Goal: Task Accomplishment & Management: Complete application form

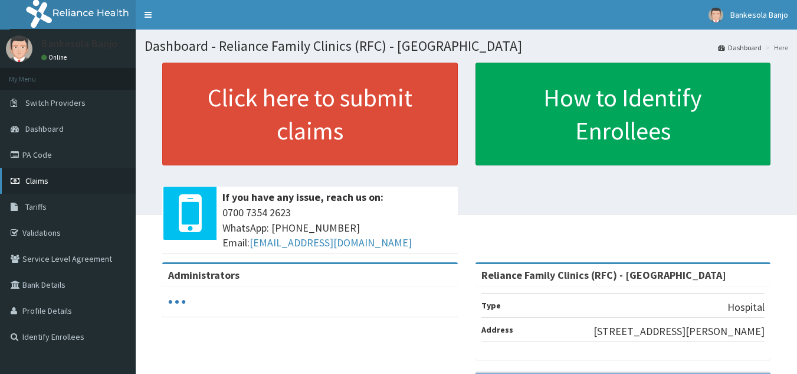
click at [31, 182] on span "Claims" at bounding box center [36, 180] width 23 height 11
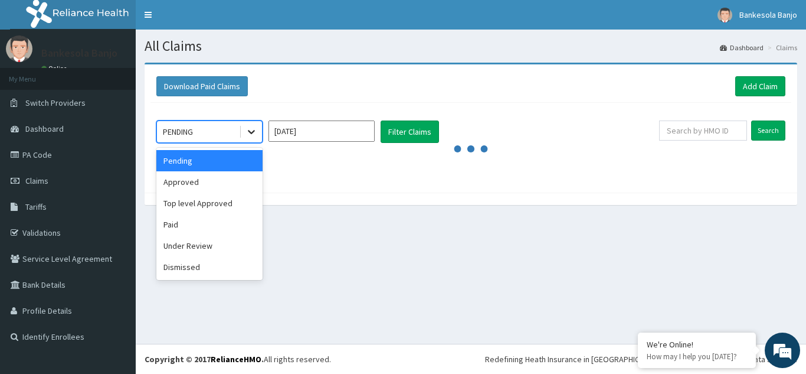
click at [251, 132] on icon at bounding box center [252, 132] width 12 height 12
click at [173, 238] on div "Under Review" at bounding box center [209, 245] width 106 height 21
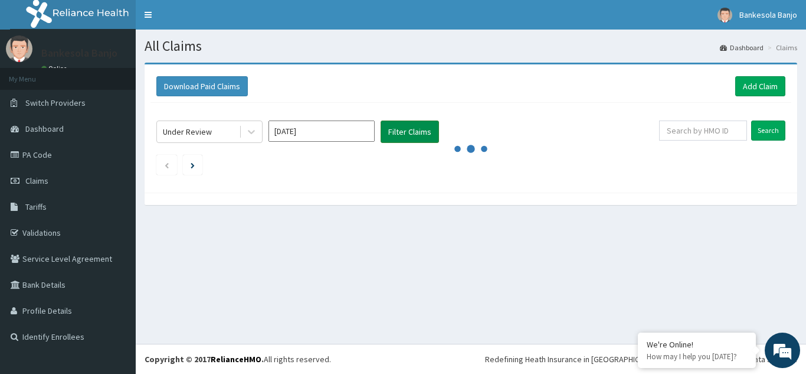
click at [395, 135] on button "Filter Claims" at bounding box center [410, 131] width 58 height 22
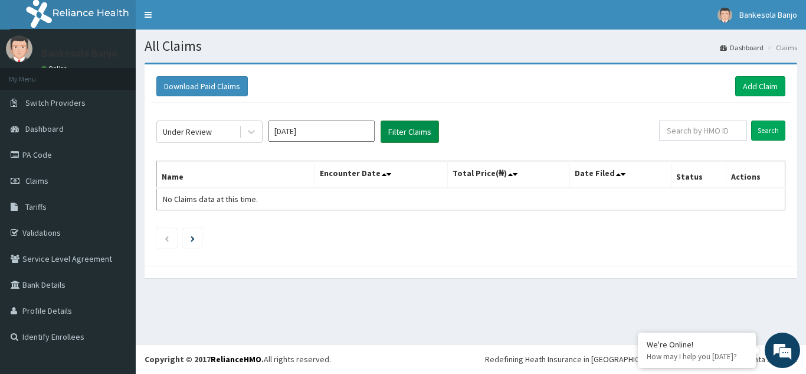
click at [397, 133] on button "Filter Claims" at bounding box center [410, 131] width 58 height 22
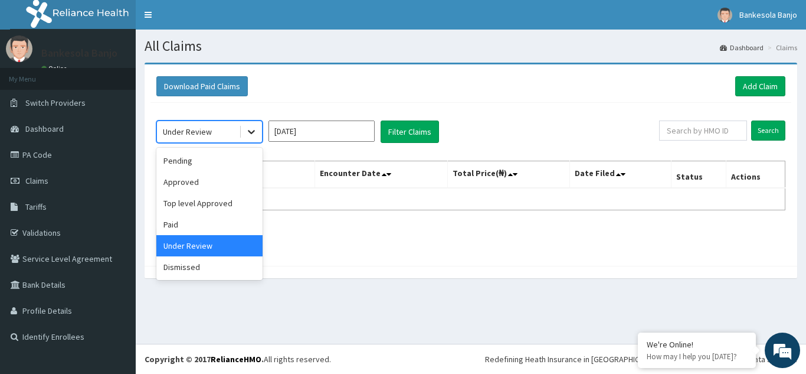
click at [243, 131] on div at bounding box center [251, 131] width 21 height 21
click at [176, 182] on div "Approved" at bounding box center [209, 181] width 106 height 21
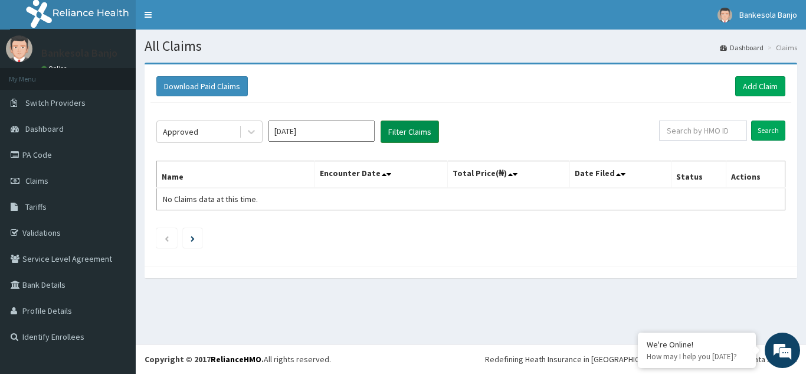
click at [396, 133] on button "Filter Claims" at bounding box center [410, 131] width 58 height 22
click at [38, 176] on span "Claims" at bounding box center [36, 180] width 23 height 11
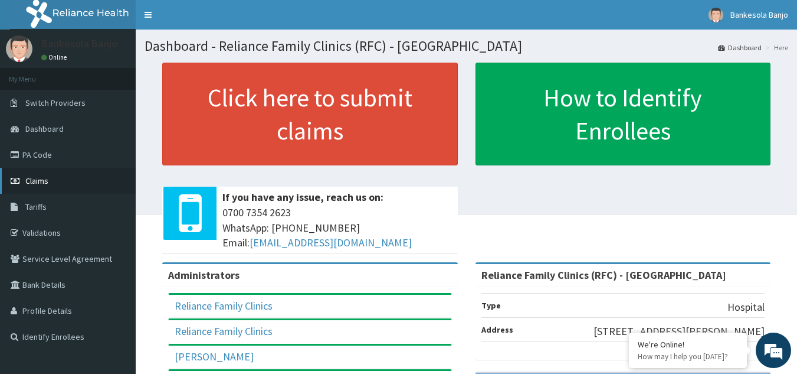
click at [42, 179] on span "Claims" at bounding box center [36, 180] width 23 height 11
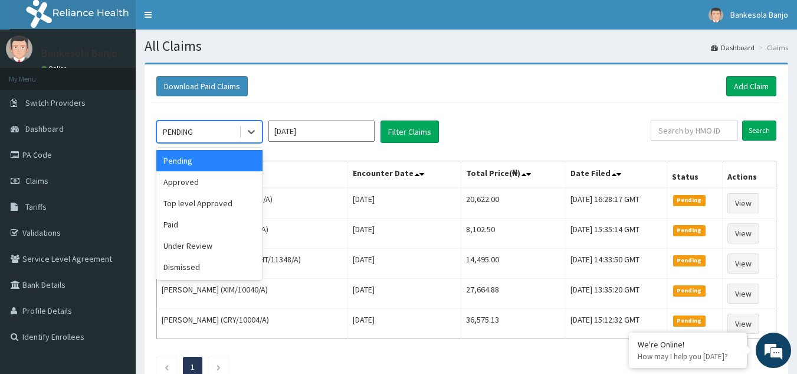
click at [219, 127] on div "PENDING" at bounding box center [198, 131] width 82 height 19
click at [189, 186] on div "Approved" at bounding box center [209, 181] width 106 height 21
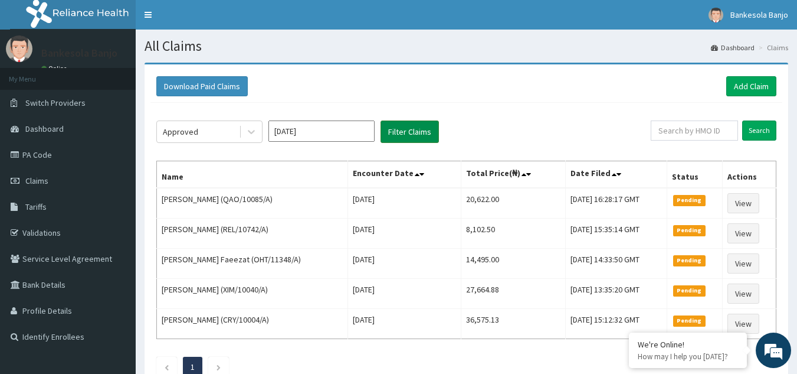
click at [422, 138] on button "Filter Claims" at bounding box center [410, 131] width 58 height 22
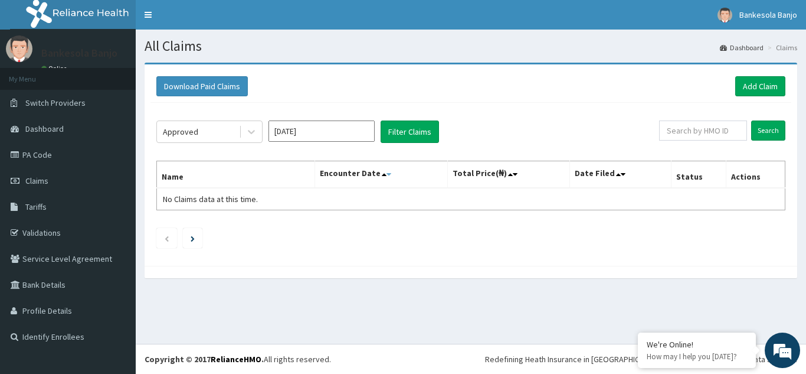
click at [391, 173] on icon at bounding box center [389, 174] width 5 height 8
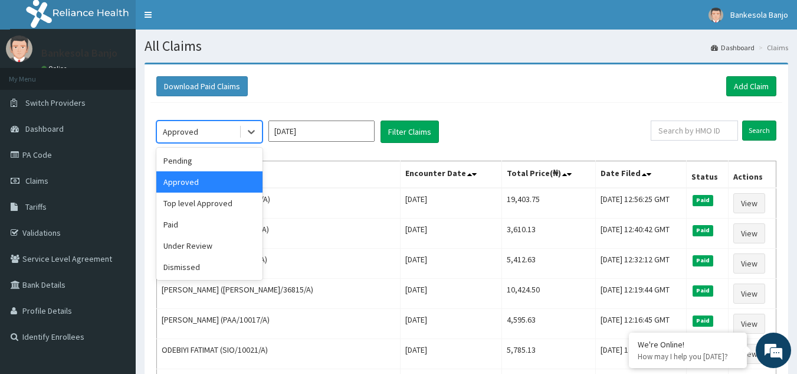
click at [200, 128] on div "Approved" at bounding box center [198, 131] width 82 height 19
click at [188, 182] on div "Approved" at bounding box center [209, 181] width 106 height 21
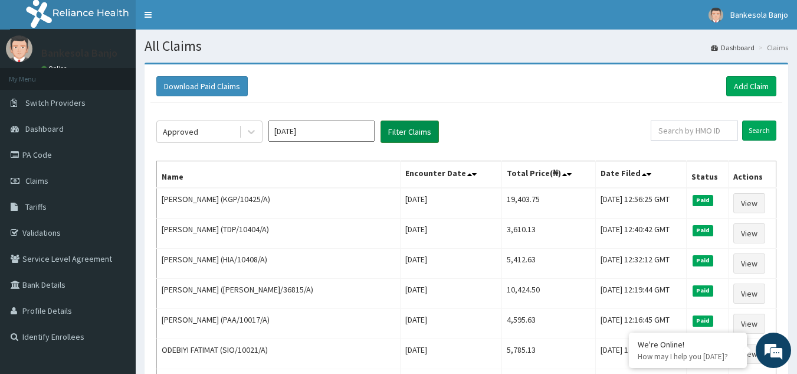
click at [400, 136] on button "Filter Claims" at bounding box center [410, 131] width 58 height 22
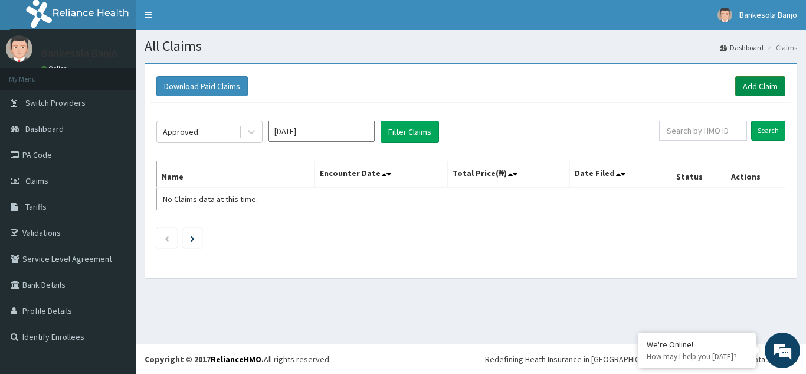
click at [739, 84] on link "Add Claim" at bounding box center [760, 86] width 50 height 20
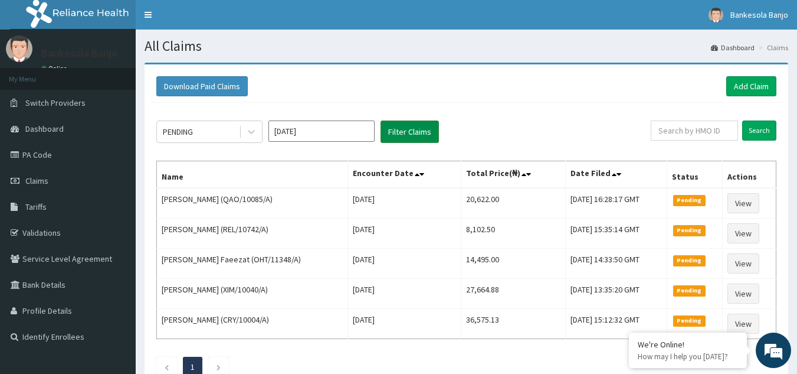
click at [418, 135] on button "Filter Claims" at bounding box center [410, 131] width 58 height 22
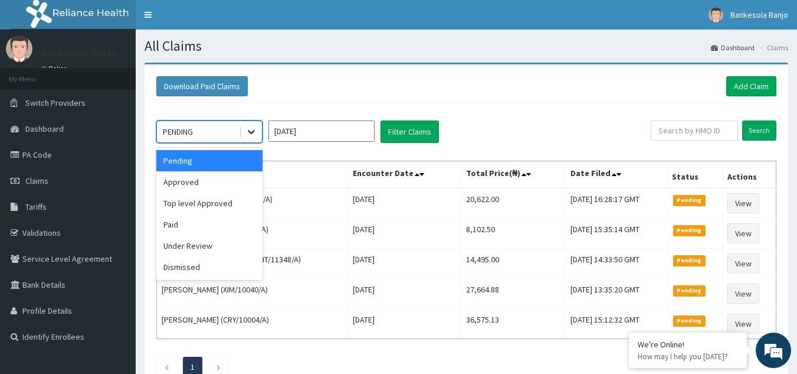
click at [254, 138] on icon at bounding box center [252, 132] width 12 height 12
click at [164, 181] on div "Approved" at bounding box center [209, 181] width 106 height 21
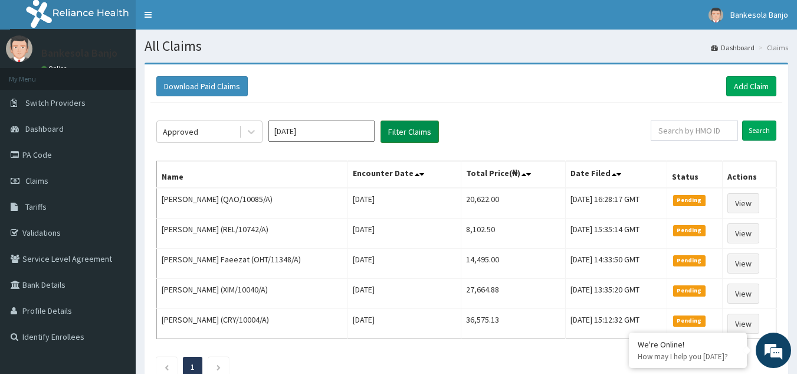
click at [388, 131] on button "Filter Claims" at bounding box center [410, 131] width 58 height 22
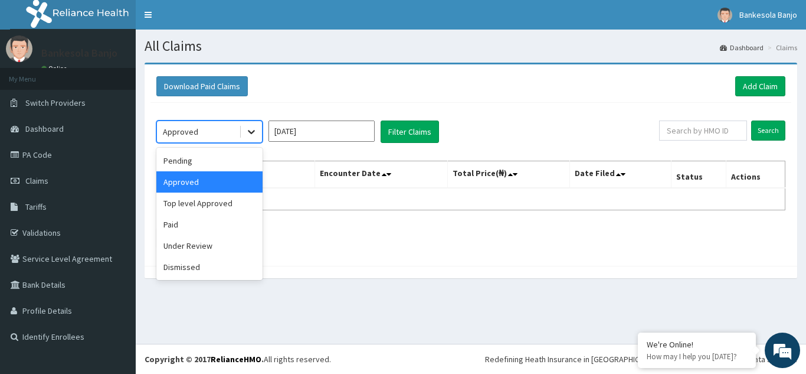
click at [251, 133] on icon at bounding box center [251, 132] width 7 height 4
click at [217, 219] on div "Paid" at bounding box center [209, 224] width 106 height 21
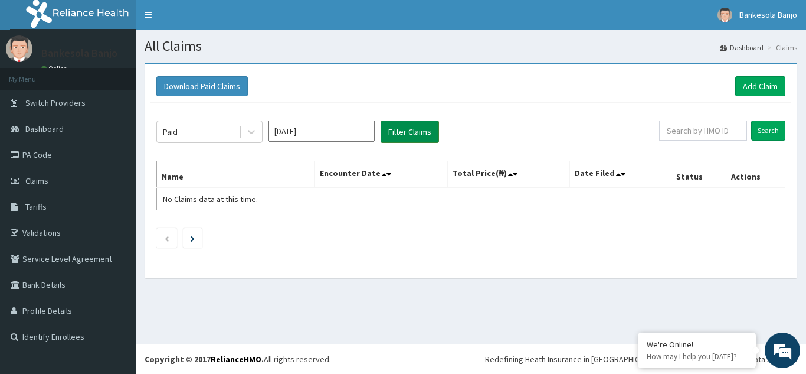
click at [387, 130] on button "Filter Claims" at bounding box center [410, 131] width 58 height 22
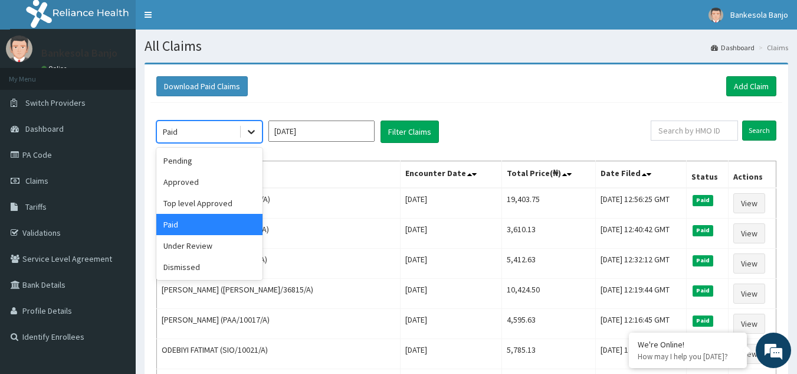
click at [256, 126] on icon at bounding box center [252, 132] width 12 height 12
click at [202, 242] on div "Under Review" at bounding box center [209, 245] width 106 height 21
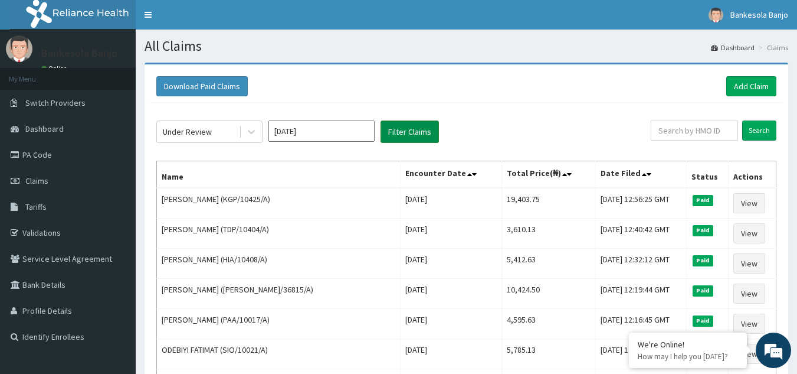
click at [410, 132] on button "Filter Claims" at bounding box center [410, 131] width 58 height 22
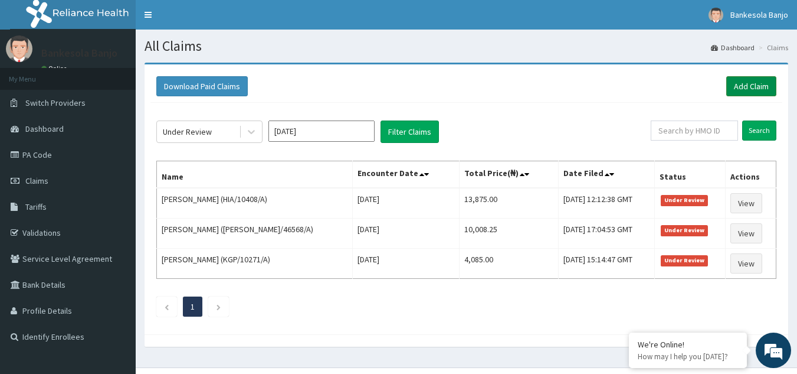
click at [747, 91] on link "Add Claim" at bounding box center [752, 86] width 50 height 20
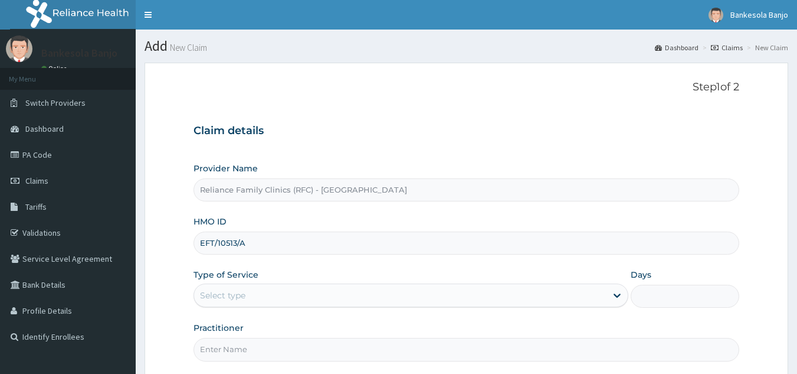
type input "EFT/10513/A"
click at [395, 287] on div "Select type" at bounding box center [400, 295] width 413 height 19
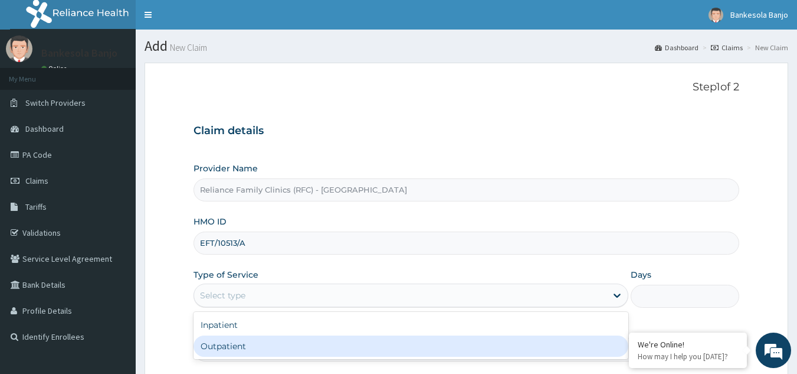
click at [495, 342] on div "Outpatient" at bounding box center [411, 345] width 435 height 21
type input "1"
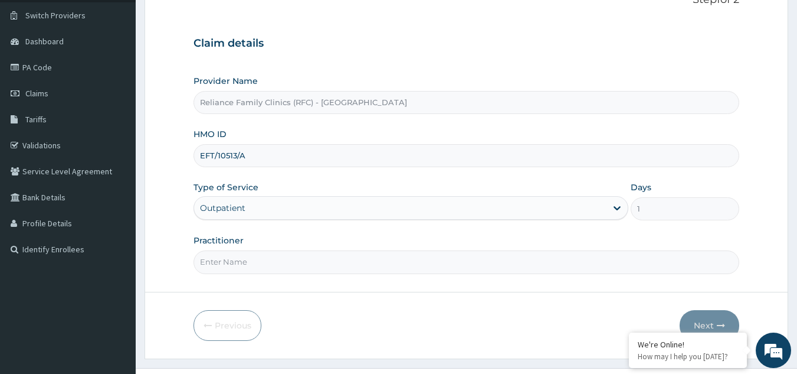
scroll to position [111, 0]
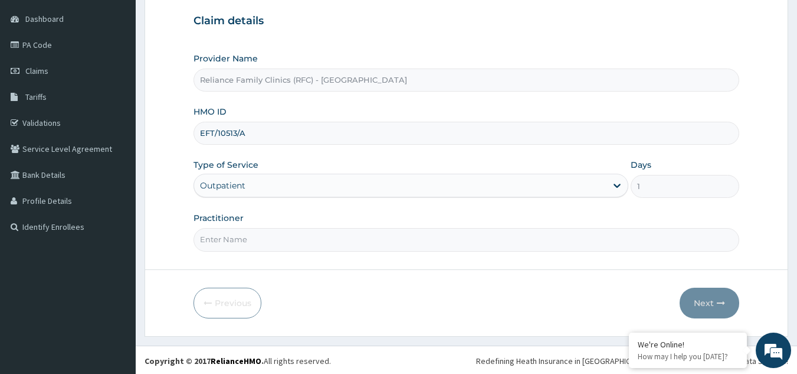
drag, startPoint x: 803, startPoint y: 208, endPoint x: 806, endPoint y: 288, distance: 80.3
click at [797, 288] on html "R EL Toggle navigation Bankesola Banjo Bankesola Banjo - [EMAIL_ADDRESS][DOMAIN…" at bounding box center [398, 132] width 797 height 485
click at [485, 239] on input "Practitioner" at bounding box center [467, 238] width 547 height 23
type input "Dr. Faridah"
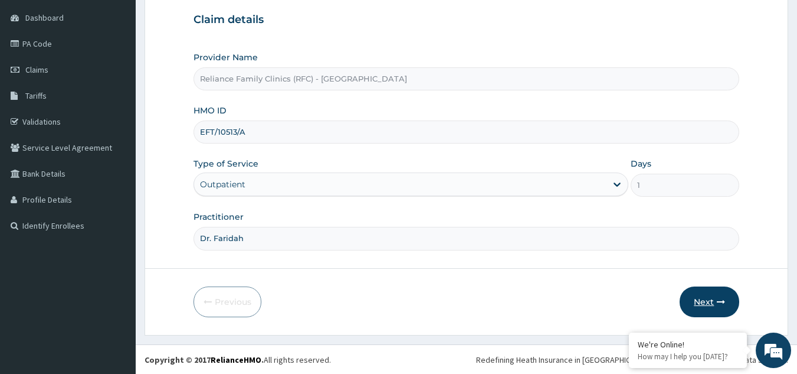
click at [699, 299] on button "Next" at bounding box center [710, 301] width 60 height 31
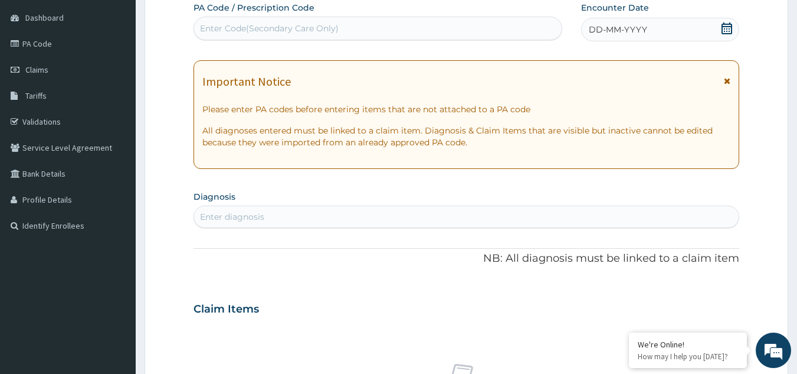
click at [728, 80] on icon at bounding box center [727, 81] width 6 height 8
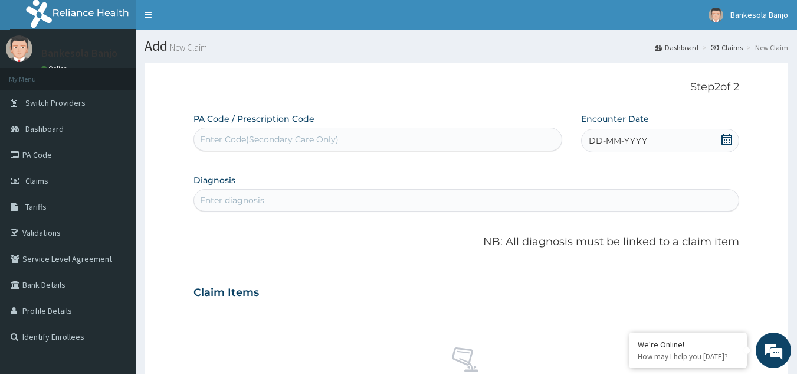
click at [724, 143] on icon at bounding box center [727, 139] width 12 height 12
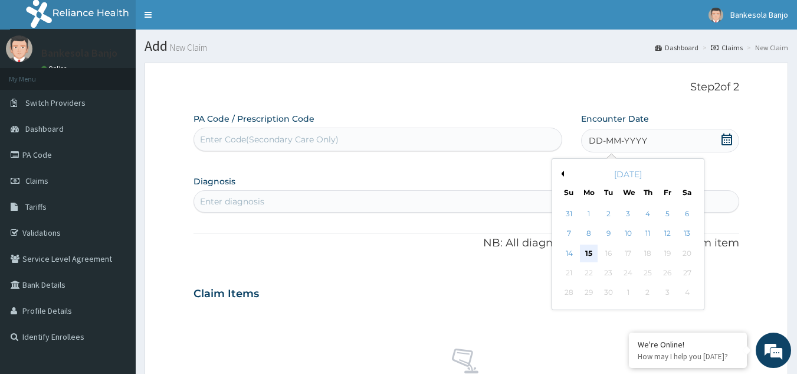
click at [588, 257] on div "15" at bounding box center [589, 253] width 18 height 18
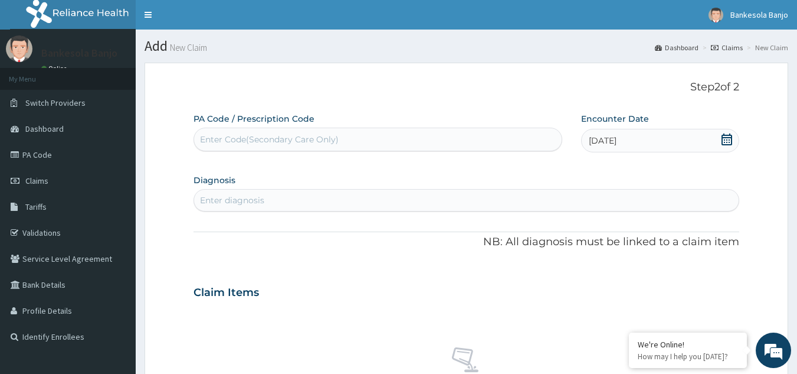
click at [430, 198] on div "Enter diagnosis" at bounding box center [466, 200] width 545 height 19
type input "w"
type input "malar"
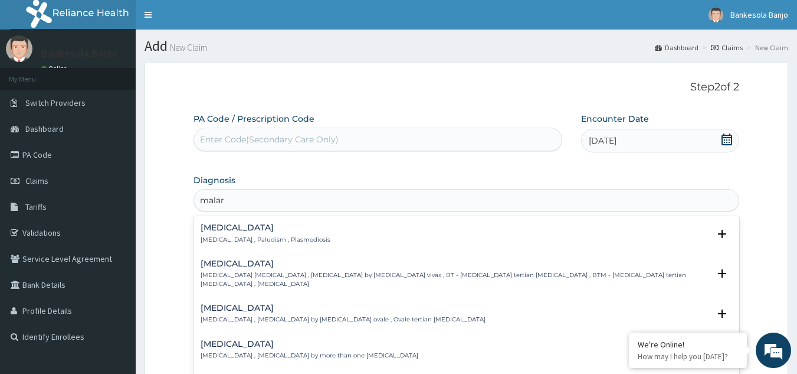
click at [379, 233] on div "Malaria Malaria , Paludism , Plasmodiosis" at bounding box center [467, 233] width 532 height 21
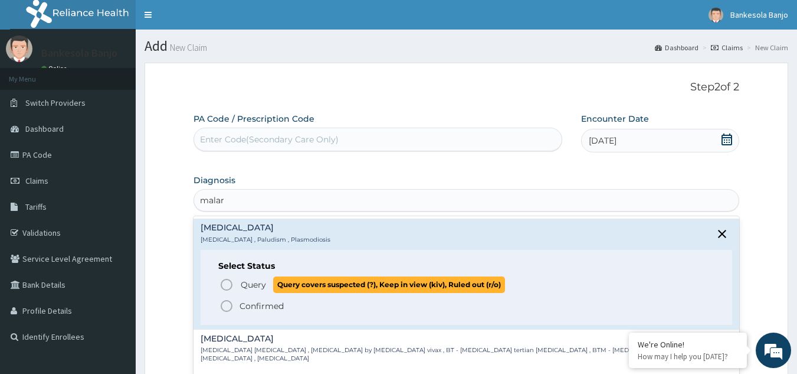
click at [225, 287] on icon "status option query" at bounding box center [227, 284] width 14 height 14
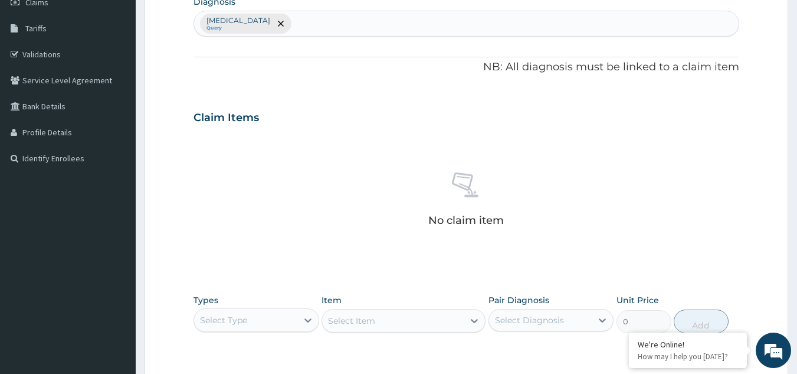
scroll to position [233, 0]
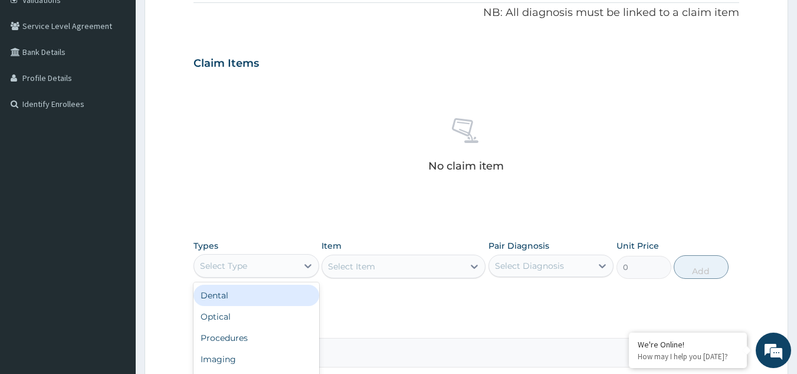
click at [277, 260] on div "Select Type" at bounding box center [245, 265] width 103 height 19
type input "p"
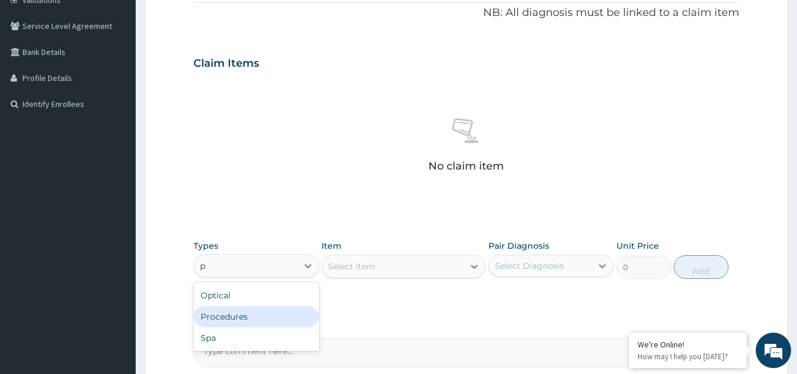
click at [257, 312] on div "Procedures" at bounding box center [257, 316] width 126 height 21
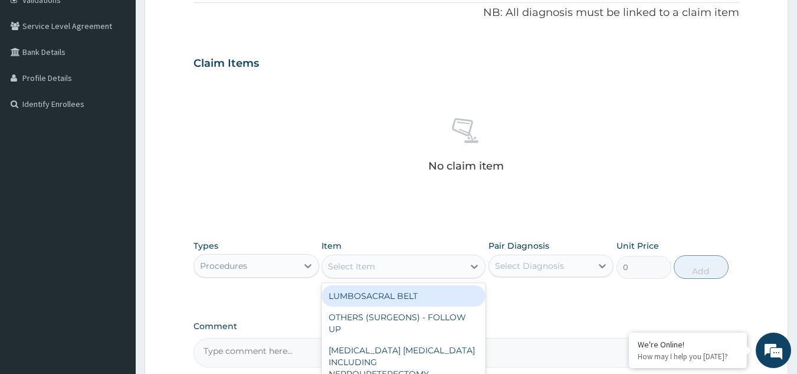
click at [362, 271] on div "Select Item" at bounding box center [351, 266] width 47 height 12
type input "regist"
click at [380, 292] on div "REGISTRATION FEE" at bounding box center [404, 295] width 164 height 21
type input "2042.5"
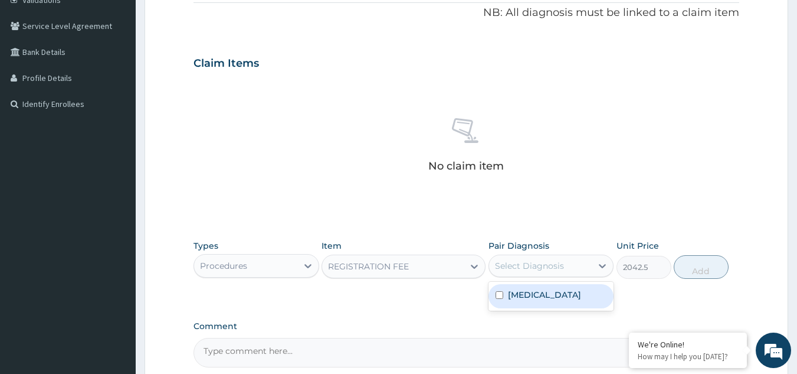
click at [588, 257] on div "Select Diagnosis" at bounding box center [540, 265] width 103 height 19
click at [538, 294] on label "Malaria" at bounding box center [544, 295] width 73 height 12
checkbox input "true"
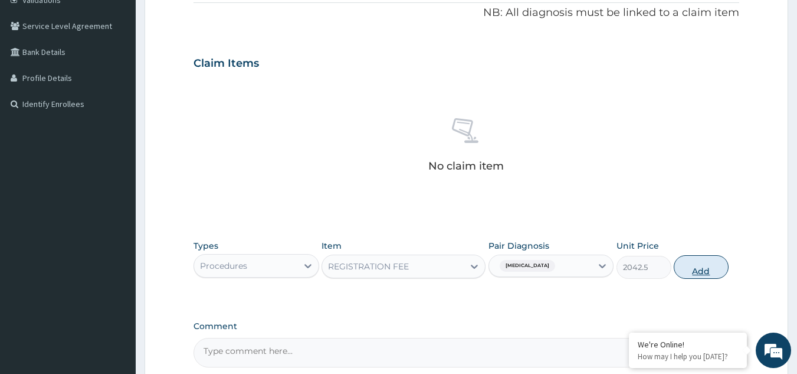
click at [699, 268] on button "Add" at bounding box center [701, 267] width 55 height 24
type input "0"
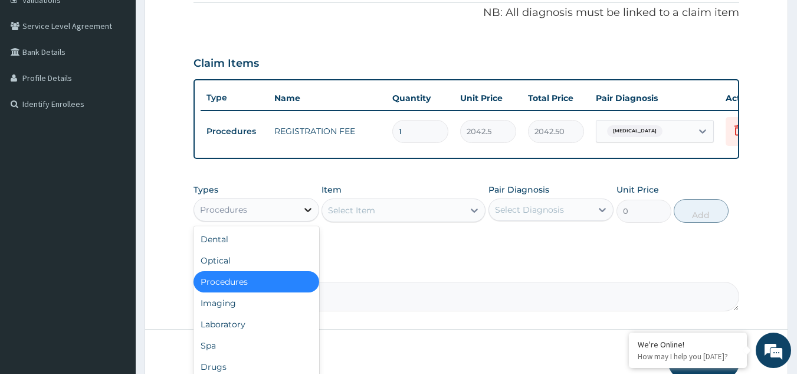
click at [306, 213] on icon at bounding box center [308, 210] width 12 height 12
drag, startPoint x: 243, startPoint y: 291, endPoint x: 430, endPoint y: 217, distance: 201.1
click at [430, 217] on div "Types option Procedures, selected. option Optical focused, 2 of 10. 10 results …" at bounding box center [467, 203] width 547 height 51
click at [430, 217] on div "Select Item" at bounding box center [393, 210] width 142 height 19
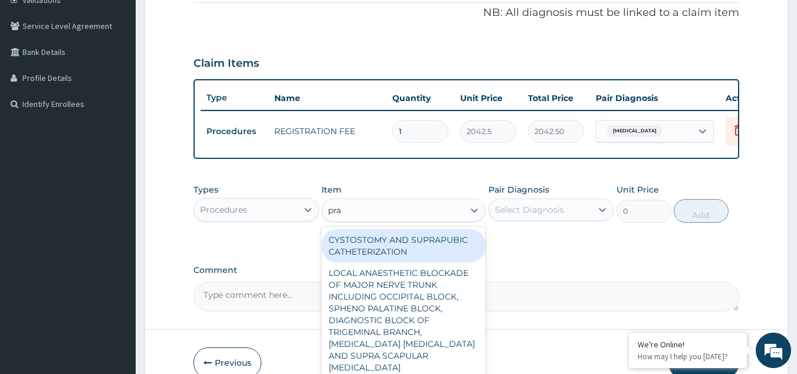
type input "prac"
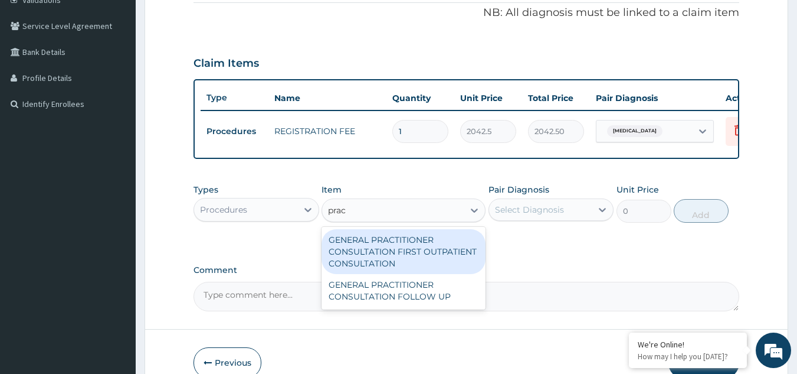
click at [414, 252] on div "GENERAL PRACTITIONER CONSULTATION FIRST OUTPATIENT CONSULTATION" at bounding box center [404, 251] width 164 height 45
type input "3370.125"
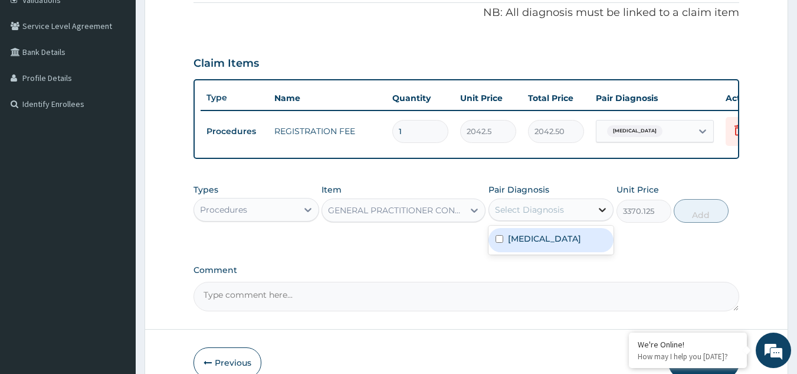
click at [598, 215] on icon at bounding box center [603, 210] width 12 height 12
click at [561, 243] on div "Malaria" at bounding box center [552, 240] width 126 height 24
checkbox input "true"
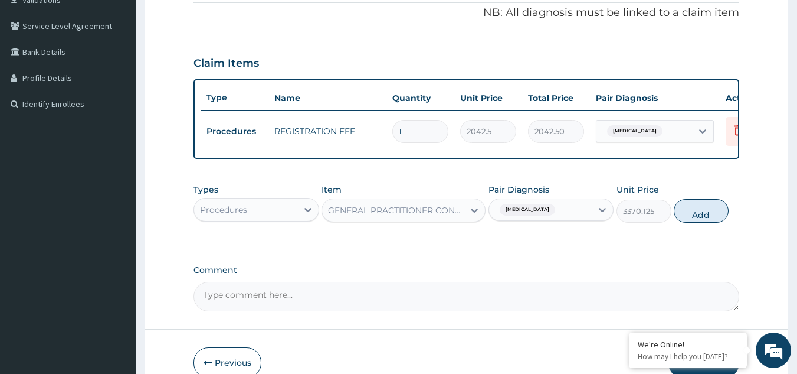
click at [698, 222] on button "Add" at bounding box center [701, 211] width 55 height 24
type input "0"
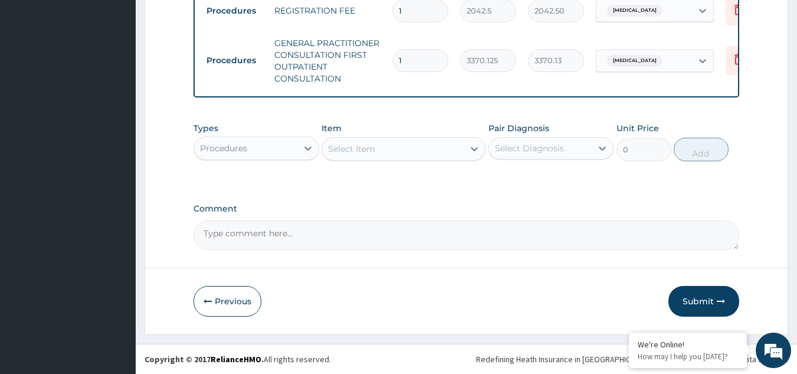
scroll to position [359, 0]
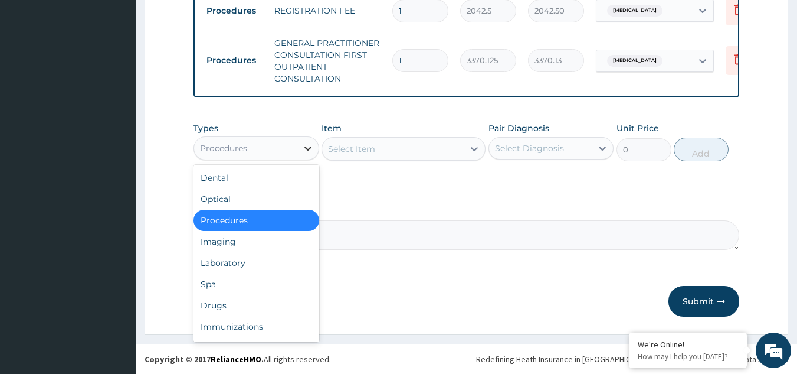
click at [307, 150] on icon at bounding box center [308, 148] width 7 height 4
click at [233, 267] on div "Laboratory" at bounding box center [257, 262] width 126 height 21
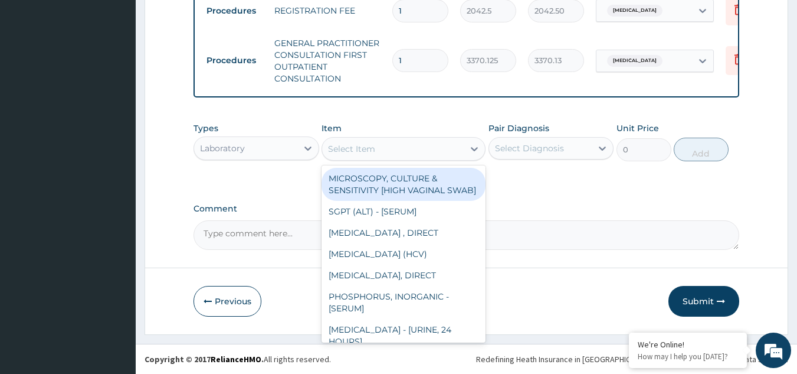
click at [411, 150] on div "Select Item" at bounding box center [393, 148] width 142 height 19
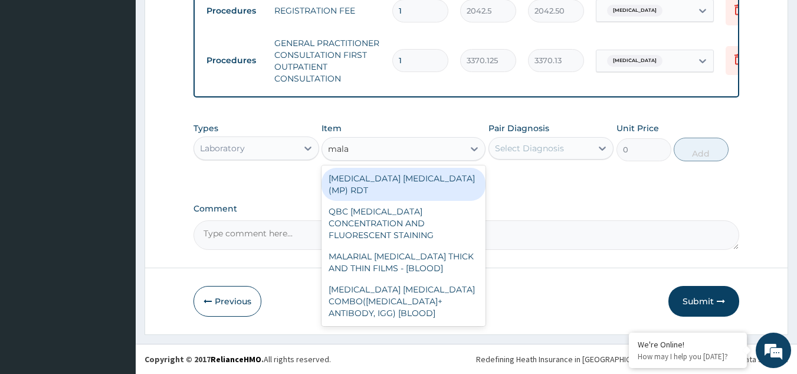
type input "malar"
click at [394, 181] on div "MALARIA PARASITE (MP) RDT" at bounding box center [404, 184] width 164 height 33
type input "1531.875"
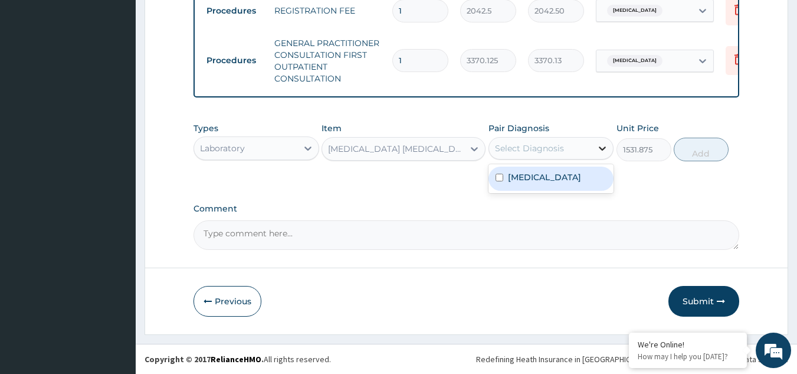
click at [607, 148] on icon at bounding box center [603, 148] width 12 height 12
click at [557, 184] on div "Malaria" at bounding box center [552, 178] width 126 height 24
checkbox input "true"
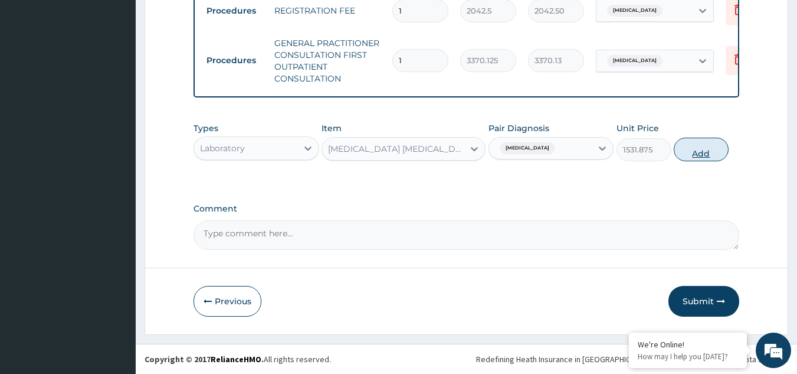
click at [697, 156] on button "Add" at bounding box center [701, 150] width 55 height 24
type input "0"
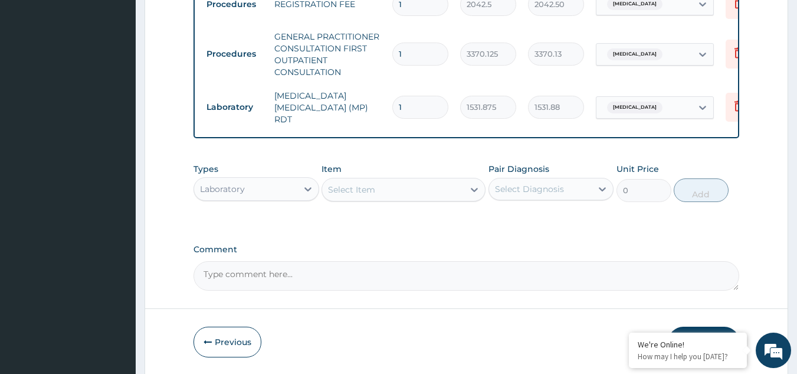
click at [369, 189] on div "Select Item" at bounding box center [351, 190] width 47 height 12
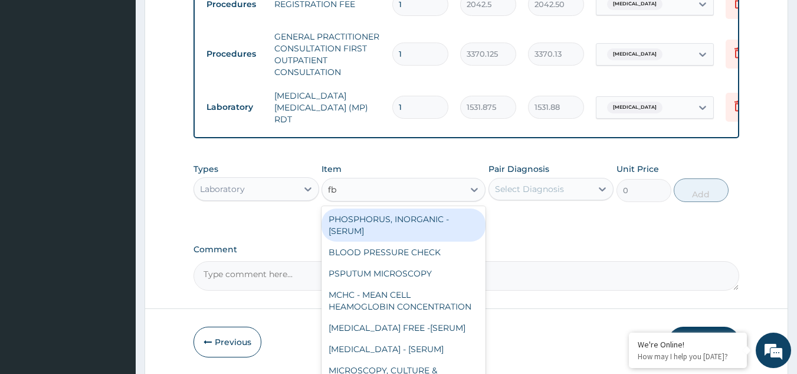
type input "fbc"
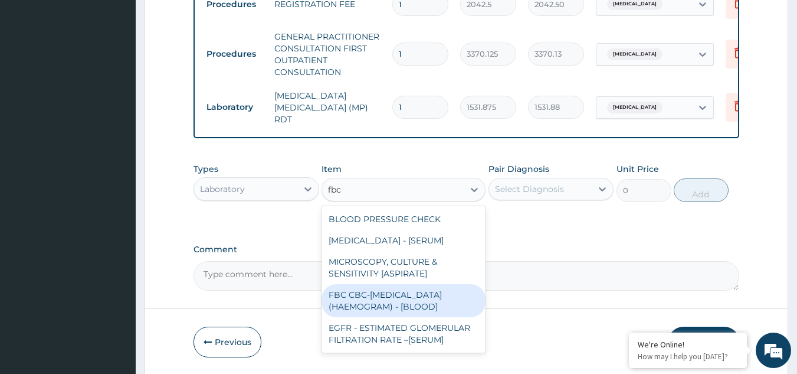
click at [377, 299] on div "FBC CBC-COMPLETE BLOOD COUNT (HAEMOGRAM) - [BLOOD]" at bounding box center [404, 300] width 164 height 33
type input "4085"
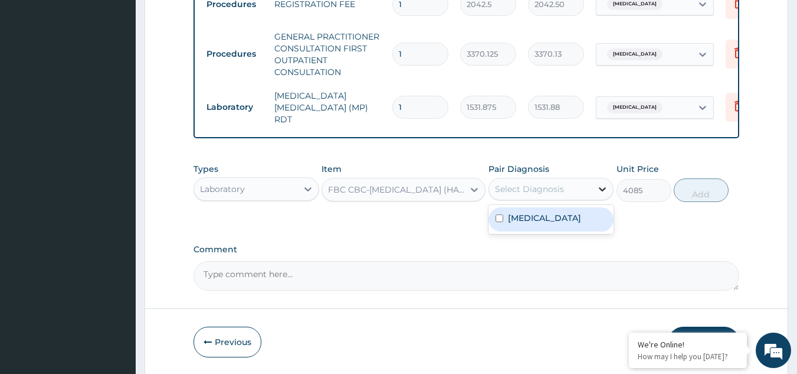
click at [594, 190] on div at bounding box center [602, 188] width 21 height 21
click at [561, 223] on div "Malaria" at bounding box center [552, 219] width 126 height 24
checkbox input "true"
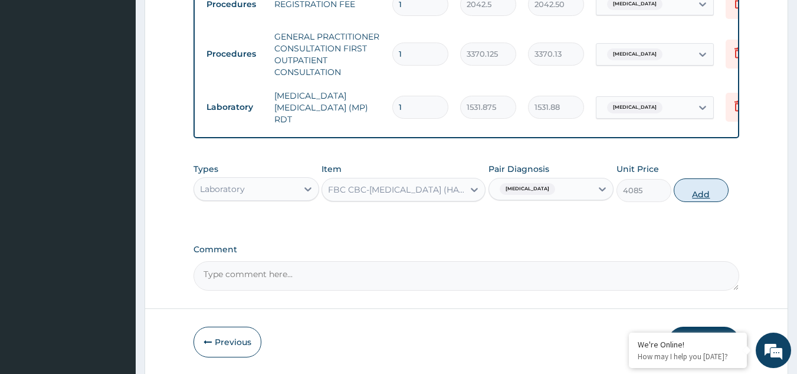
click at [691, 192] on button "Add" at bounding box center [701, 190] width 55 height 24
type input "0"
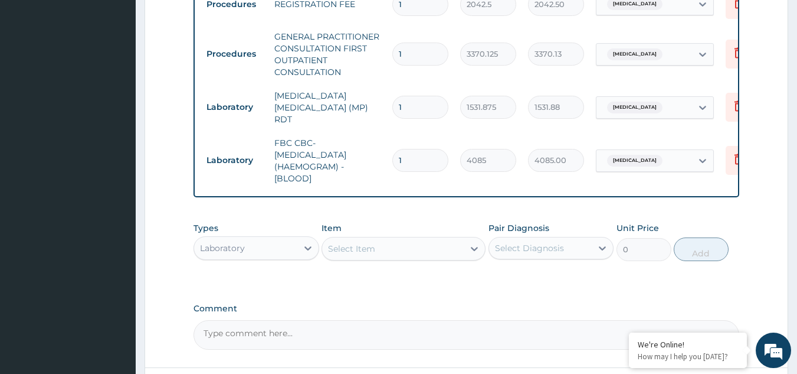
scroll to position [413, 0]
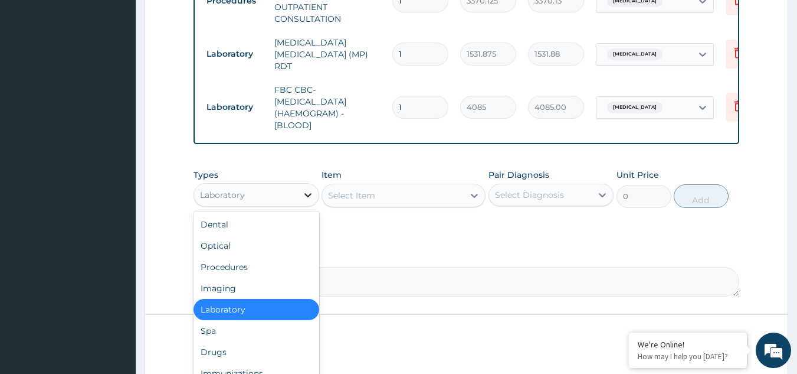
click at [303, 201] on icon at bounding box center [308, 195] width 12 height 12
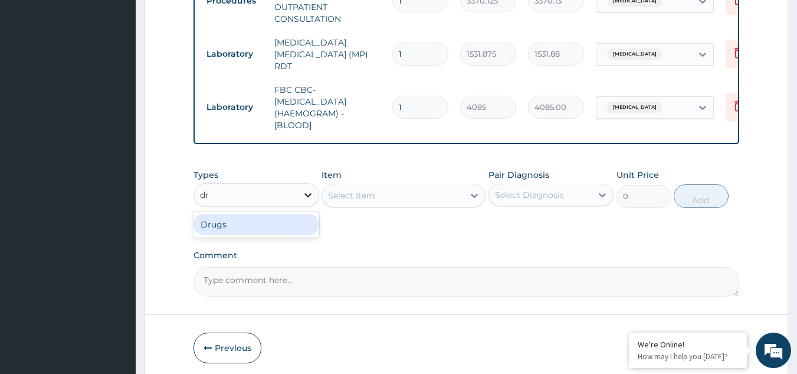
type input "dru"
click at [291, 227] on div "Drugs" at bounding box center [257, 224] width 126 height 21
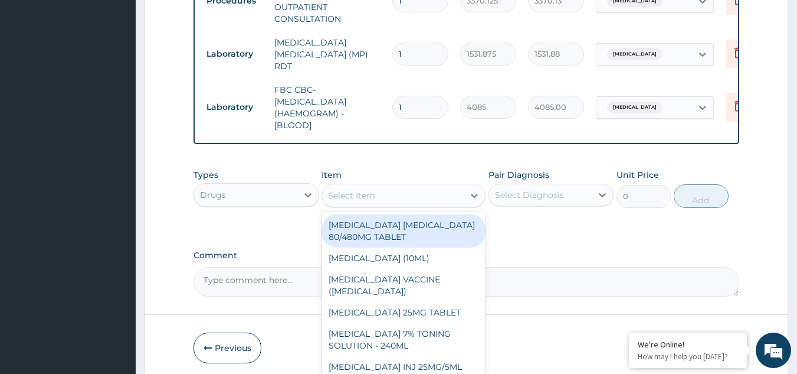
click at [415, 199] on div "Select Item" at bounding box center [393, 195] width 142 height 19
type input "art"
click at [342, 186] on div "Select Item" at bounding box center [404, 196] width 164 height 24
type input "ar"
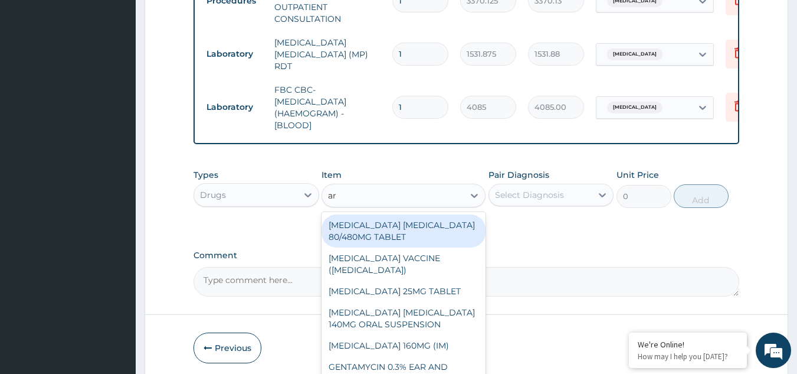
click at [374, 239] on div "ARTEMETHER LUMEFANTRINE 80/480MG TABLET" at bounding box center [404, 230] width 164 height 33
type input "450"
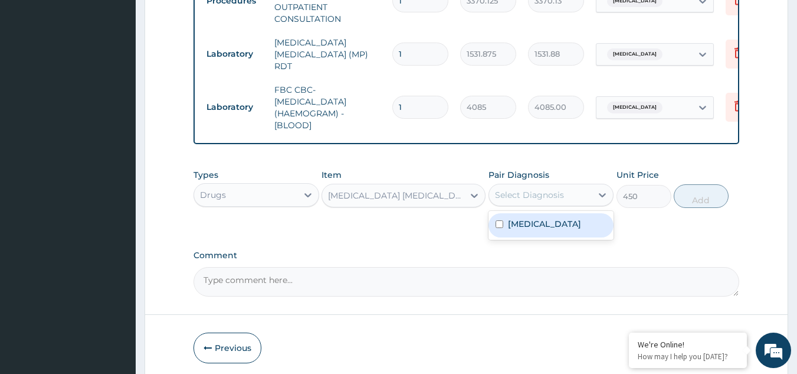
click at [548, 199] on div "Select Diagnosis" at bounding box center [529, 195] width 69 height 12
click at [534, 230] on label "Malaria" at bounding box center [544, 224] width 73 height 12
checkbox input "true"
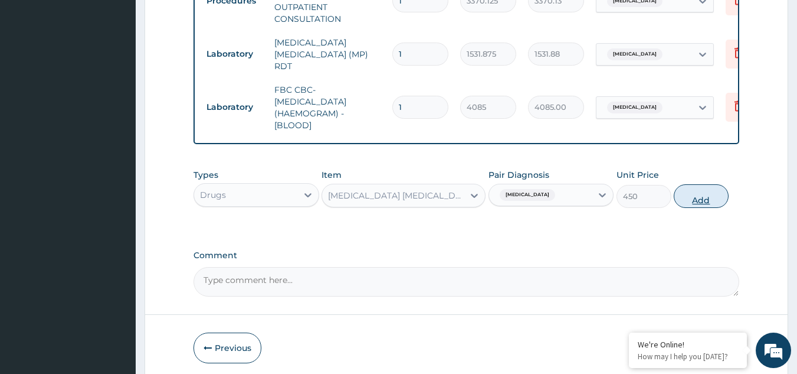
click at [705, 198] on button "Add" at bounding box center [701, 196] width 55 height 24
type input "0"
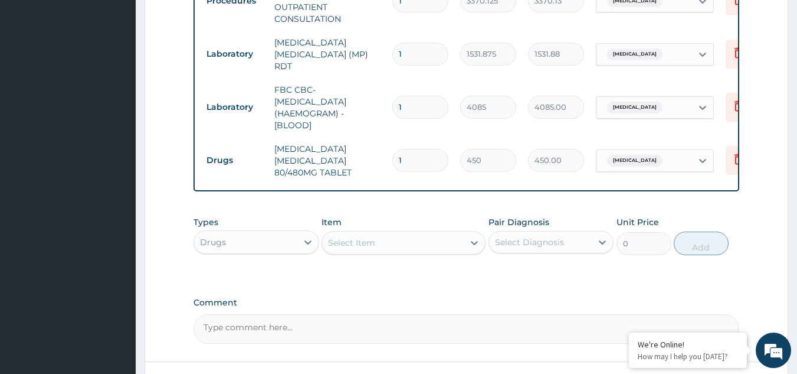
type input "0.00"
type input "6"
type input "2700.00"
type input "6"
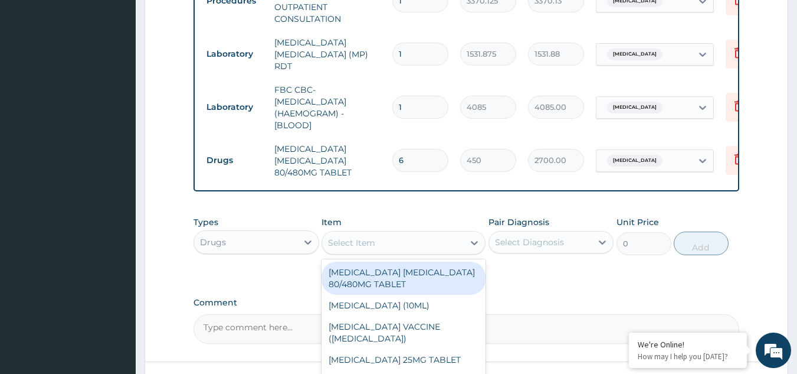
click at [410, 243] on div "Select Item" at bounding box center [393, 242] width 142 height 19
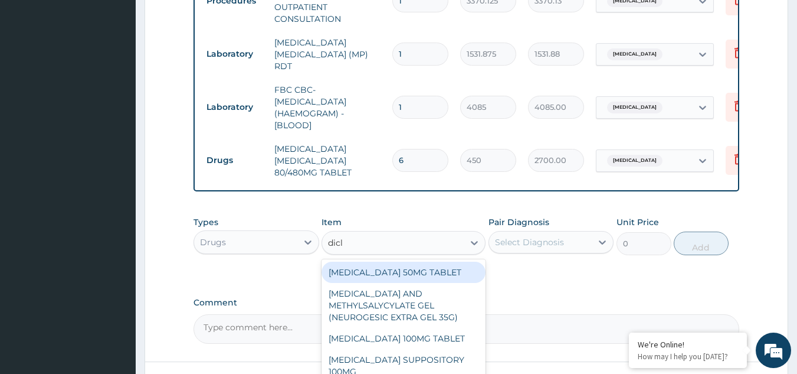
type input "diclo"
click at [399, 275] on div "DICLOFENAC 50MG TABLET" at bounding box center [404, 271] width 164 height 21
type input "80"
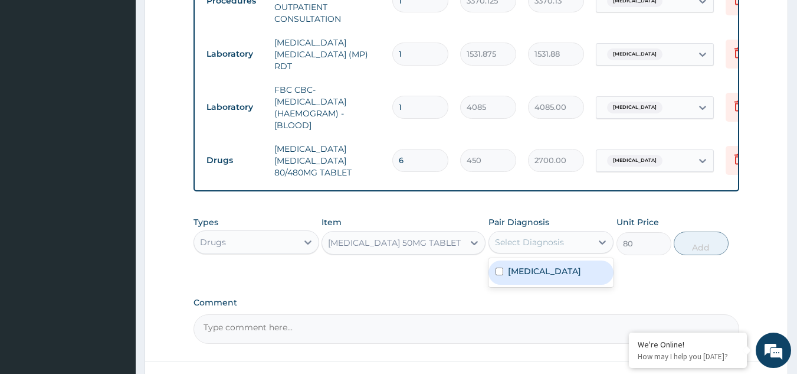
click at [518, 248] on div "Select Diagnosis" at bounding box center [529, 242] width 69 height 12
click at [515, 274] on label "Malaria" at bounding box center [544, 271] width 73 height 12
checkbox input "true"
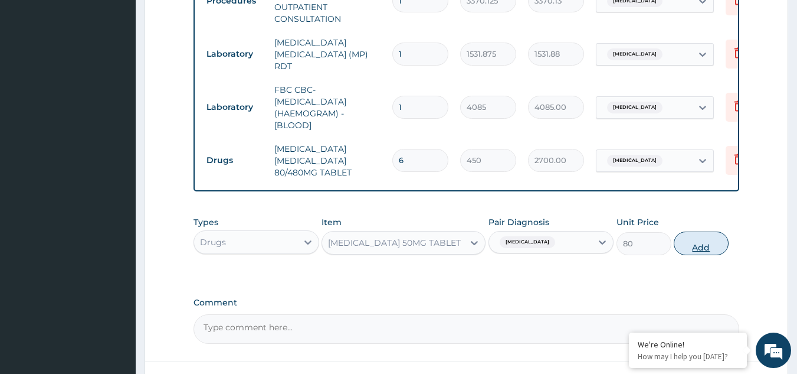
click at [703, 253] on button "Add" at bounding box center [701, 243] width 55 height 24
type input "0"
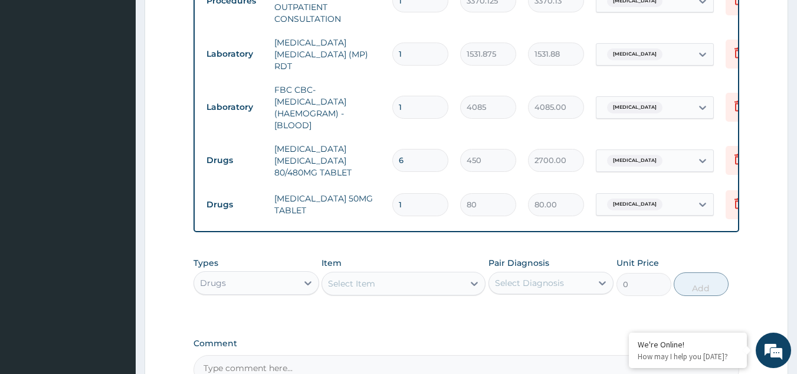
type input "0.00"
type input "6"
type input "480.00"
type input "6"
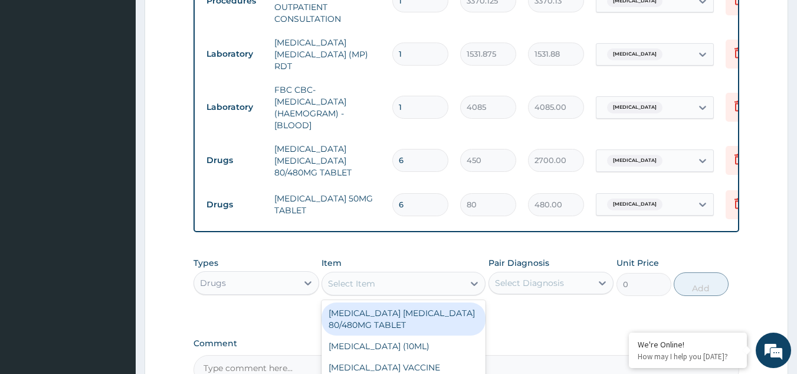
click at [431, 286] on div "Select Item" at bounding box center [393, 283] width 142 height 19
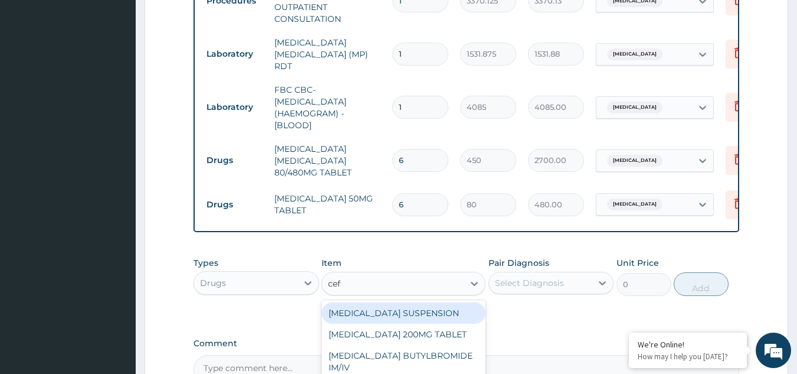
type input "cefu"
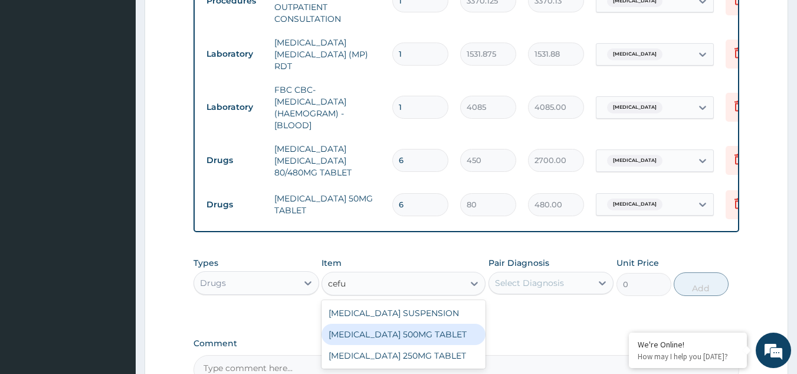
click at [410, 333] on div "CEFUROXIME 500MG TABLET" at bounding box center [404, 333] width 164 height 21
type input "448.5"
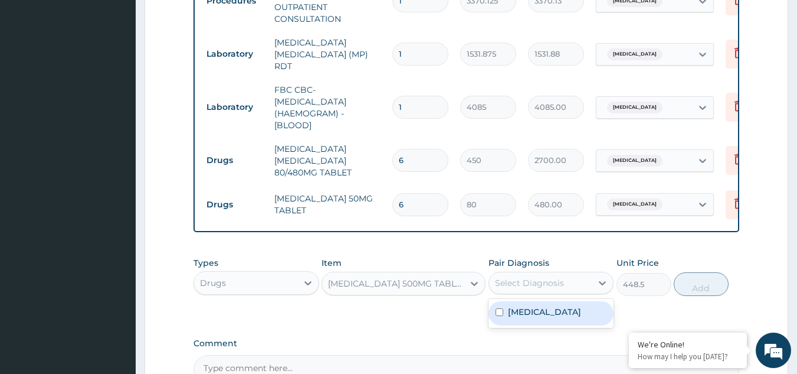
click at [542, 284] on div "Select Diagnosis" at bounding box center [529, 283] width 69 height 12
click at [522, 316] on label "Malaria" at bounding box center [544, 312] width 73 height 12
checkbox input "true"
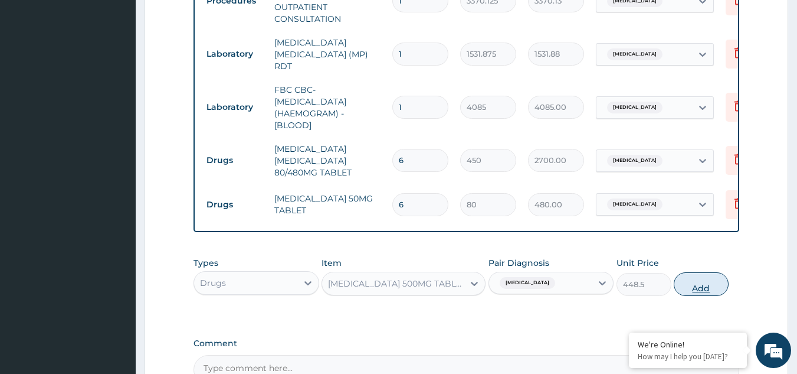
click at [702, 287] on button "Add" at bounding box center [701, 284] width 55 height 24
type input "0"
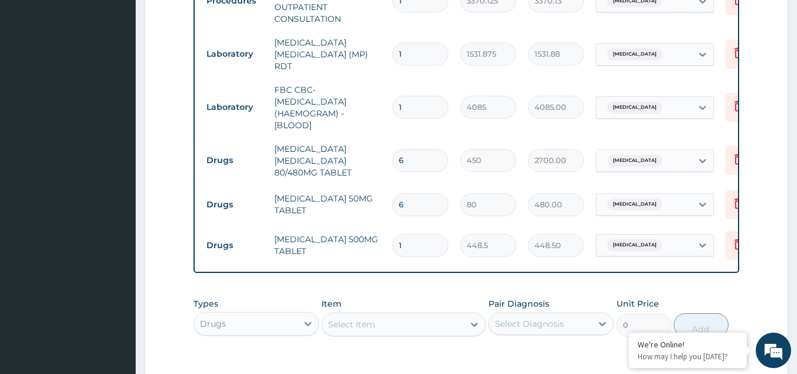
type input "14"
type input "6279.00"
type input "14"
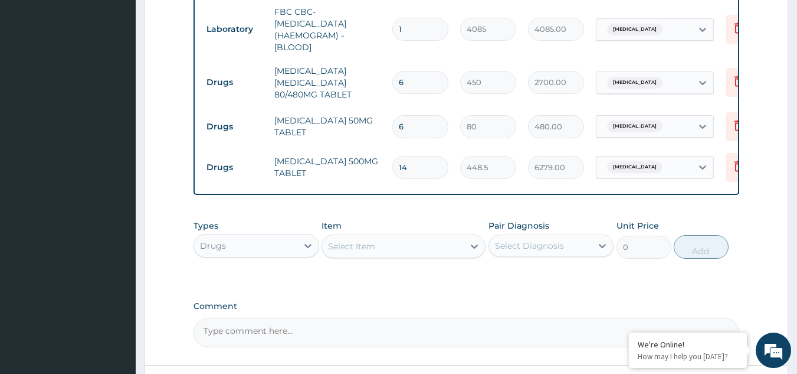
scroll to position [590, 0]
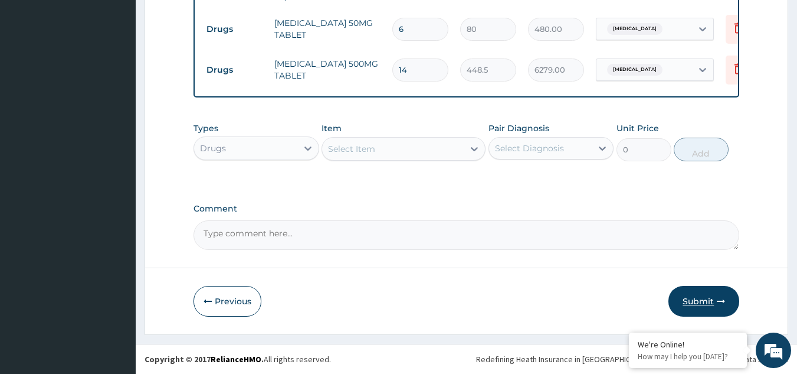
click at [712, 300] on button "Submit" at bounding box center [704, 301] width 71 height 31
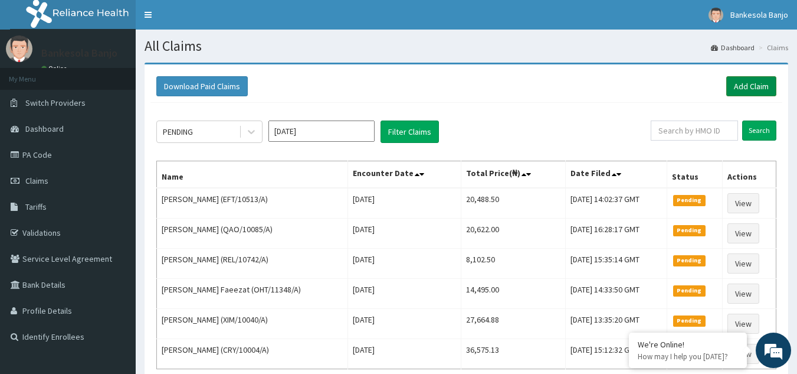
click at [764, 78] on link "Add Claim" at bounding box center [752, 86] width 50 height 20
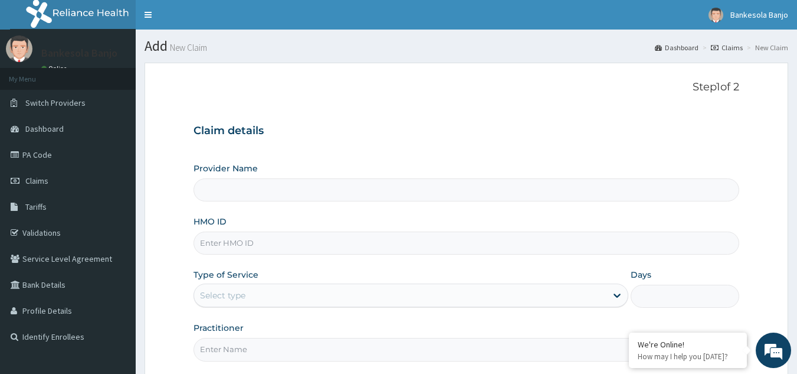
click at [271, 241] on input "HMO ID" at bounding box center [467, 242] width 547 height 23
type input "Reliance Family Clinics (RFC) - [GEOGRAPHIC_DATA]"
paste input "EFT/10513/A"
type input "EFT/10513/A"
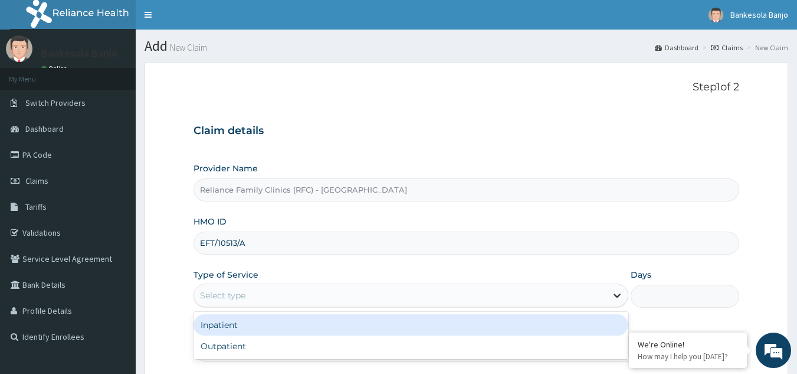
click at [616, 306] on div at bounding box center [617, 294] width 21 height 21
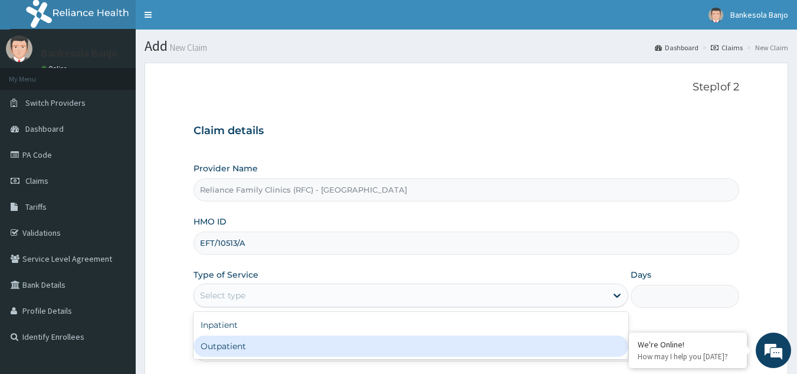
click at [476, 339] on div "Outpatient" at bounding box center [411, 345] width 435 height 21
type input "1"
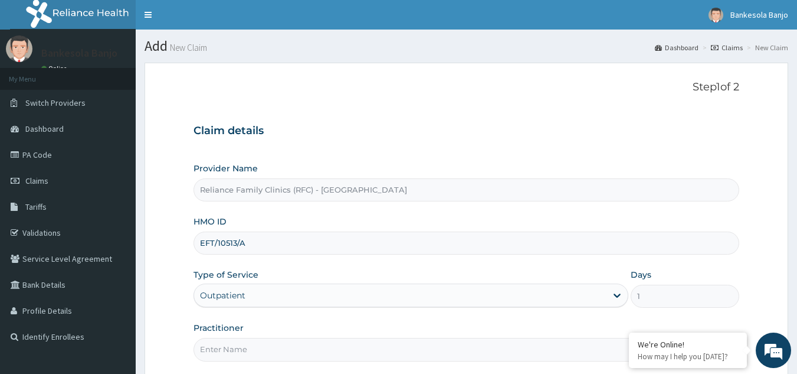
scroll to position [89, 0]
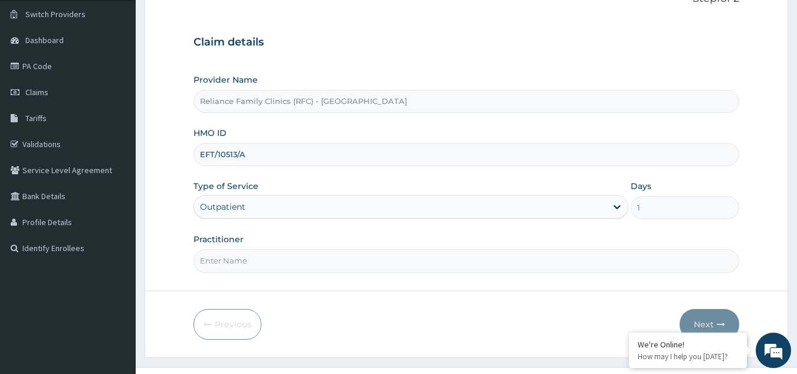
click at [458, 269] on input "Practitioner" at bounding box center [467, 260] width 547 height 23
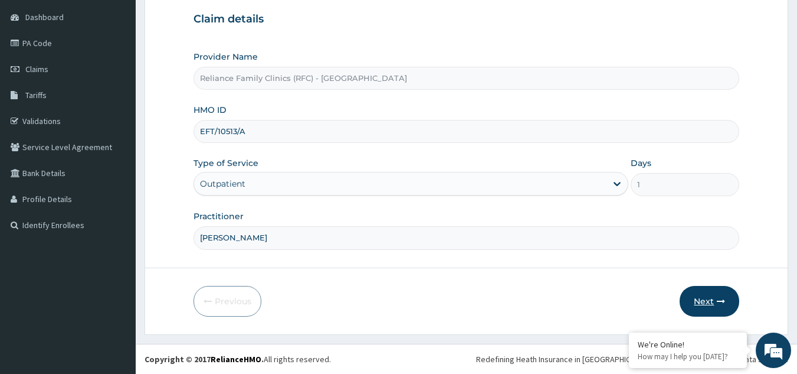
type input "Dr. Sola"
click at [711, 304] on button "Next" at bounding box center [710, 301] width 60 height 31
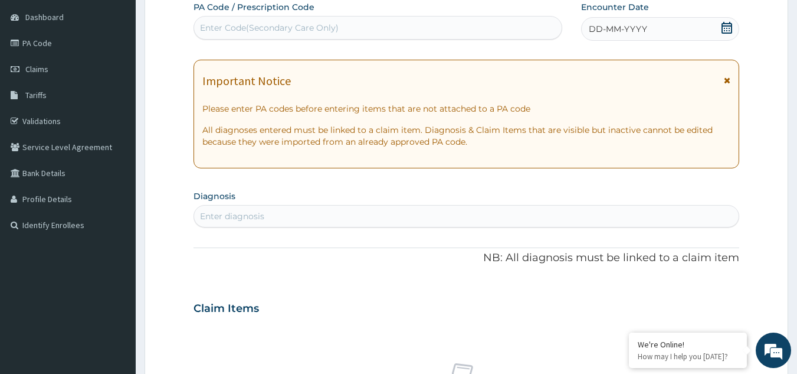
click at [729, 80] on icon at bounding box center [727, 80] width 6 height 8
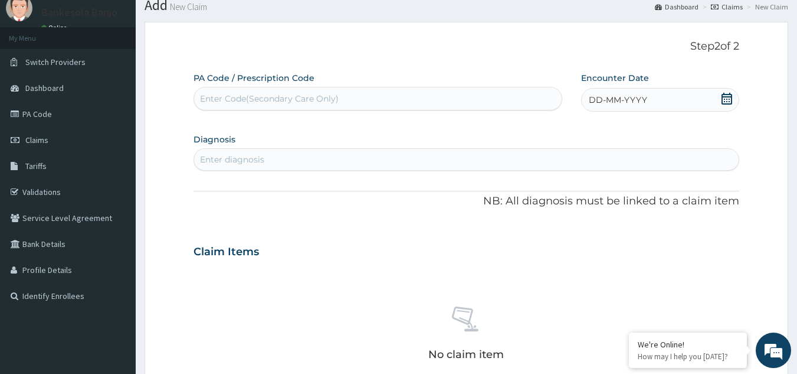
scroll to position [0, 0]
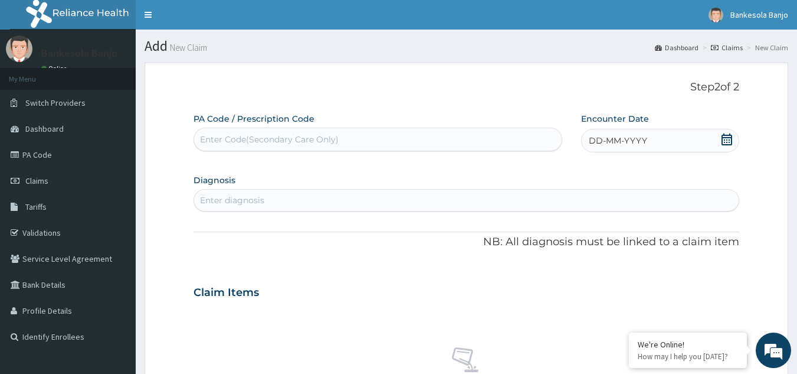
click at [440, 139] on div "Enter Code(Secondary Care Only)" at bounding box center [378, 139] width 368 height 19
paste input "PA/EA8E74"
type input "PA/EA8E74"
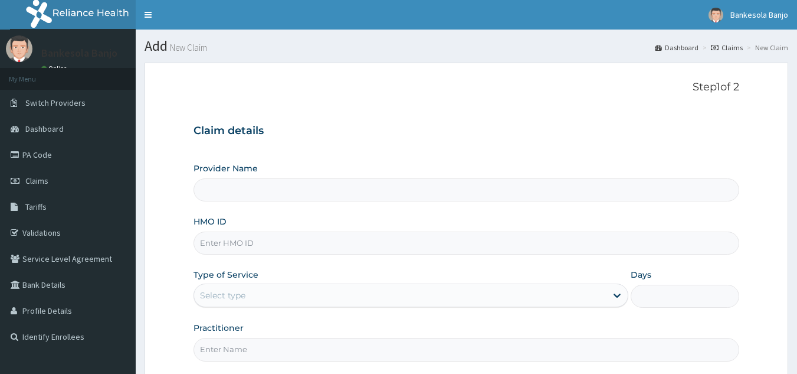
type input "Reliance Family Clinics (RFC) - [GEOGRAPHIC_DATA]"
click at [257, 247] on input "HMO ID" at bounding box center [467, 242] width 547 height 23
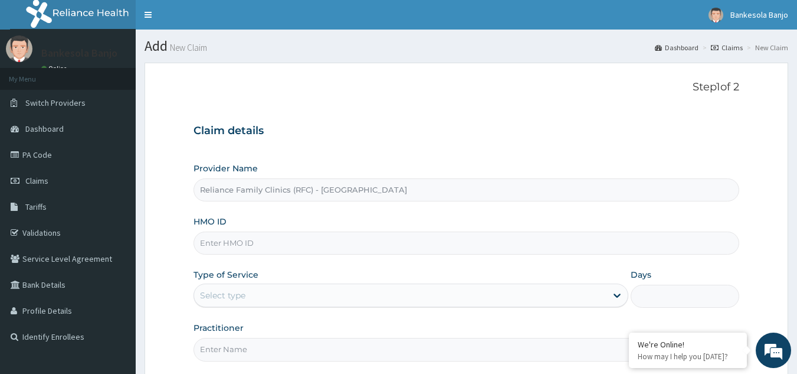
paste input "EFT/10513/A"
click at [260, 247] on input "EFT/10513/A" at bounding box center [467, 242] width 547 height 23
type input "EFT/10513/A"
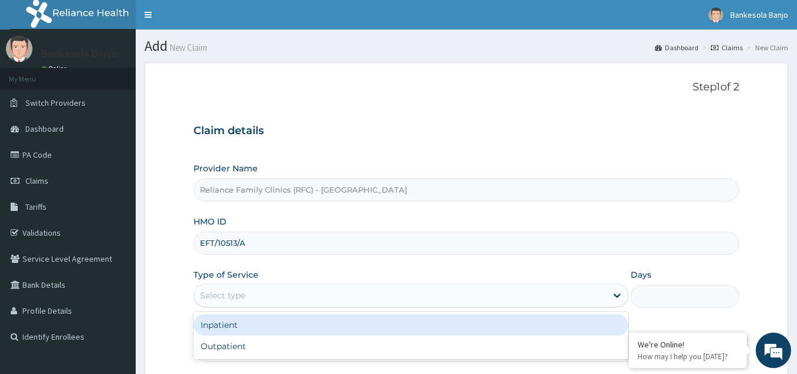
click at [213, 295] on div "Select type" at bounding box center [222, 295] width 45 height 12
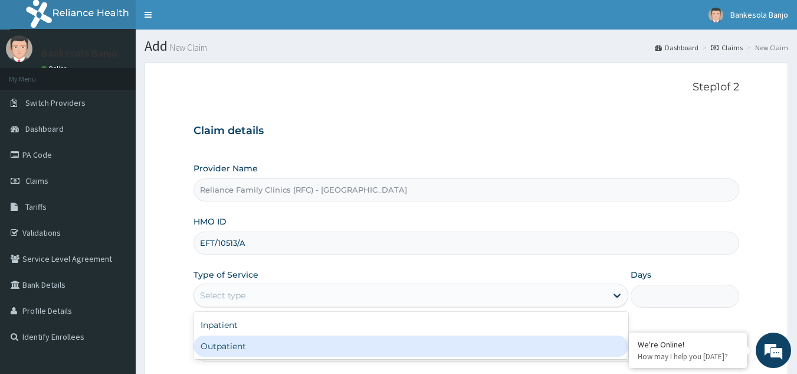
click at [224, 341] on div "Outpatient" at bounding box center [411, 345] width 435 height 21
type input "1"
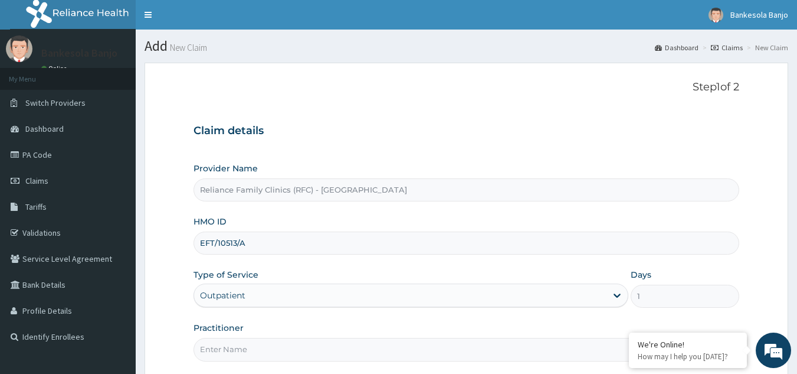
click at [224, 341] on input "Practitioner" at bounding box center [467, 349] width 547 height 23
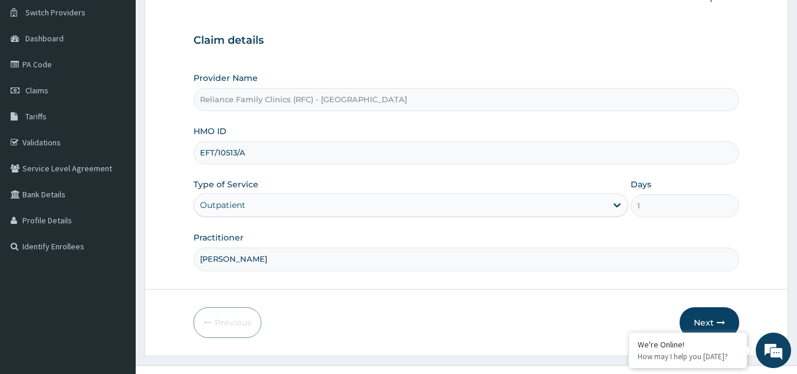
scroll to position [112, 0]
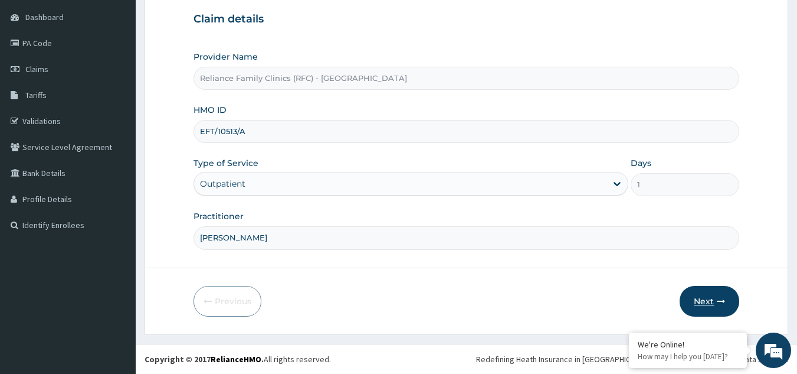
type input "[PERSON_NAME]"
click at [701, 303] on button "Next" at bounding box center [710, 301] width 60 height 31
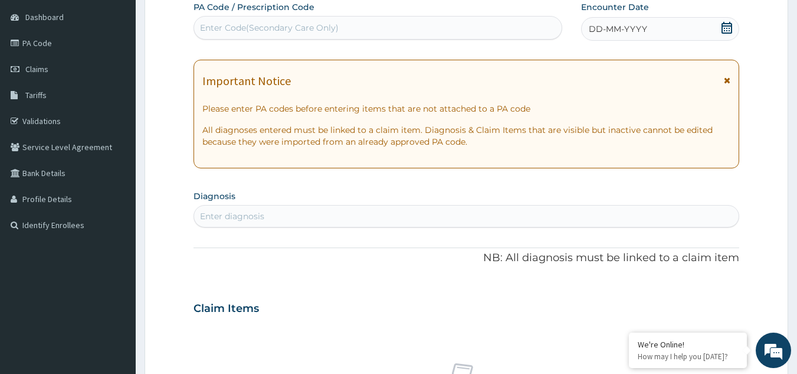
click at [728, 20] on div "DD-MM-YYYY" at bounding box center [660, 29] width 158 height 24
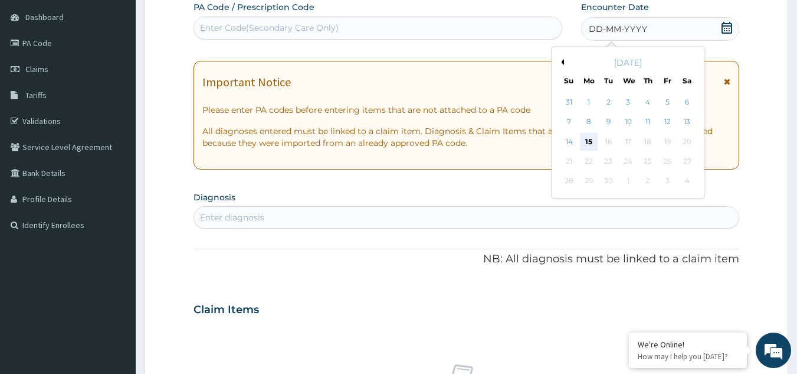
click at [587, 140] on div "15" at bounding box center [589, 142] width 18 height 18
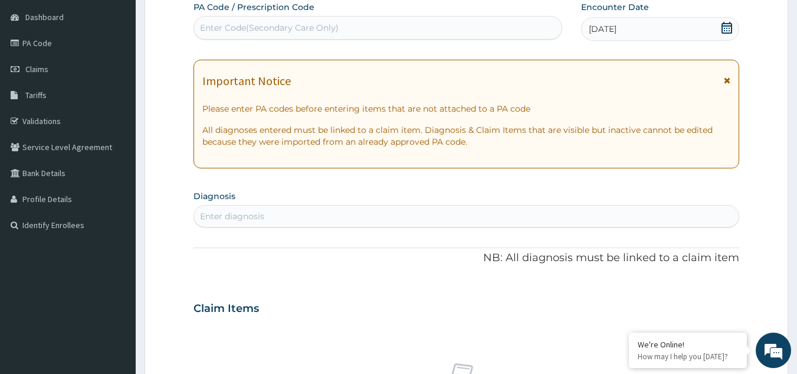
click at [392, 210] on div "Enter diagnosis" at bounding box center [466, 216] width 545 height 19
click at [392, 210] on div "lumba lumb" at bounding box center [454, 216] width 521 height 19
type input "[MEDICAL_DATA]"
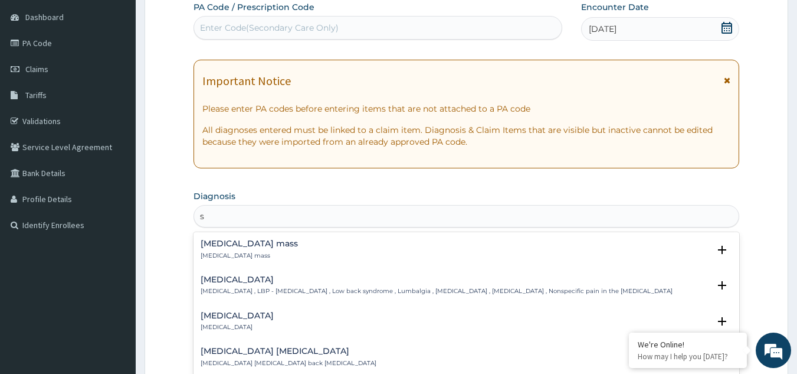
click at [392, 210] on div "s [MEDICAL_DATA]" at bounding box center [466, 216] width 545 height 19
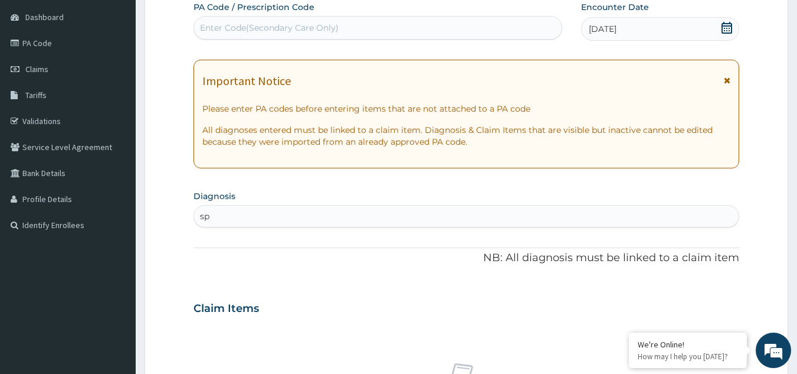
type input "s"
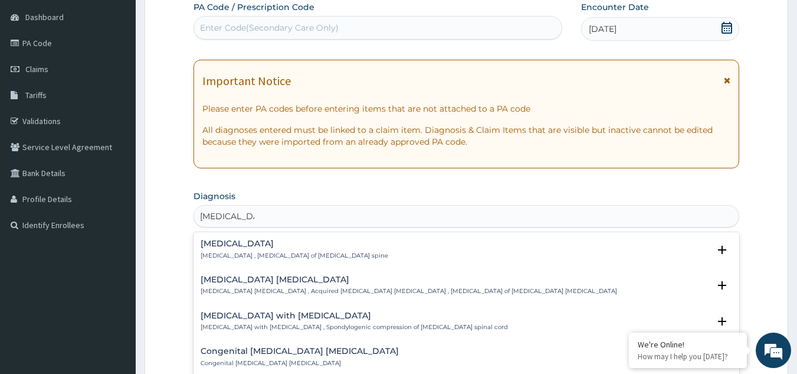
click at [240, 248] on div "[MEDICAL_DATA] [MEDICAL_DATA] , [MEDICAL_DATA] of [MEDICAL_DATA] spine" at bounding box center [295, 249] width 188 height 21
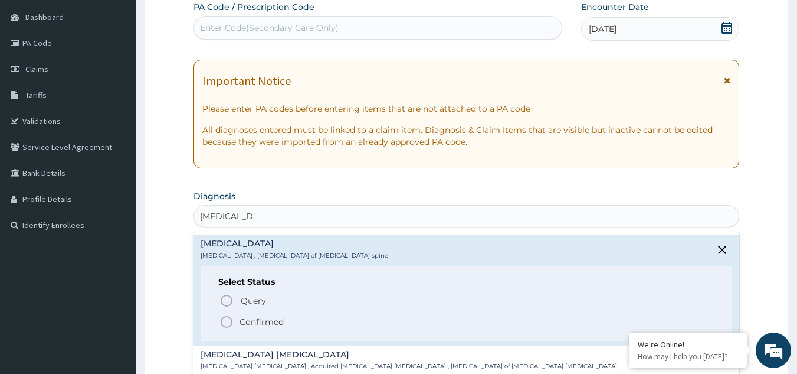
type input "[MEDICAL_DATA] spon"
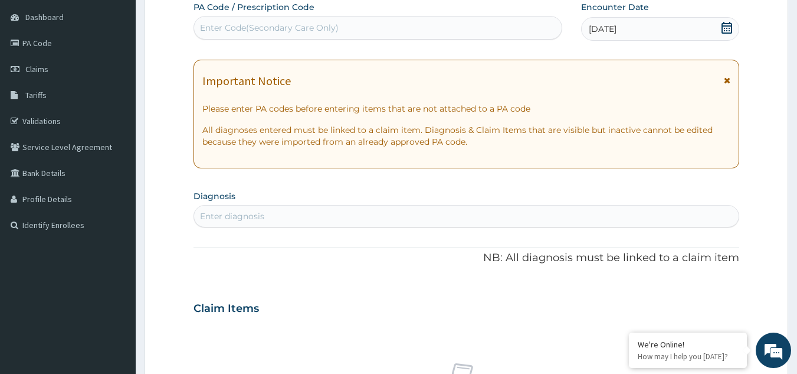
click at [245, 22] on div "Enter Code(Secondary Care Only)" at bounding box center [269, 28] width 139 height 12
paste input "PA/EA8E74"
type input "PA/EA8E74"
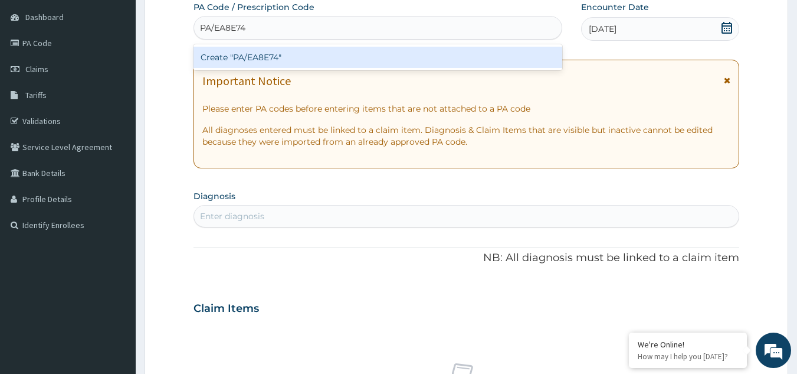
click at [297, 53] on div "Create "PA/EA8E74"" at bounding box center [378, 57] width 369 height 21
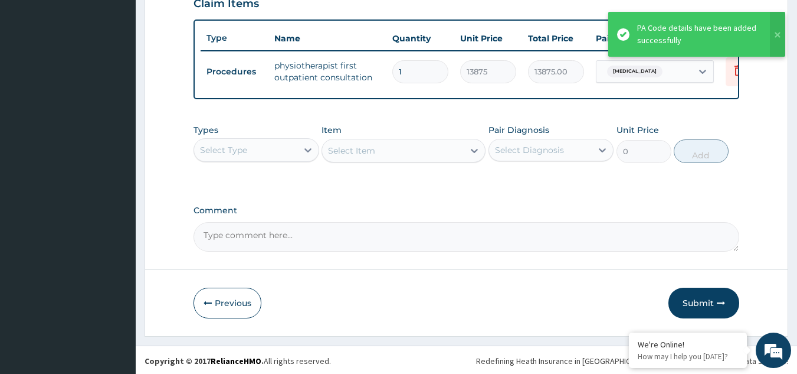
scroll to position [430, 0]
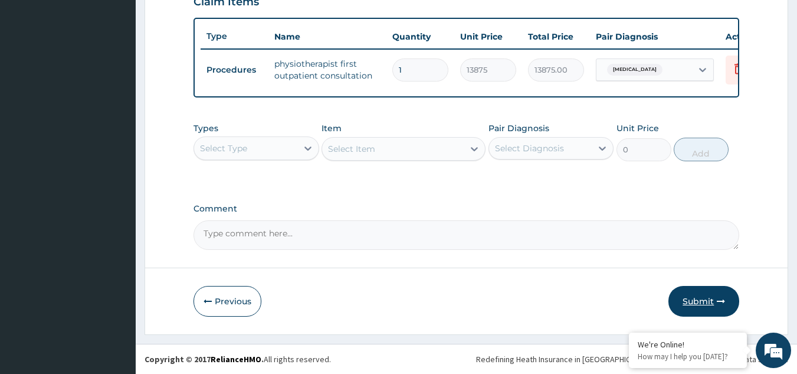
click at [709, 297] on button "Submit" at bounding box center [704, 301] width 71 height 31
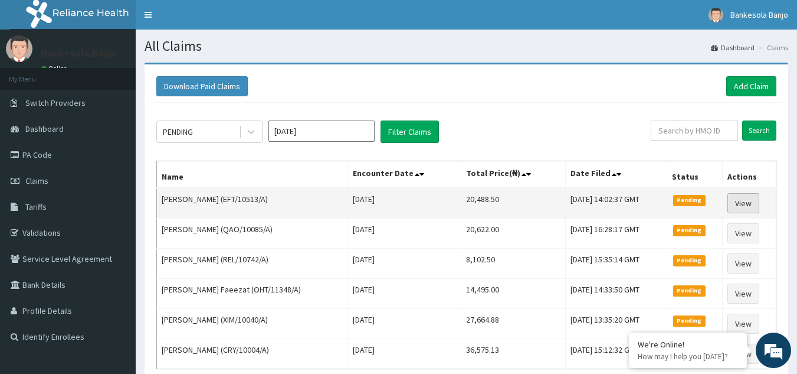
click at [739, 198] on link "View" at bounding box center [744, 203] width 32 height 20
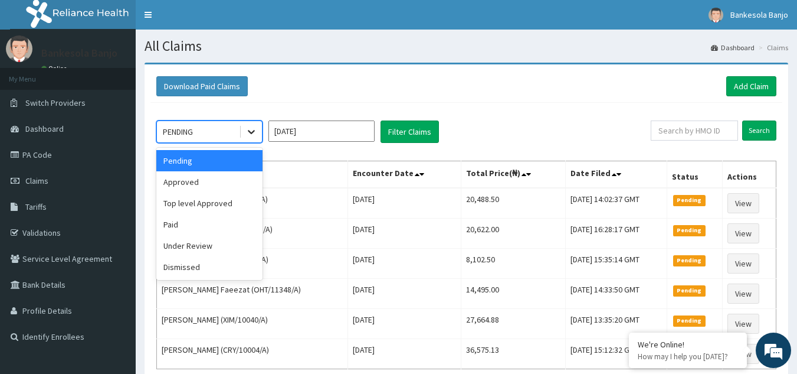
click at [253, 134] on icon at bounding box center [252, 132] width 12 height 12
click at [235, 240] on div "Under Review" at bounding box center [209, 245] width 106 height 21
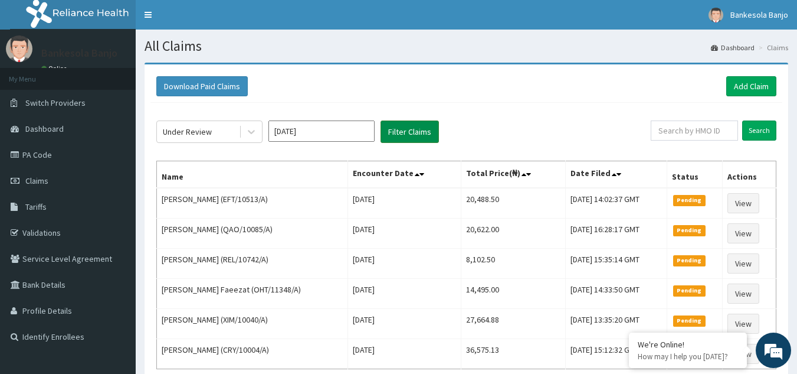
click at [398, 123] on button "Filter Claims" at bounding box center [410, 131] width 58 height 22
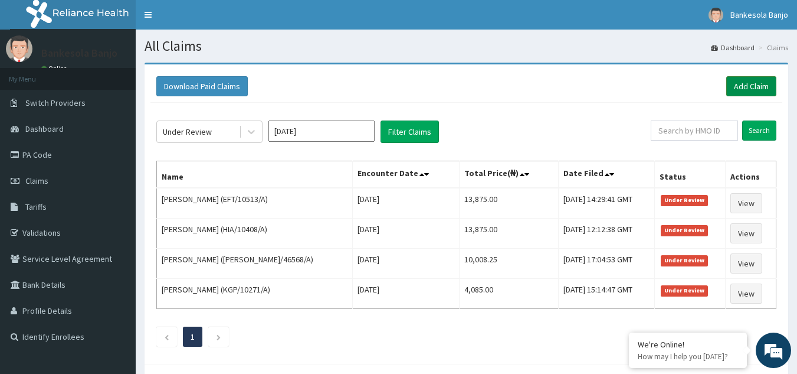
click at [765, 87] on link "Add Claim" at bounding box center [752, 86] width 50 height 20
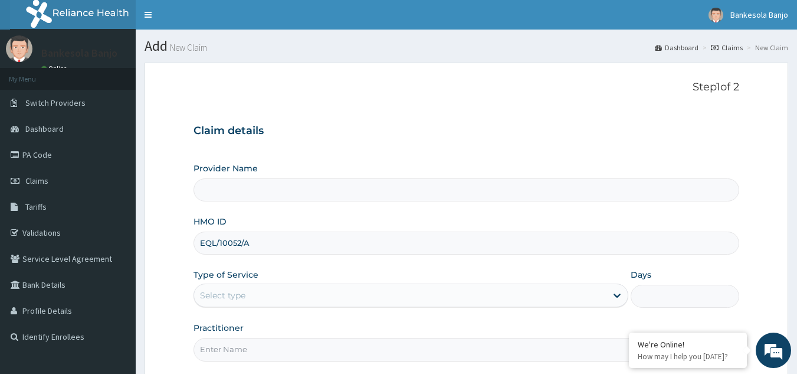
type input "EQL/10052/A"
type input "Reliance Family Clinics (RFC) - [GEOGRAPHIC_DATA]"
click at [262, 293] on div "Select type" at bounding box center [400, 295] width 413 height 19
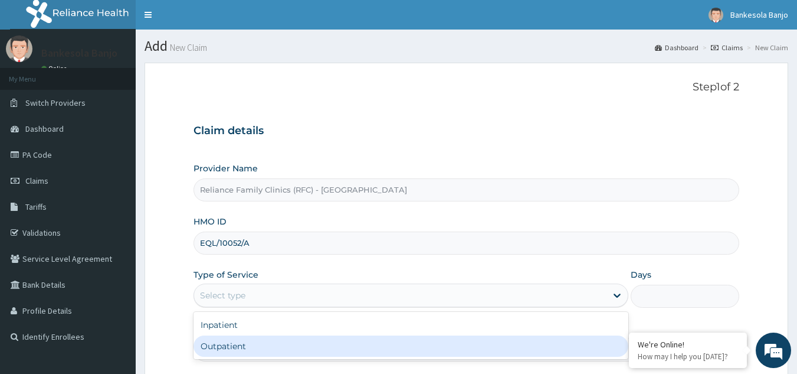
click at [265, 343] on div "Outpatient" at bounding box center [411, 345] width 435 height 21
type input "1"
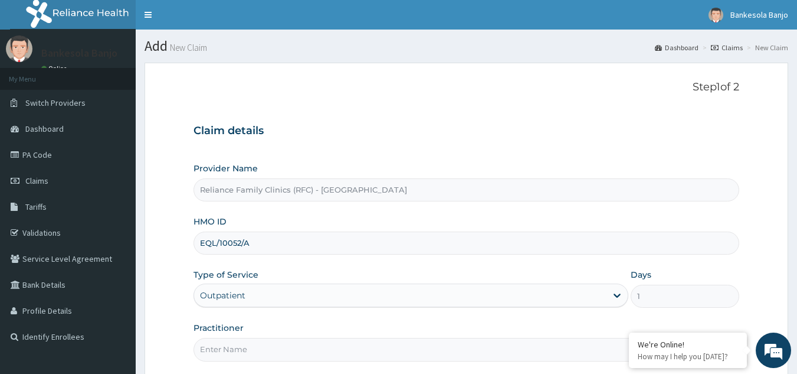
scroll to position [112, 0]
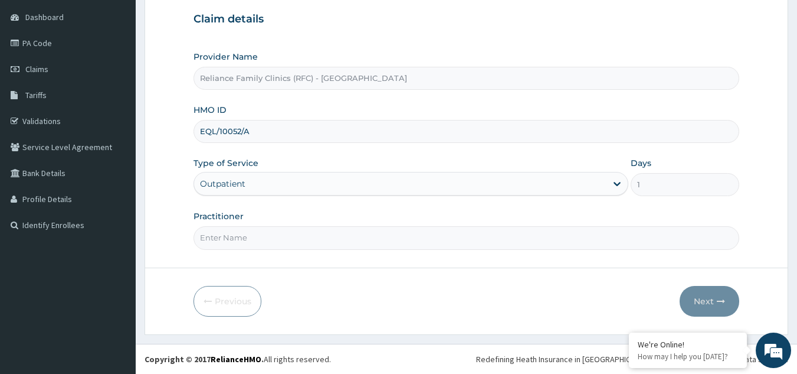
click at [628, 244] on input "Practitioner" at bounding box center [467, 237] width 547 height 23
type input "[PERSON_NAME]"
click at [714, 294] on button "Next" at bounding box center [710, 301] width 60 height 31
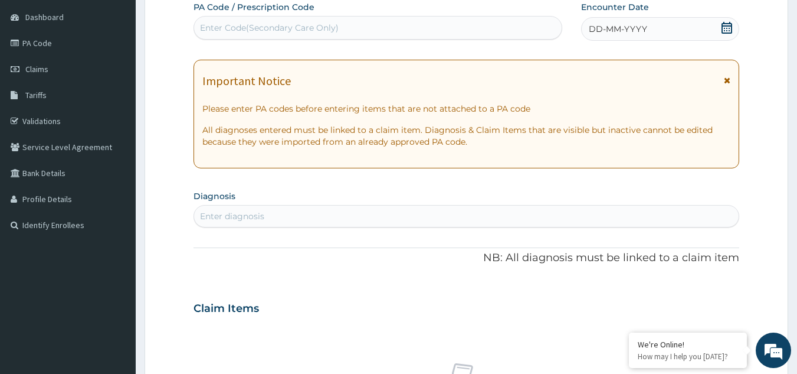
click at [726, 25] on icon at bounding box center [727, 28] width 11 height 12
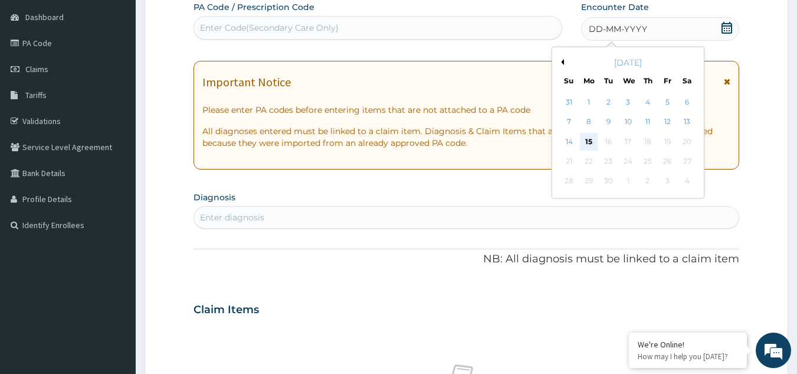
click at [583, 137] on div "15" at bounding box center [589, 142] width 18 height 18
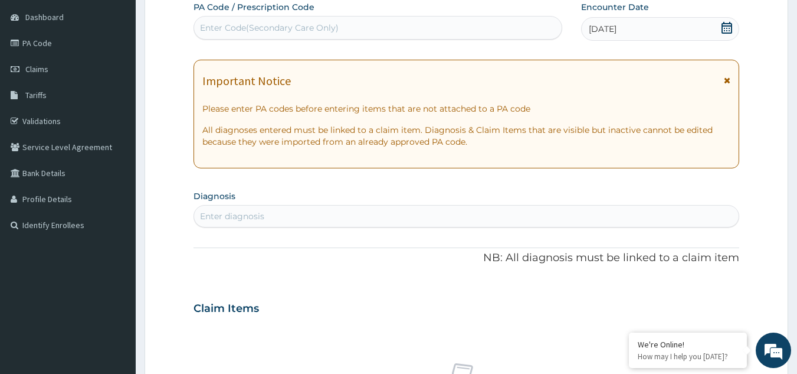
click at [279, 210] on div "Enter diagnosis" at bounding box center [466, 216] width 545 height 19
type input "pud"
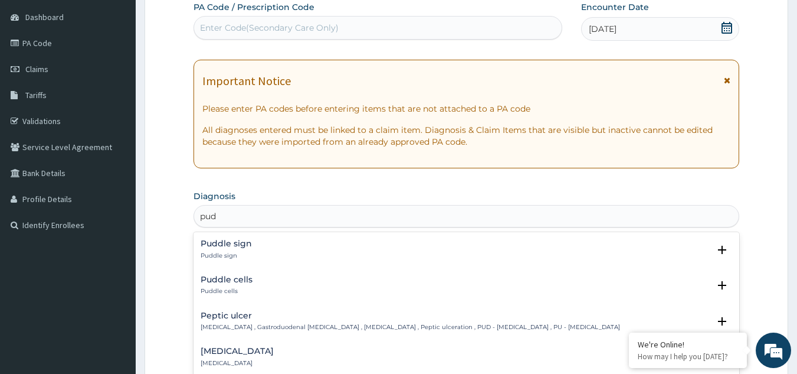
click at [234, 316] on h4 "Peptic ulcer" at bounding box center [411, 315] width 420 height 9
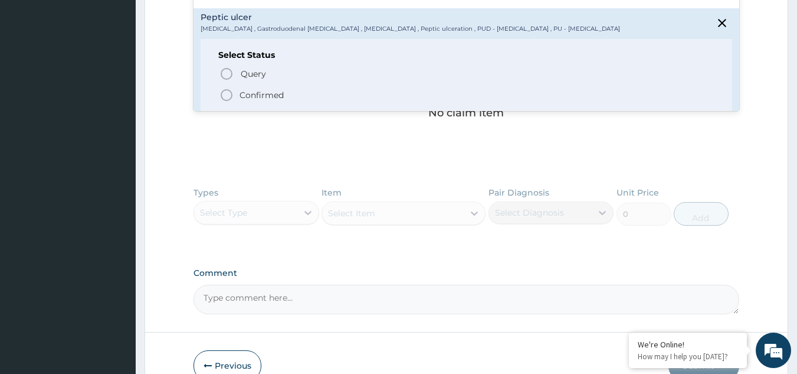
scroll to position [402, 0]
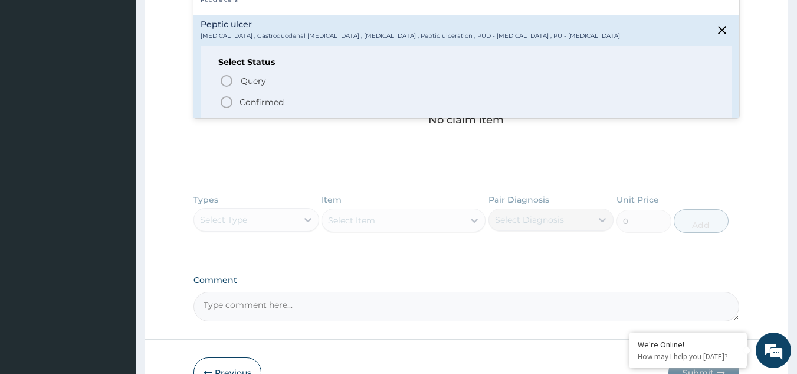
click at [222, 102] on icon "status option filled" at bounding box center [227, 102] width 14 height 14
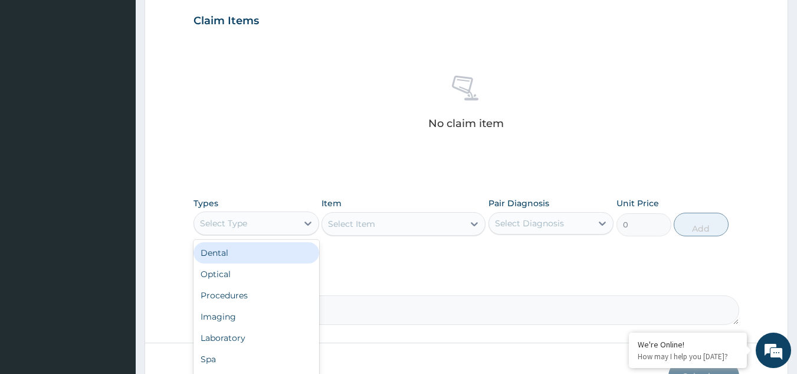
click at [241, 220] on div "Select Type" at bounding box center [223, 223] width 47 height 12
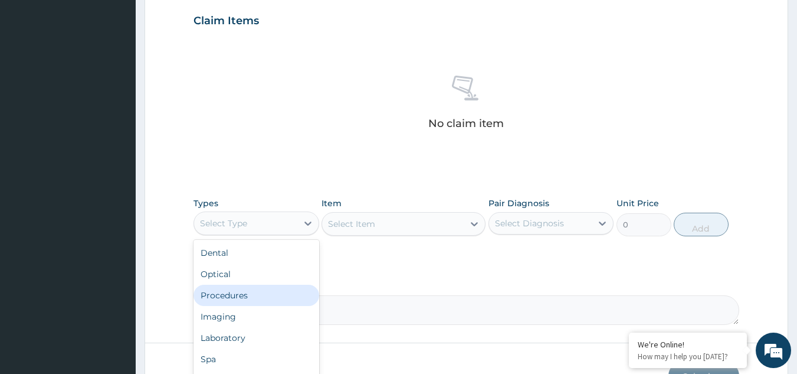
click at [240, 287] on div "Procedures" at bounding box center [257, 294] width 126 height 21
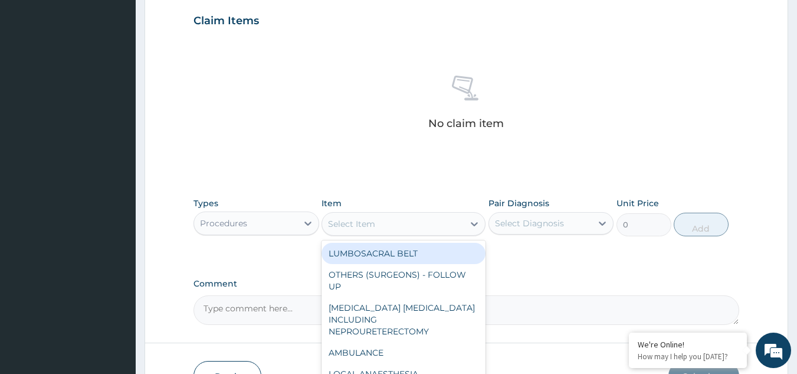
click at [389, 223] on div "Select Item" at bounding box center [393, 223] width 142 height 19
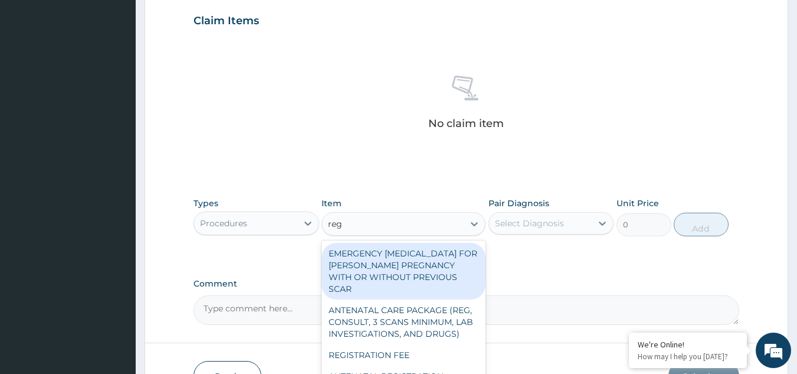
type input "regi"
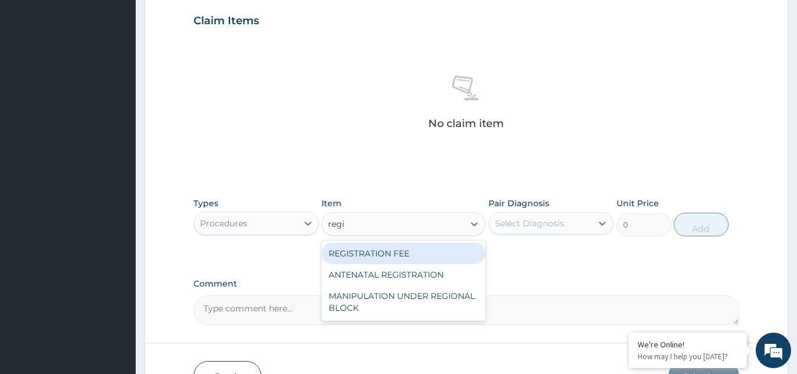
click at [387, 246] on div "REGISTRATION FEE" at bounding box center [404, 253] width 164 height 21
type input "2042.5"
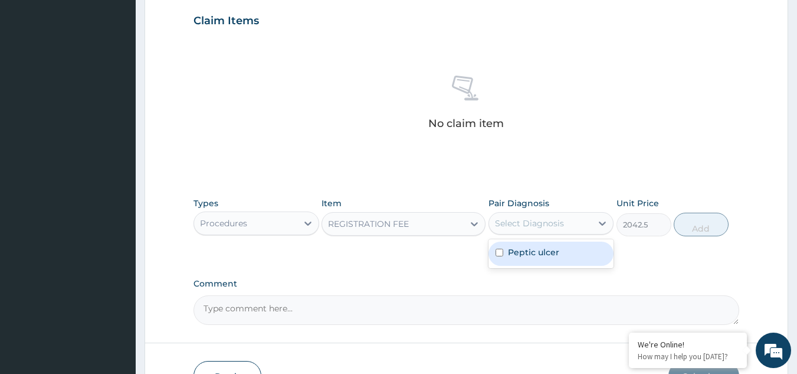
click at [512, 224] on div "Select Diagnosis" at bounding box center [529, 223] width 69 height 12
click at [522, 248] on label "Peptic ulcer" at bounding box center [533, 252] width 51 height 12
checkbox input "true"
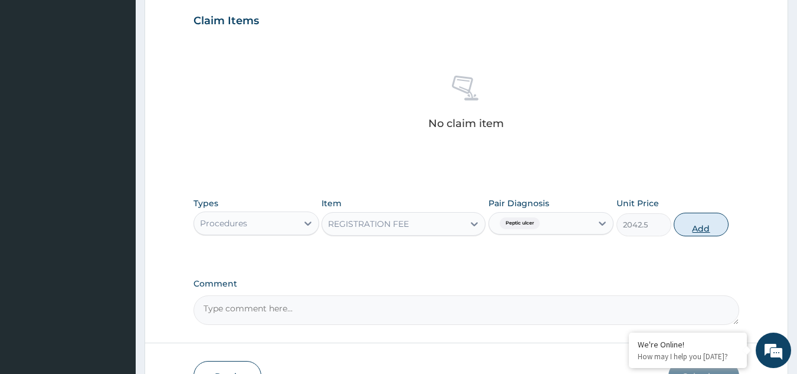
click at [691, 217] on button "Add" at bounding box center [701, 224] width 55 height 24
type input "0"
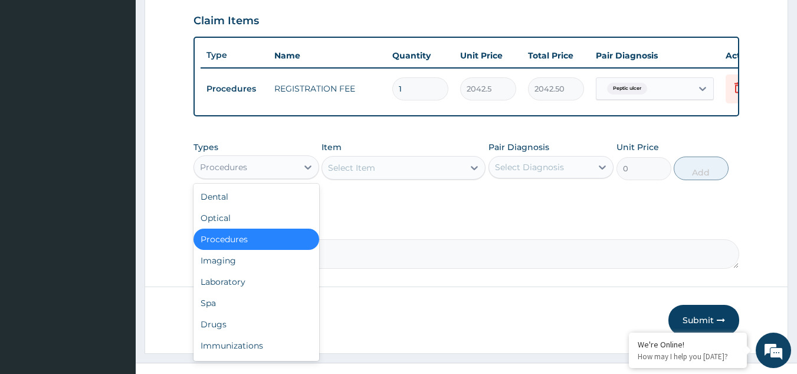
click at [287, 175] on div "Procedures" at bounding box center [245, 167] width 103 height 19
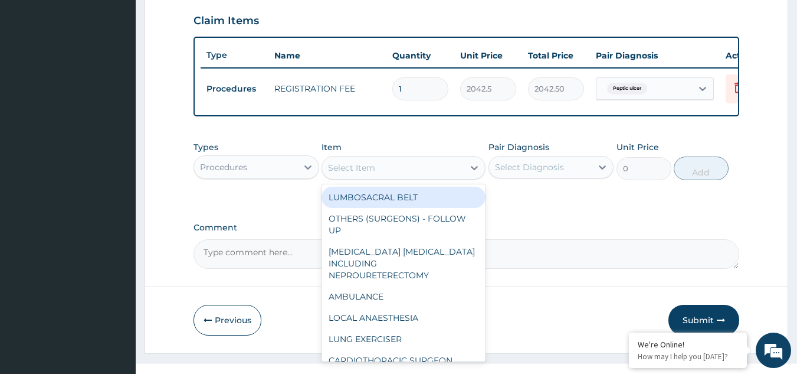
click at [363, 170] on div "Select Item" at bounding box center [351, 168] width 47 height 12
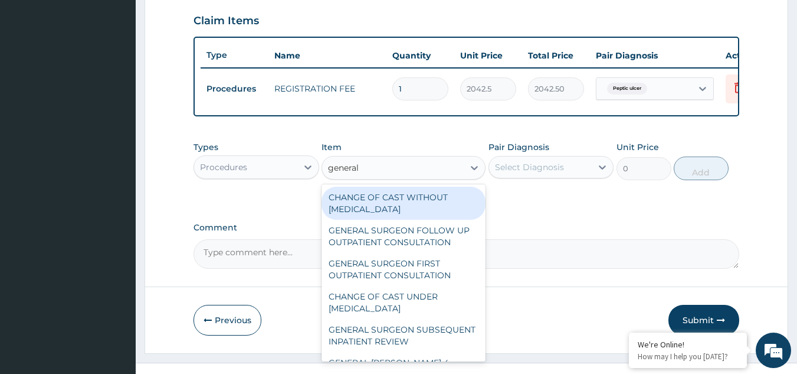
type input "general p"
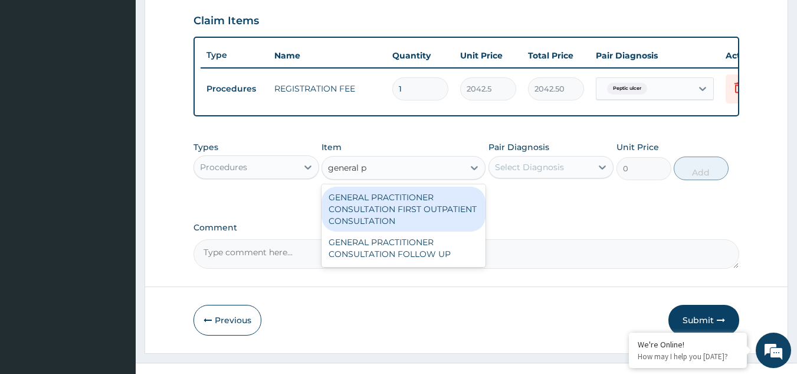
click at [361, 200] on div "GENERAL PRACTITIONER CONSULTATION FIRST OUTPATIENT CONSULTATION" at bounding box center [404, 208] width 164 height 45
type input "3370.125"
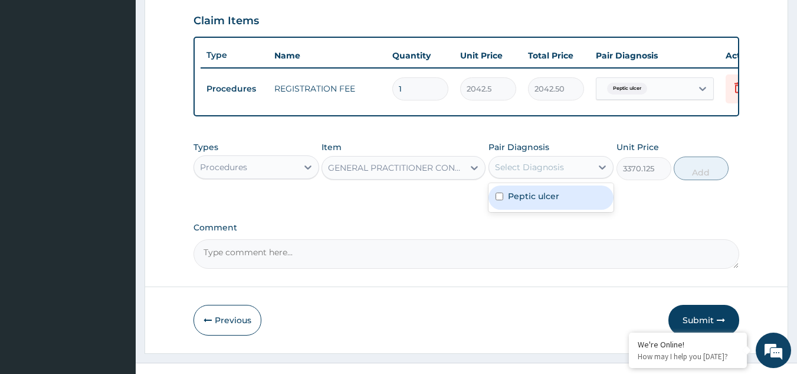
click at [513, 173] on div "Select Diagnosis" at bounding box center [529, 167] width 69 height 12
click at [525, 200] on label "Peptic ulcer" at bounding box center [533, 196] width 51 height 12
checkbox input "true"
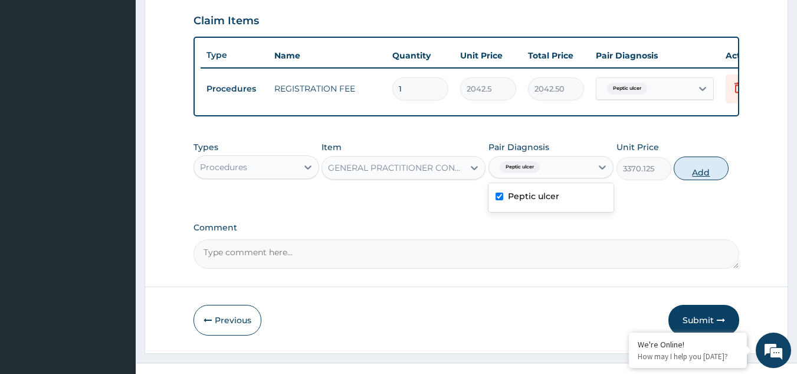
click at [698, 180] on button "Add" at bounding box center [701, 168] width 55 height 24
type input "0"
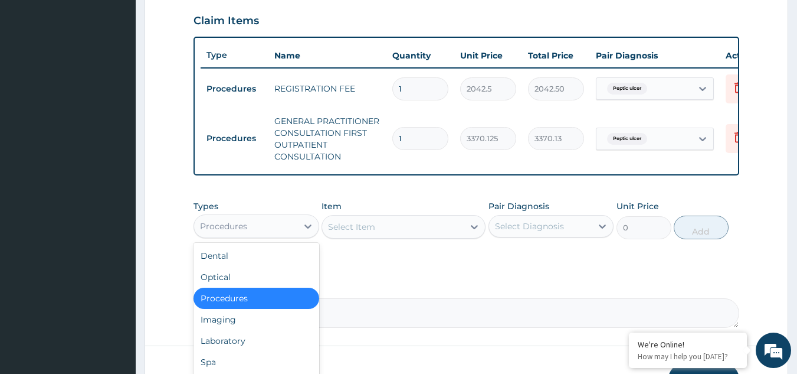
click at [248, 235] on div "Procedures" at bounding box center [245, 226] width 103 height 19
click at [247, 347] on div "Laboratory" at bounding box center [257, 340] width 126 height 21
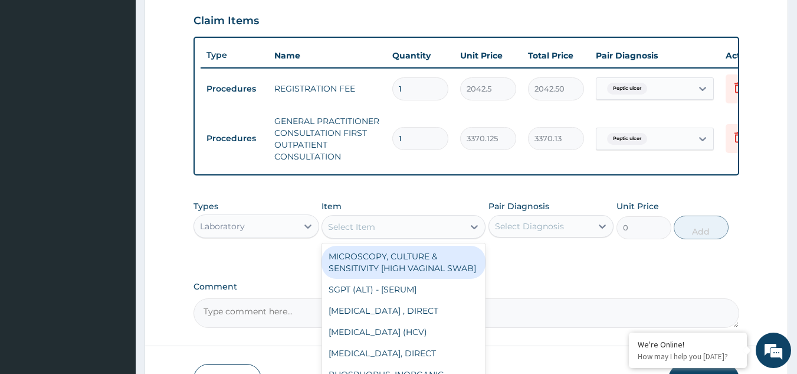
click at [339, 231] on div "Select Item" at bounding box center [351, 227] width 47 height 12
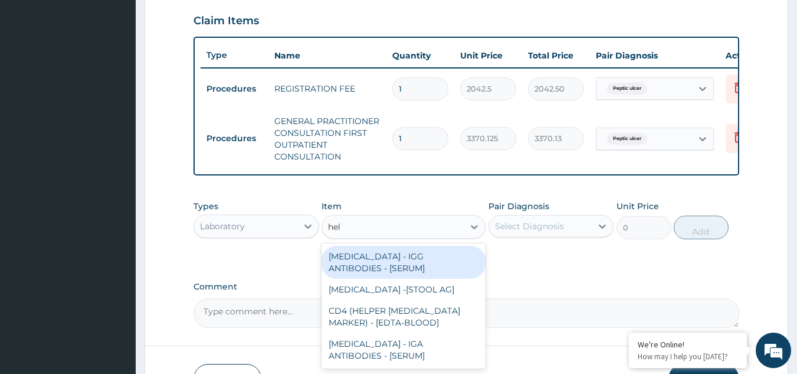
type input "heli"
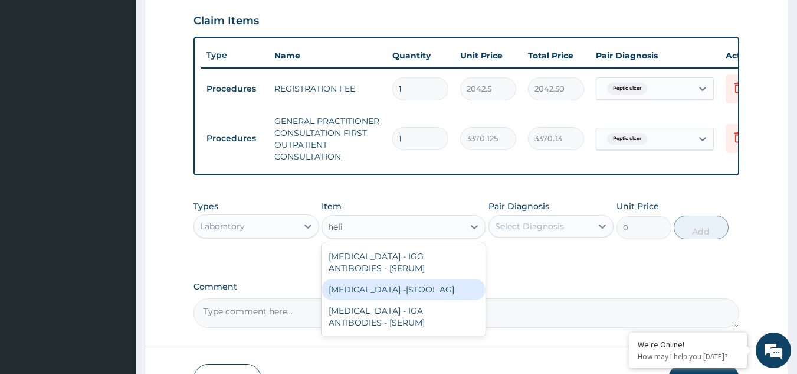
click at [407, 293] on div "HELICOBACTER PYLORI -[STOOL AG]" at bounding box center [404, 289] width 164 height 21
type input "13200"
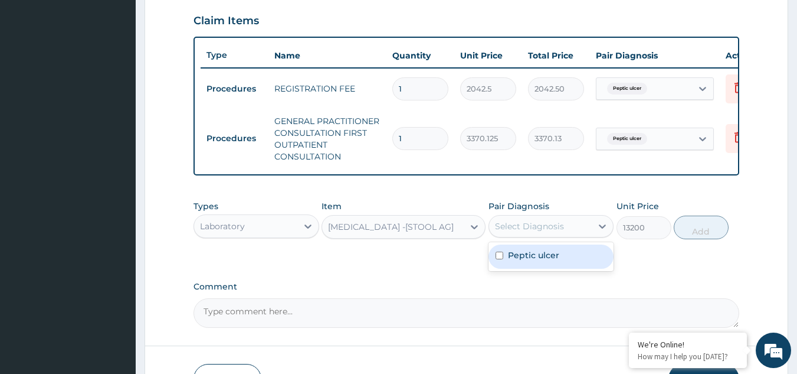
drag, startPoint x: 555, startPoint y: 234, endPoint x: 556, endPoint y: 268, distance: 34.3
click at [556, 237] on div "option Peptic ulcer, selected. option Peptic ulcer focused, 1 of 1. 1 result av…" at bounding box center [552, 226] width 126 height 22
click at [556, 261] on label "Peptic ulcer" at bounding box center [533, 255] width 51 height 12
checkbox input "true"
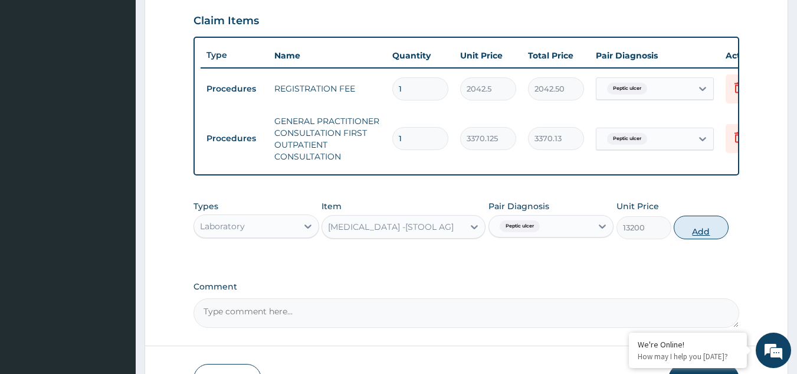
click at [692, 229] on button "Add" at bounding box center [701, 227] width 55 height 24
type input "0"
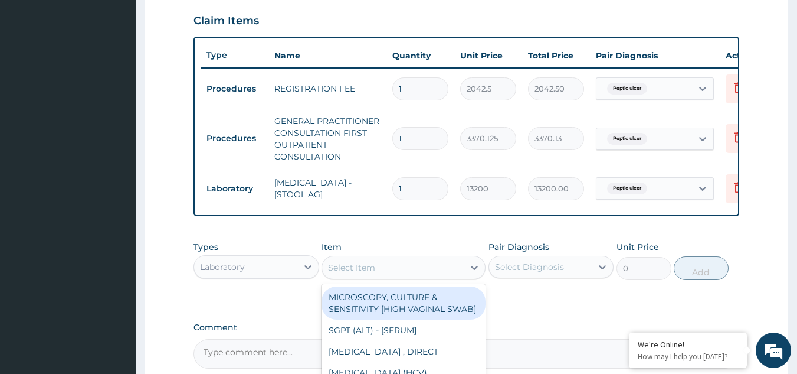
click at [332, 273] on div "Select Item" at bounding box center [351, 267] width 47 height 12
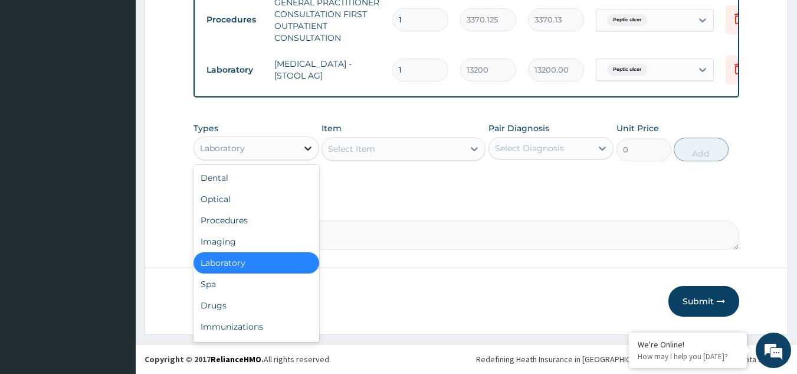
click at [302, 138] on div at bounding box center [307, 148] width 21 height 21
click at [254, 299] on div "Drugs" at bounding box center [257, 304] width 126 height 21
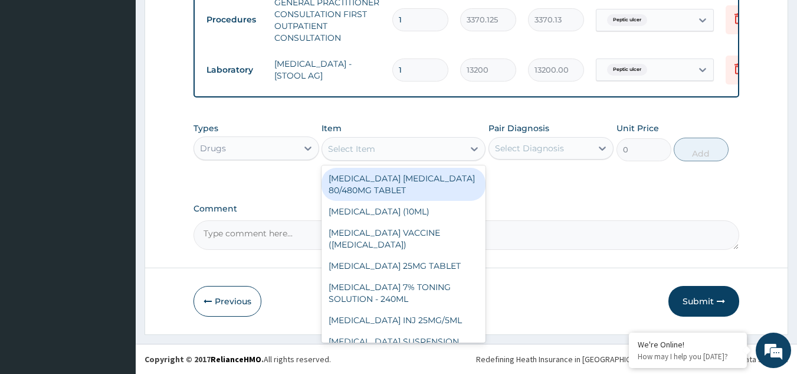
click at [382, 152] on div "Select Item" at bounding box center [393, 148] width 142 height 19
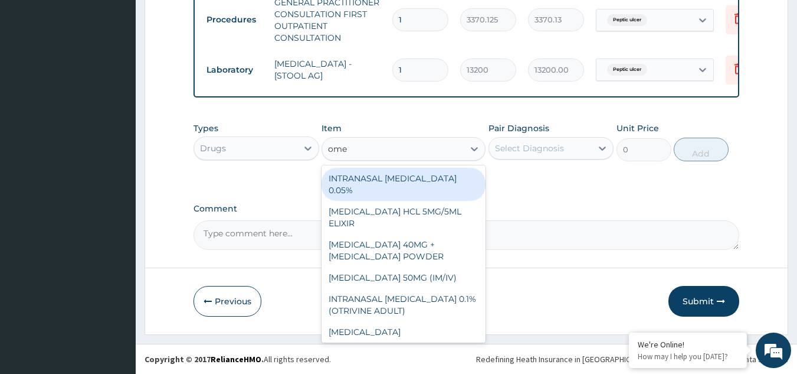
type input "omep"
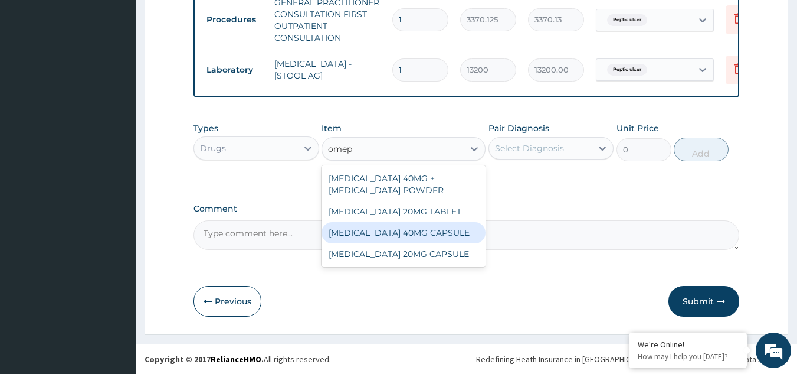
click at [397, 222] on div "OMEPRAZOLE 40MG CAPSULE" at bounding box center [404, 232] width 164 height 21
type input "180"
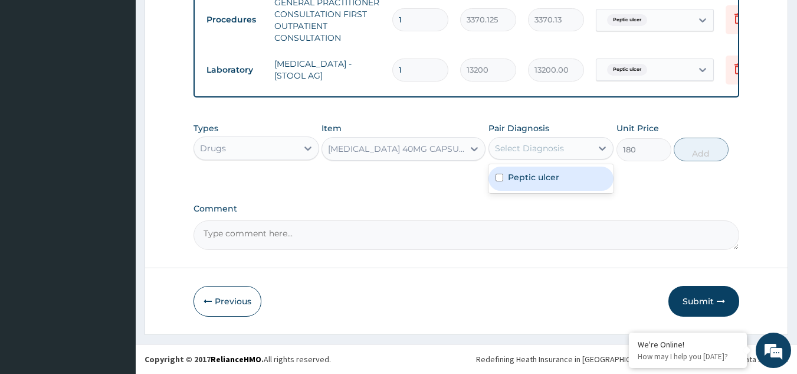
drag, startPoint x: 529, startPoint y: 145, endPoint x: 538, endPoint y: 181, distance: 37.2
click at [538, 159] on div "option Peptic ulcer, selected. option Peptic ulcer focused, 1 of 1. 1 result av…" at bounding box center [552, 148] width 126 height 22
click at [538, 181] on label "Peptic ulcer" at bounding box center [533, 177] width 51 height 12
checkbox input "true"
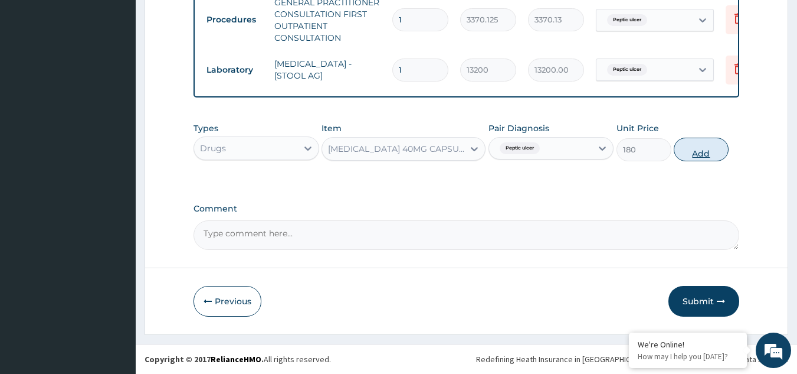
click at [696, 146] on button "Add" at bounding box center [701, 150] width 55 height 24
type input "0"
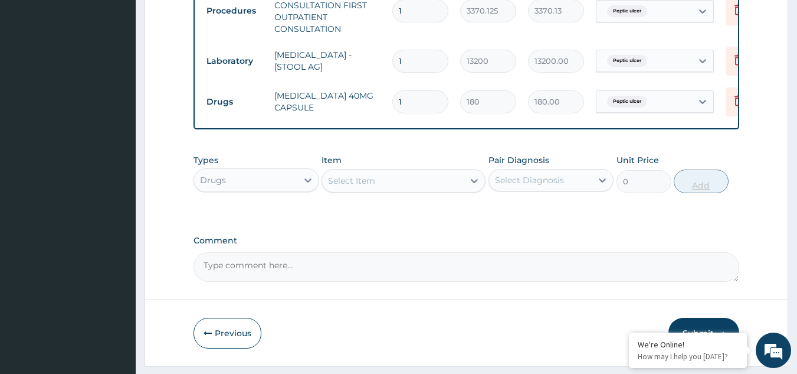
type input "14"
type input "2520.00"
type input "14"
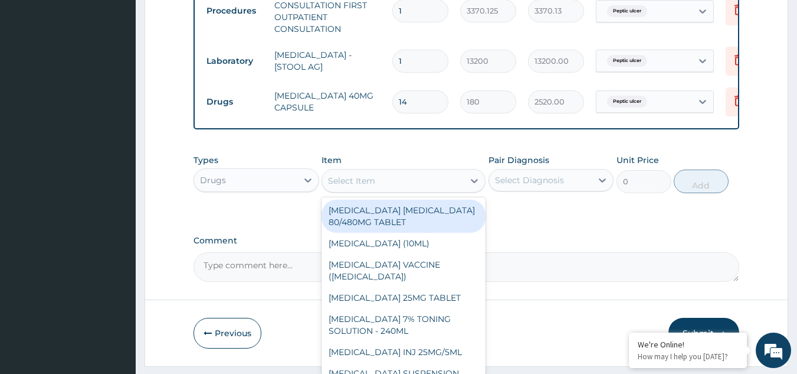
click at [398, 182] on div "Select Item" at bounding box center [393, 180] width 142 height 19
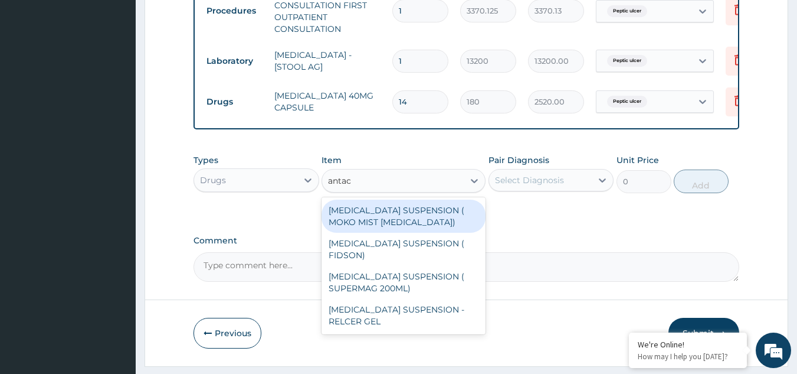
type input "antaci"
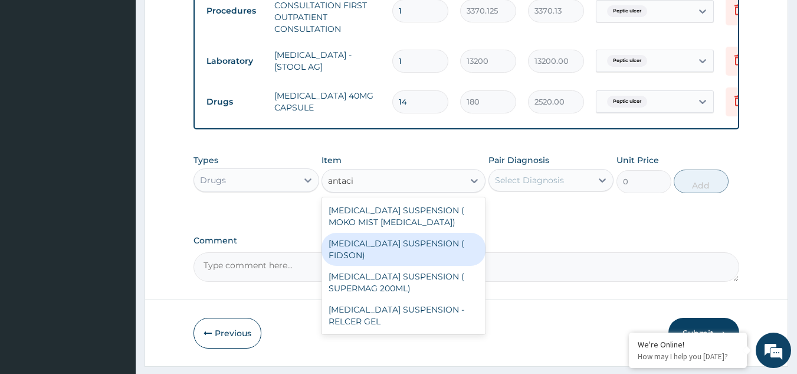
click at [420, 252] on div "ANTACID SUSPENSION ( FIDSON)" at bounding box center [404, 249] width 164 height 33
type input "1248"
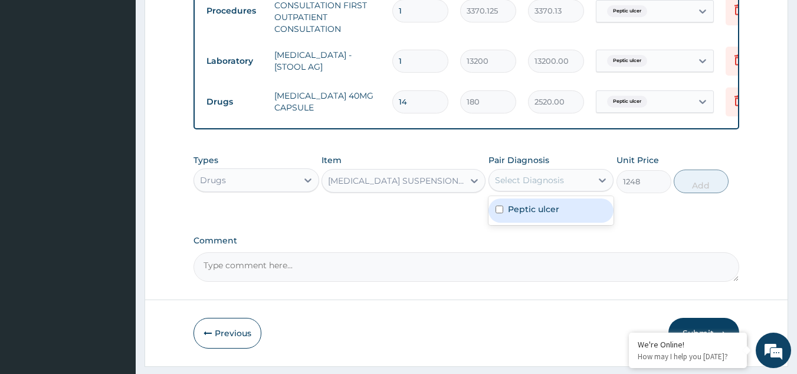
drag, startPoint x: 531, startPoint y: 178, endPoint x: 536, endPoint y: 207, distance: 29.5
click at [536, 191] on div "option Peptic ulcer, selected. option Peptic ulcer focused, 1 of 1. 1 result av…" at bounding box center [552, 180] width 126 height 22
click at [536, 207] on div "Peptic ulcer" at bounding box center [552, 210] width 126 height 24
checkbox input "true"
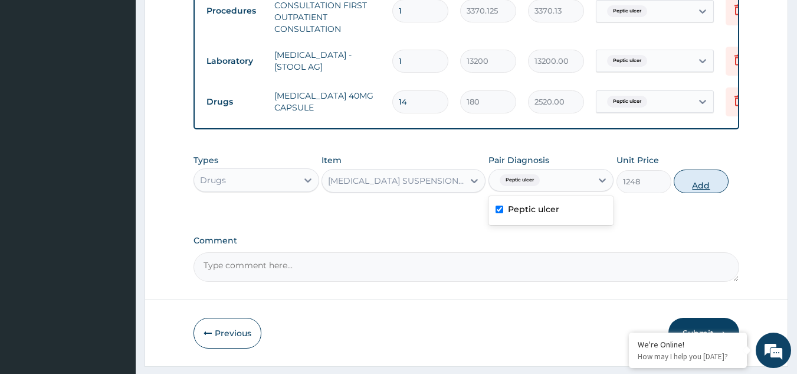
click at [715, 189] on button "Add" at bounding box center [701, 181] width 55 height 24
type input "0"
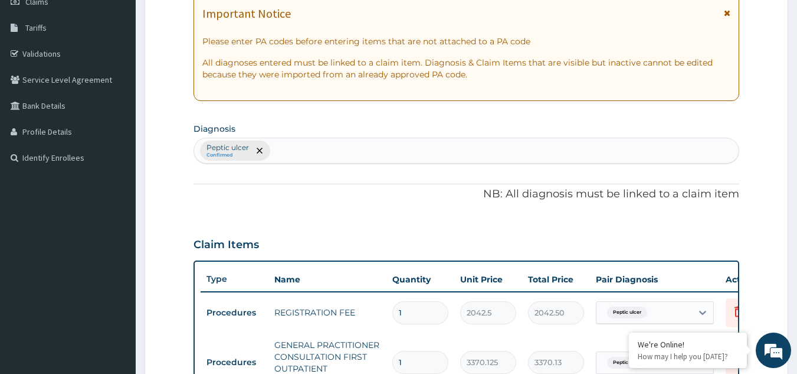
scroll to position [162, 0]
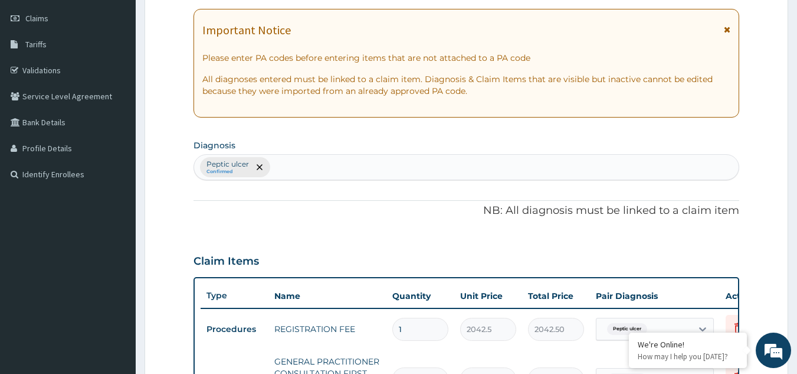
click at [414, 178] on div "Peptic ulcer Confirmed" at bounding box center [466, 167] width 545 height 25
type input "rhin"
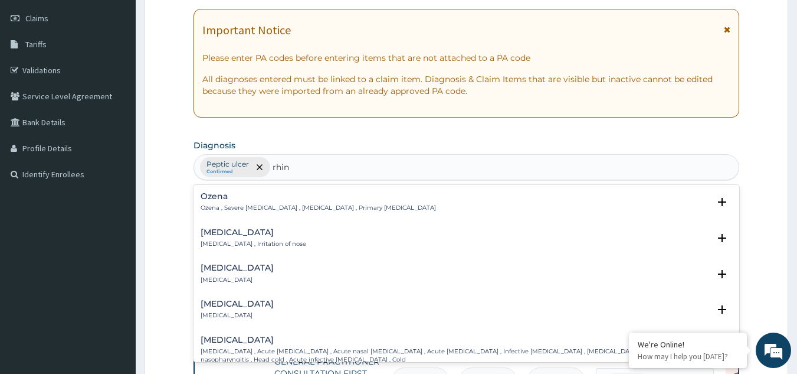
click at [254, 240] on p "Rhinitis , Irritation of nose" at bounding box center [254, 244] width 106 height 8
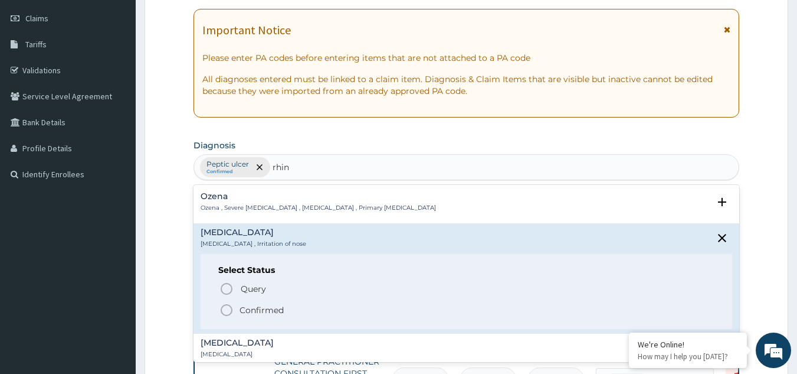
click at [230, 303] on icon "status option filled" at bounding box center [227, 310] width 14 height 14
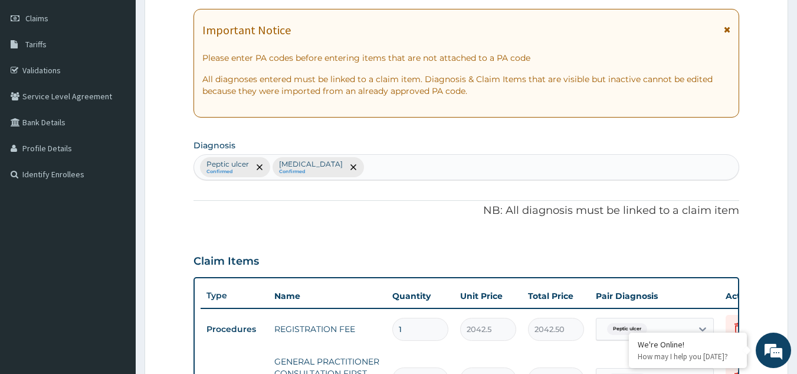
scroll to position [611, 0]
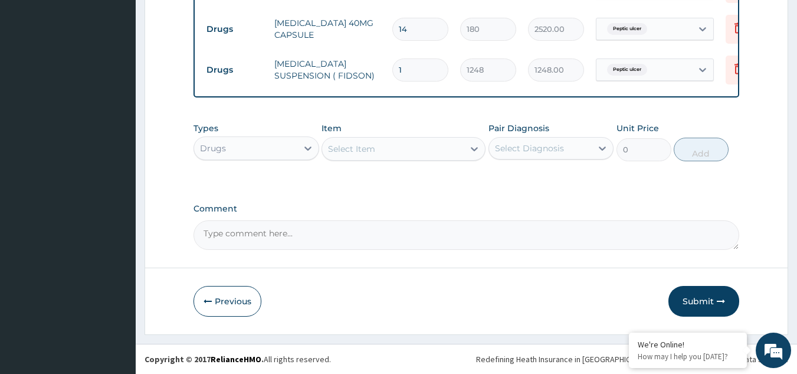
click at [411, 135] on div "Item Select Item" at bounding box center [404, 141] width 164 height 39
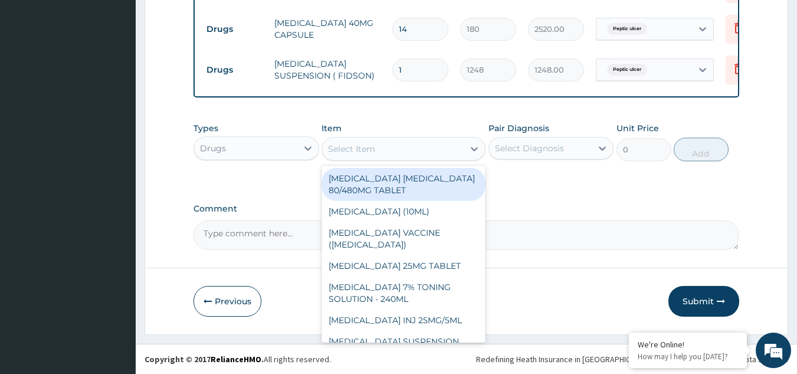
click at [414, 144] on div "Select Item" at bounding box center [393, 148] width 142 height 19
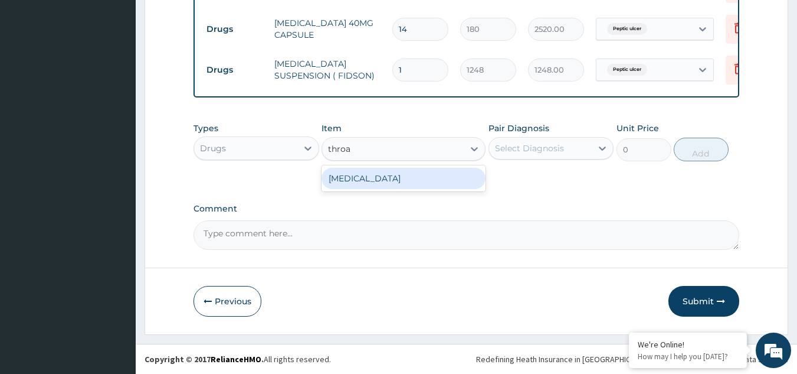
type input "throat"
click at [419, 177] on div "THROAT LOZENGE" at bounding box center [404, 178] width 164 height 21
type input "96"
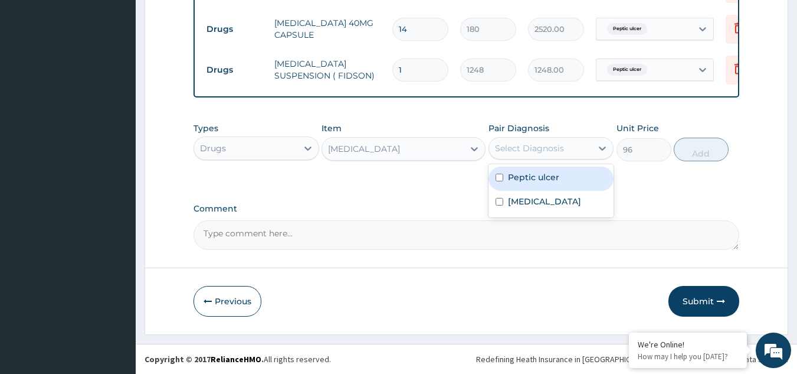
click at [531, 143] on div "Select Diagnosis" at bounding box center [529, 148] width 69 height 12
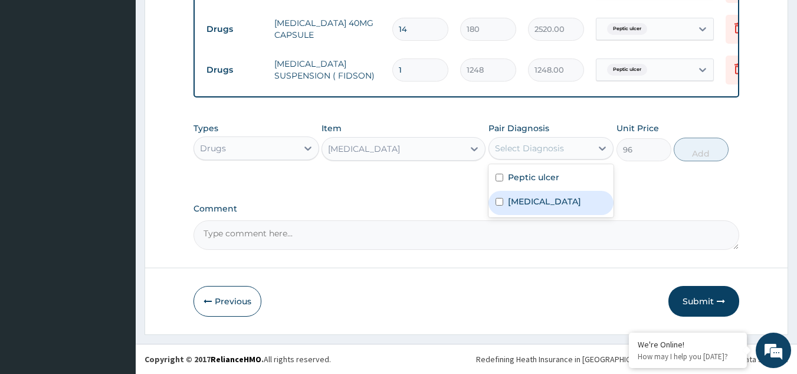
click at [536, 194] on div "Rhinitis" at bounding box center [552, 203] width 126 height 24
checkbox input "true"
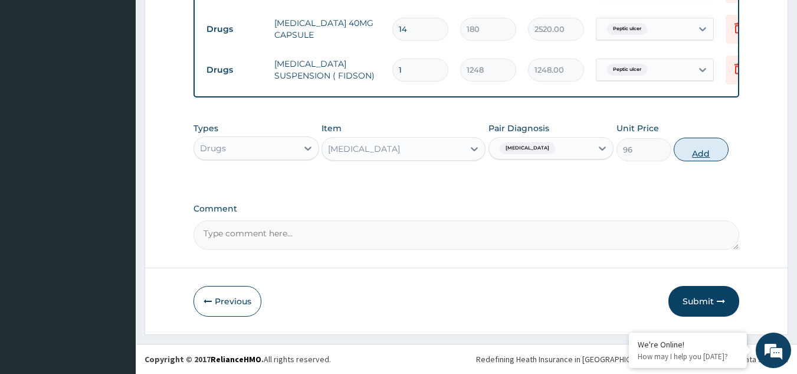
click at [697, 156] on button "Add" at bounding box center [701, 150] width 55 height 24
type input "0"
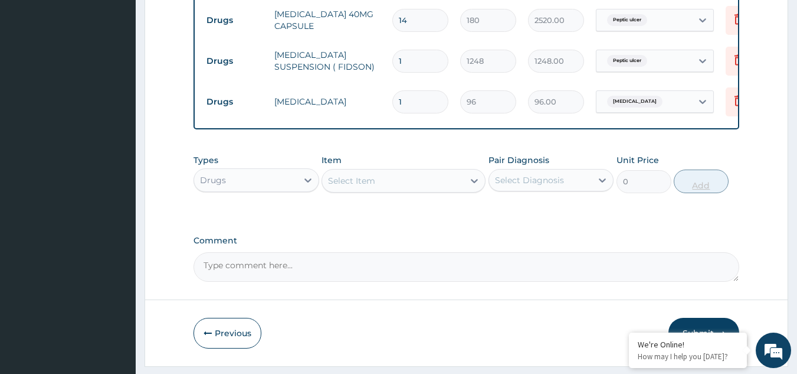
type input "12"
type input "1152.00"
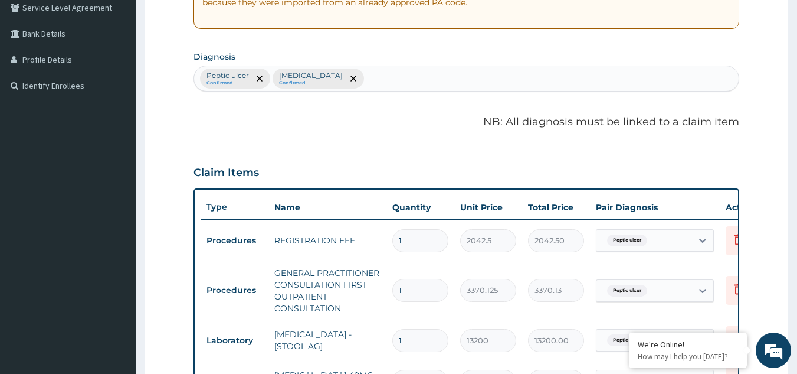
scroll to position [249, 0]
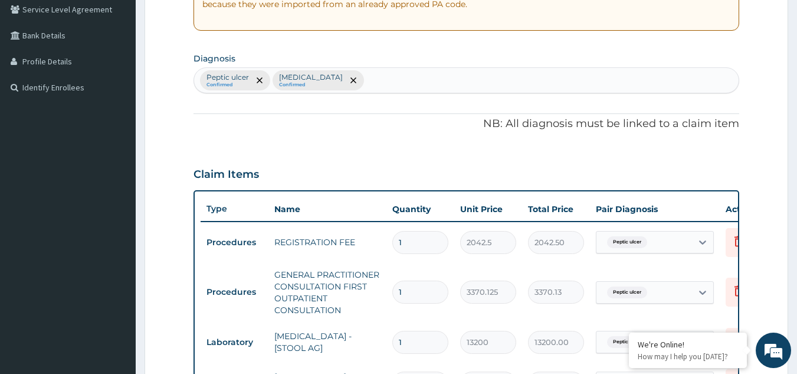
type input "12"
click at [672, 229] on td "Peptic ulcer" at bounding box center [655, 242] width 130 height 34
drag, startPoint x: 654, startPoint y: 256, endPoint x: 654, endPoint y: 244, distance: 11.8
click at [654, 244] on td "Peptic ulcer" at bounding box center [655, 242] width 130 height 34
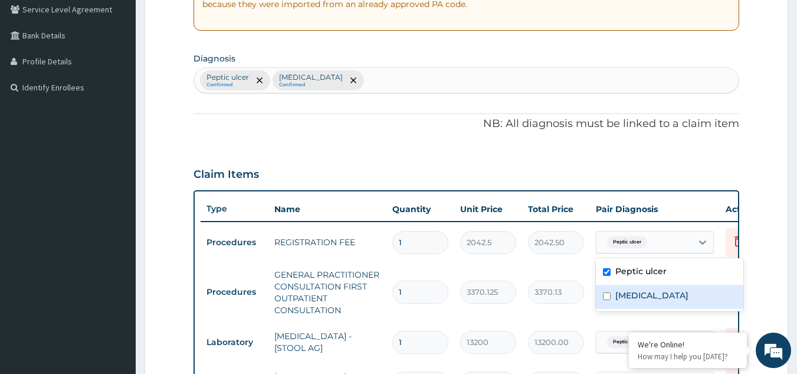
drag, startPoint x: 654, startPoint y: 244, endPoint x: 645, endPoint y: 294, distance: 50.9
click at [645, 294] on form "Step 2 of 2 PA Code / Prescription Code Enter Code(Secondary Care Only) Encount…" at bounding box center [467, 271] width 644 height 915
click at [645, 294] on label "Rhinitis" at bounding box center [652, 295] width 73 height 12
checkbox input "true"
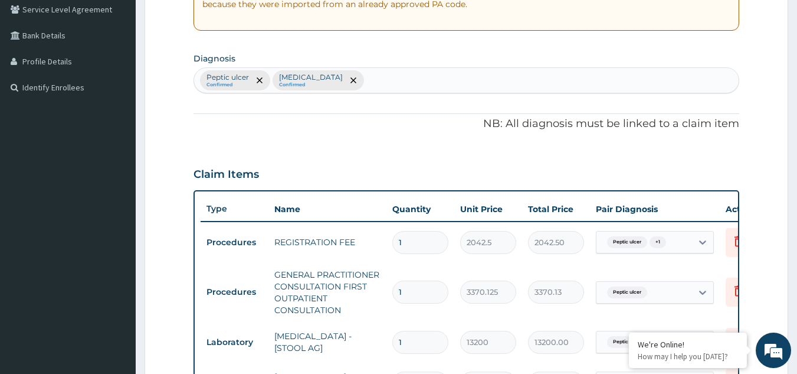
click at [624, 313] on tr "Procedures GENERAL PRACTITIONER CONSULTATION FIRST OUTPATIENT CONSULTATION 1 33…" at bounding box center [490, 292] width 578 height 59
click at [642, 283] on div "Peptic ulcer" at bounding box center [645, 292] width 96 height 20
click at [614, 341] on div "Rhinitis" at bounding box center [670, 347] width 148 height 24
checkbox input "true"
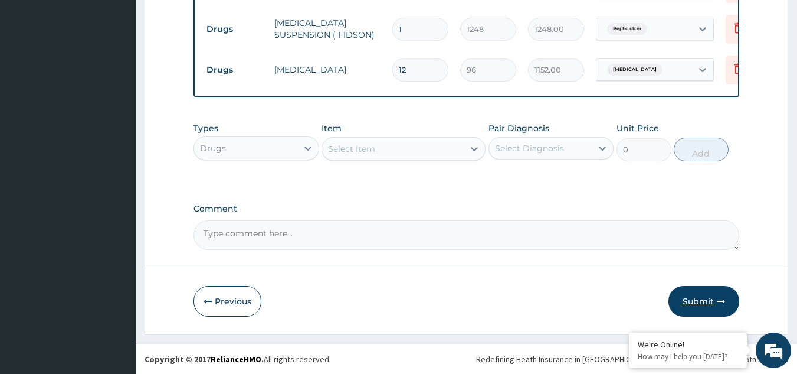
click at [700, 305] on button "Submit" at bounding box center [704, 301] width 71 height 31
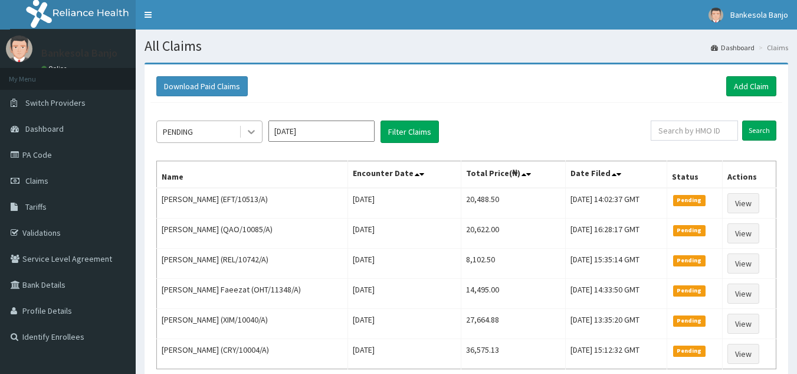
click at [250, 128] on icon at bounding box center [252, 132] width 12 height 12
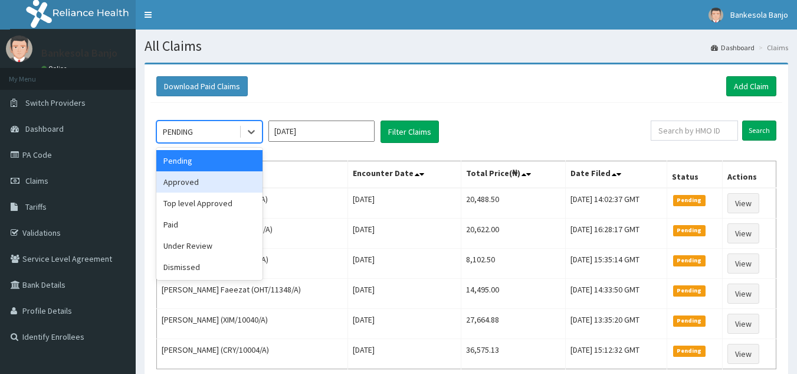
click at [222, 182] on div "Approved" at bounding box center [209, 181] width 106 height 21
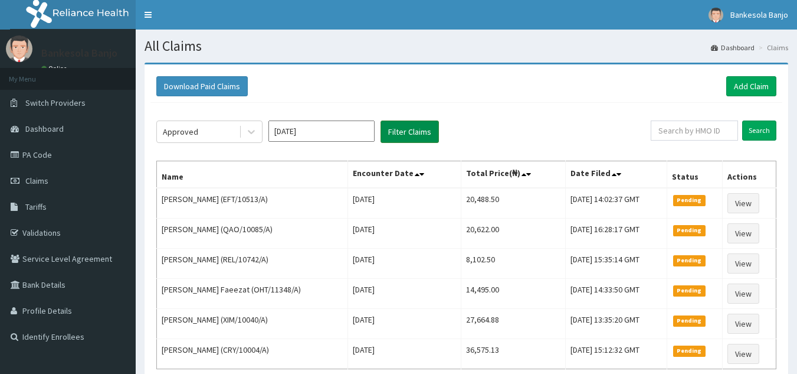
click at [400, 131] on button "Filter Claims" at bounding box center [410, 131] width 58 height 22
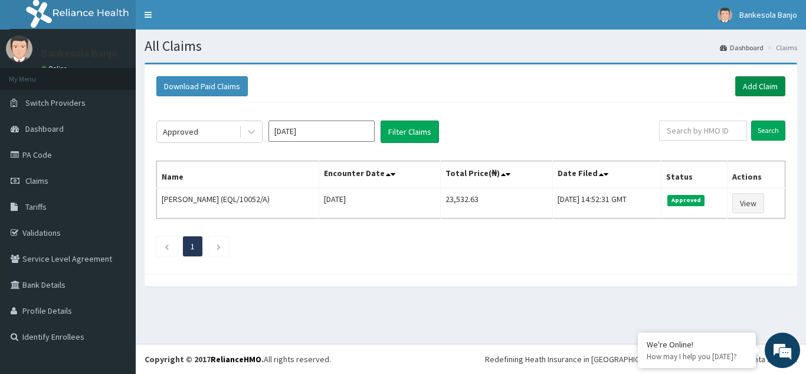
click at [761, 90] on link "Add Claim" at bounding box center [760, 86] width 50 height 20
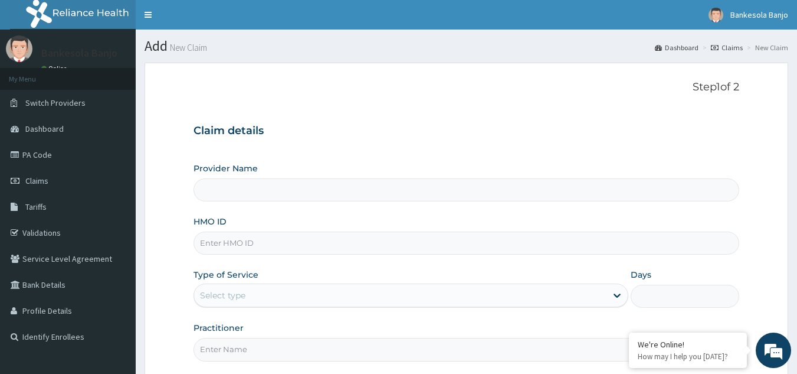
type input "Reliance Family Clinics (RFC) - [GEOGRAPHIC_DATA]"
click at [246, 249] on input "HMO ID" at bounding box center [467, 242] width 547 height 23
paste input "TYL/10006/A"
type input "TYL/10006/A"
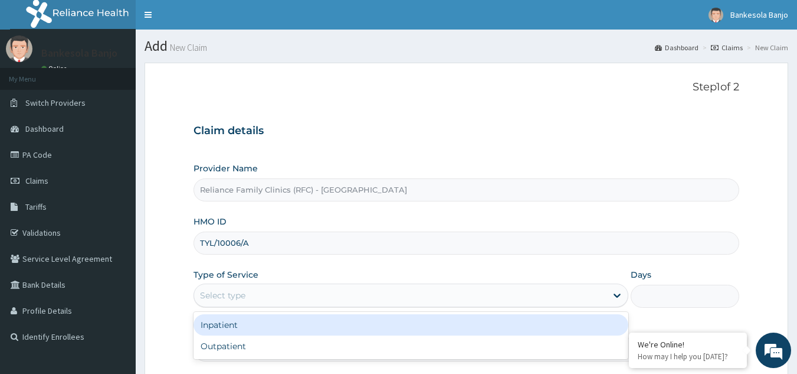
click at [251, 290] on div "Select type" at bounding box center [400, 295] width 413 height 19
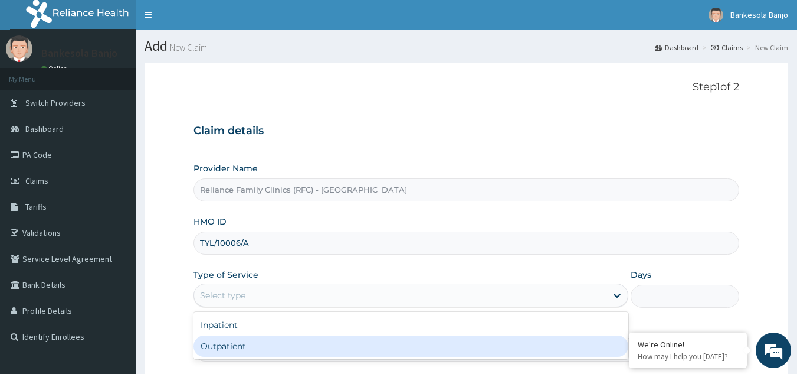
click at [264, 349] on div "Outpatient" at bounding box center [411, 345] width 435 height 21
type input "1"
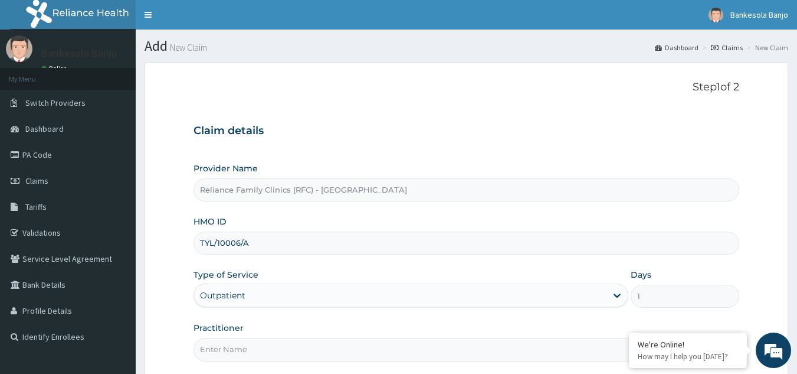
scroll to position [112, 0]
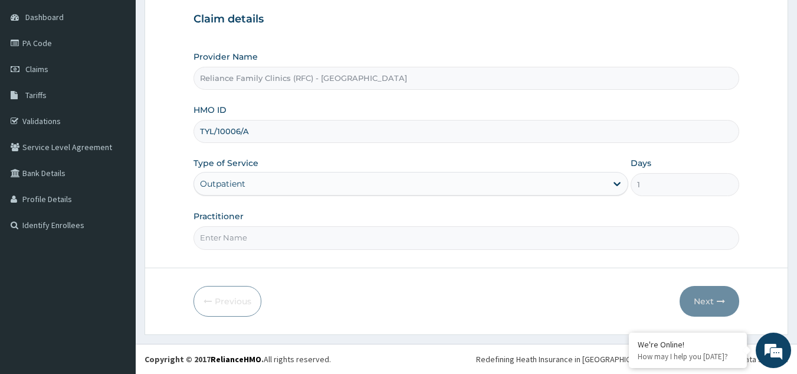
click at [506, 241] on input "Practitioner" at bounding box center [467, 237] width 547 height 23
type input "D"
type input "Reliance Family Clinics (RFC) - [GEOGRAPHIC_DATA]"
click at [274, 131] on input "HMO ID" at bounding box center [467, 131] width 547 height 23
paste input "TYL/10006/A"
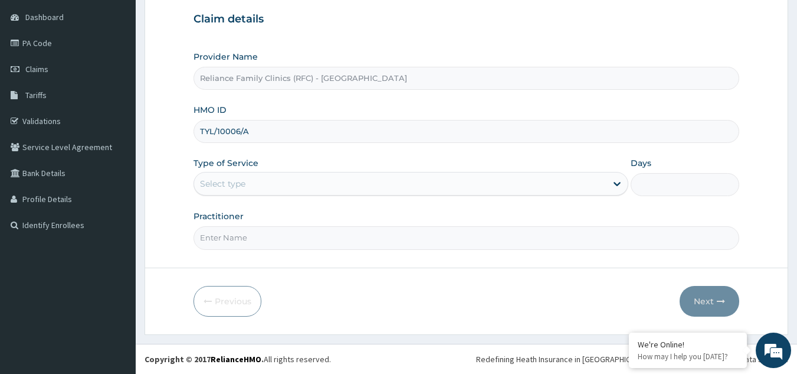
type input "TYL/10006/A"
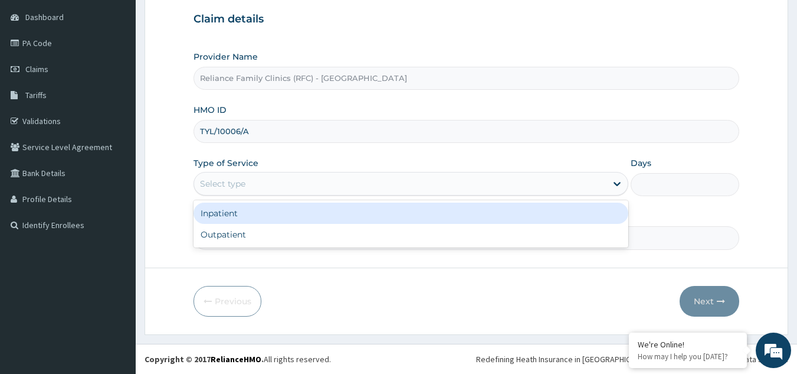
click at [238, 186] on div "Select type" at bounding box center [222, 184] width 45 height 12
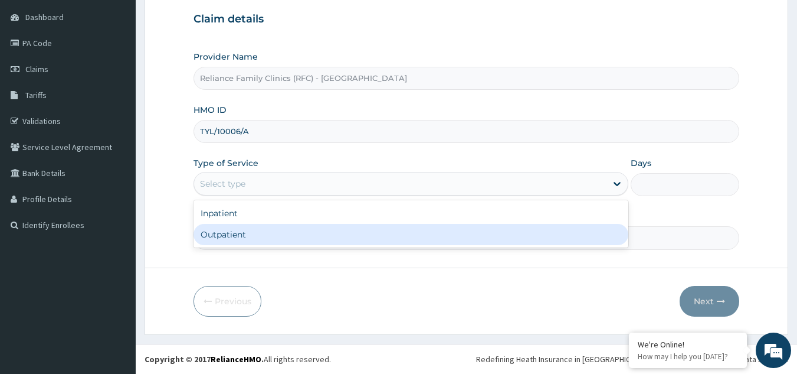
click at [247, 233] on div "Outpatient" at bounding box center [411, 234] width 435 height 21
type input "1"
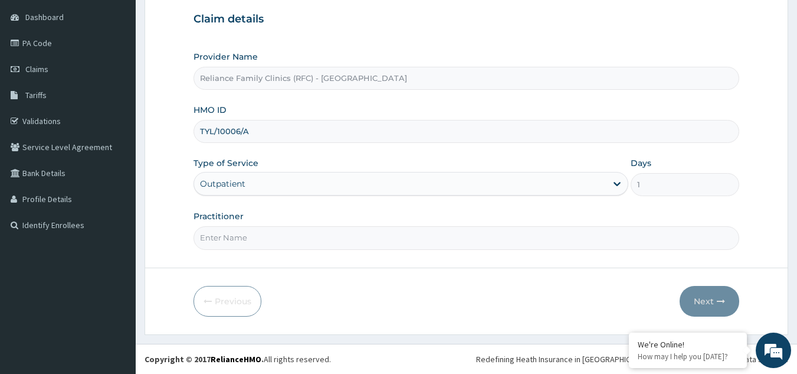
click at [246, 247] on input "Practitioner" at bounding box center [467, 237] width 547 height 23
type input "Dr Gabriel"
click at [708, 292] on button "Next" at bounding box center [710, 301] width 60 height 31
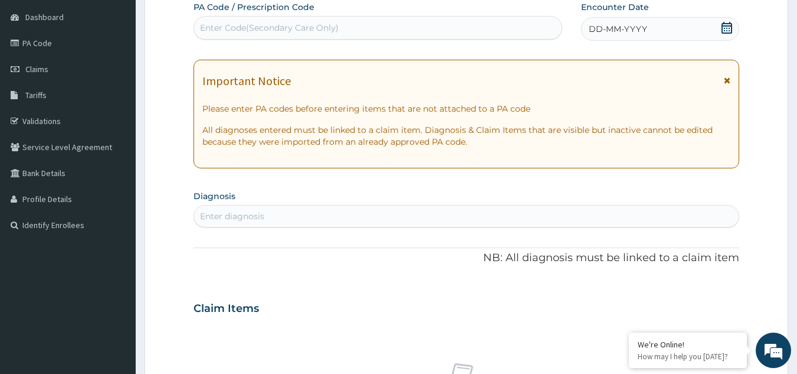
click at [723, 23] on icon at bounding box center [727, 28] width 11 height 12
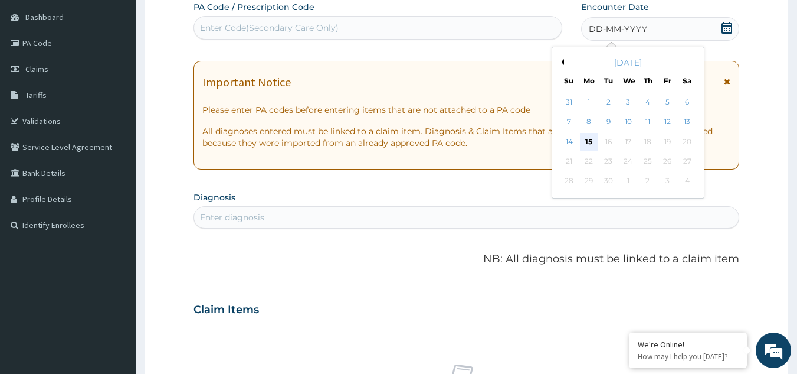
click at [591, 138] on div "15" at bounding box center [589, 142] width 18 height 18
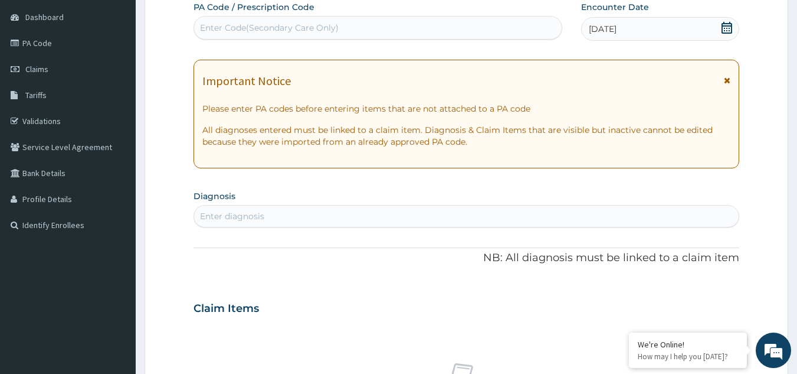
click at [493, 221] on div "Enter diagnosis" at bounding box center [466, 216] width 545 height 19
click at [262, 28] on div "Enter Code(Secondary Care Only)" at bounding box center [269, 28] width 139 height 12
paste input "PA/2221A8"
type input "PA/2221A8"
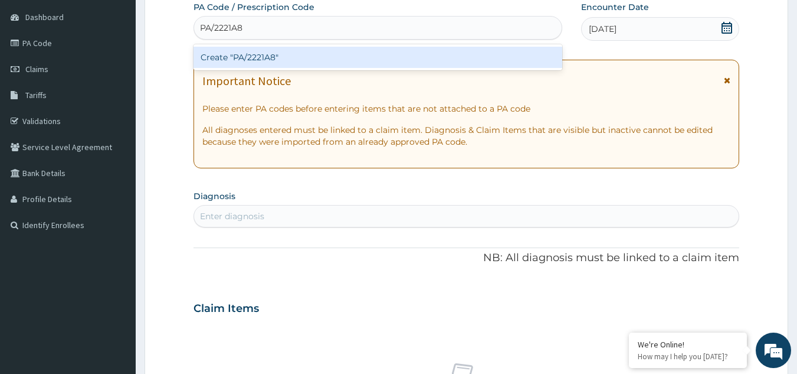
click at [276, 51] on div "Create "PA/2221A8"" at bounding box center [378, 57] width 369 height 21
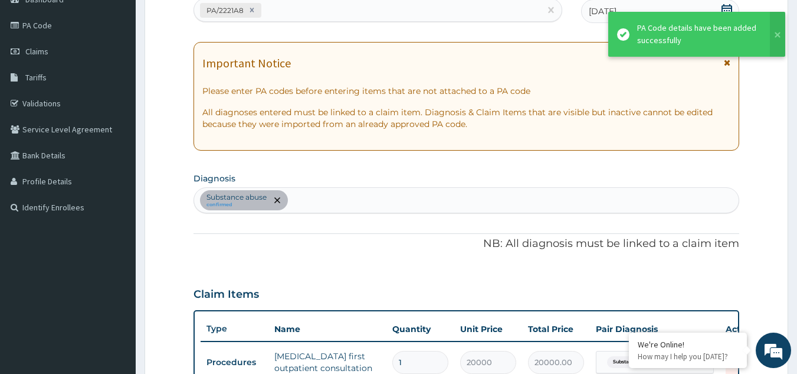
scroll to position [430, 0]
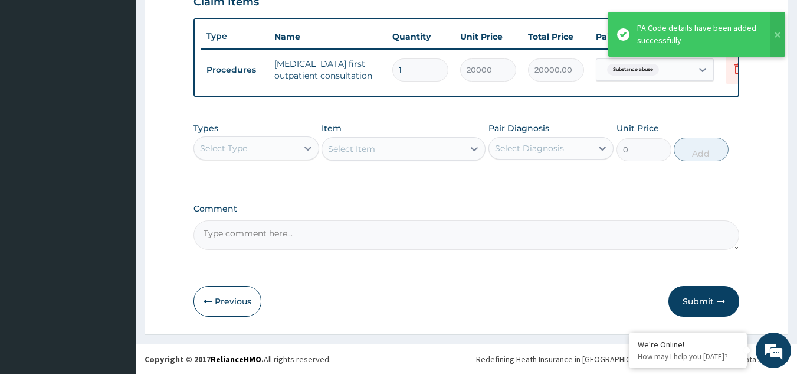
click at [702, 310] on button "Submit" at bounding box center [704, 301] width 71 height 31
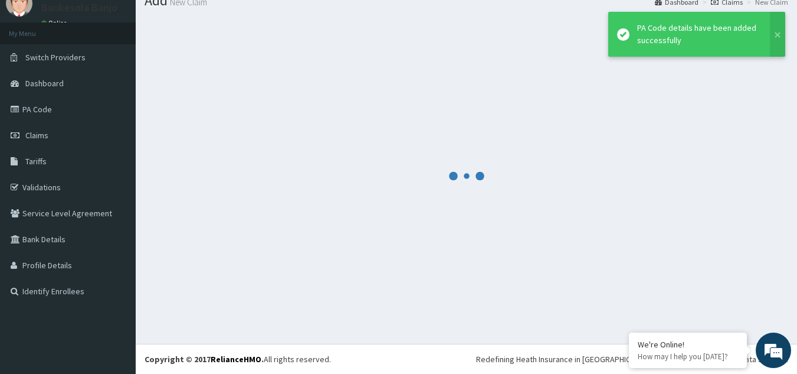
scroll to position [45, 0]
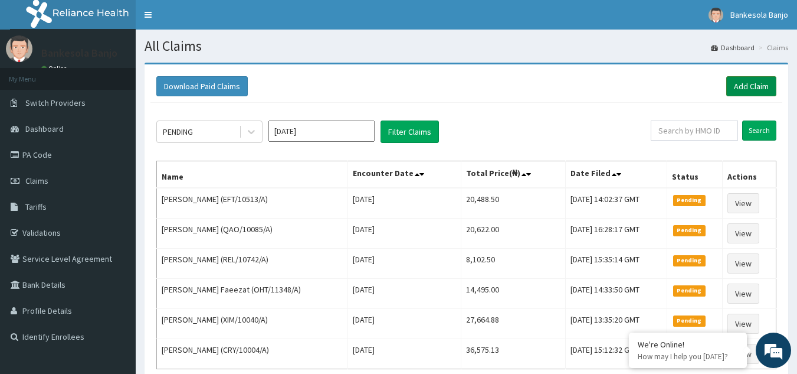
click at [761, 81] on link "Add Claim" at bounding box center [752, 86] width 50 height 20
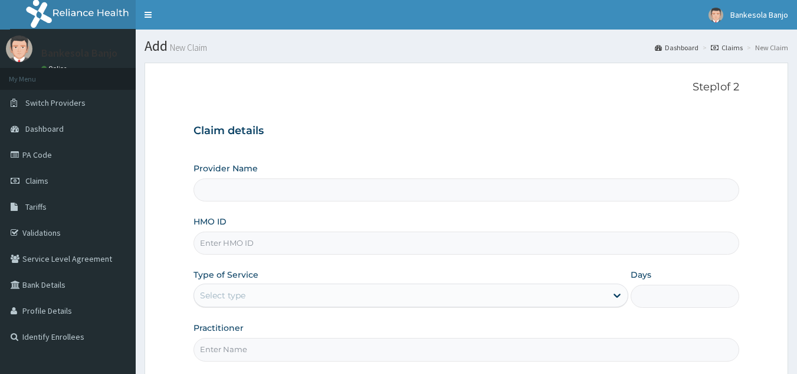
type input "Reliance Family Clinics (RFC) - [GEOGRAPHIC_DATA]"
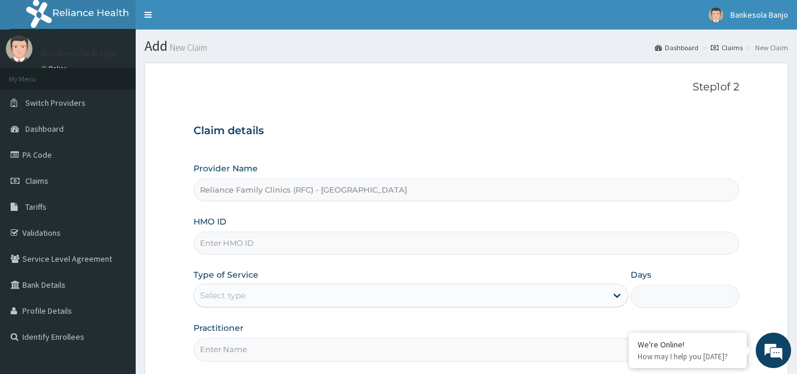
click at [513, 240] on input "HMO ID" at bounding box center [467, 242] width 547 height 23
paste input "[PERSON_NAME]/10010/A"
type input "[PERSON_NAME]/10010/A"
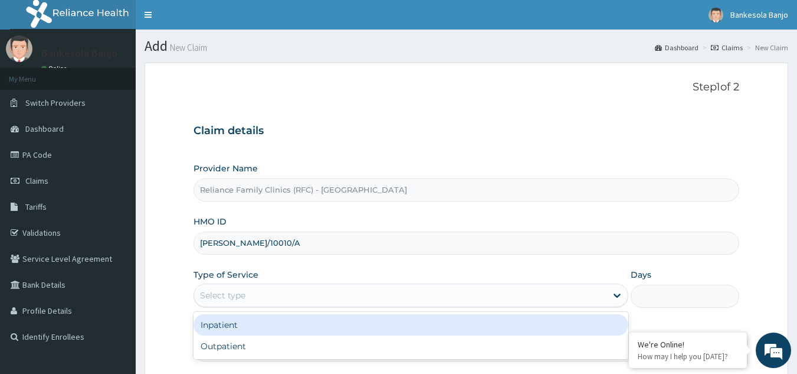
click at [398, 296] on div "Select type" at bounding box center [400, 295] width 413 height 19
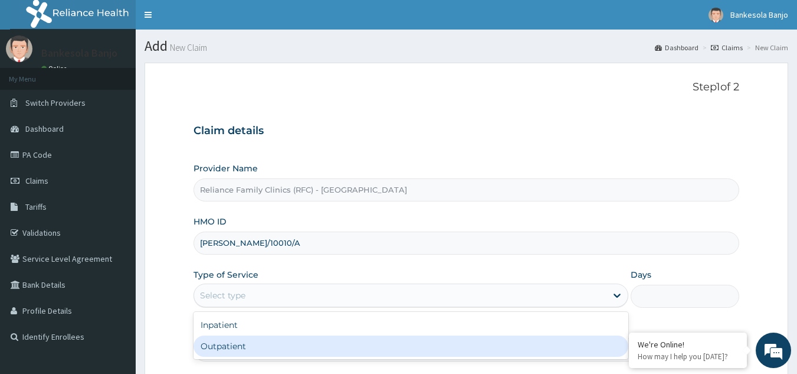
click at [363, 343] on div "Outpatient" at bounding box center [411, 345] width 435 height 21
type input "1"
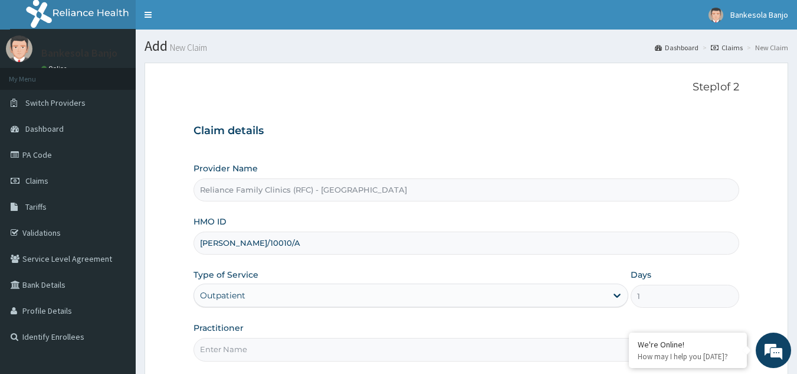
click at [335, 344] on input "Practitioner" at bounding box center [467, 349] width 547 height 23
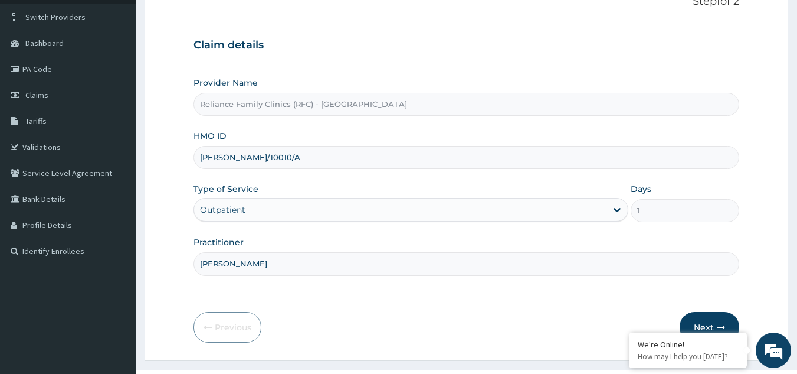
scroll to position [112, 0]
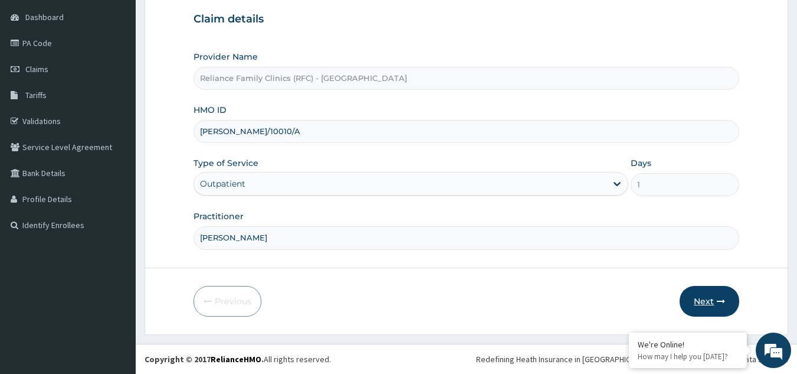
type input "[PERSON_NAME]"
click at [717, 310] on button "Next" at bounding box center [710, 301] width 60 height 31
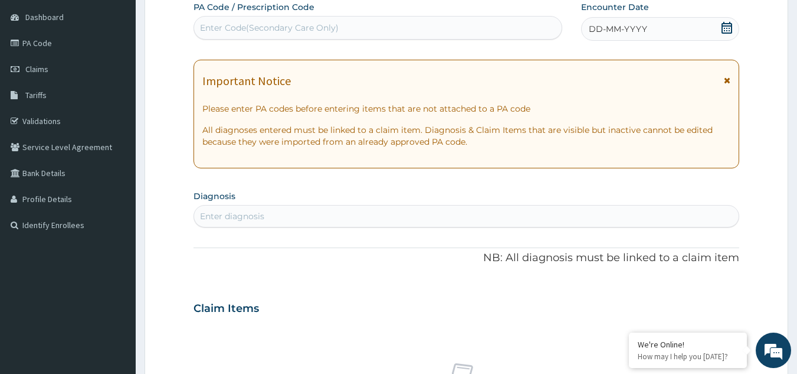
click at [727, 27] on icon at bounding box center [727, 28] width 12 height 12
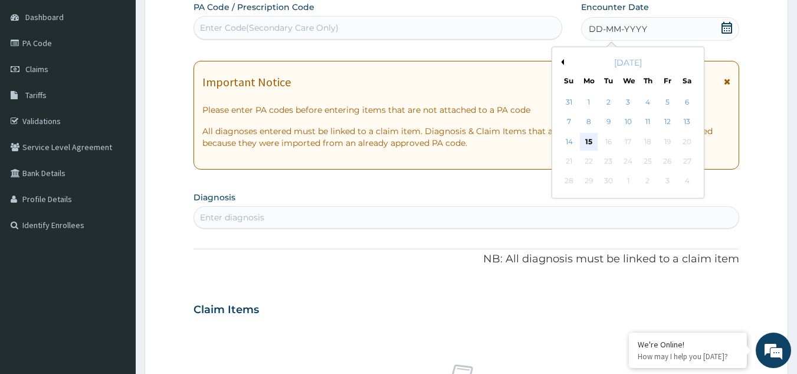
click at [590, 136] on div "15" at bounding box center [589, 142] width 18 height 18
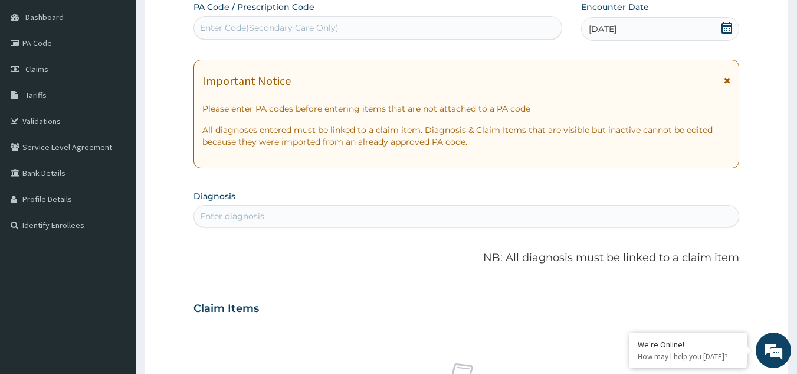
click at [283, 212] on div "Enter diagnosis" at bounding box center [466, 216] width 545 height 19
type input "well adult"
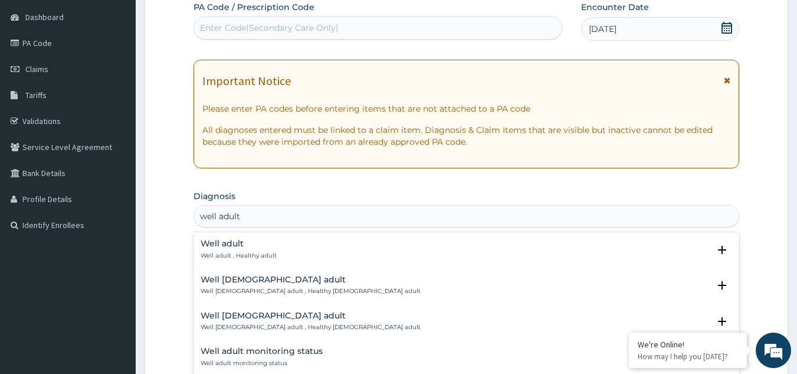
click at [259, 254] on p "Well adult , Healthy adult" at bounding box center [239, 255] width 76 height 8
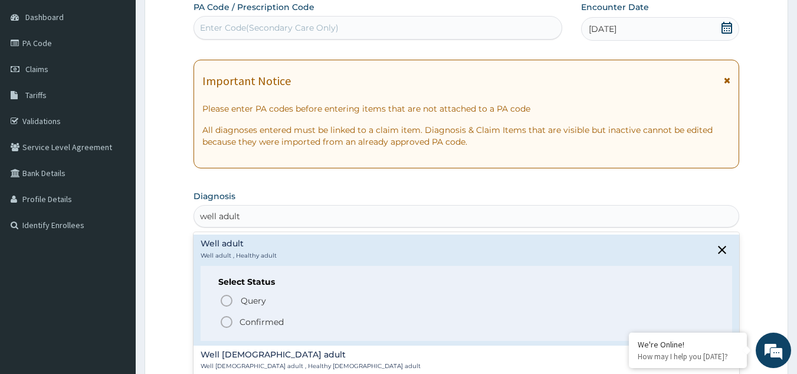
click at [228, 324] on icon "status option filled" at bounding box center [227, 322] width 14 height 14
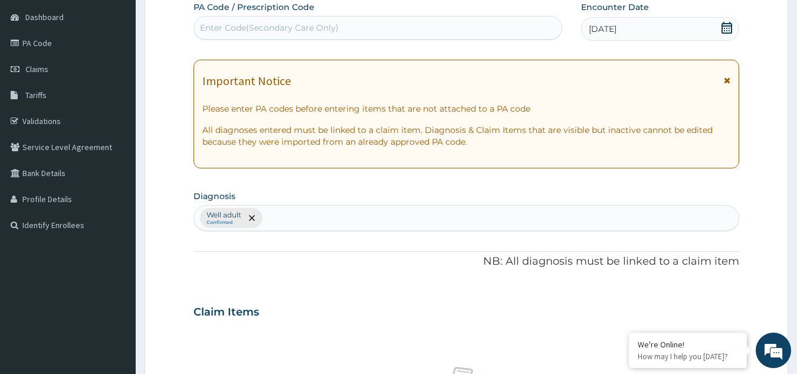
scroll to position [477, 0]
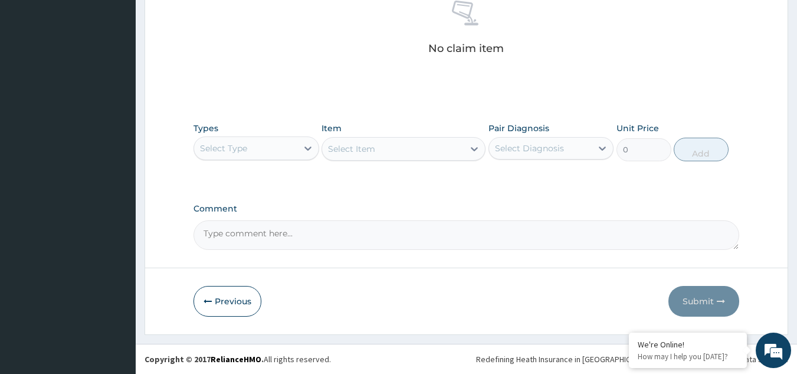
click at [323, 149] on div "Select Item" at bounding box center [404, 149] width 164 height 24
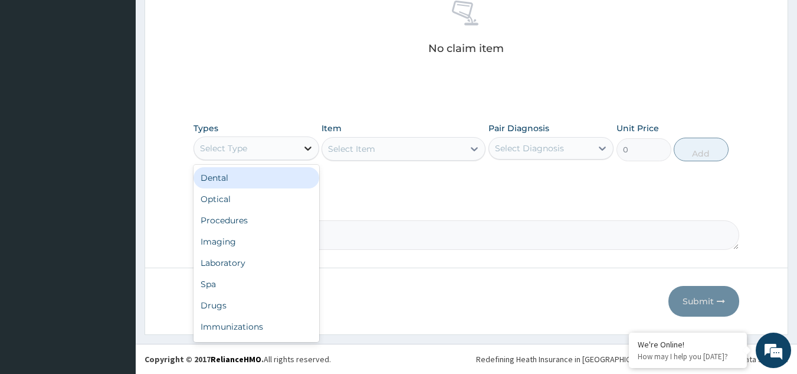
click at [309, 141] on div at bounding box center [307, 148] width 21 height 21
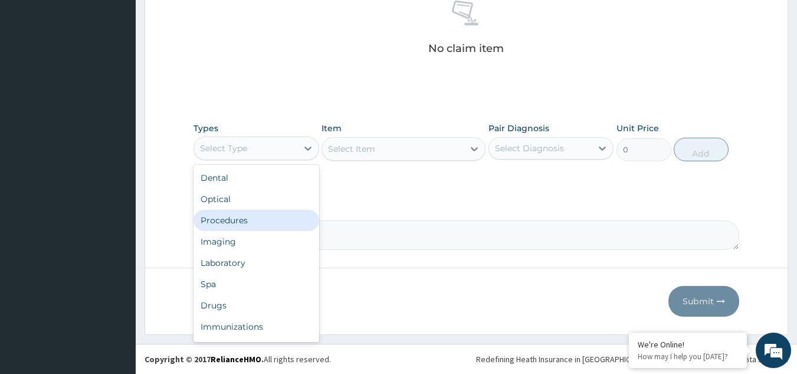
click at [248, 223] on div "Procedures" at bounding box center [257, 220] width 126 height 21
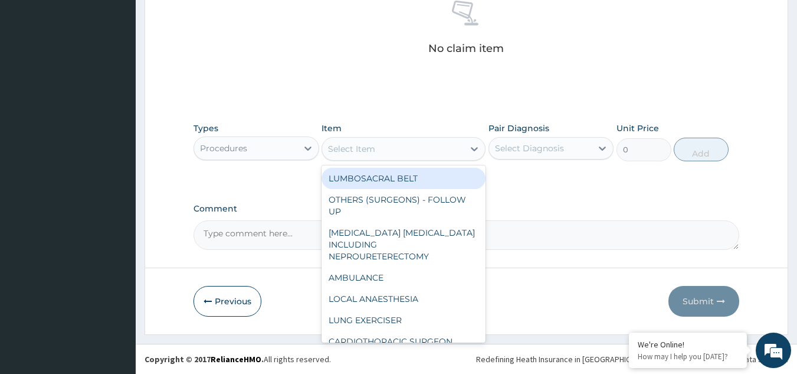
click at [355, 152] on div "Select Item" at bounding box center [351, 149] width 47 height 12
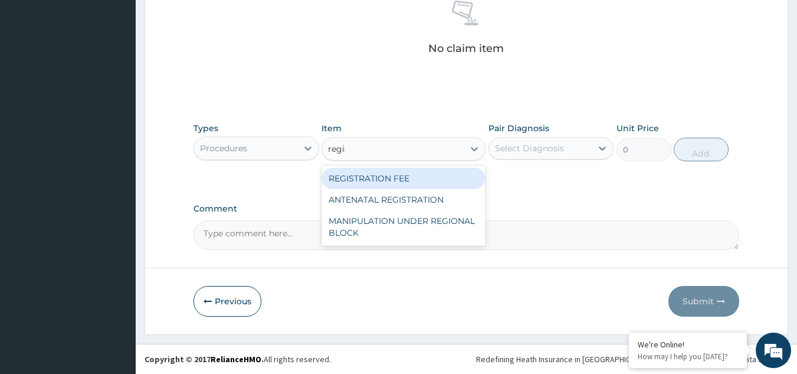
type input "regist"
click at [372, 166] on div "REGISTRATION FEE ANTENATAL REGISTRATION" at bounding box center [404, 188] width 164 height 47
click at [381, 175] on div "REGISTRATION FEE" at bounding box center [404, 178] width 164 height 21
type input "2042.5"
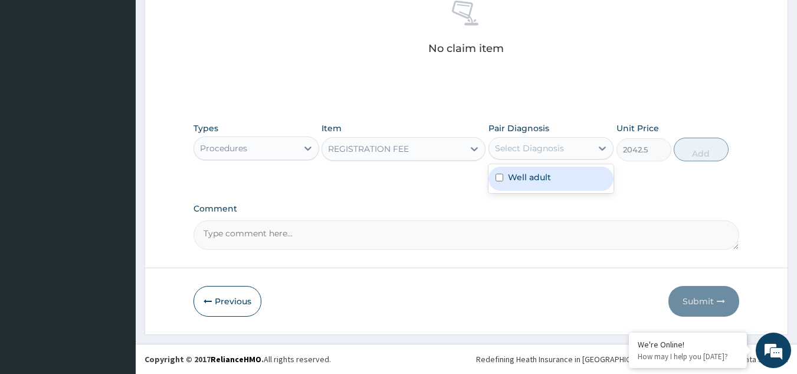
drag, startPoint x: 531, startPoint y: 145, endPoint x: 537, endPoint y: 181, distance: 36.5
click at [537, 159] on div "option Well adult focused, 1 of 1. 1 result available. Use Up and Down to choos…" at bounding box center [552, 148] width 126 height 22
click at [537, 181] on label "Well adult" at bounding box center [529, 177] width 43 height 12
checkbox input "true"
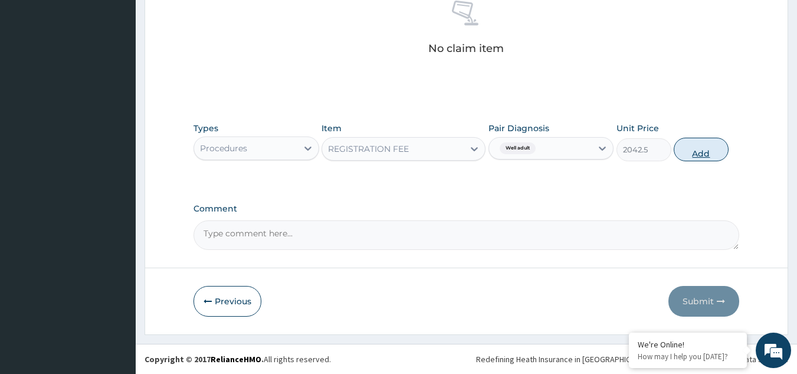
click at [714, 158] on button "Add" at bounding box center [701, 150] width 55 height 24
type input "0"
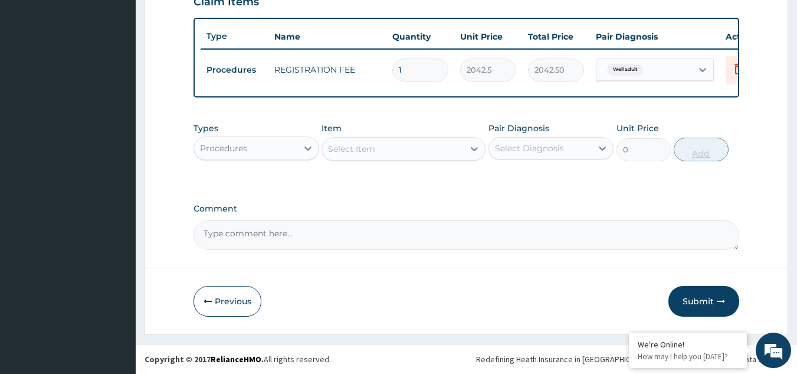
scroll to position [430, 0]
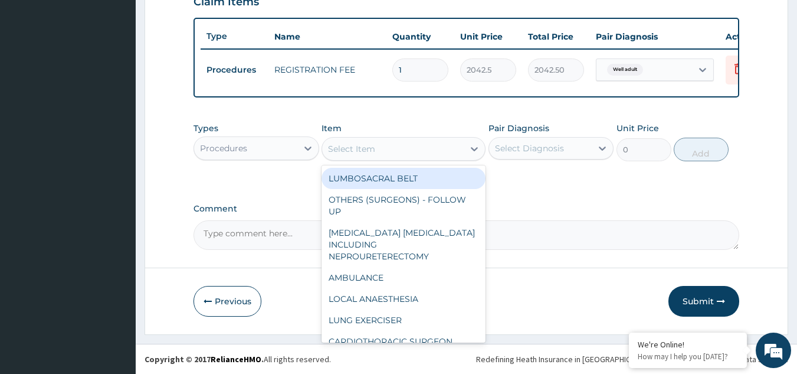
click at [450, 140] on div "Select Item" at bounding box center [393, 148] width 142 height 19
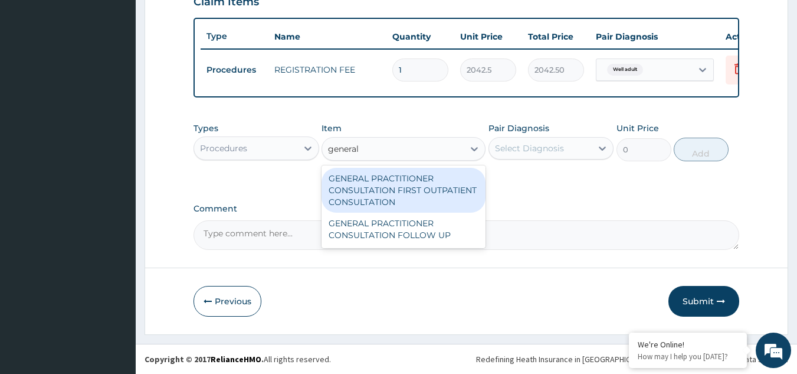
type input "general p"
click at [451, 187] on div "GENERAL PRACTITIONER CONSULTATION FIRST OUTPATIENT CONSULTATION" at bounding box center [404, 190] width 164 height 45
type input "3370.125"
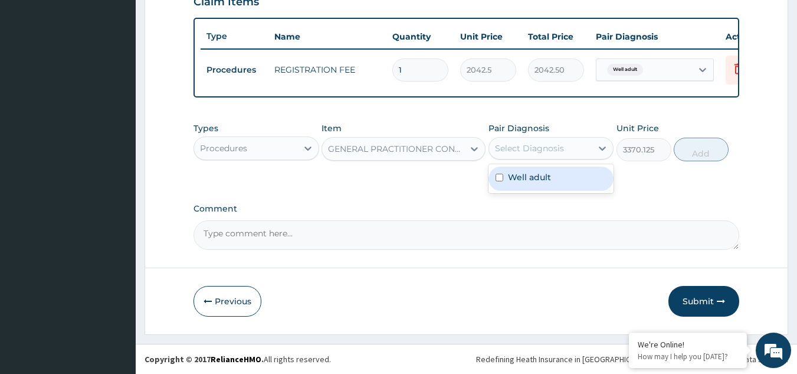
click at [545, 151] on div "Select Diagnosis" at bounding box center [529, 148] width 69 height 12
click at [549, 170] on div "Well adult" at bounding box center [552, 178] width 126 height 24
checkbox input "true"
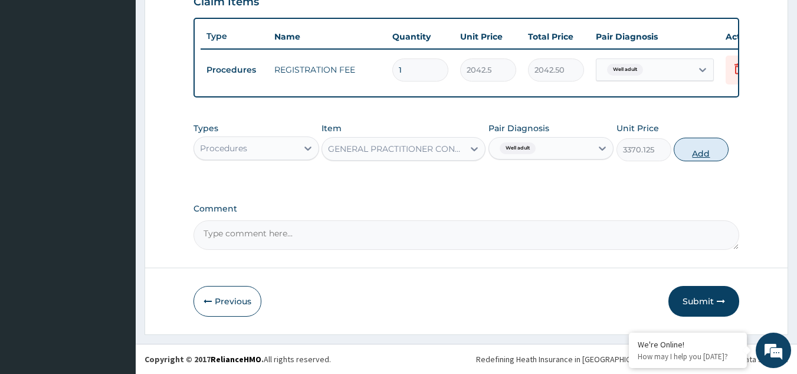
click at [687, 148] on button "Add" at bounding box center [701, 150] width 55 height 24
type input "0"
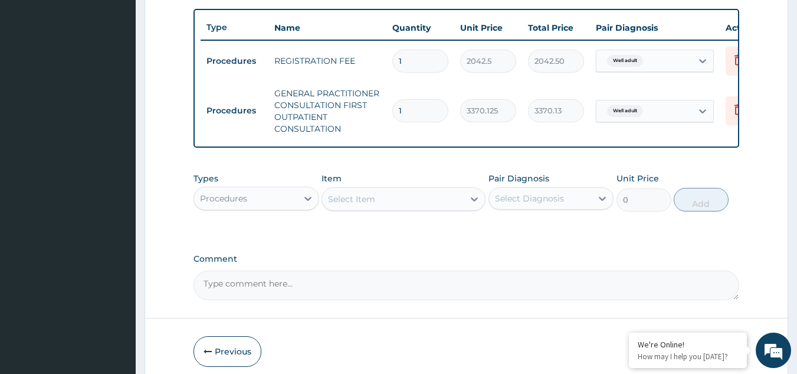
scroll to position [489, 0]
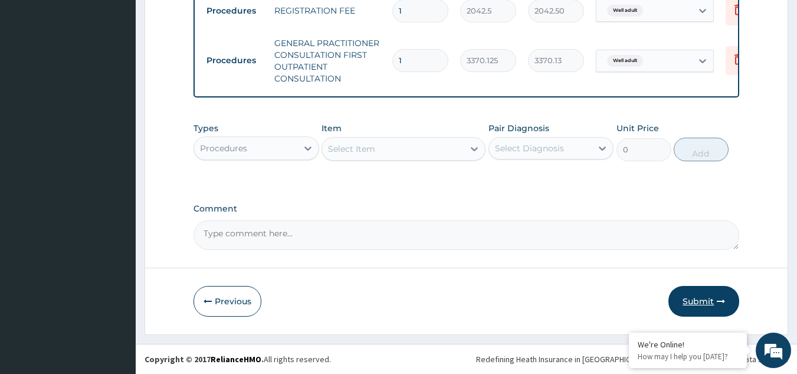
click at [712, 289] on button "Submit" at bounding box center [704, 301] width 71 height 31
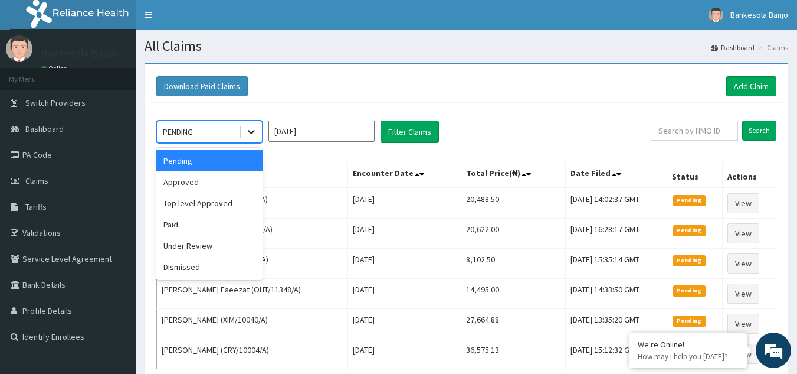
click at [257, 135] on div at bounding box center [251, 131] width 21 height 21
click at [230, 180] on div "Approved" at bounding box center [209, 181] width 106 height 21
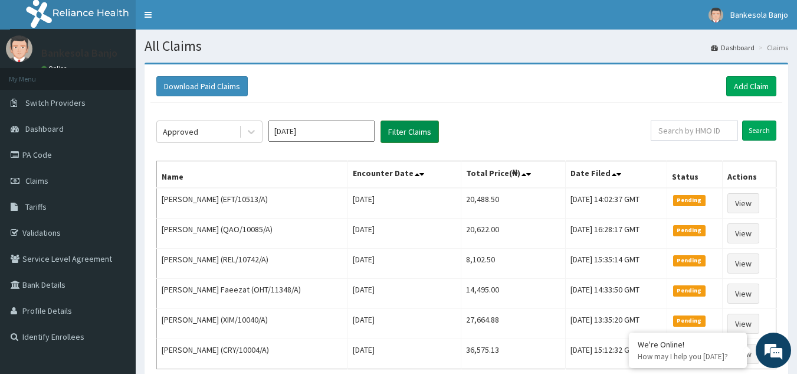
click at [407, 130] on button "Filter Claims" at bounding box center [410, 131] width 58 height 22
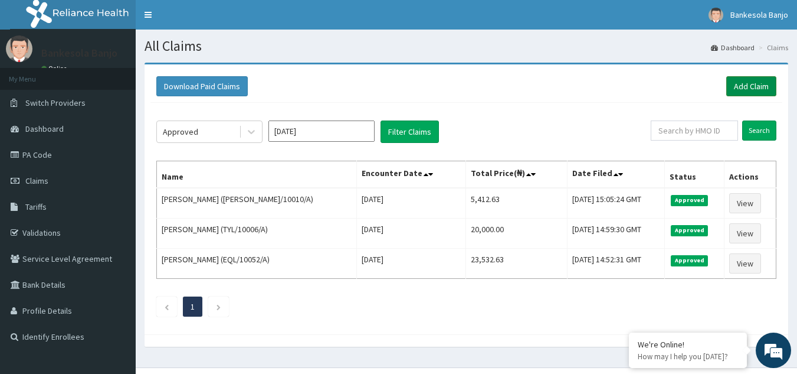
click at [742, 78] on link "Add Claim" at bounding box center [752, 86] width 50 height 20
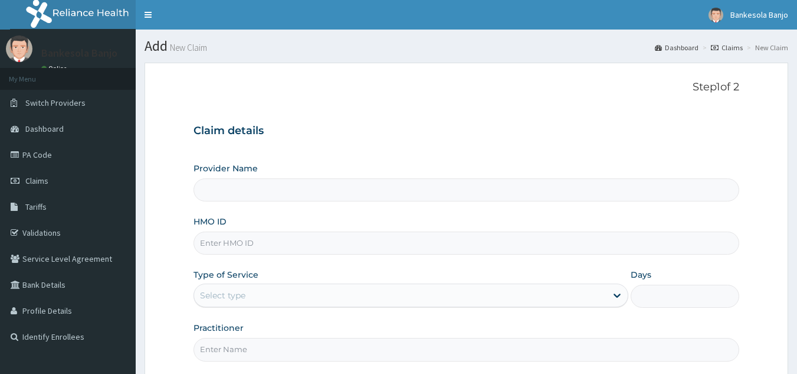
click at [391, 230] on div "HMO ID" at bounding box center [467, 234] width 547 height 39
click at [382, 238] on input "HMO ID" at bounding box center [467, 242] width 547 height 23
paste input "[PERSON_NAME]/10010/A"
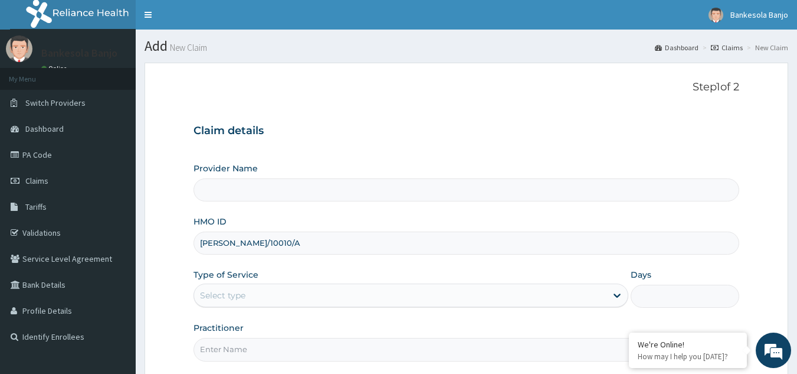
type input "[PERSON_NAME]/10010/A"
click at [299, 280] on div "Type of Service Select type" at bounding box center [411, 288] width 435 height 39
type input "Reliance Family Clinics (RFC) - [GEOGRAPHIC_DATA]"
click at [290, 296] on div "Select type" at bounding box center [400, 295] width 413 height 19
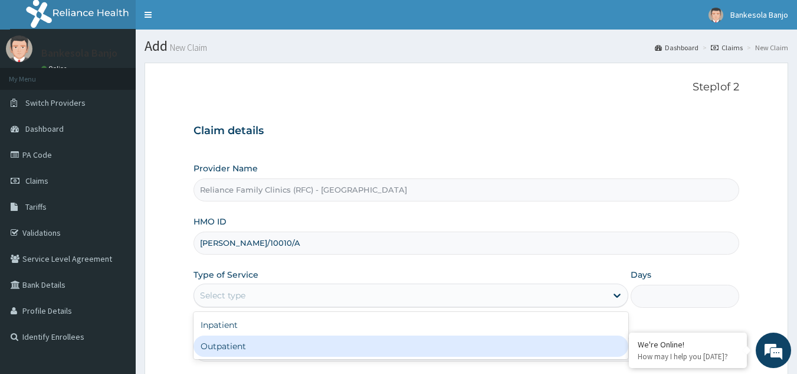
click at [267, 348] on div "Outpatient" at bounding box center [411, 345] width 435 height 21
type input "1"
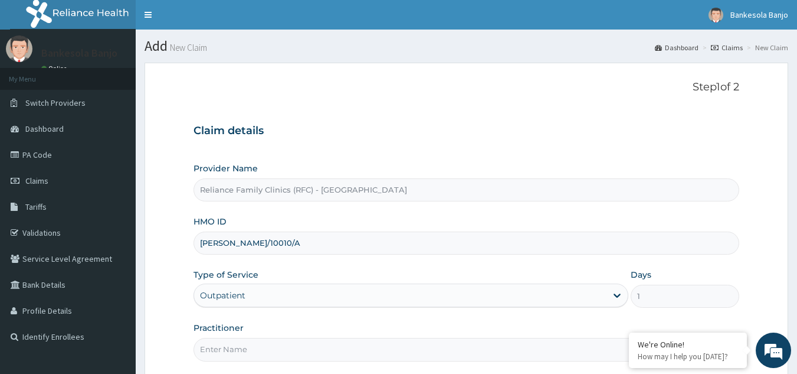
click at [267, 348] on input "Practitioner" at bounding box center [467, 349] width 547 height 23
type input "[PERSON_NAME]"
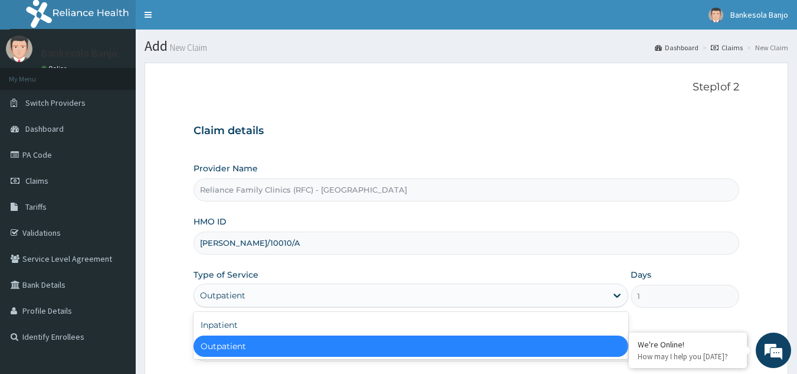
click at [238, 291] on div "Outpatient" at bounding box center [222, 295] width 45 height 12
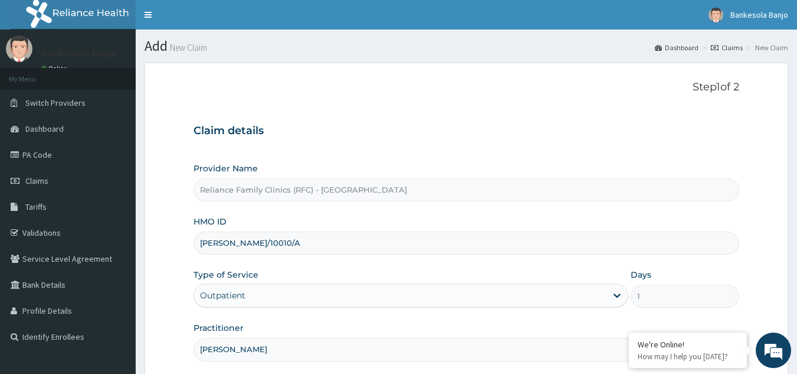
drag, startPoint x: 257, startPoint y: 239, endPoint x: 183, endPoint y: 242, distance: 73.8
click at [183, 242] on form "Step 1 of 2 Claim details Provider Name Reliance Family Clinics (RFC) - Gbagada…" at bounding box center [467, 255] width 644 height 384
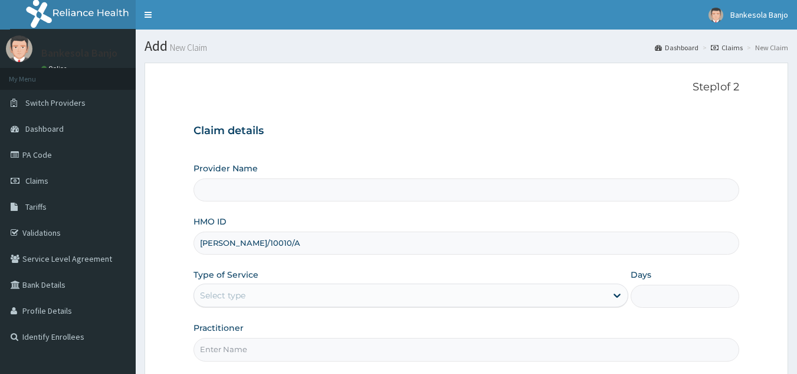
type input "[PERSON_NAME]/10010/A"
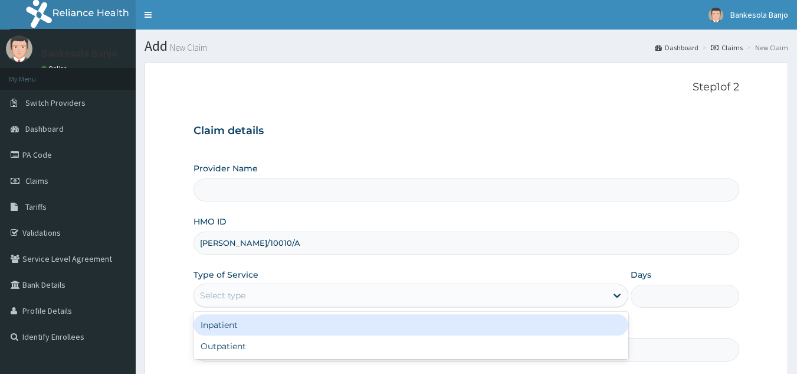
click at [220, 297] on div "Select type" at bounding box center [222, 295] width 45 height 12
type input "Reliance Family Clinics (RFC) - [GEOGRAPHIC_DATA]"
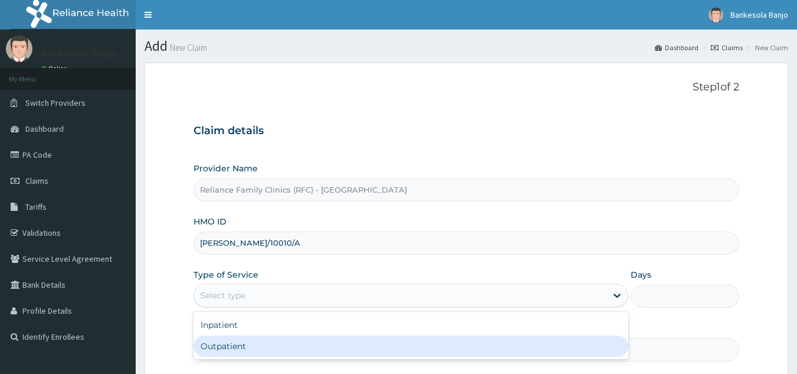
click at [232, 341] on div "Outpatient" at bounding box center [411, 345] width 435 height 21
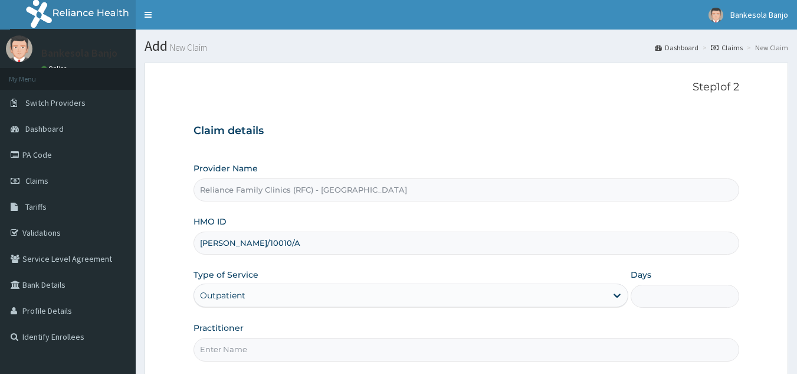
type input "1"
click at [246, 350] on input "Practitioner" at bounding box center [467, 349] width 547 height 23
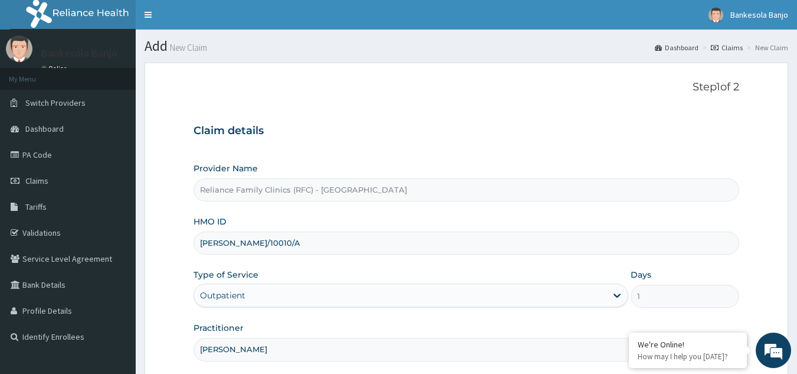
scroll to position [112, 0]
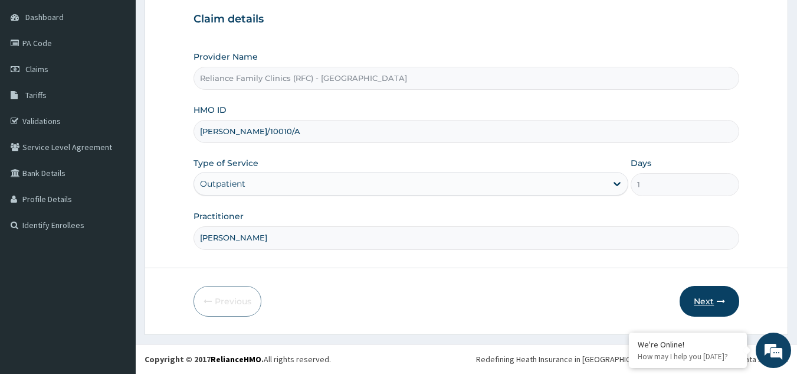
type input "[PERSON_NAME]"
click at [705, 307] on button "Next" at bounding box center [710, 301] width 60 height 31
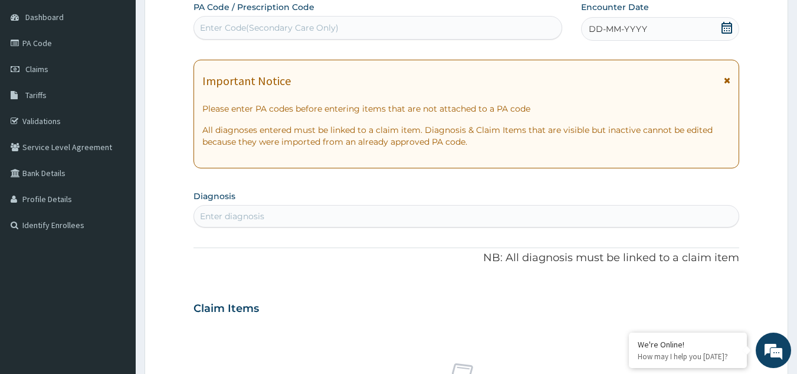
click at [379, 23] on div "Enter Code(Secondary Care Only)" at bounding box center [378, 27] width 368 height 19
paste input "PA/F6B245"
type input "PA/F6B245"
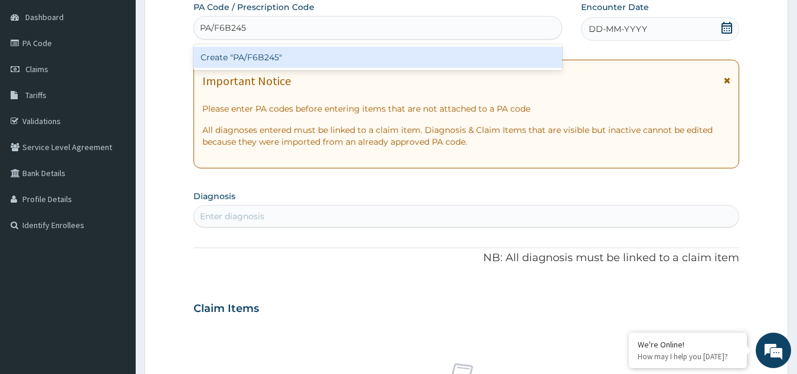
click at [348, 56] on div "Create "PA/F6B245"" at bounding box center [378, 57] width 369 height 21
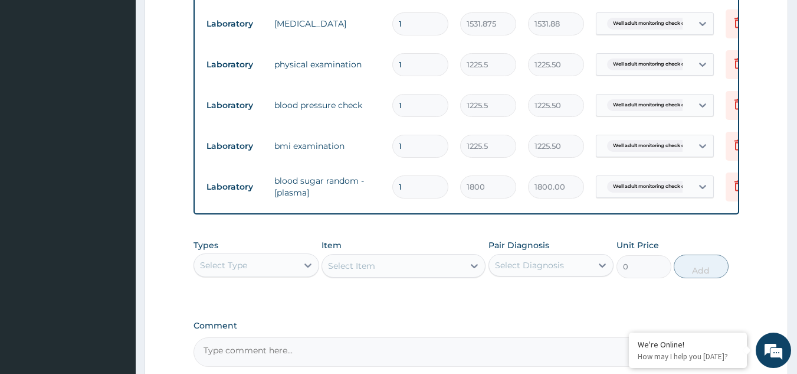
scroll to position [675, 0]
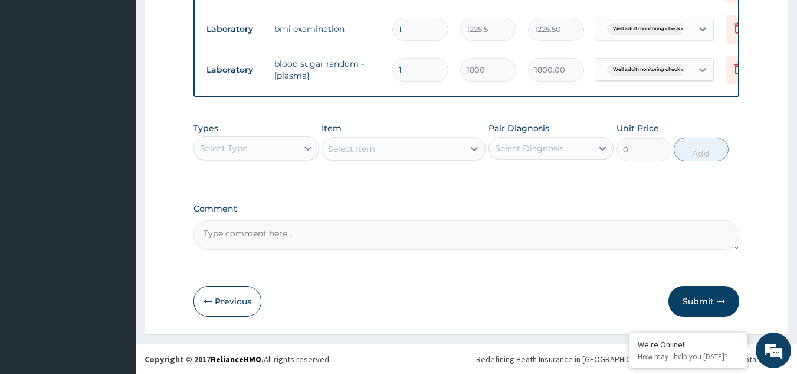
click at [695, 306] on button "Submit" at bounding box center [704, 301] width 71 height 31
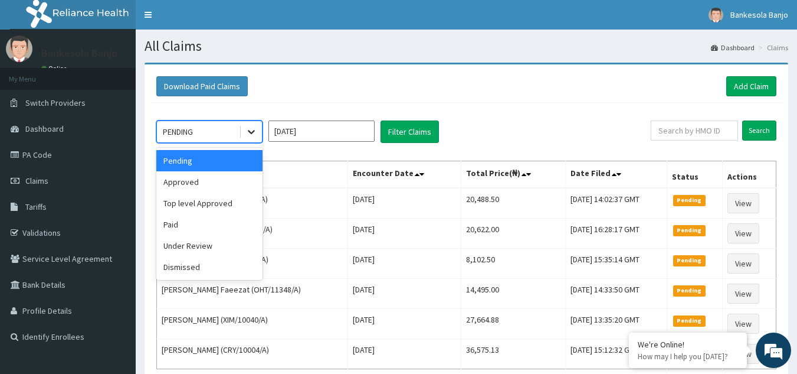
click at [246, 122] on div at bounding box center [251, 131] width 21 height 21
click at [211, 187] on div "Approved" at bounding box center [209, 181] width 106 height 21
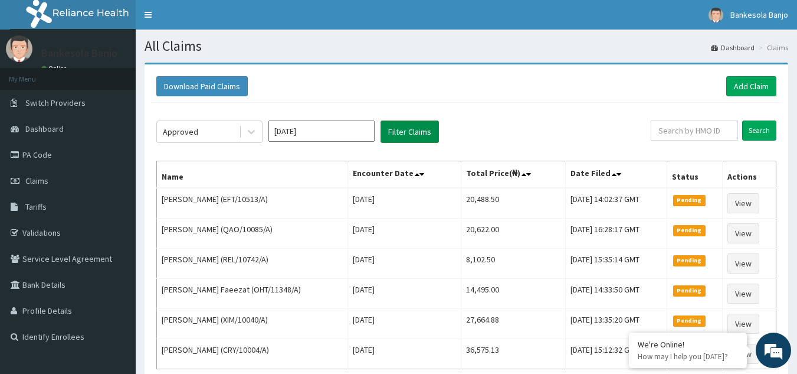
click at [419, 125] on button "Filter Claims" at bounding box center [410, 131] width 58 height 22
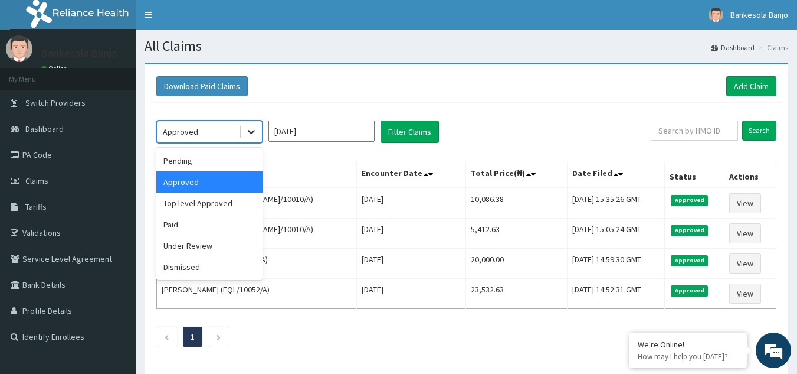
click at [250, 138] on icon at bounding box center [252, 132] width 12 height 12
click at [222, 247] on div "Under Review" at bounding box center [209, 245] width 106 height 21
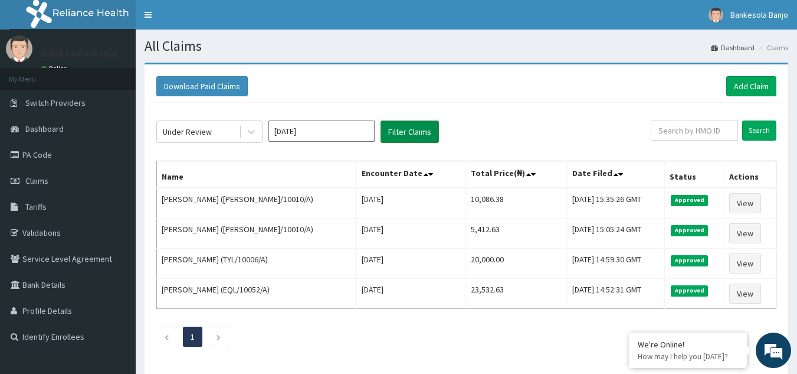
click at [399, 127] on button "Filter Claims" at bounding box center [410, 131] width 58 height 22
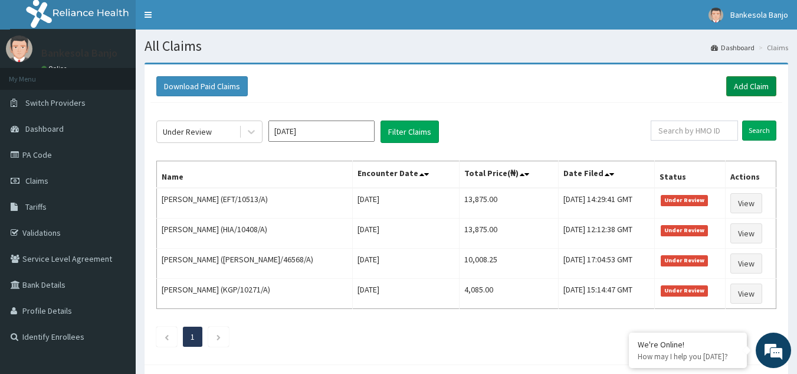
click at [751, 93] on link "Add Claim" at bounding box center [752, 86] width 50 height 20
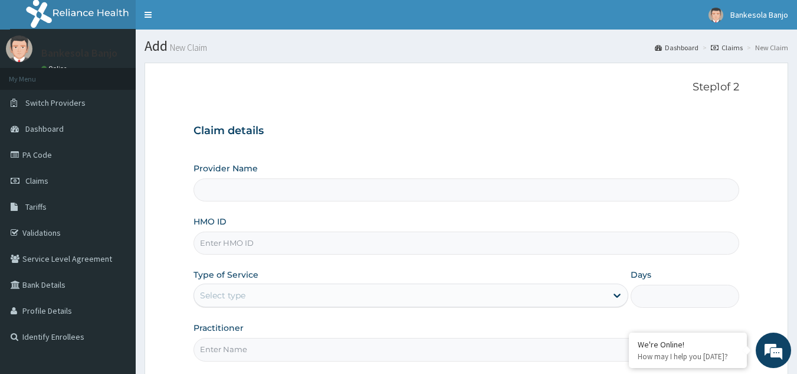
type input "Reliance Family Clinics (RFC) - [GEOGRAPHIC_DATA]"
click at [345, 243] on input "HMO ID" at bounding box center [467, 242] width 547 height 23
paste input "NIO/10012/A"
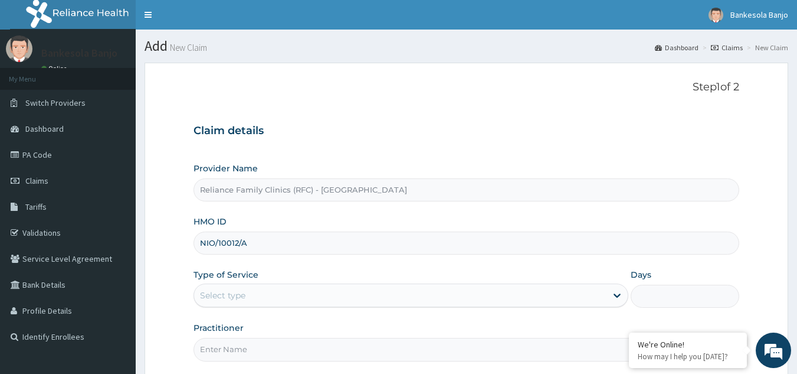
type input "NIO/10012/A"
click at [323, 279] on div "Type of Service Select type" at bounding box center [411, 288] width 435 height 39
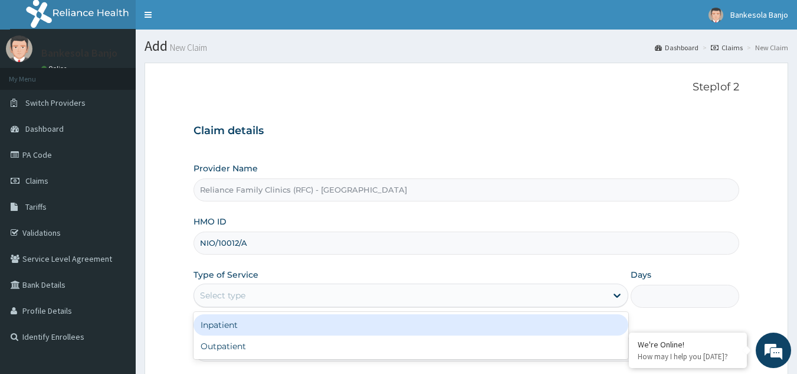
click at [326, 296] on div "Select type" at bounding box center [400, 295] width 413 height 19
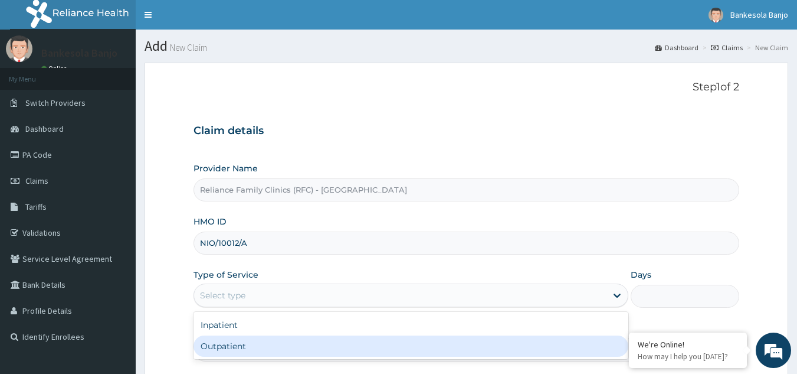
click at [297, 339] on div "Outpatient" at bounding box center [411, 345] width 435 height 21
type input "1"
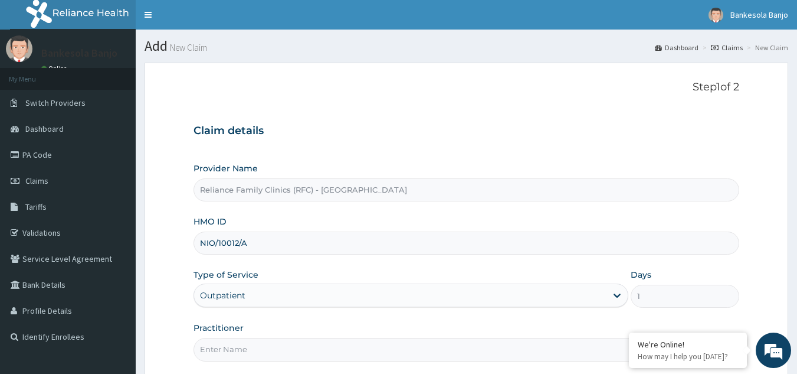
drag, startPoint x: 289, startPoint y: 336, endPoint x: 287, endPoint y: 345, distance: 9.0
click at [287, 345] on div "Practitioner" at bounding box center [467, 341] width 547 height 39
click at [287, 345] on input "Practitioner" at bounding box center [467, 349] width 547 height 23
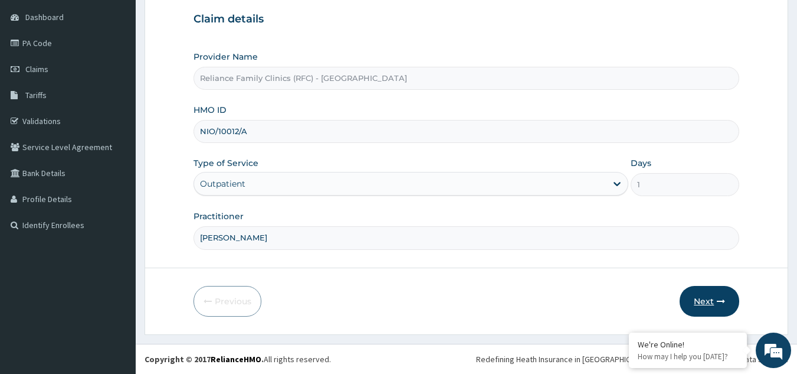
type input "Dr Farida"
click at [716, 302] on button "Next" at bounding box center [710, 301] width 60 height 31
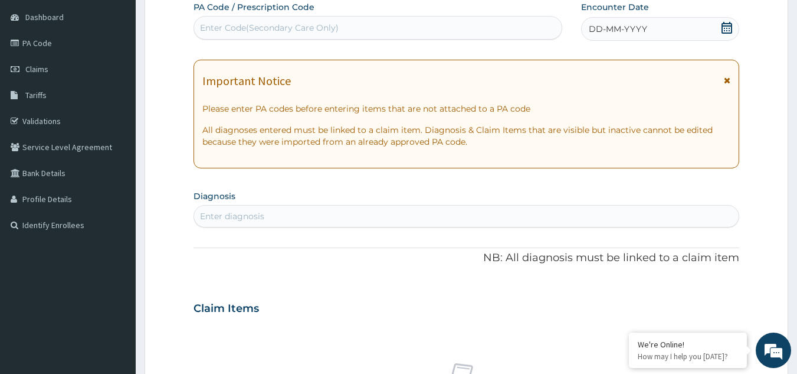
click at [721, 31] on div "DD-MM-YYYY" at bounding box center [660, 29] width 158 height 24
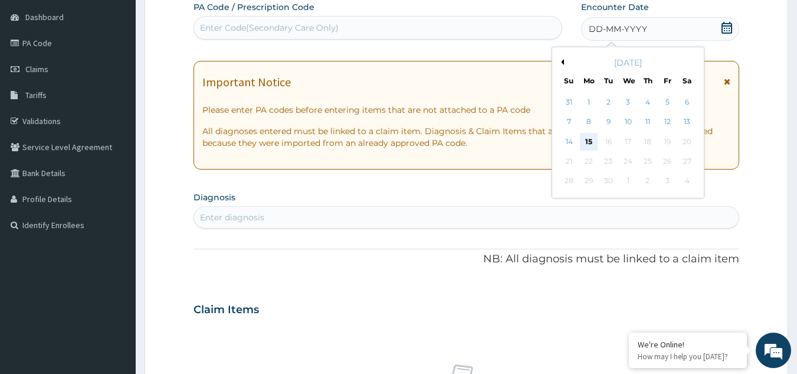
click at [584, 140] on div "15" at bounding box center [589, 142] width 18 height 18
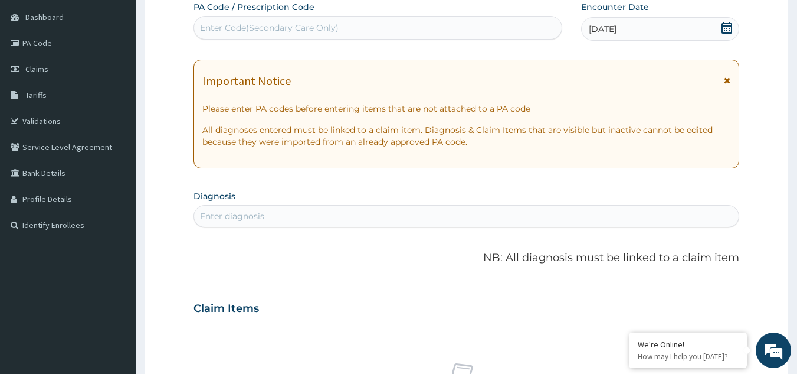
click at [260, 20] on div "Enter Code(Secondary Care Only)" at bounding box center [378, 27] width 368 height 19
paste input "PA/012C9E"
type input "PA/012C9E"
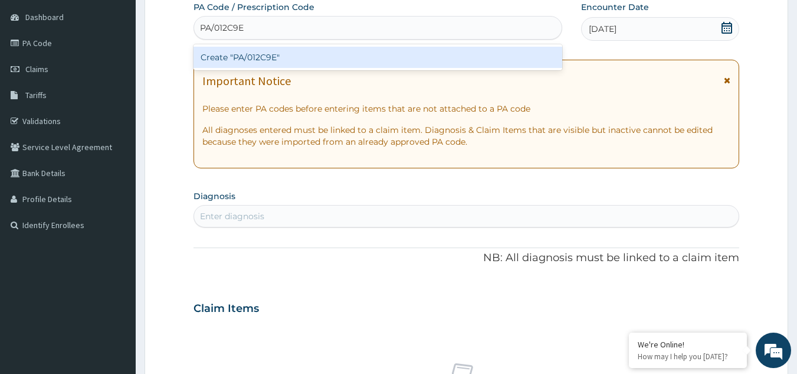
click at [267, 61] on div "Create "PA/012C9E"" at bounding box center [378, 57] width 369 height 21
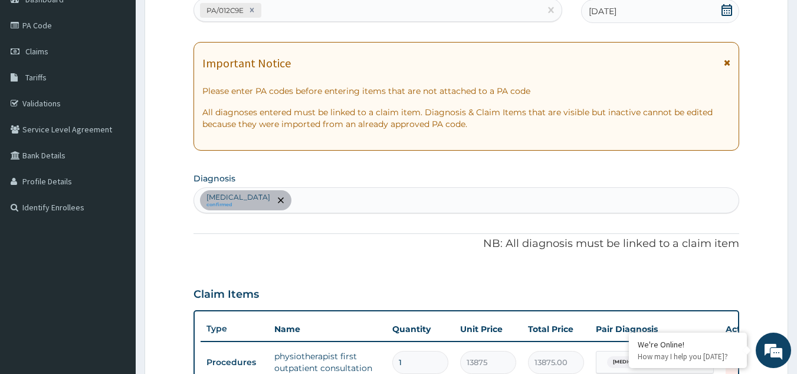
scroll to position [430, 0]
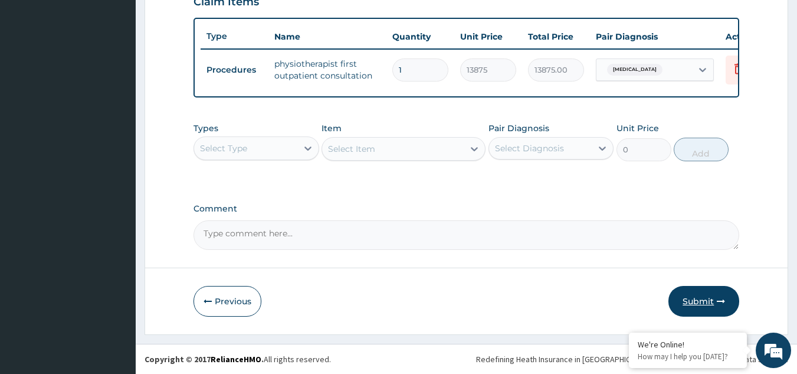
click at [710, 302] on button "Submit" at bounding box center [704, 301] width 71 height 31
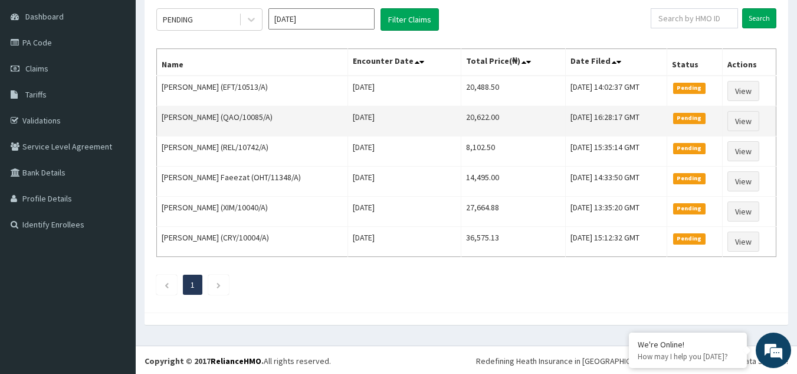
scroll to position [114, 0]
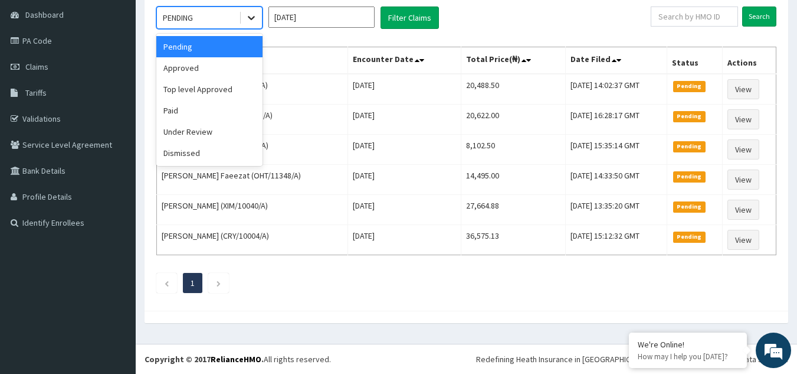
click at [246, 20] on icon at bounding box center [252, 18] width 12 height 12
click at [214, 77] on div "Approved" at bounding box center [209, 67] width 106 height 21
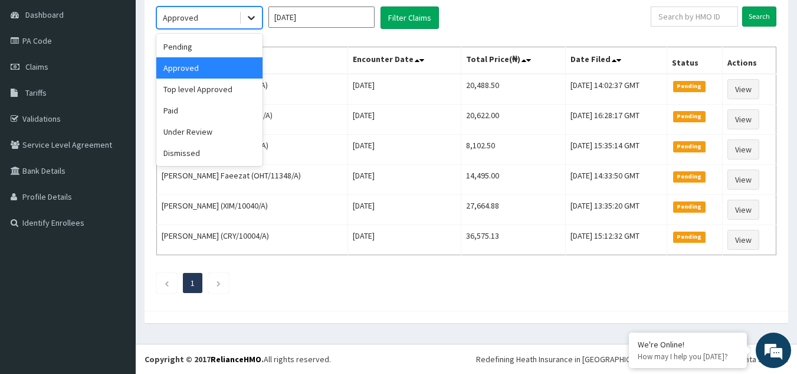
click at [248, 17] on icon at bounding box center [251, 19] width 7 height 4
click at [233, 38] on div "Pending" at bounding box center [209, 46] width 106 height 21
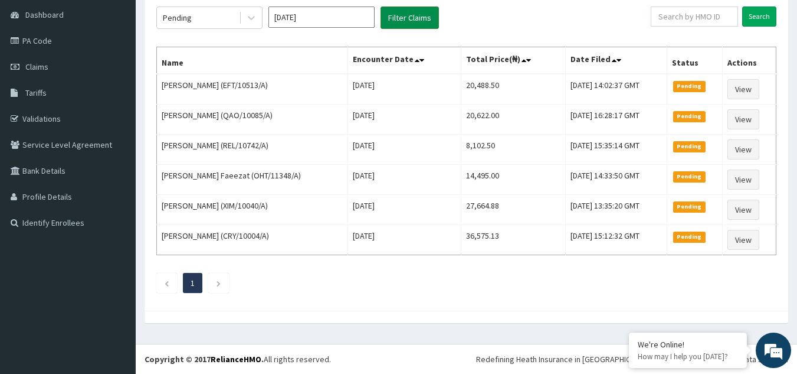
click at [398, 15] on button "Filter Claims" at bounding box center [410, 17] width 58 height 22
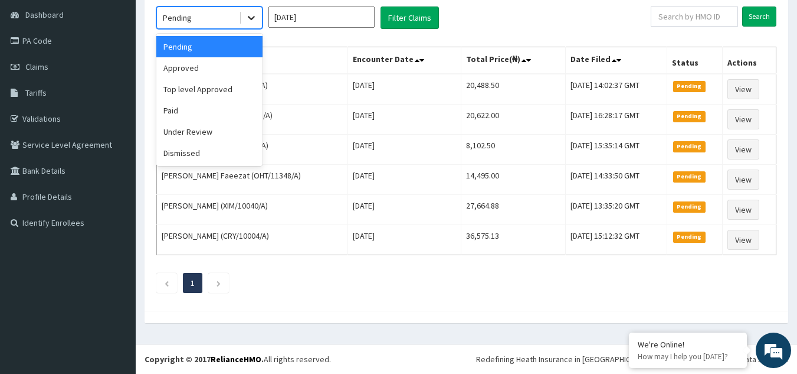
click at [256, 21] on icon at bounding box center [252, 18] width 12 height 12
click at [228, 138] on div "Under Review" at bounding box center [209, 131] width 106 height 21
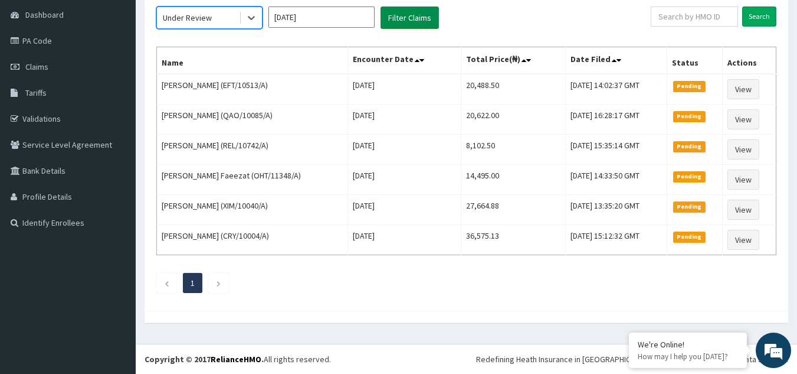
click at [401, 14] on button "Filter Claims" at bounding box center [410, 17] width 58 height 22
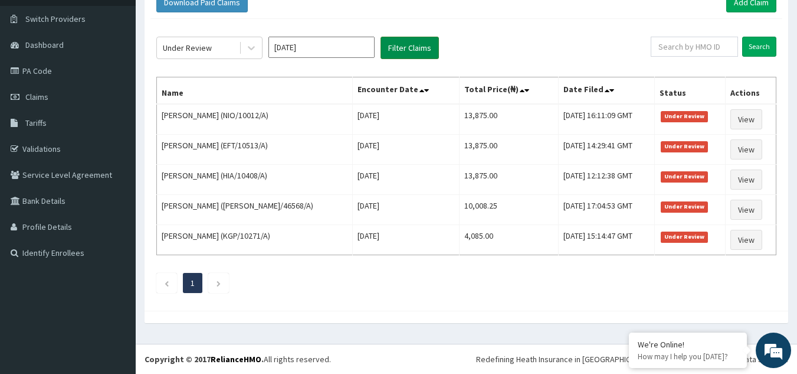
scroll to position [84, 0]
click at [747, 2] on link "Add Claim" at bounding box center [752, 2] width 50 height 20
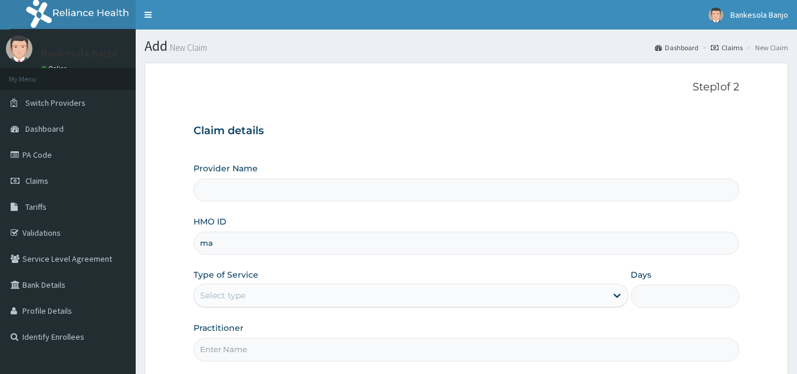
type input "m"
type input "Reliance Family Clinics (RFC) - [GEOGRAPHIC_DATA]"
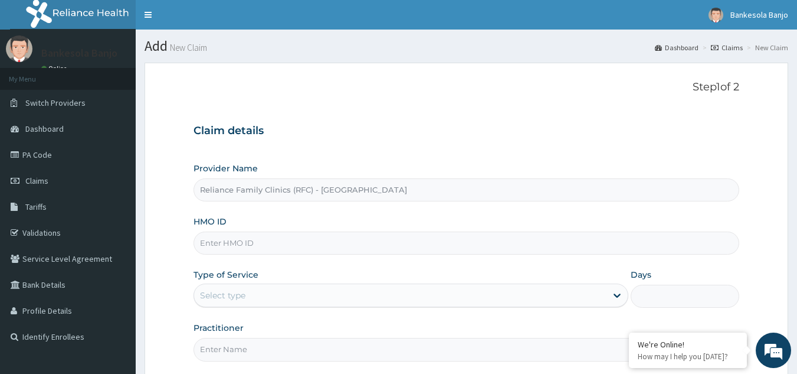
paste input "PA/8CA742"
type input "PA/8CA742"
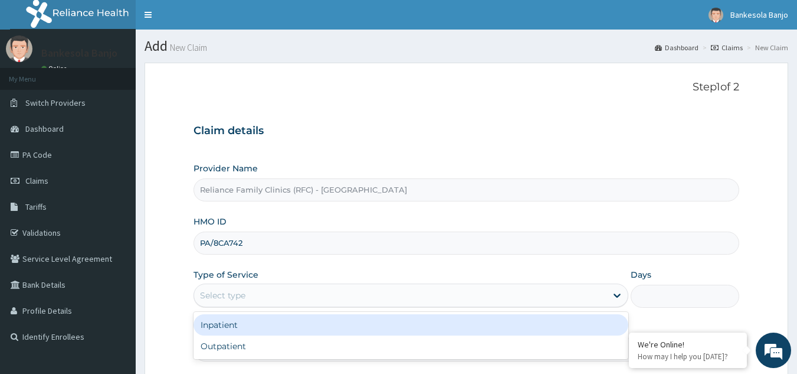
click at [293, 298] on div "Select type" at bounding box center [400, 295] width 413 height 19
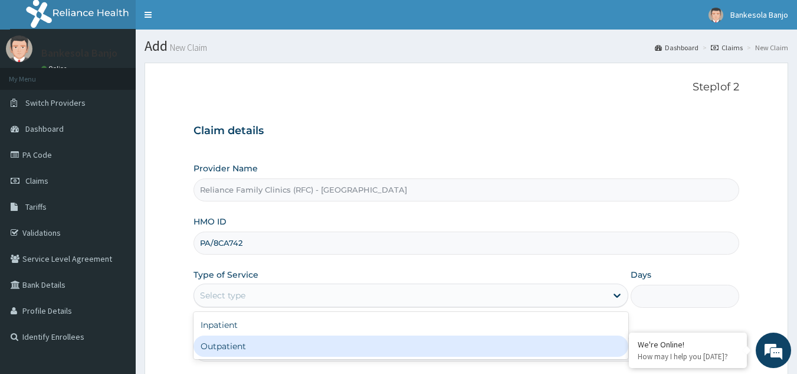
click at [285, 343] on div "Outpatient" at bounding box center [411, 345] width 435 height 21
type input "1"
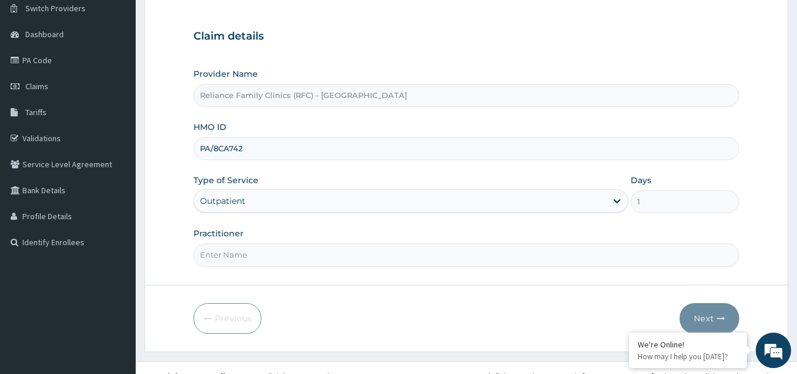
scroll to position [112, 0]
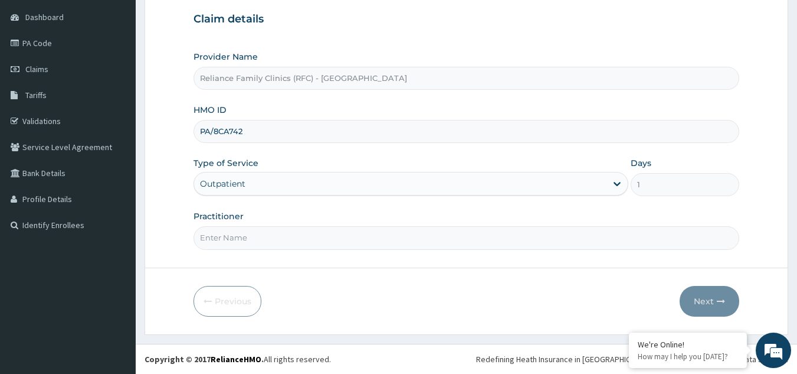
click at [525, 244] on input "Practitioner" at bounding box center [467, 237] width 547 height 23
type input "[PERSON_NAME]"
click at [711, 292] on button "Next" at bounding box center [710, 301] width 60 height 31
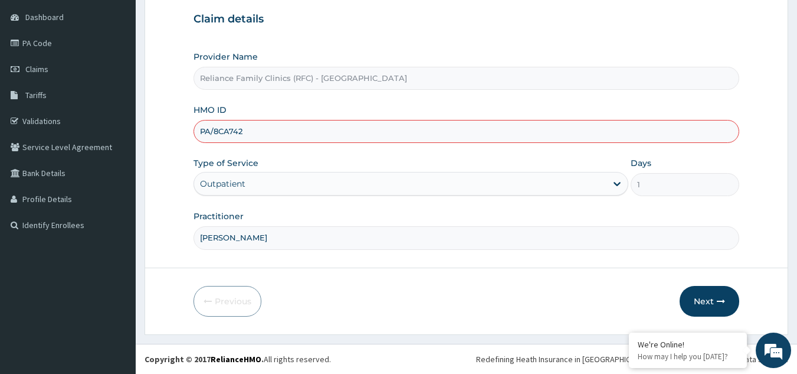
drag, startPoint x: 284, startPoint y: 132, endPoint x: 167, endPoint y: 144, distance: 118.1
click at [167, 144] on form "Step 1 of 2 Claim details Provider Name Reliance Family Clinics (RFC) - Gbagada…" at bounding box center [467, 143] width 644 height 384
paste input "BIG/10001/A"
type input "BIG/10001/A"
click at [701, 297] on button "Next" at bounding box center [710, 301] width 60 height 31
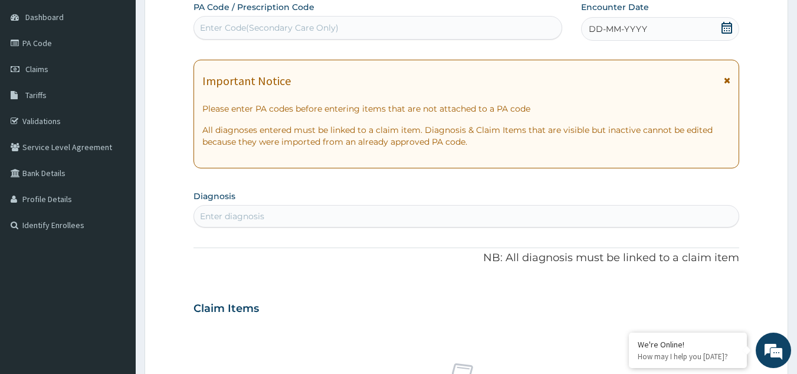
click at [726, 26] on icon at bounding box center [727, 28] width 11 height 12
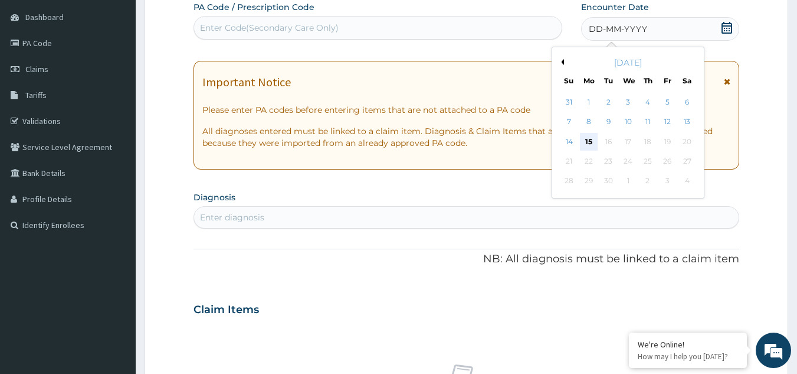
click at [587, 142] on div "15" at bounding box center [589, 142] width 18 height 18
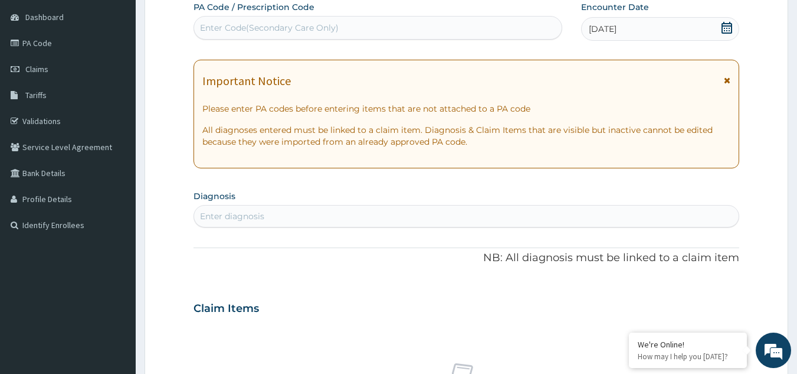
click at [222, 21] on div "Enter Code(Secondary Care Only)" at bounding box center [378, 27] width 368 height 19
paste input "PA/8CA742"
type input "PA/8CA742"
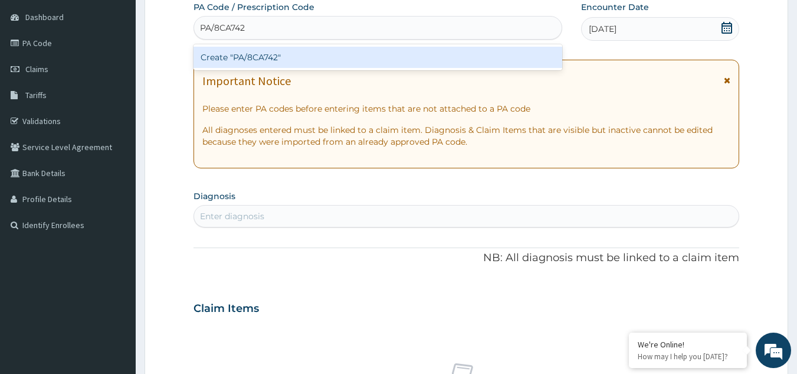
click at [256, 58] on div "Create "PA/8CA742"" at bounding box center [378, 57] width 369 height 21
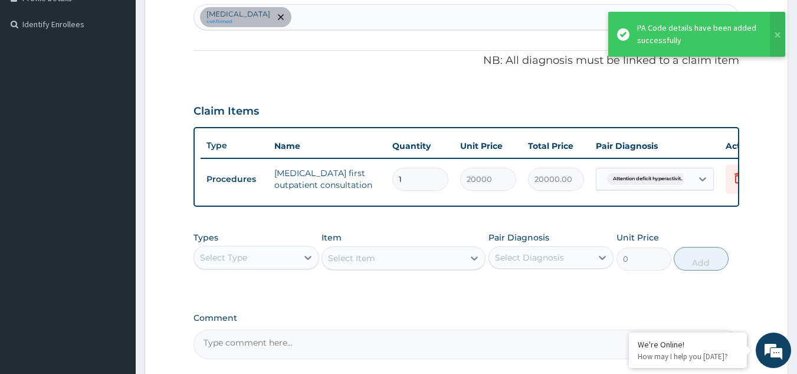
scroll to position [430, 0]
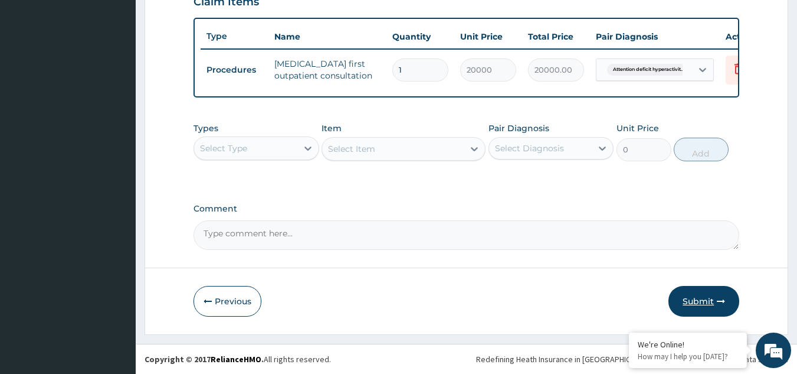
click at [682, 314] on button "Submit" at bounding box center [704, 301] width 71 height 31
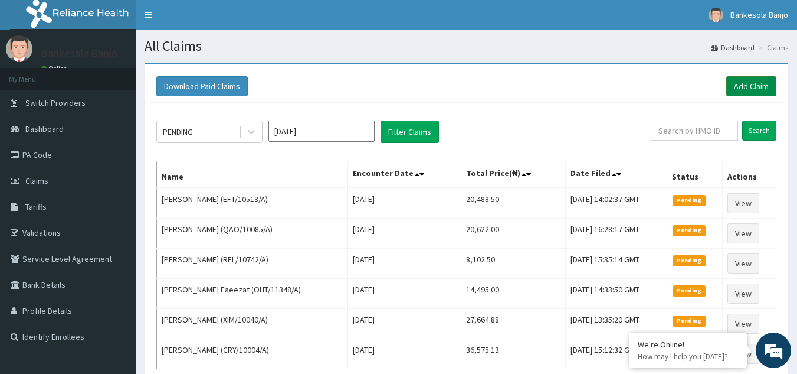
click at [734, 90] on link "Add Claim" at bounding box center [752, 86] width 50 height 20
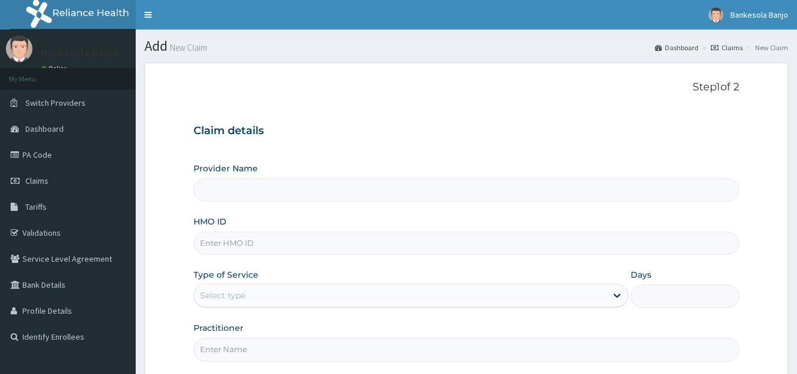
click at [395, 244] on input "HMO ID" at bounding box center [467, 242] width 547 height 23
paste input "PNG/10134/A"
type input "PNG/10134/A"
type input "Reliance Family Clinics (RFC) - [GEOGRAPHIC_DATA]"
click at [352, 295] on div "Select type" at bounding box center [400, 295] width 413 height 19
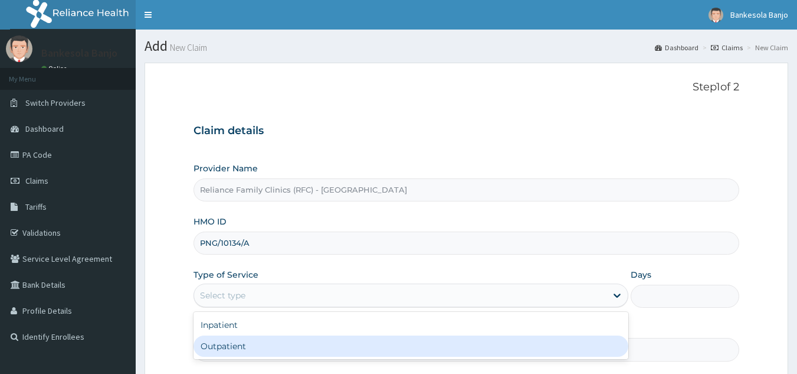
click at [318, 345] on div "Outpatient" at bounding box center [411, 345] width 435 height 21
type input "1"
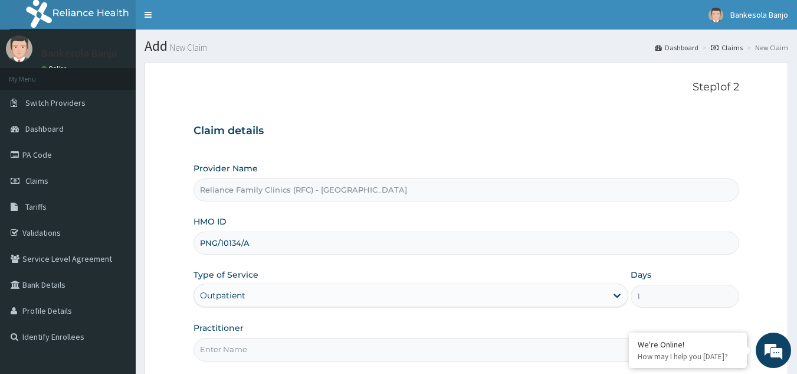
scroll to position [112, 0]
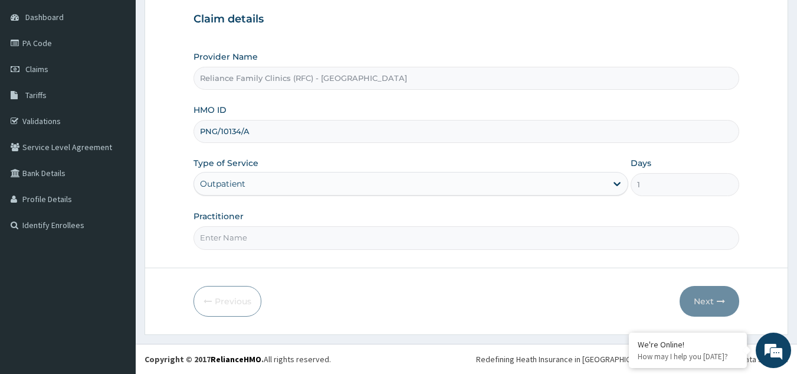
click at [597, 235] on input "Practitioner" at bounding box center [467, 237] width 547 height 23
type input "[PERSON_NAME]"
click at [693, 304] on button "Next" at bounding box center [710, 301] width 60 height 31
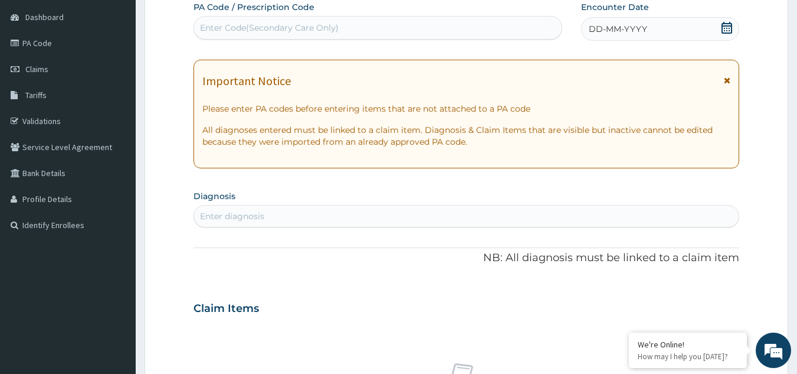
click at [724, 27] on icon at bounding box center [727, 28] width 12 height 12
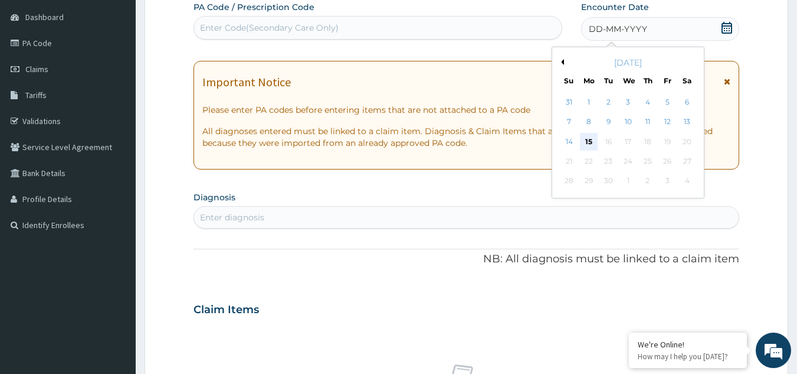
click at [589, 133] on div "15" at bounding box center [589, 142] width 18 height 18
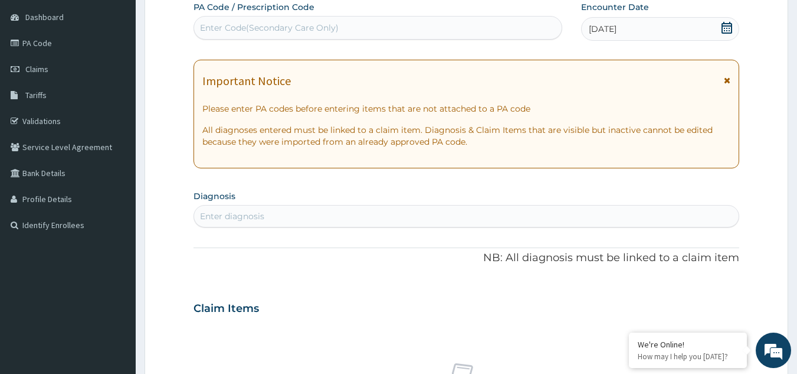
click at [317, 219] on div "Enter diagnosis" at bounding box center [466, 216] width 545 height 19
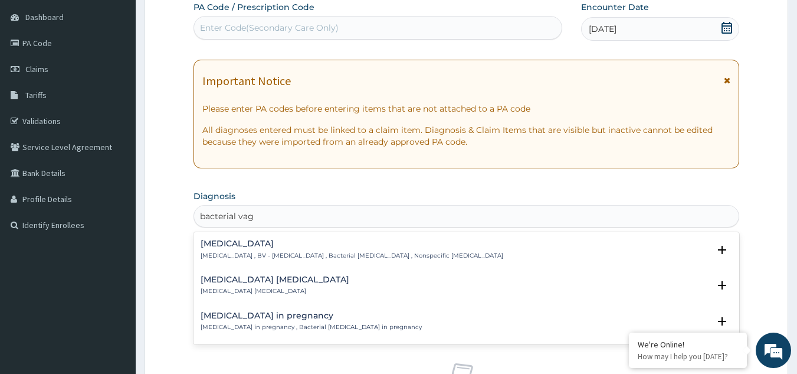
type input "bacterial vag"
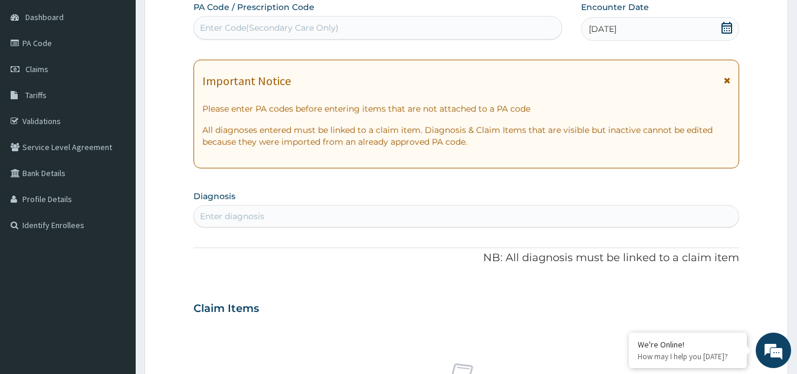
click at [237, 231] on div "PA Code / Prescription Code Enter Code(Secondary Care Only) Encounter Date [DAT…" at bounding box center [467, 306] width 547 height 611
click at [235, 217] on div "Enter diagnosis" at bounding box center [232, 216] width 64 height 12
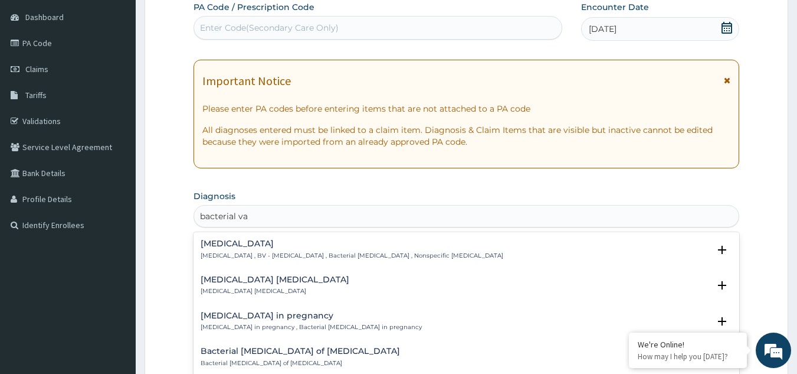
type input "bacterial vag"
click at [231, 244] on h4 "[MEDICAL_DATA]" at bounding box center [352, 243] width 303 height 9
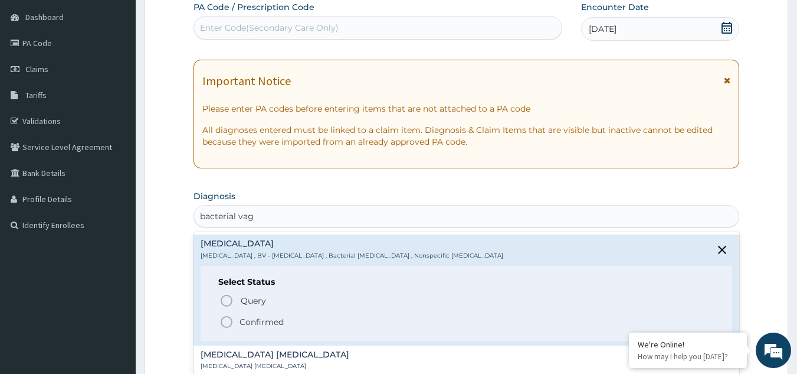
click at [223, 319] on icon "status option filled" at bounding box center [227, 322] width 14 height 14
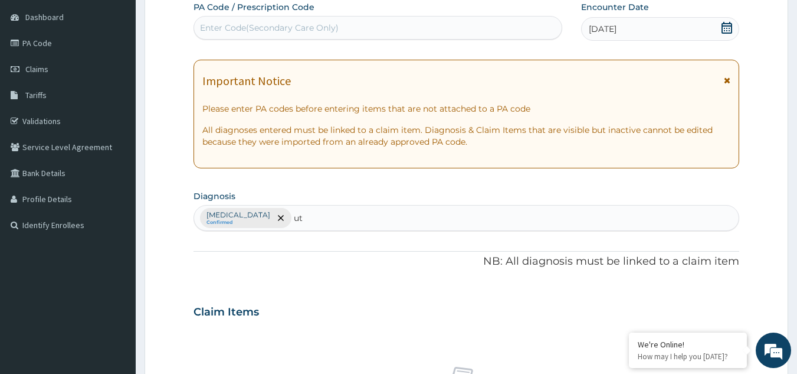
type input "uti"
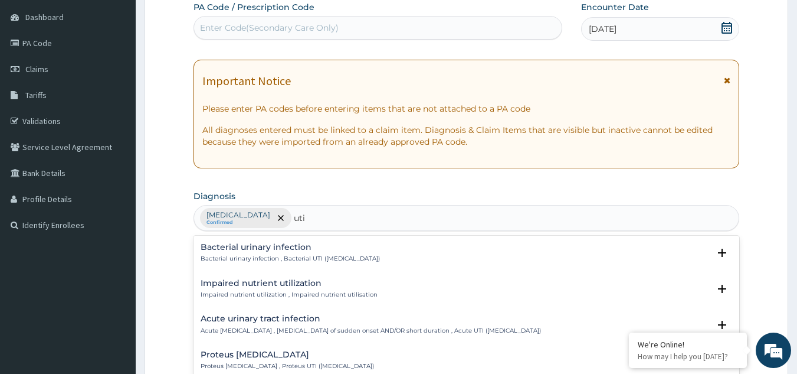
click at [230, 258] on p "Bacterial urinary infection , Bacterial UTI ([MEDICAL_DATA])" at bounding box center [290, 258] width 179 height 8
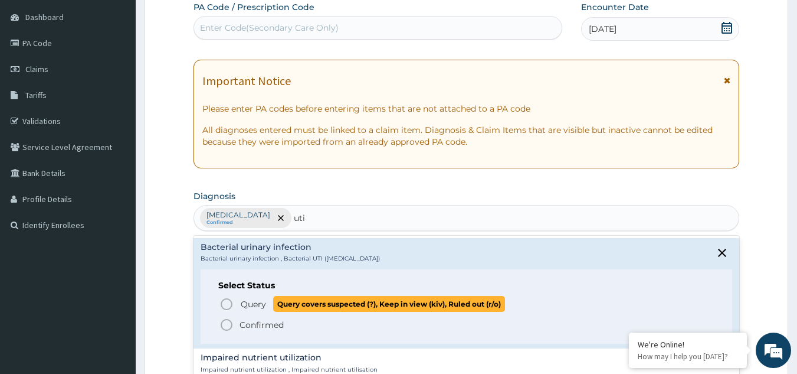
click at [230, 306] on icon "status option query" at bounding box center [227, 304] width 14 height 14
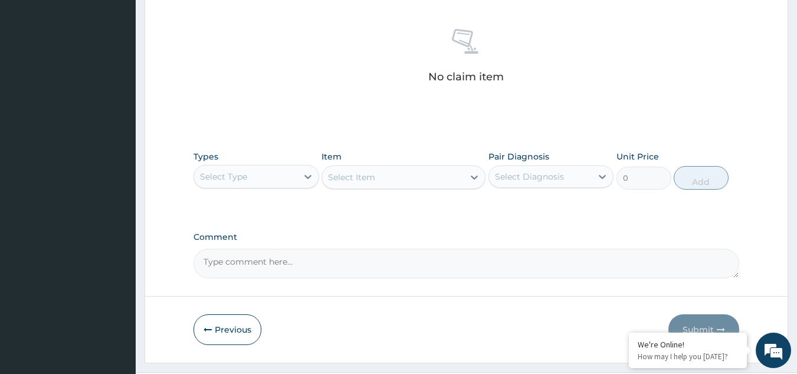
scroll to position [477, 0]
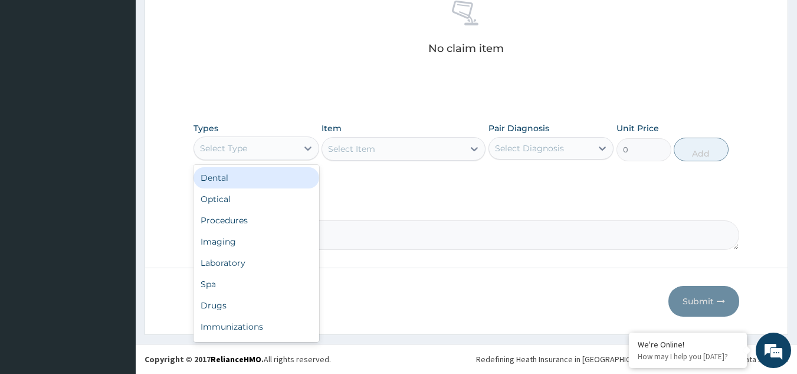
click at [245, 146] on div "Select Type" at bounding box center [223, 148] width 47 height 12
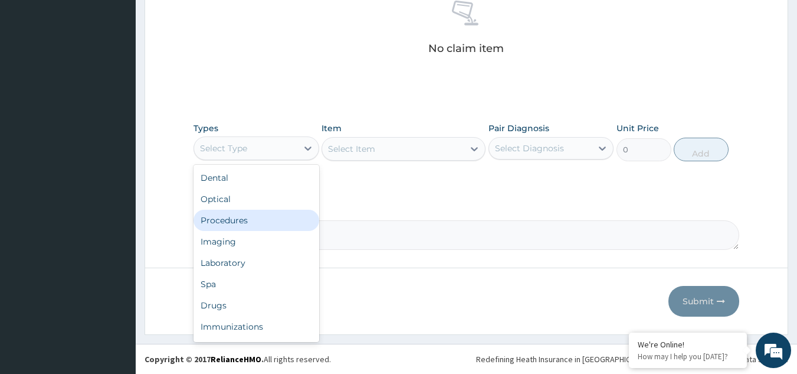
click at [241, 221] on div "Procedures" at bounding box center [257, 220] width 126 height 21
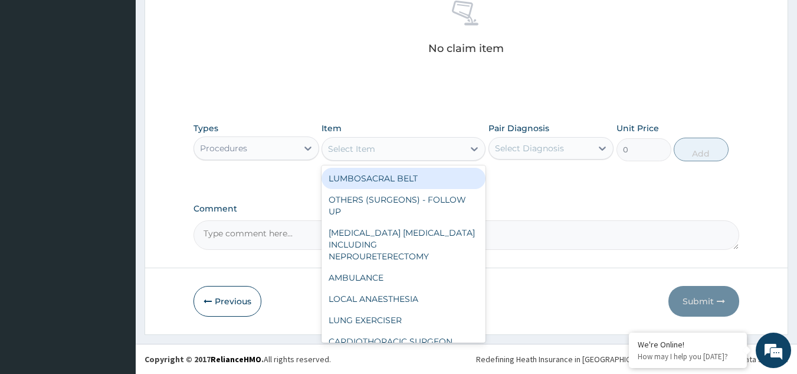
click at [362, 146] on div "Select Item" at bounding box center [351, 149] width 47 height 12
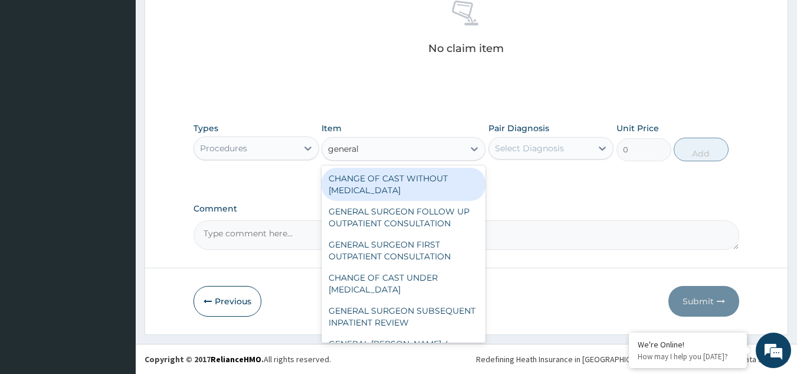
type input "general p"
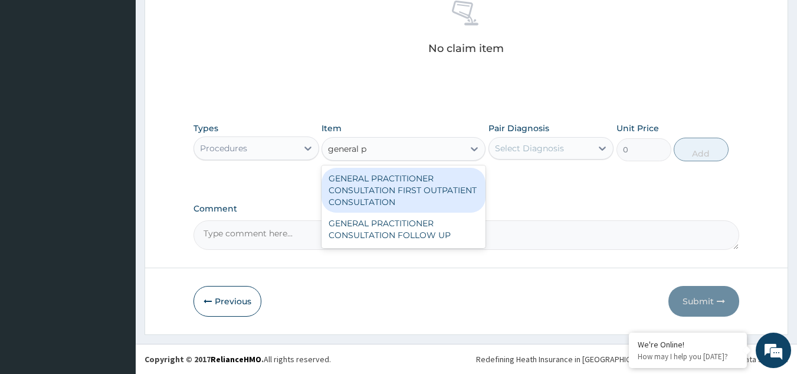
click at [385, 178] on div "GENERAL PRACTITIONER CONSULTATION FIRST OUTPATIENT CONSULTATION" at bounding box center [404, 190] width 164 height 45
type input "3370.125"
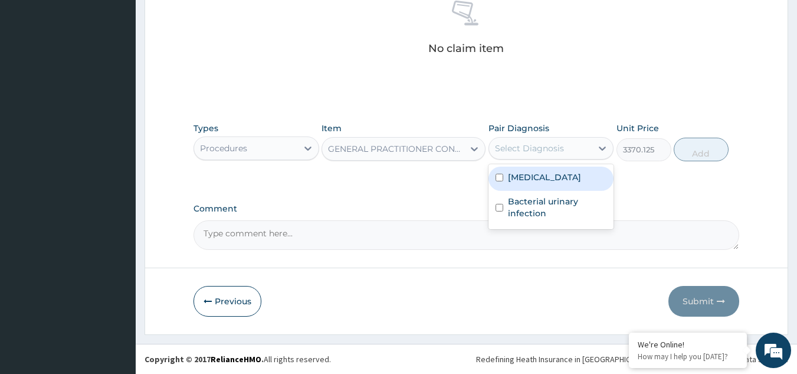
drag, startPoint x: 512, startPoint y: 158, endPoint x: 521, endPoint y: 186, distance: 30.1
click at [521, 159] on div "option Bacterial vaginosis focused, 1 of 2. 2 results available. Use Up and Dow…" at bounding box center [552, 148] width 126 height 22
click at [521, 186] on div "Bacterial vaginosis" at bounding box center [552, 178] width 126 height 24
checkbox input "true"
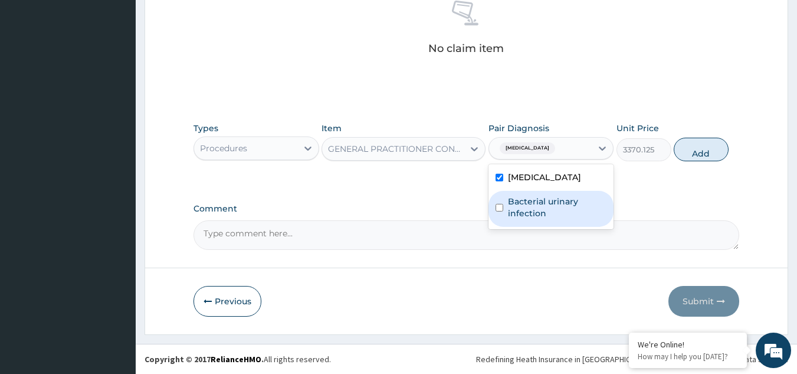
click at [521, 199] on label "Bacterial urinary infection" at bounding box center [557, 207] width 99 height 24
checkbox input "true"
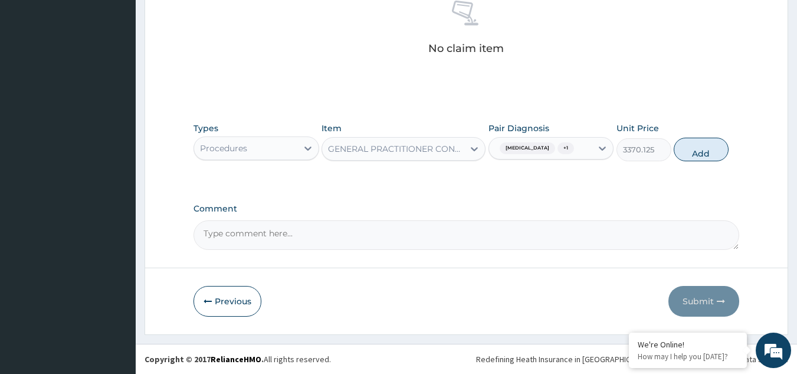
click at [672, 150] on div "Types Procedures Item GENERAL PRACTITIONER CONSULTATION FIRST OUTPATIENT CONSUL…" at bounding box center [467, 141] width 547 height 51
click at [674, 150] on button "Add" at bounding box center [701, 150] width 55 height 24
type input "0"
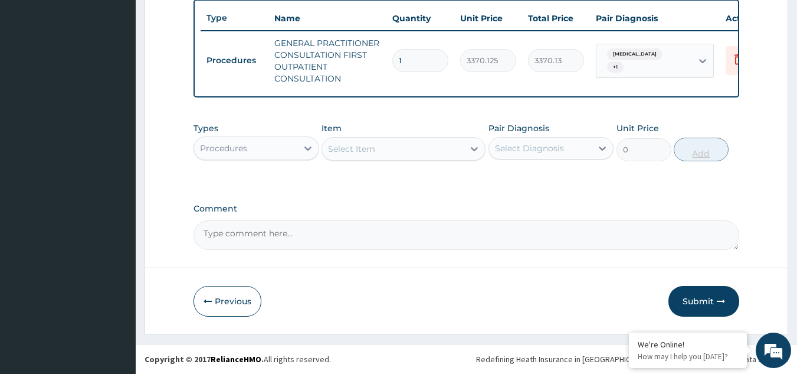
scroll to position [449, 0]
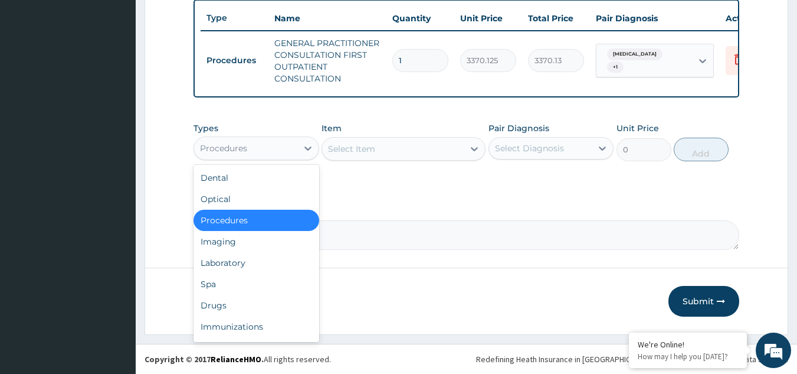
click at [260, 136] on div "Procedures" at bounding box center [257, 148] width 126 height 24
click at [244, 301] on div "Drugs" at bounding box center [257, 304] width 126 height 21
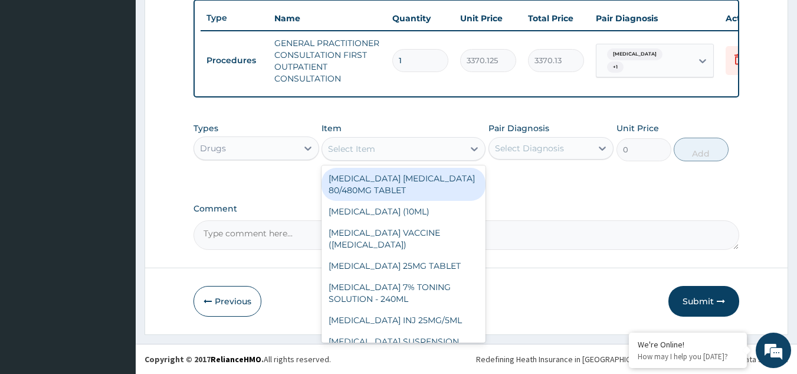
click at [392, 155] on div "Select Item" at bounding box center [393, 148] width 142 height 19
paste input "Metronidazole"
type input "Metronidazole"
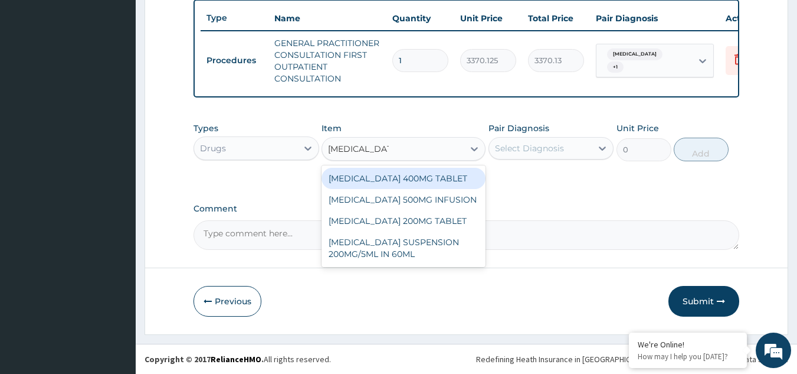
click at [402, 181] on div "METRONIDAZOLE 400MG TABLET" at bounding box center [404, 178] width 164 height 21
type input "125"
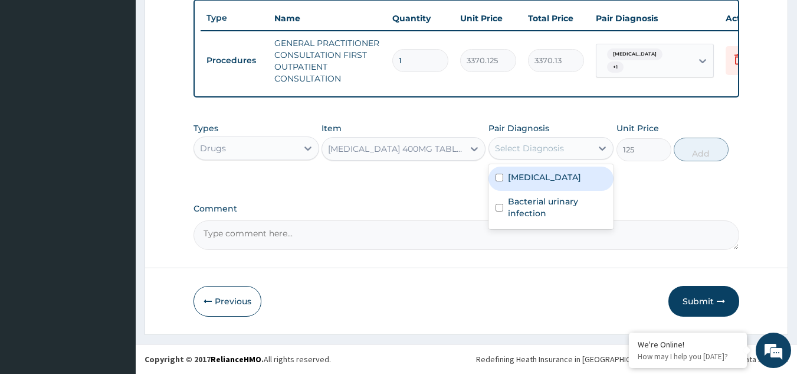
click at [552, 144] on div "Select Diagnosis" at bounding box center [529, 148] width 69 height 12
click at [551, 177] on label "Bacterial vaginosis" at bounding box center [544, 177] width 73 height 12
checkbox input "true"
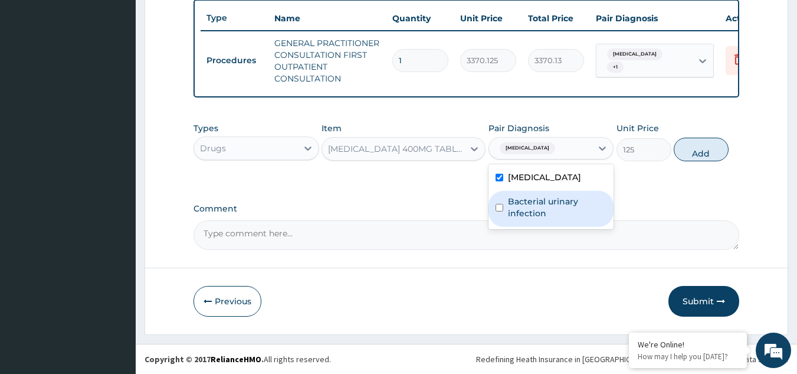
click at [551, 205] on label "Bacterial urinary infection" at bounding box center [557, 207] width 99 height 24
checkbox input "true"
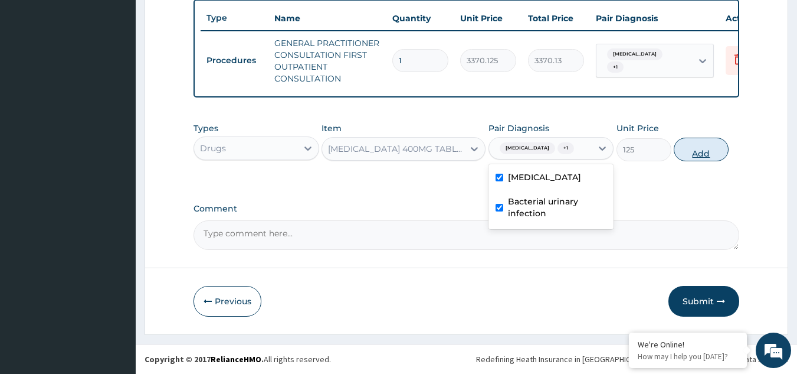
click at [699, 139] on button "Add" at bounding box center [701, 150] width 55 height 24
type input "0"
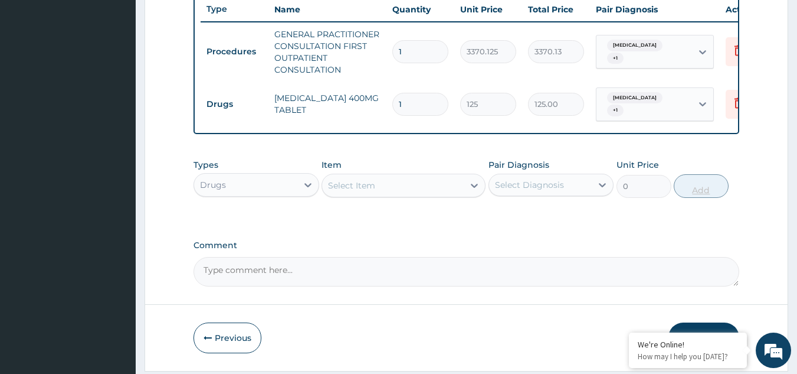
type input "14"
type input "1750.00"
type input "14"
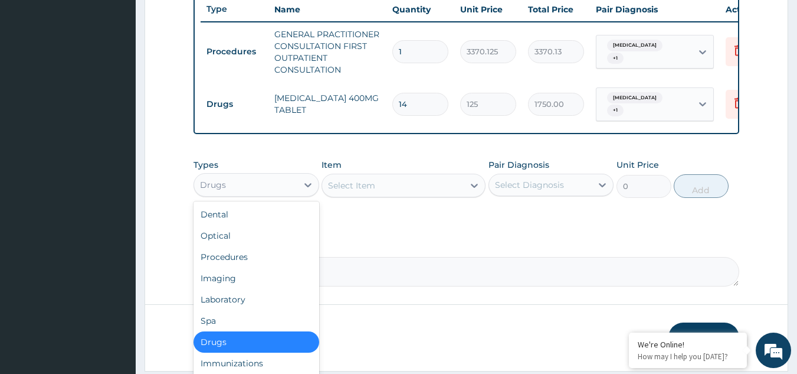
click at [287, 194] on div "Drugs" at bounding box center [245, 184] width 103 height 19
click at [240, 310] on div "Laboratory" at bounding box center [257, 299] width 126 height 21
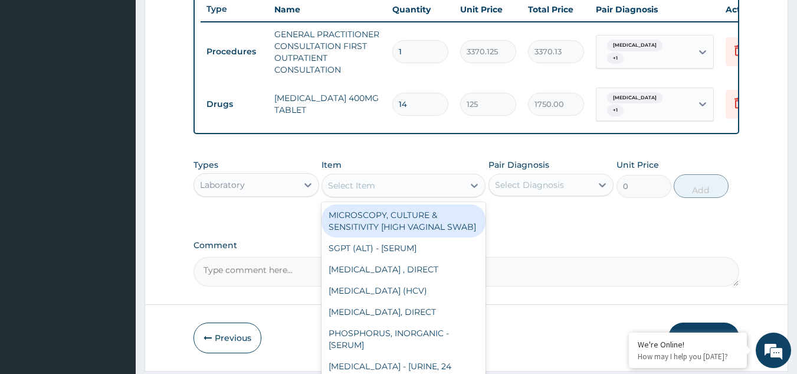
click at [411, 195] on div "Select Item" at bounding box center [393, 185] width 142 height 19
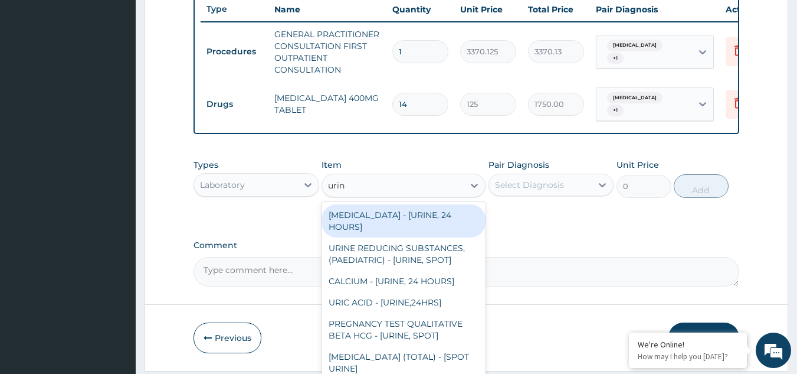
type input "urina"
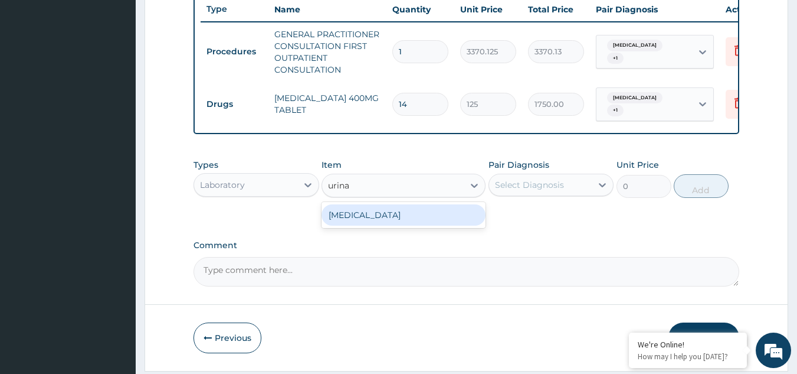
click at [410, 217] on div "URINALYSIS" at bounding box center [404, 214] width 164 height 21
type input "1531.875"
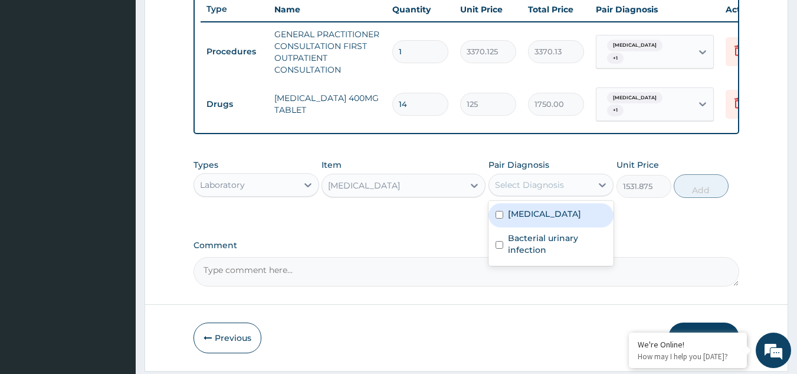
drag, startPoint x: 542, startPoint y: 194, endPoint x: 548, endPoint y: 217, distance: 23.9
click at [548, 196] on div "option Bacterial urinary infection, selected. option Bacterial vaginosis focuse…" at bounding box center [552, 185] width 126 height 22
click at [548, 217] on label "Bacterial vaginosis" at bounding box center [544, 214] width 73 height 12
checkbox input "true"
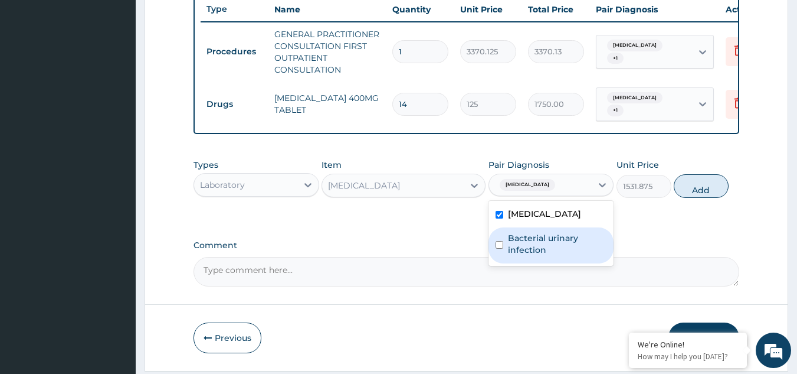
click at [547, 249] on label "Bacterial urinary infection" at bounding box center [557, 244] width 99 height 24
checkbox input "true"
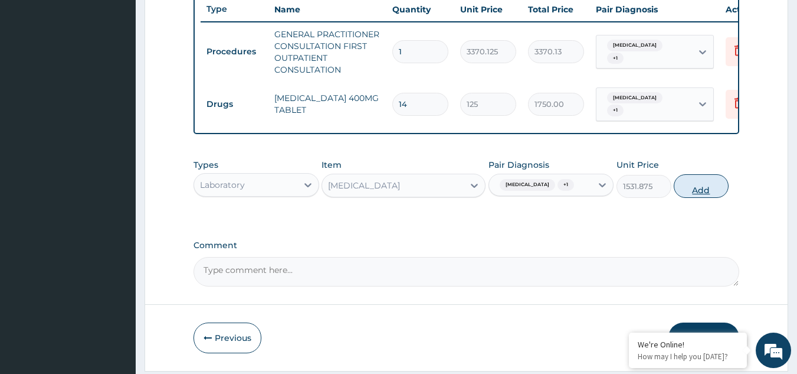
click at [691, 192] on button "Add" at bounding box center [701, 186] width 55 height 24
type input "0"
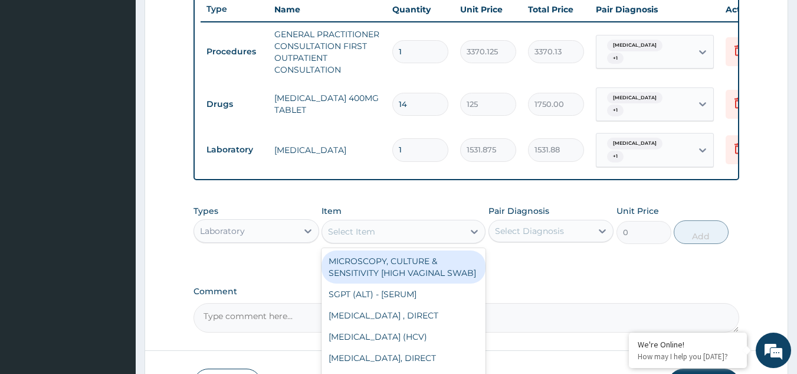
click at [440, 241] on div "Select Item" at bounding box center [393, 231] width 142 height 19
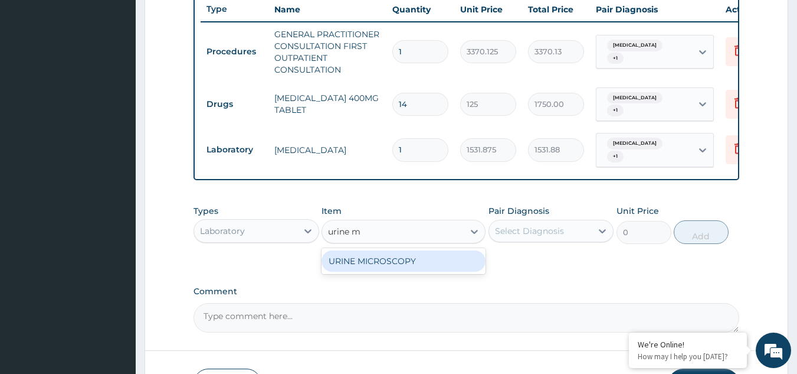
type input "urine"
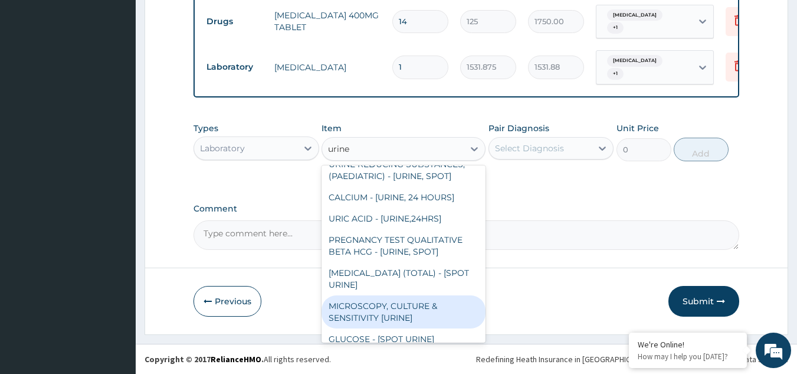
scroll to position [71, 0]
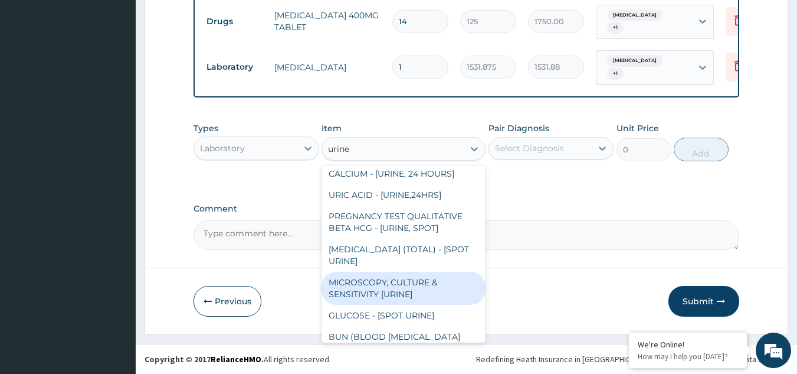
click at [440, 284] on div "MICROSCOPY, CULTURE & SENSITIVITY [URINE]" at bounding box center [404, 287] width 164 height 33
type input "4595.625"
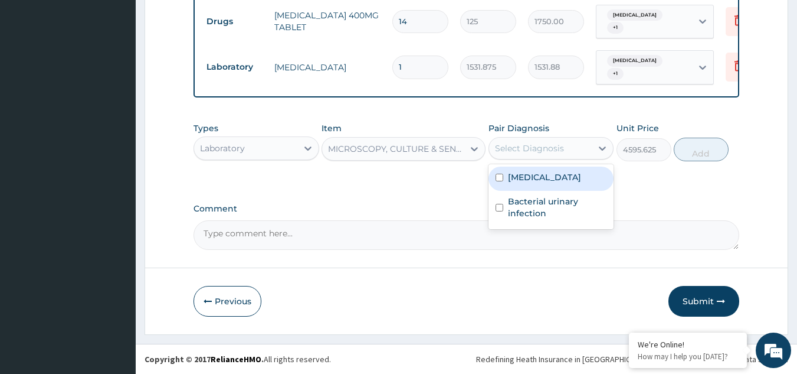
drag, startPoint x: 562, startPoint y: 150, endPoint x: 560, endPoint y: 175, distance: 24.9
click at [560, 159] on div "option Bacterial urinary infection, selected. option Bacterial vaginosis focuse…" at bounding box center [552, 148] width 126 height 22
click at [560, 175] on label "Bacterial vaginosis" at bounding box center [544, 177] width 73 height 12
checkbox input "true"
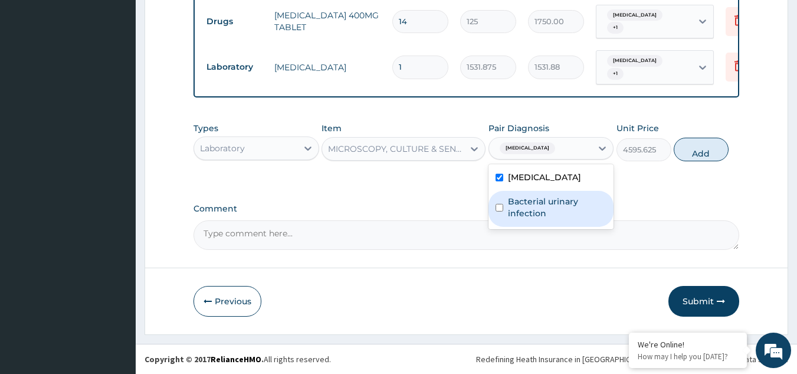
click at [556, 202] on label "Bacterial urinary infection" at bounding box center [557, 207] width 99 height 24
checkbox input "true"
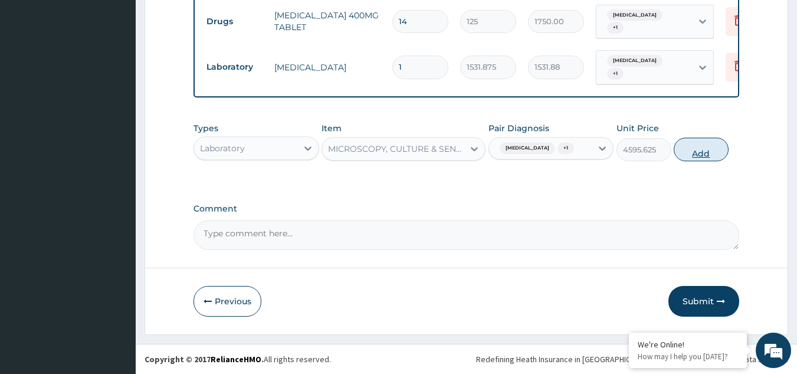
click at [686, 153] on button "Add" at bounding box center [701, 150] width 55 height 24
type input "0"
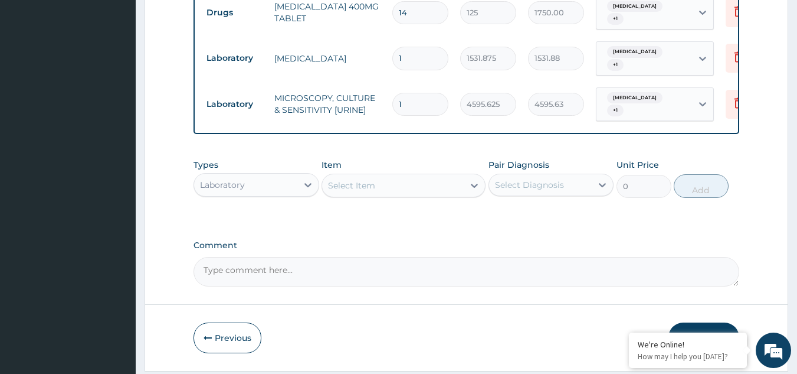
scroll to position [585, 0]
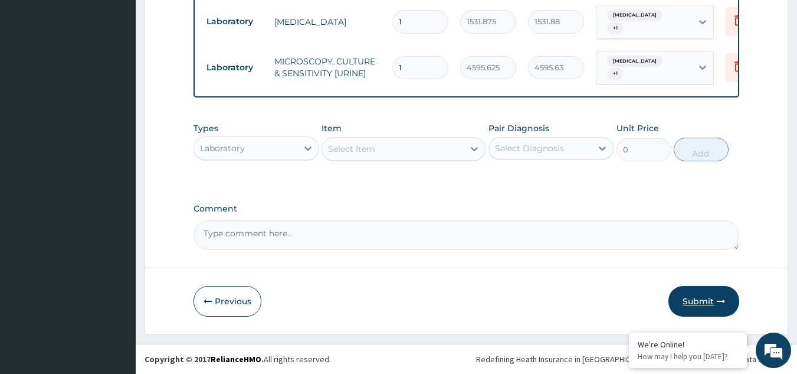
click at [703, 294] on button "Submit" at bounding box center [704, 301] width 71 height 31
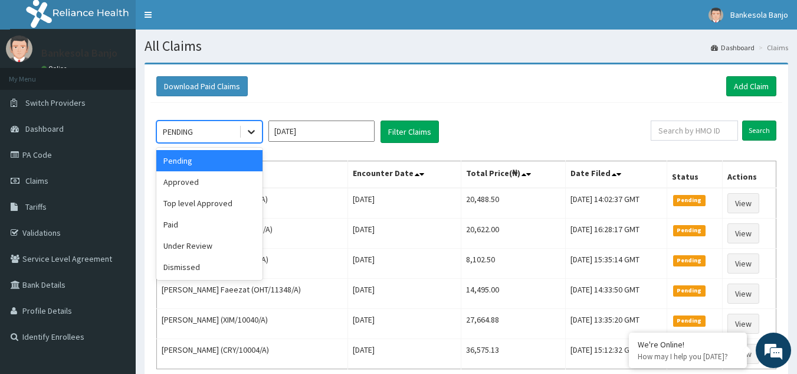
click at [256, 142] on div at bounding box center [251, 131] width 21 height 21
click at [238, 173] on div "Approved" at bounding box center [209, 181] width 106 height 21
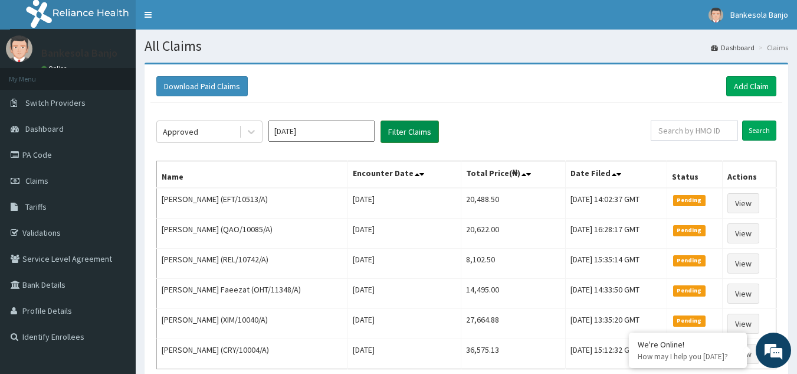
click at [396, 132] on button "Filter Claims" at bounding box center [410, 131] width 58 height 22
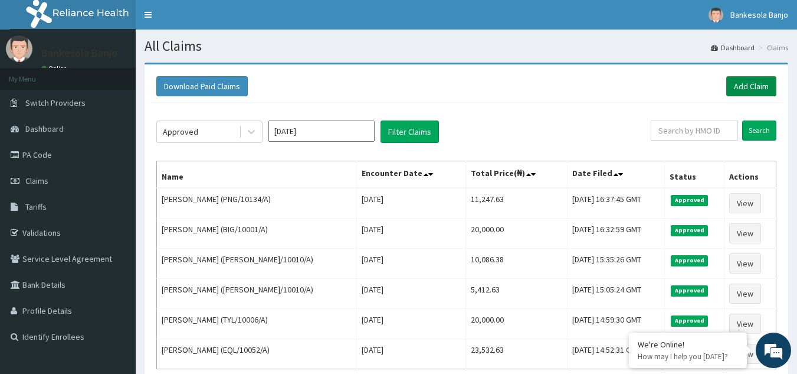
click at [765, 86] on link "Add Claim" at bounding box center [752, 86] width 50 height 20
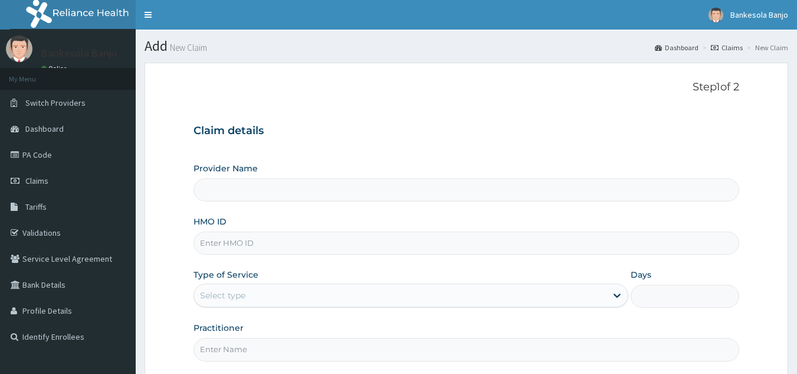
click at [342, 242] on input "HMO ID" at bounding box center [467, 242] width 547 height 23
type input "LWL/10021/A"
type input "Reliance Family Clinics (RFC) - [GEOGRAPHIC_DATA]"
type input "LWL/10021/A"
click at [293, 296] on div "Select type" at bounding box center [400, 295] width 413 height 19
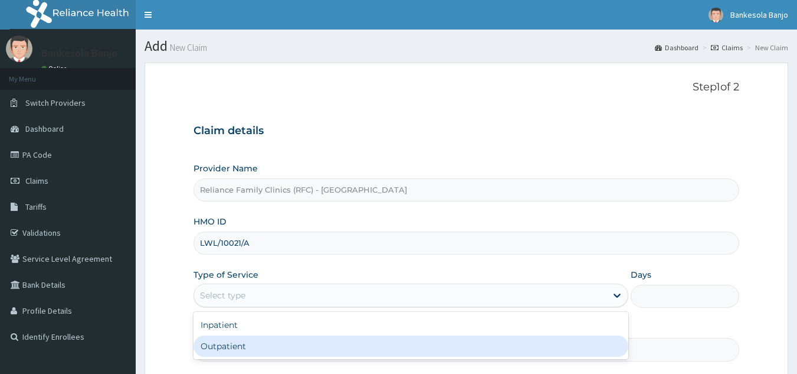
click at [280, 352] on div "Outpatient" at bounding box center [411, 345] width 435 height 21
type input "1"
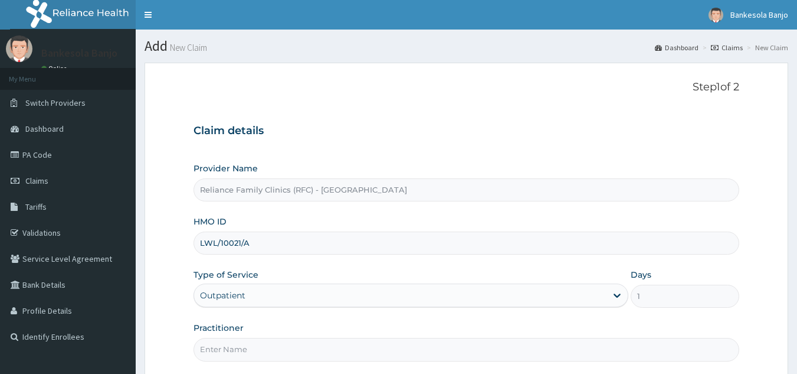
click at [302, 354] on input "Practitioner" at bounding box center [467, 349] width 547 height 23
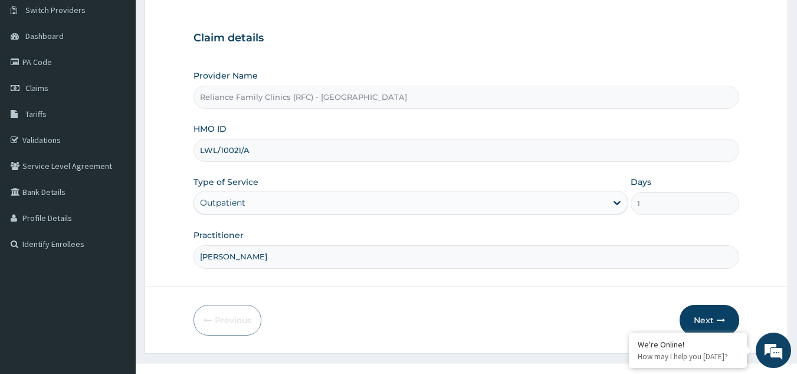
scroll to position [112, 0]
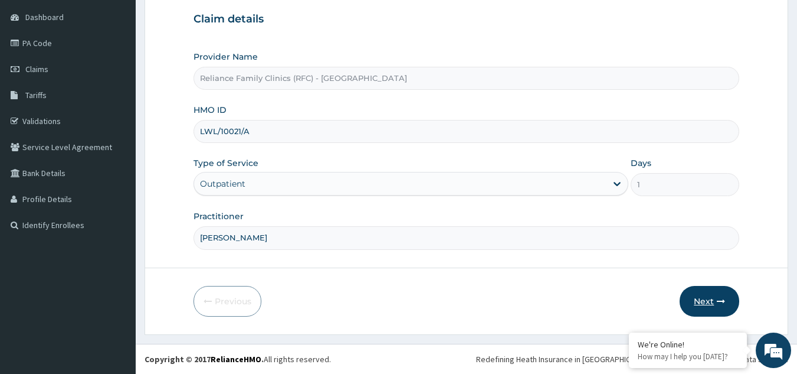
type input "[PERSON_NAME]"
click at [712, 294] on button "Next" at bounding box center [710, 301] width 60 height 31
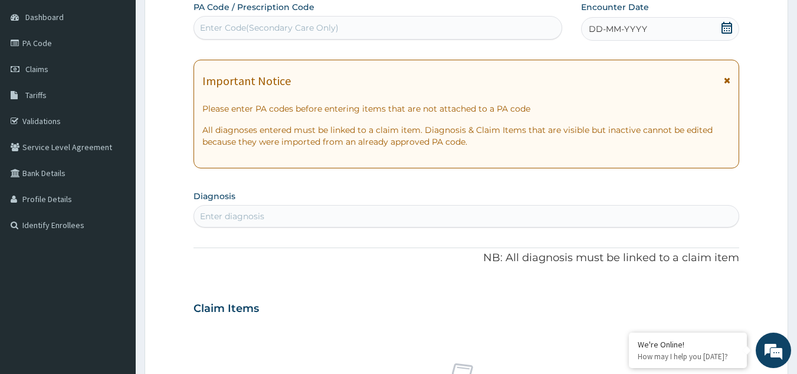
click at [727, 24] on icon at bounding box center [727, 28] width 12 height 12
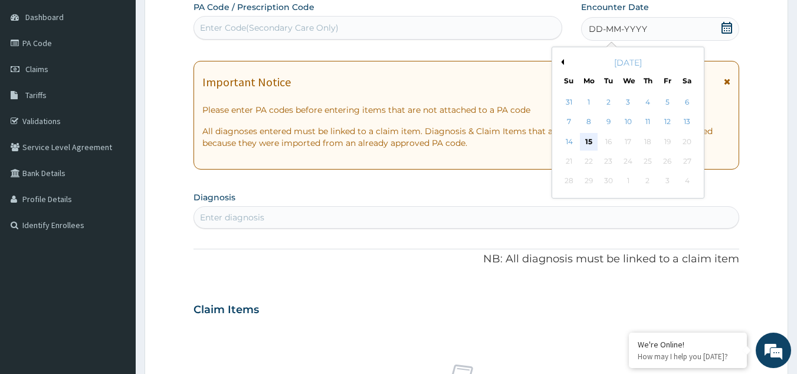
click at [594, 143] on div "15" at bounding box center [589, 142] width 18 height 18
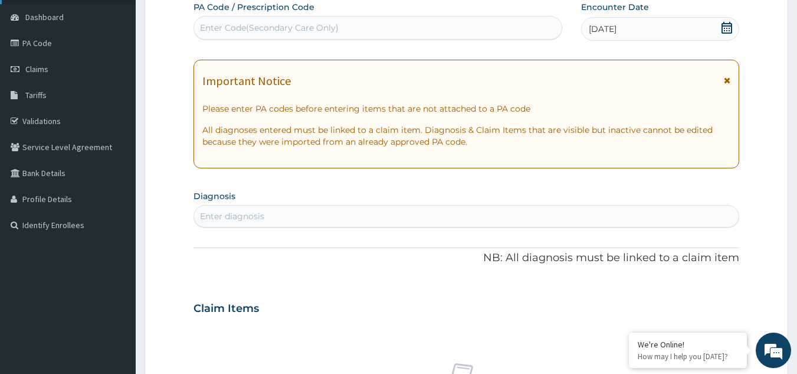
scroll to position [0, 0]
click at [308, 222] on div "Enter diagnosis" at bounding box center [466, 216] width 545 height 19
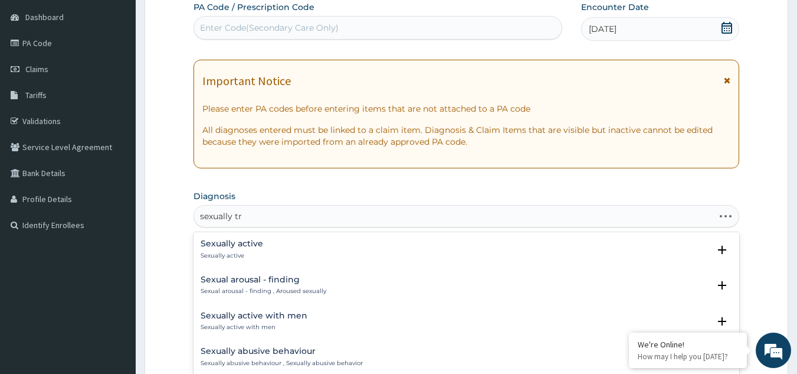
type input "sexually tra"
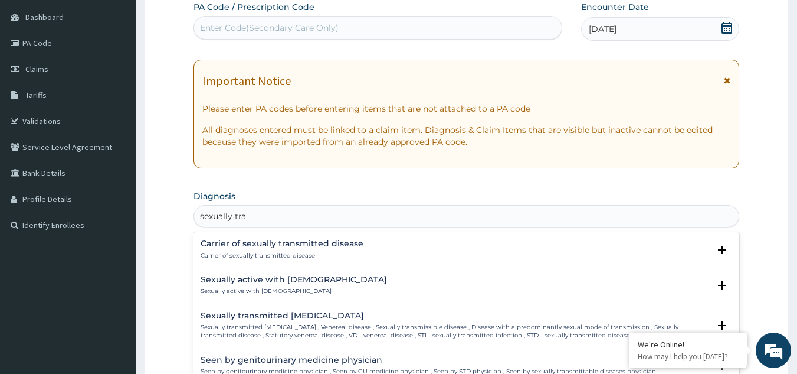
click at [284, 319] on h4 "Sexually transmitted [MEDICAL_DATA]" at bounding box center [455, 315] width 509 height 9
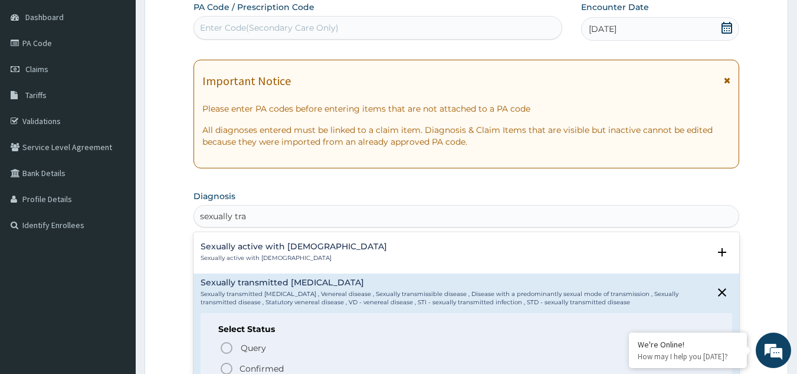
scroll to position [61, 0]
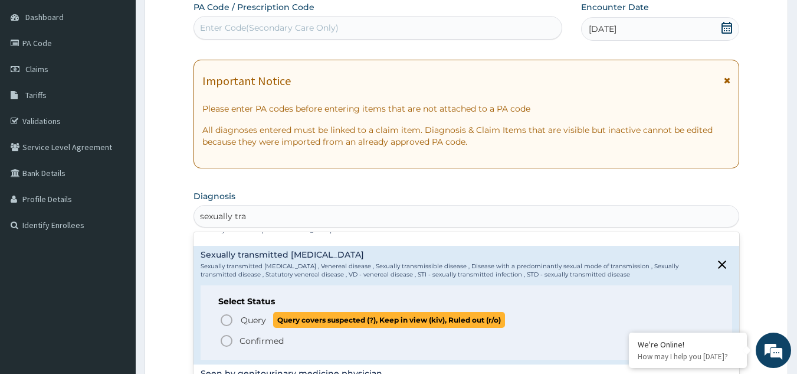
click at [230, 315] on circle "status option query" at bounding box center [226, 320] width 11 height 11
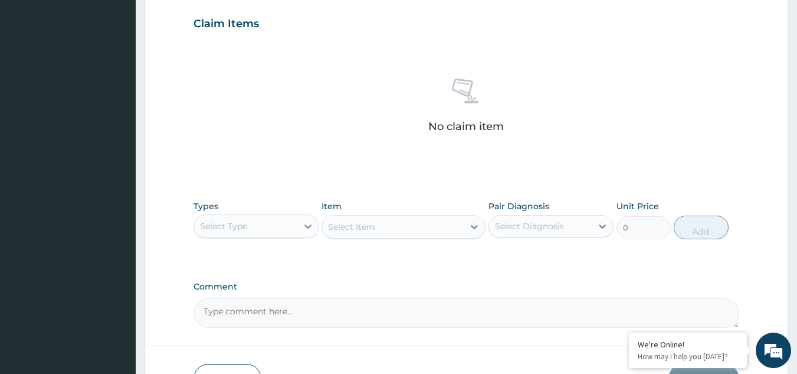
scroll to position [438, 0]
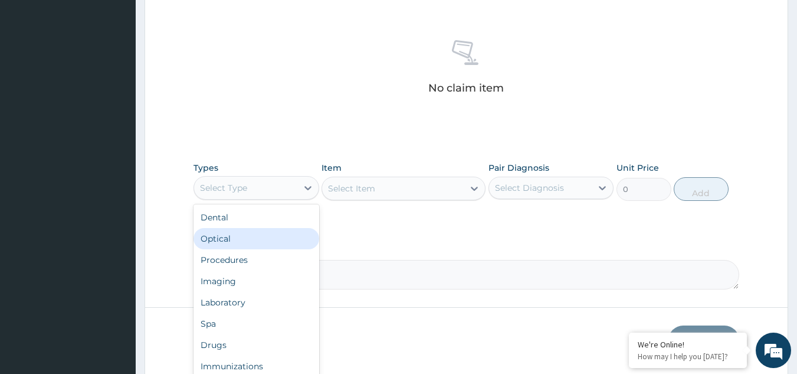
drag, startPoint x: 299, startPoint y: 186, endPoint x: 245, endPoint y: 256, distance: 87.8
click at [245, 199] on div "option Optical focused, 2 of 10. 10 results available. Use Up and Down to choos…" at bounding box center [257, 188] width 126 height 24
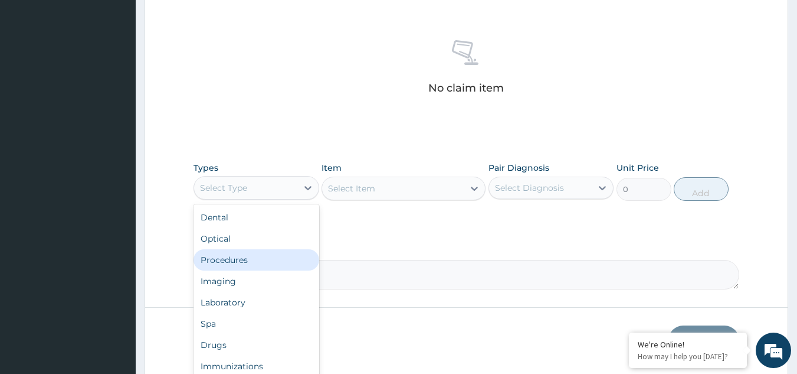
click at [245, 256] on div "Procedures" at bounding box center [257, 259] width 126 height 21
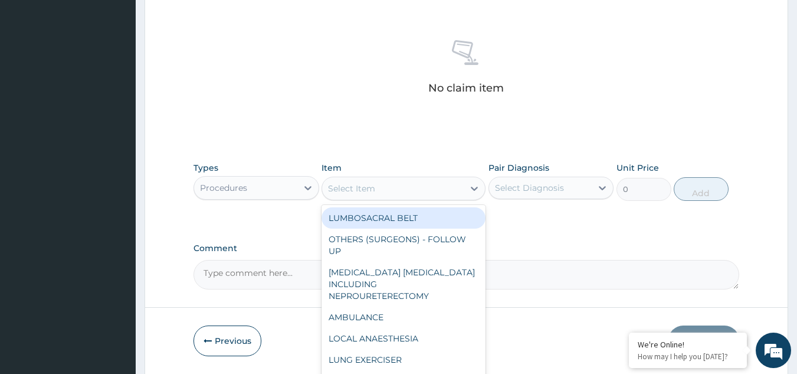
click at [410, 191] on div "Select Item" at bounding box center [393, 188] width 142 height 19
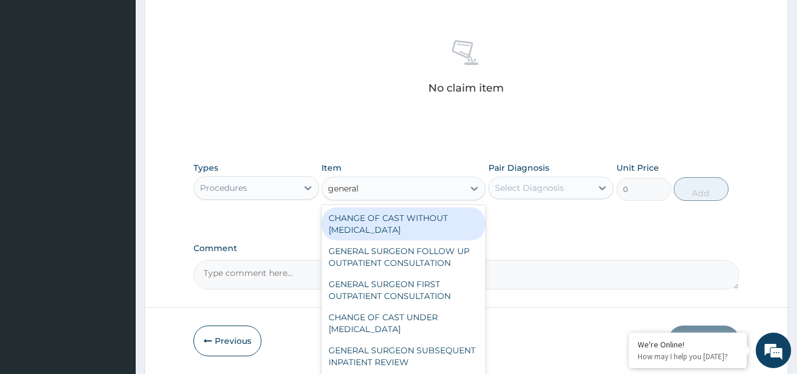
type input "general p"
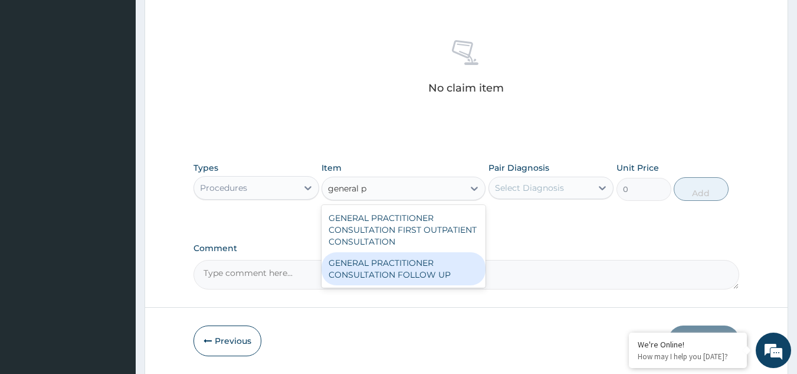
click at [370, 270] on div "GENERAL PRACTITIONER CONSULTATION FOLLOW UP" at bounding box center [404, 268] width 164 height 33
type input "2246.75"
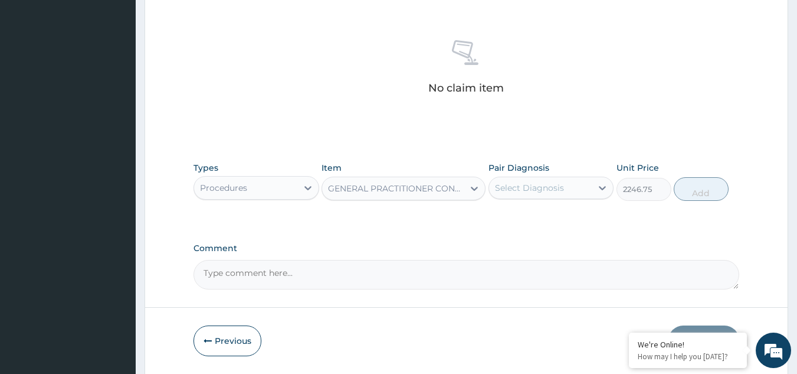
click at [542, 186] on div "Select Diagnosis" at bounding box center [529, 188] width 69 height 12
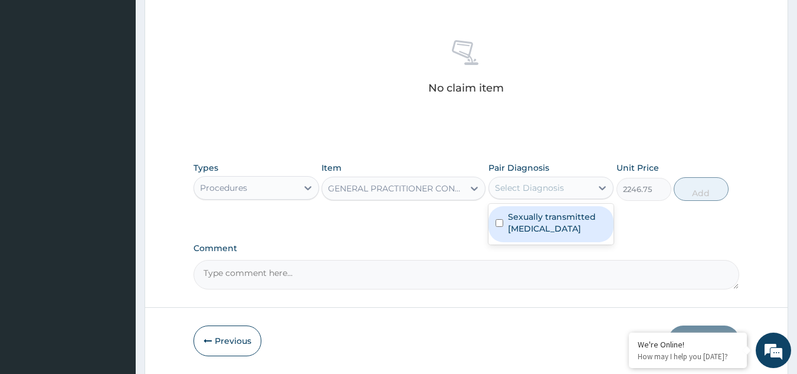
click at [548, 217] on label "Sexually transmitted [MEDICAL_DATA]" at bounding box center [557, 223] width 99 height 24
checkbox input "true"
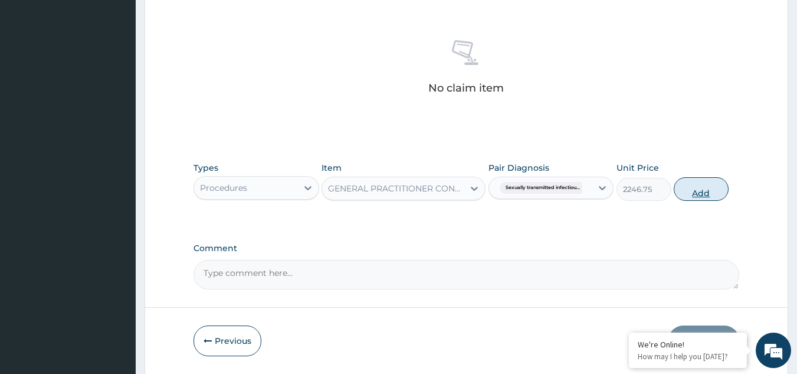
click at [706, 186] on button "Add" at bounding box center [701, 189] width 55 height 24
type input "0"
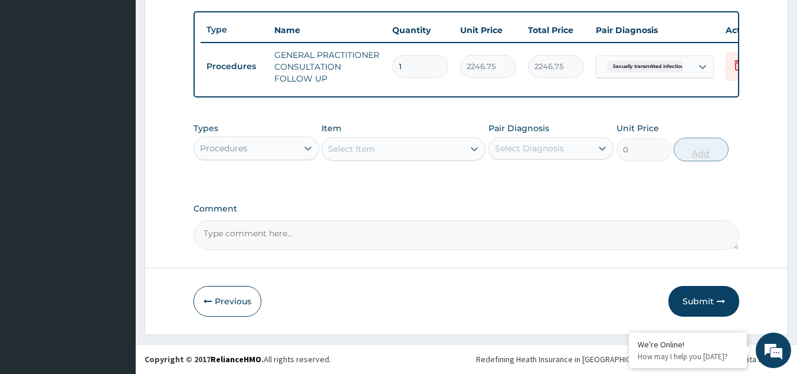
scroll to position [437, 0]
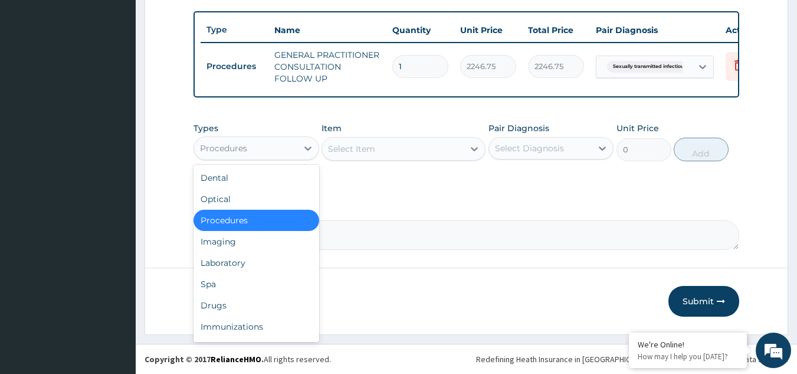
click at [296, 140] on div "Procedures" at bounding box center [245, 148] width 103 height 19
click at [231, 309] on div "Drugs" at bounding box center [257, 304] width 126 height 21
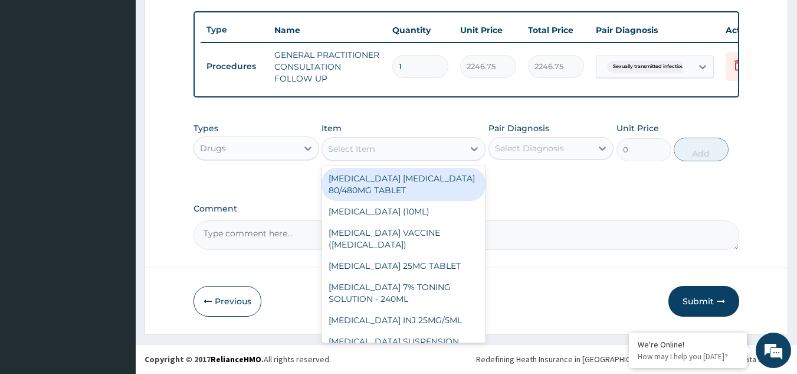
click at [399, 143] on div "Select Item" at bounding box center [393, 148] width 142 height 19
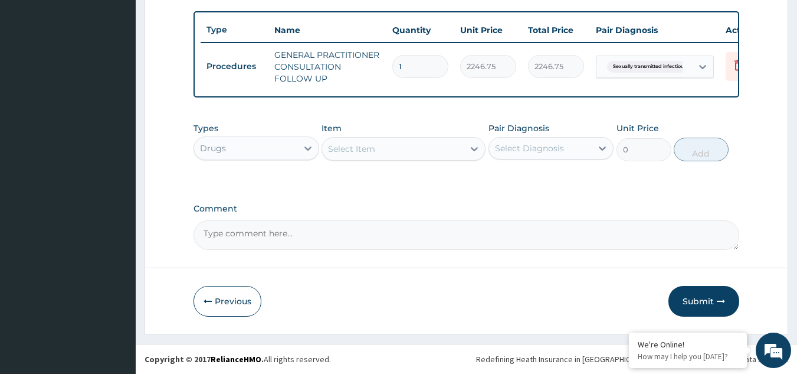
paste input "[MEDICAL_DATA]"
type input "[MEDICAL_DATA]"
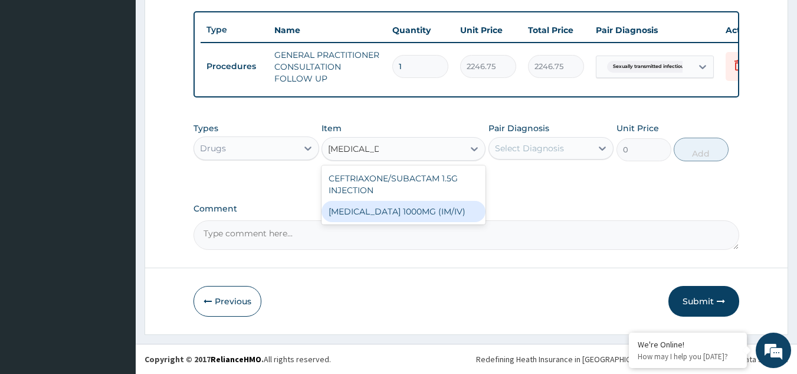
click at [364, 218] on div "[MEDICAL_DATA] 1000MG (IM/IV)" at bounding box center [404, 211] width 164 height 21
type input "2415"
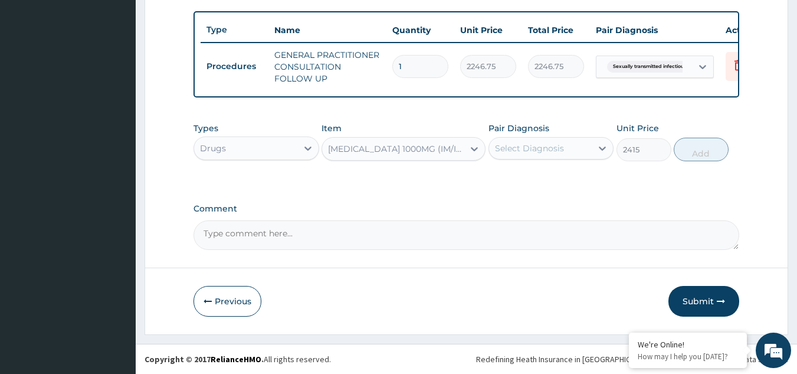
click at [523, 145] on div "Select Diagnosis" at bounding box center [529, 148] width 69 height 12
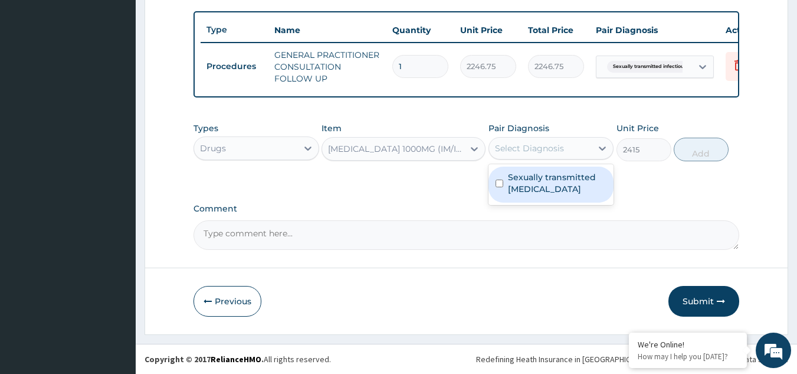
click at [534, 185] on label "Sexually transmitted [MEDICAL_DATA]" at bounding box center [557, 183] width 99 height 24
checkbox input "true"
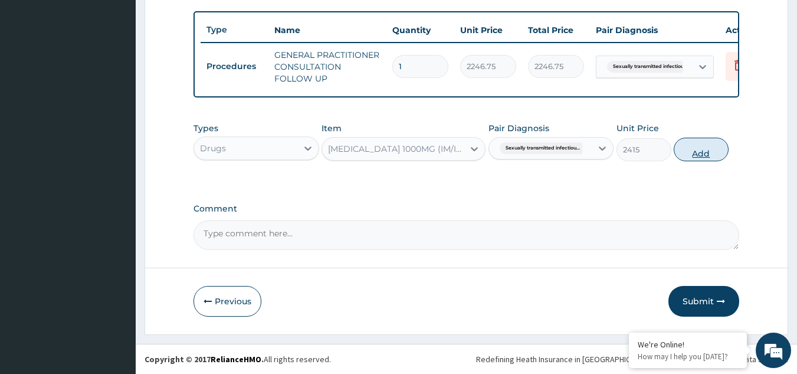
click at [688, 156] on button "Add" at bounding box center [701, 150] width 55 height 24
type input "0"
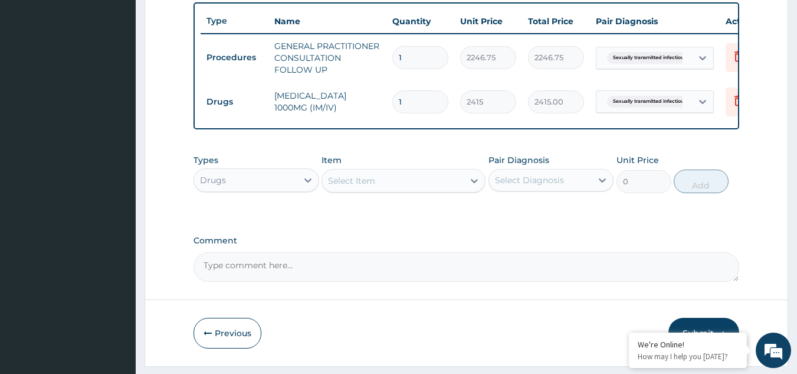
click at [372, 190] on div "Select Item" at bounding box center [393, 180] width 142 height 19
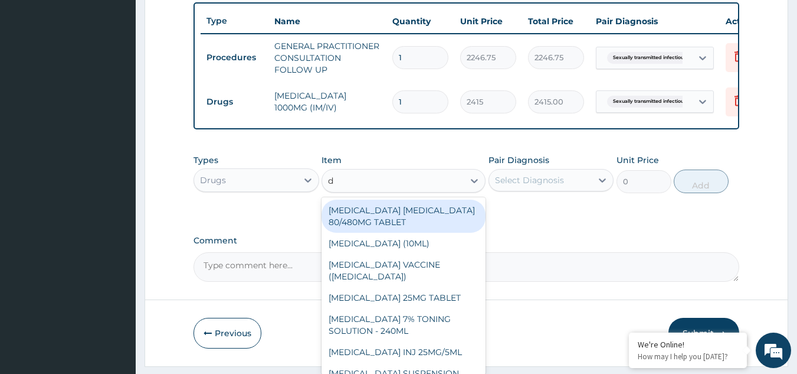
click at [372, 190] on div "d d" at bounding box center [393, 180] width 142 height 19
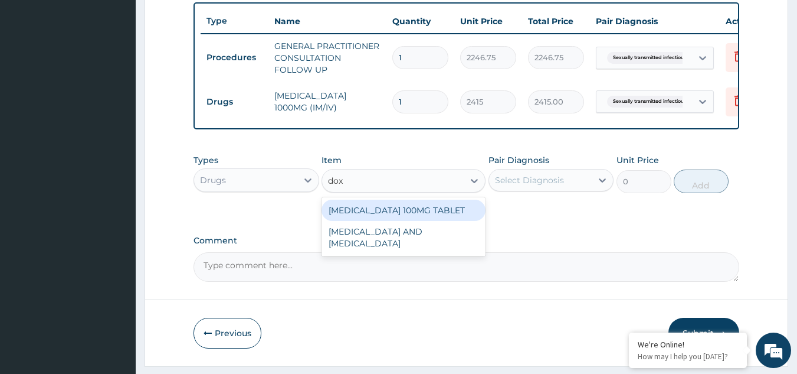
type input "doxy"
click at [394, 219] on div "[MEDICAL_DATA] 100MG TABLET" at bounding box center [404, 209] width 164 height 21
type input "109.25"
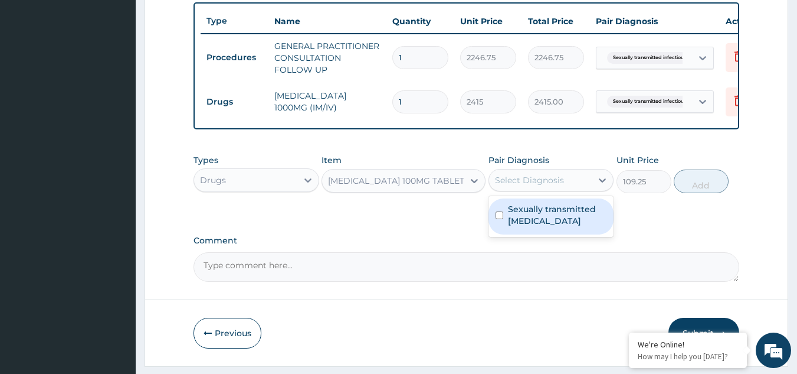
click at [528, 186] on div "Select Diagnosis" at bounding box center [529, 180] width 69 height 12
click at [534, 226] on label "Sexually transmitted [MEDICAL_DATA]" at bounding box center [557, 215] width 99 height 24
checkbox input "true"
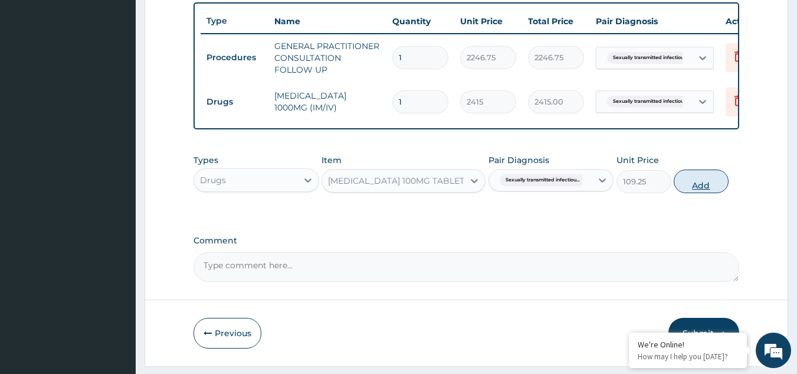
click at [702, 191] on button "Add" at bounding box center [701, 181] width 55 height 24
type input "0"
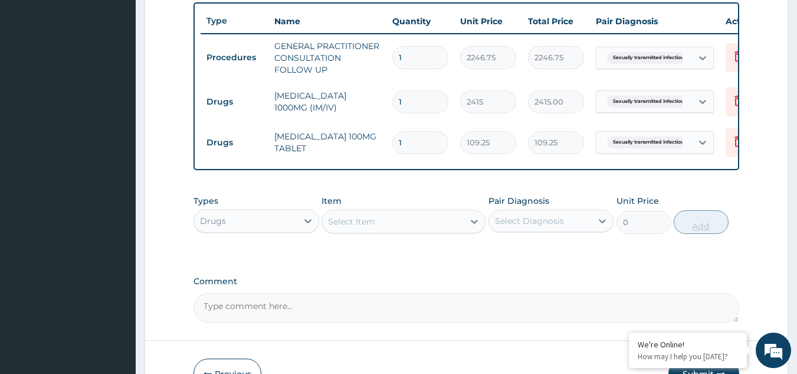
type input "14"
type input "1529.50"
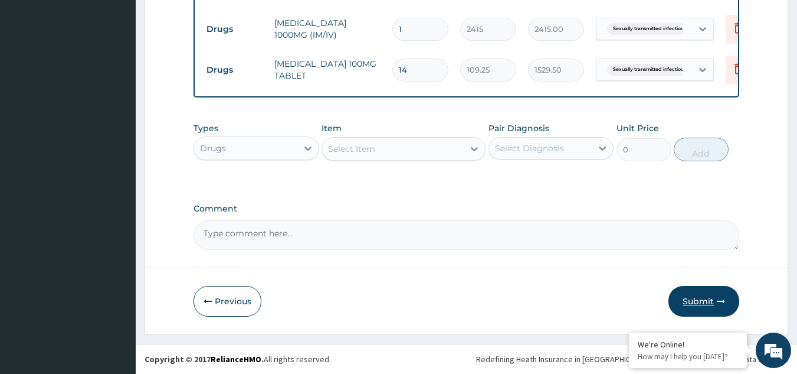
type input "14"
click at [702, 307] on button "Submit" at bounding box center [704, 301] width 71 height 31
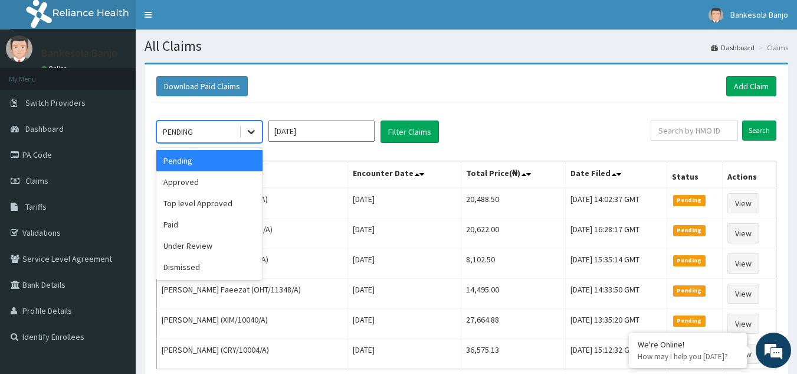
click at [253, 142] on div at bounding box center [251, 131] width 21 height 21
click at [246, 174] on div "Approved" at bounding box center [209, 181] width 106 height 21
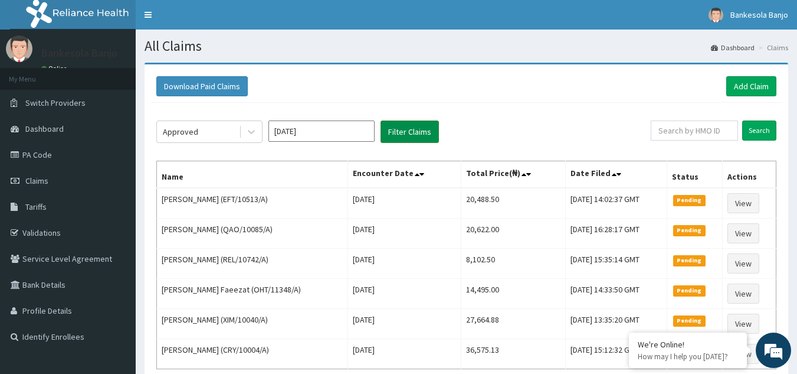
click at [407, 129] on button "Filter Claims" at bounding box center [410, 131] width 58 height 22
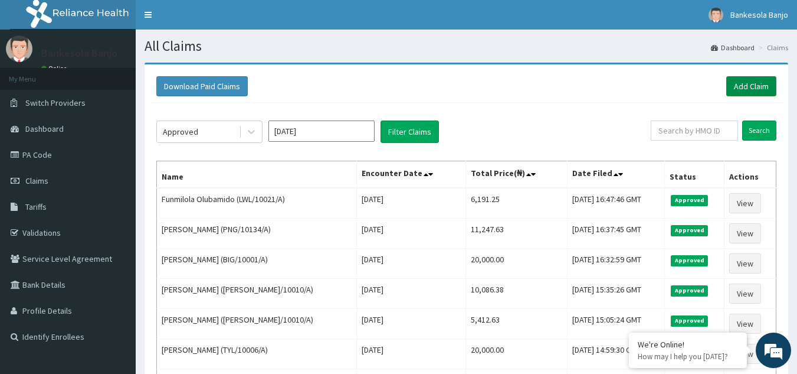
click at [750, 77] on link "Add Claim" at bounding box center [752, 86] width 50 height 20
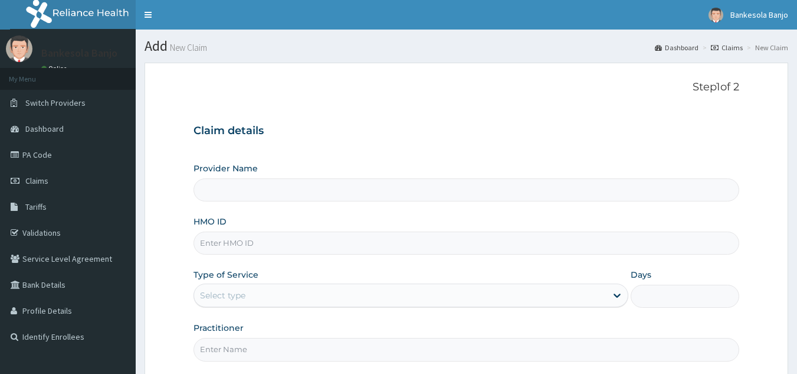
click at [417, 234] on input "HMO ID" at bounding box center [467, 242] width 547 height 23
paste input "CRY/10004/A"
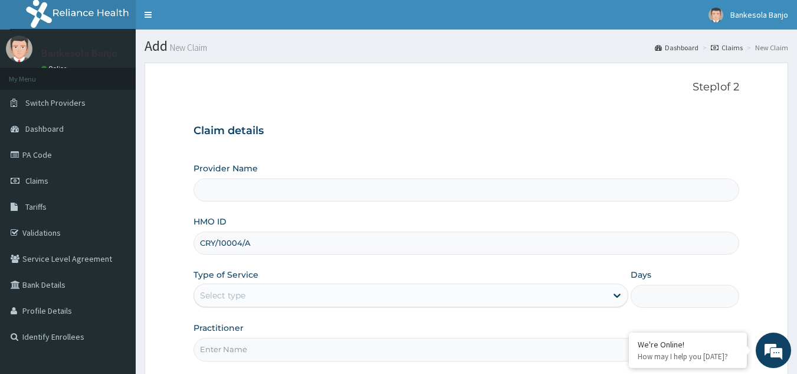
type input "CRY/10004/A"
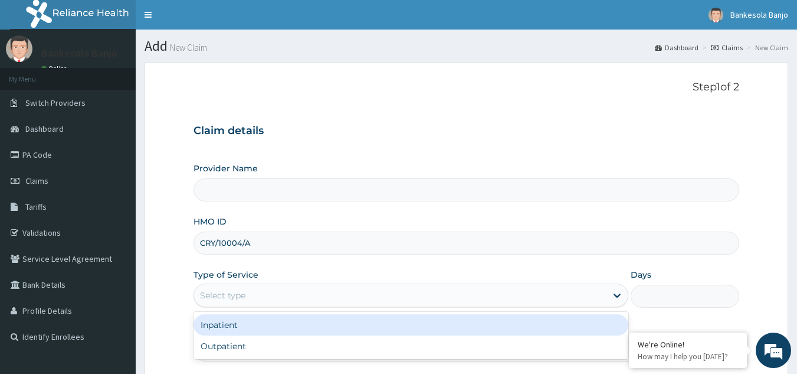
click at [355, 285] on div "Select type" at bounding box center [411, 295] width 435 height 24
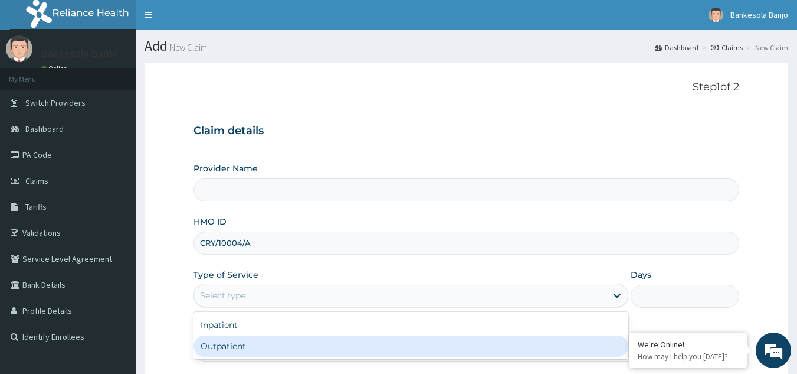
click at [317, 342] on div "Outpatient" at bounding box center [411, 345] width 435 height 21
type input "1"
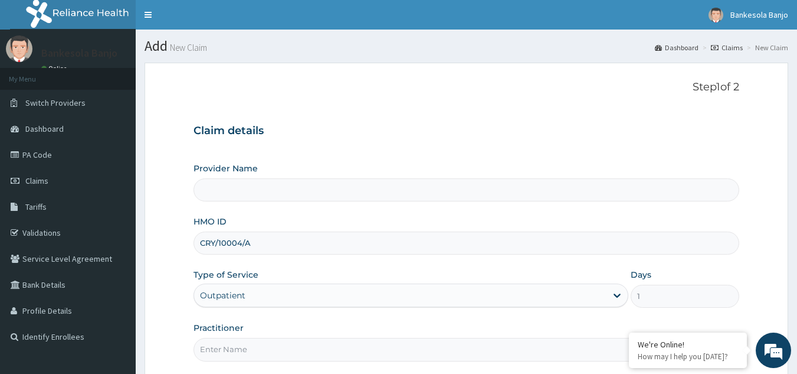
click at [302, 351] on input "Practitioner" at bounding box center [467, 349] width 547 height 23
type input "Reliance Family Clinics (RFC) - Gbagada"
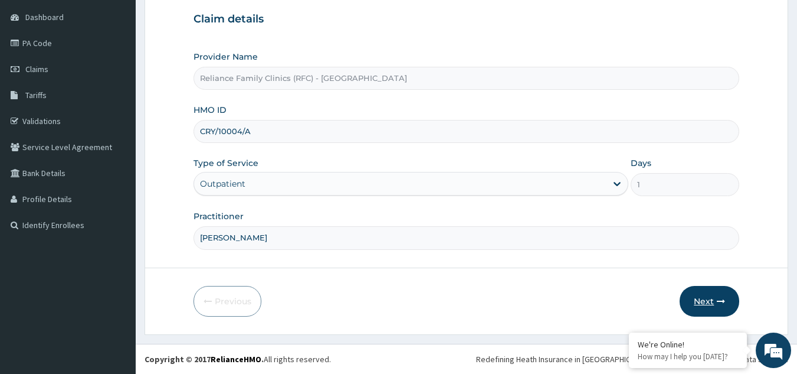
type input "[PERSON_NAME]"
click at [704, 304] on button "Next" at bounding box center [710, 301] width 60 height 31
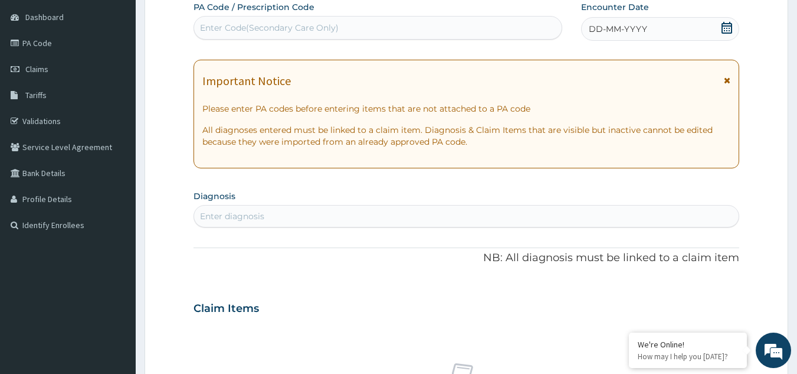
scroll to position [0, 0]
click at [715, 31] on div "DD-MM-YYYY" at bounding box center [660, 29] width 158 height 24
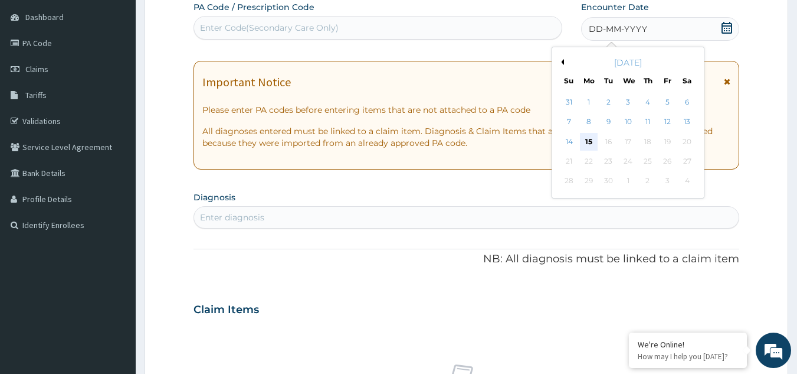
click at [593, 140] on div "15" at bounding box center [589, 142] width 18 height 18
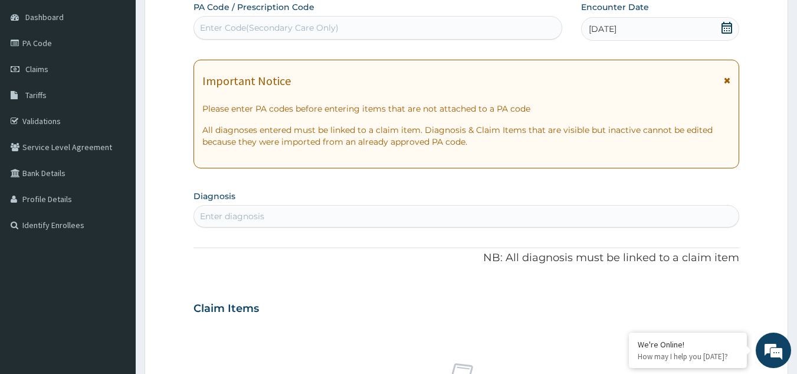
click at [333, 217] on div "Enter diagnosis" at bounding box center [466, 216] width 545 height 19
type input "uti"
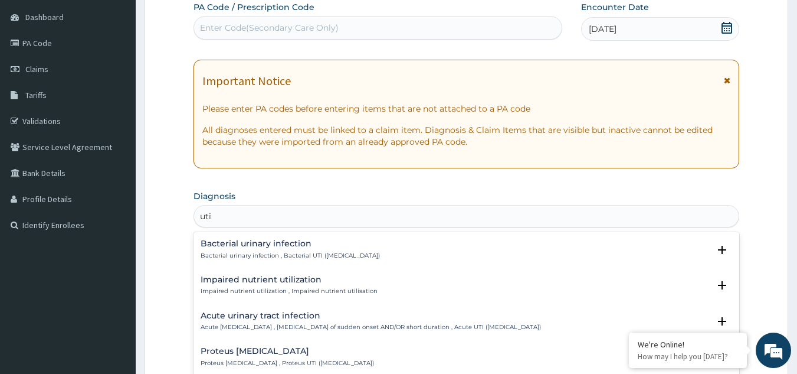
click at [299, 250] on div "Bacterial urinary infection Bacterial urinary infection , Bacterial UTI (urinar…" at bounding box center [290, 249] width 179 height 21
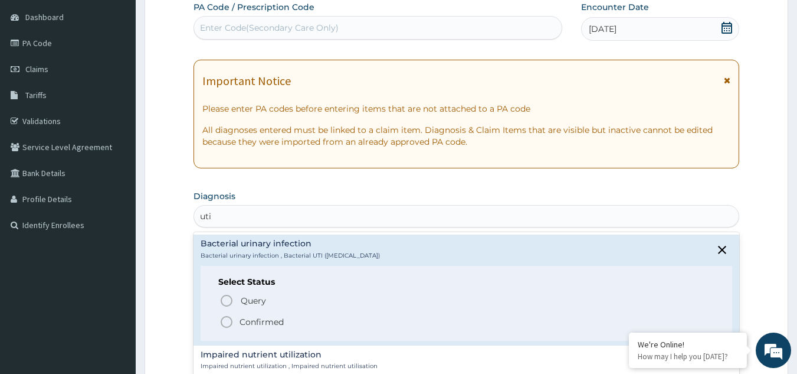
click at [231, 329] on div "Select Status Query Query covers suspected (?), Keep in view (kiv), Ruled out (…" at bounding box center [467, 303] width 532 height 75
click at [230, 325] on circle "status option filled" at bounding box center [226, 321] width 11 height 11
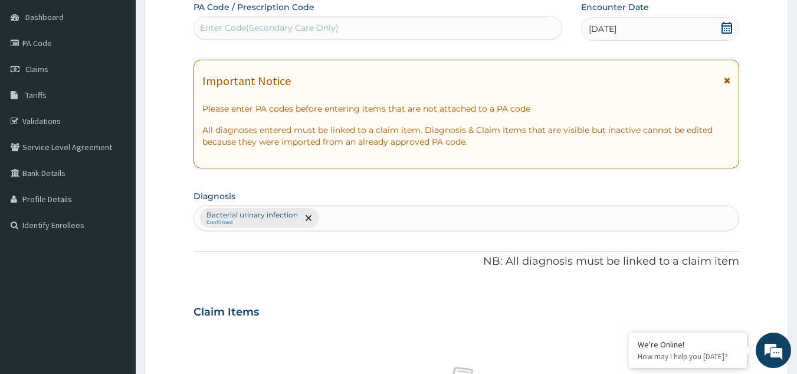
scroll to position [477, 0]
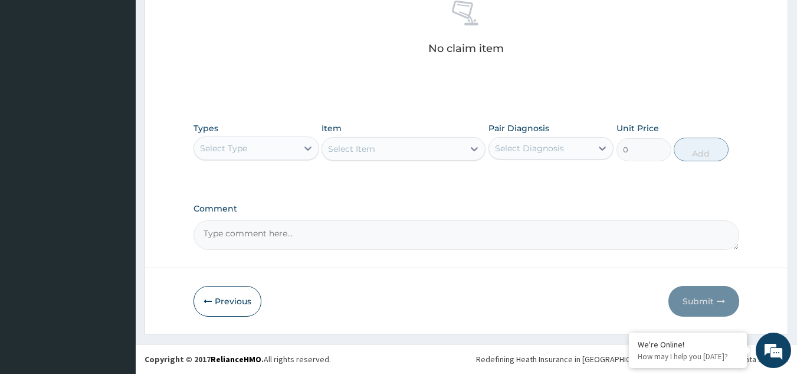
click at [270, 148] on div "Select Type" at bounding box center [245, 148] width 103 height 19
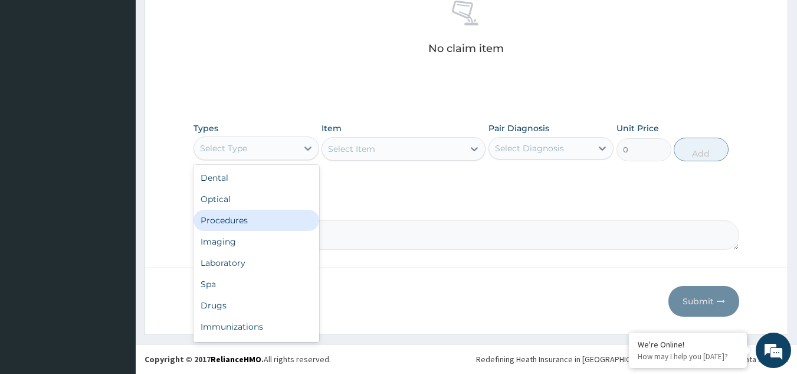
click at [250, 214] on div "Procedures" at bounding box center [257, 220] width 126 height 21
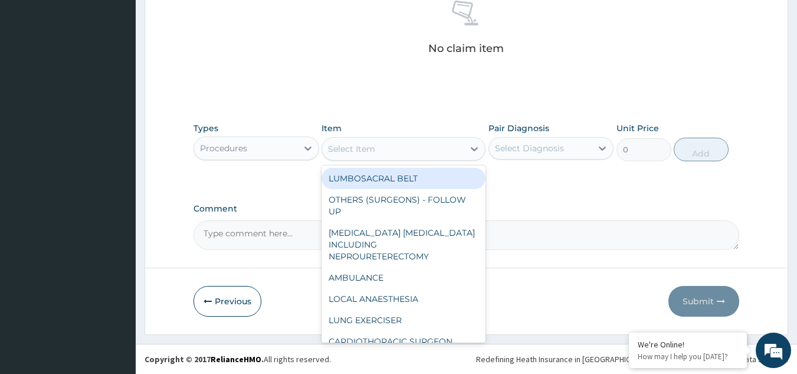
click at [397, 156] on div "Select Item" at bounding box center [393, 148] width 142 height 19
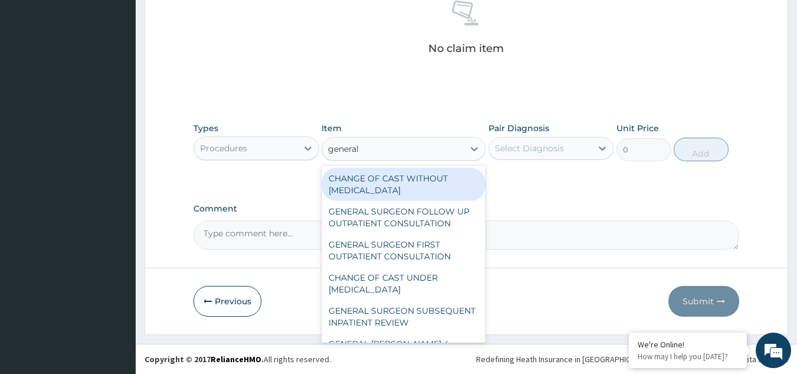
type input "general p"
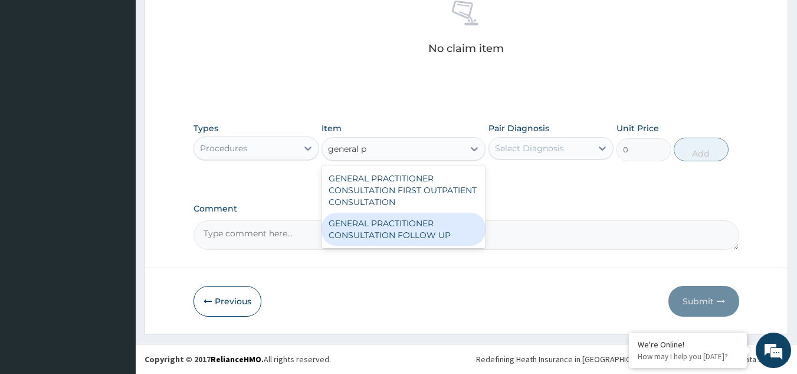
click at [401, 216] on div "GENERAL PRACTITIONER CONSULTATION FOLLOW UP" at bounding box center [404, 228] width 164 height 33
type input "2246.75"
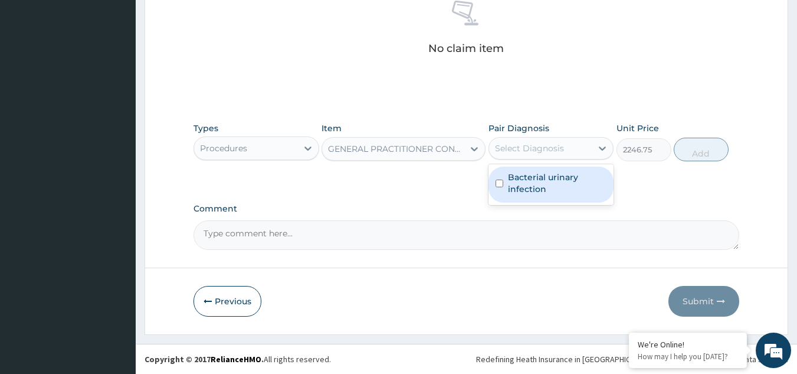
drag, startPoint x: 535, startPoint y: 142, endPoint x: 541, endPoint y: 182, distance: 40.6
click at [541, 159] on div "option Bacterial urinary infection focused, 1 of 1. 1 result available. Use Up …" at bounding box center [552, 148] width 126 height 22
click at [541, 182] on label "Bacterial urinary infection" at bounding box center [557, 183] width 99 height 24
checkbox input "true"
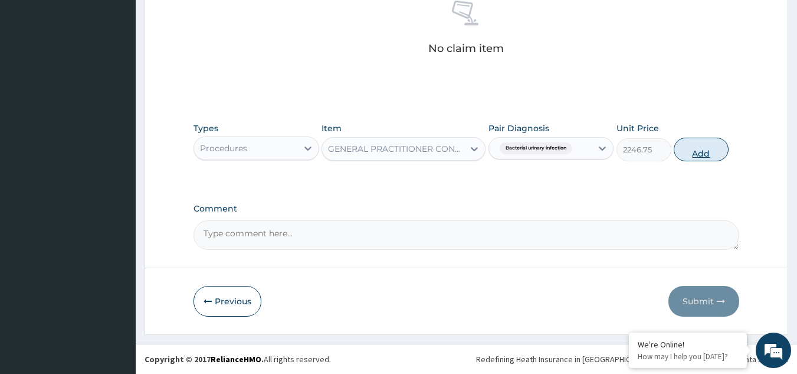
click at [685, 148] on button "Add" at bounding box center [701, 150] width 55 height 24
type input "0"
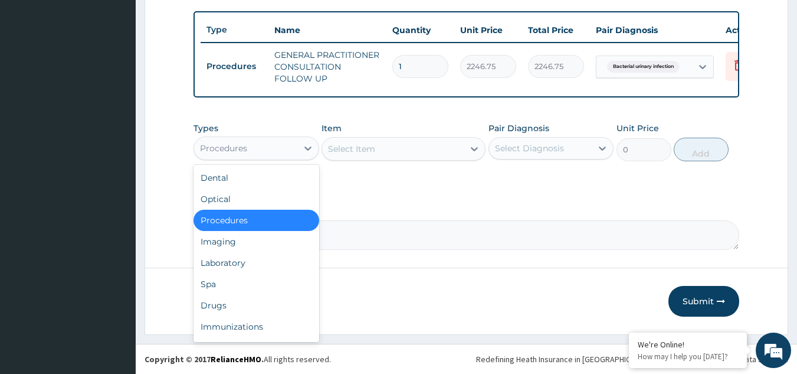
click at [289, 141] on div "Procedures" at bounding box center [245, 148] width 103 height 19
click at [232, 308] on div "Drugs" at bounding box center [257, 304] width 126 height 21
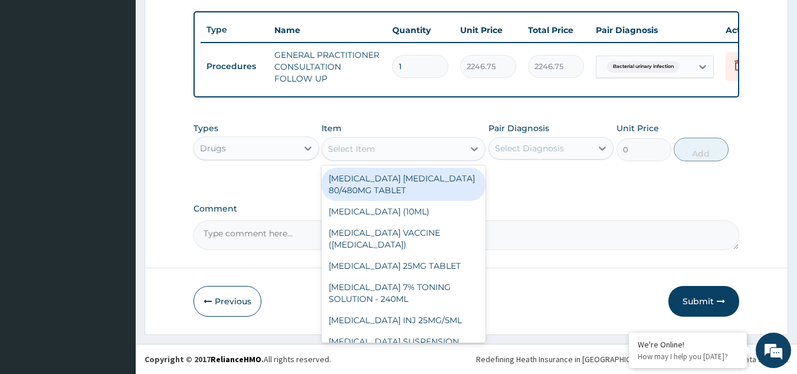
click at [382, 149] on div "Select Item" at bounding box center [393, 148] width 142 height 19
paste input "Cefuroxime"
type input "Cefuroxime"
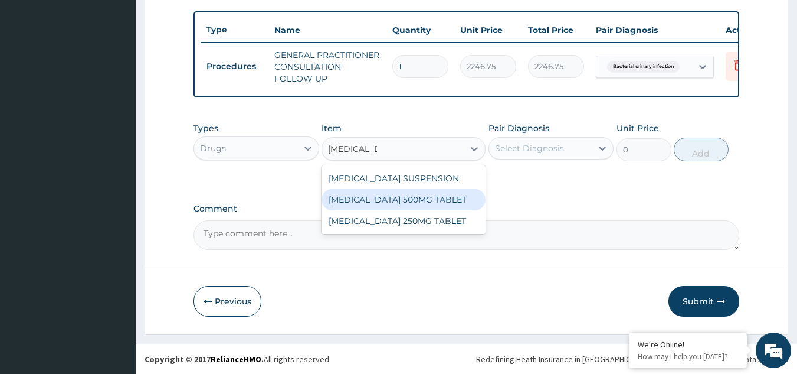
click at [397, 208] on div "CEFUROXIME 500MG TABLET" at bounding box center [404, 199] width 164 height 21
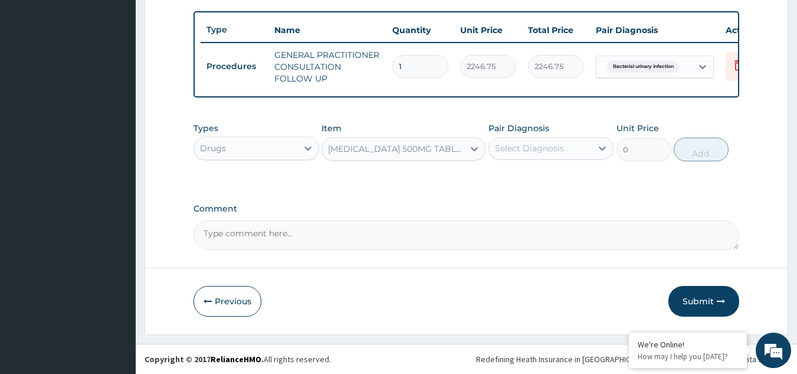
type input "448.5"
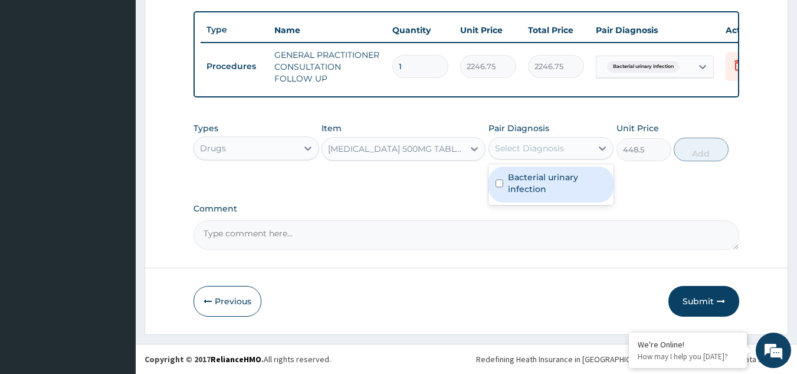
click at [522, 153] on div "Select Diagnosis" at bounding box center [529, 148] width 69 height 12
click at [532, 175] on label "Bacterial urinary infection" at bounding box center [557, 183] width 99 height 24
checkbox input "true"
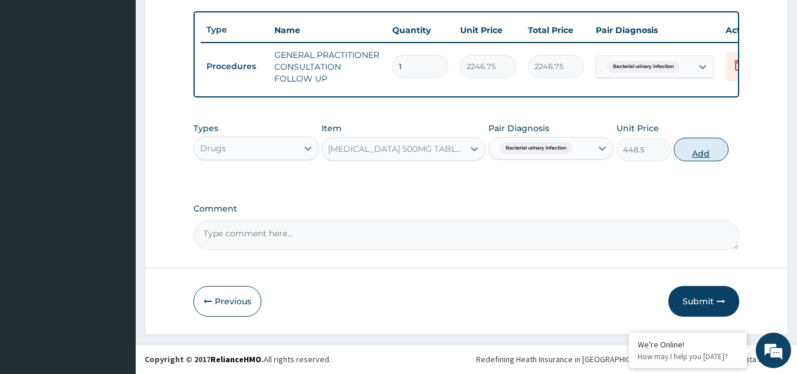
click at [716, 145] on button "Add" at bounding box center [701, 150] width 55 height 24
type input "0"
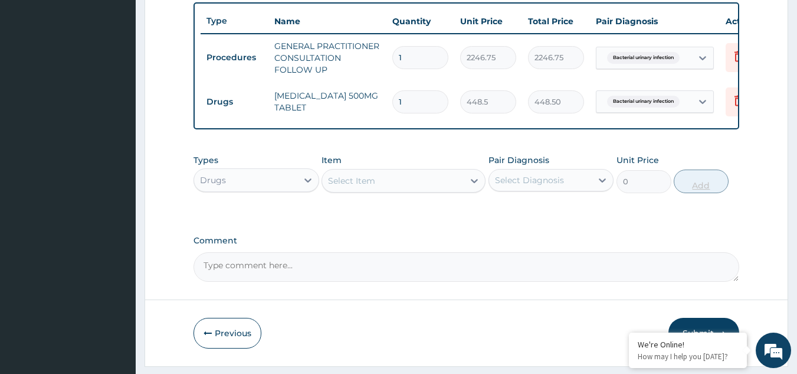
type input "14"
type input "6279.00"
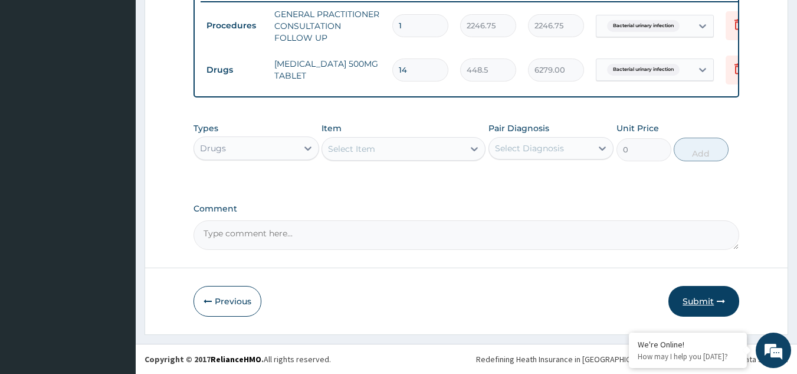
type input "14"
click at [715, 296] on button "Submit" at bounding box center [704, 301] width 71 height 31
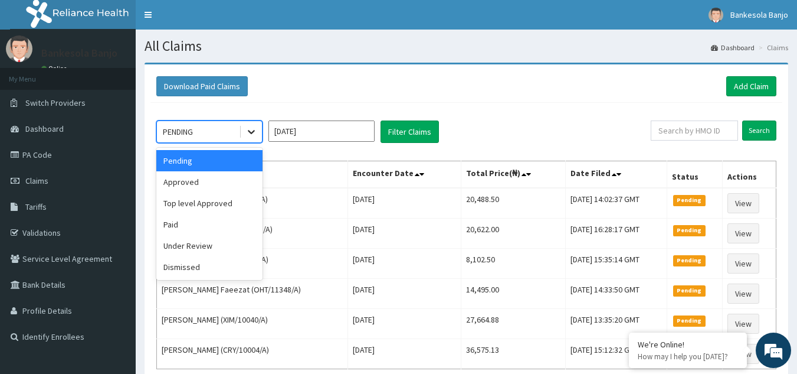
click at [251, 141] on div at bounding box center [251, 131] width 21 height 21
click at [233, 174] on div "Approved" at bounding box center [209, 181] width 106 height 21
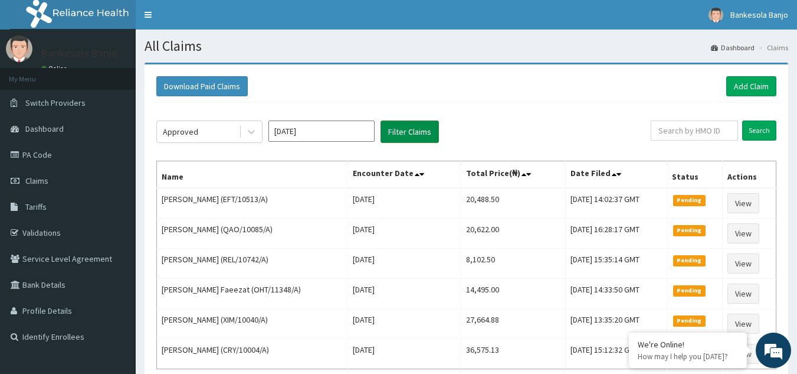
click at [420, 133] on button "Filter Claims" at bounding box center [410, 131] width 58 height 22
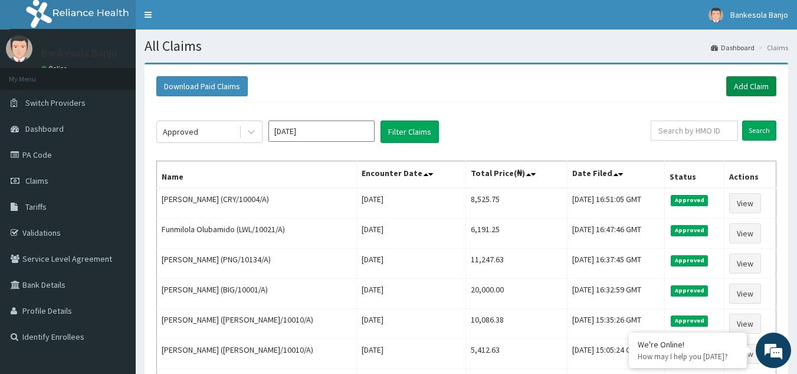
click at [736, 81] on link "Add Claim" at bounding box center [752, 86] width 50 height 20
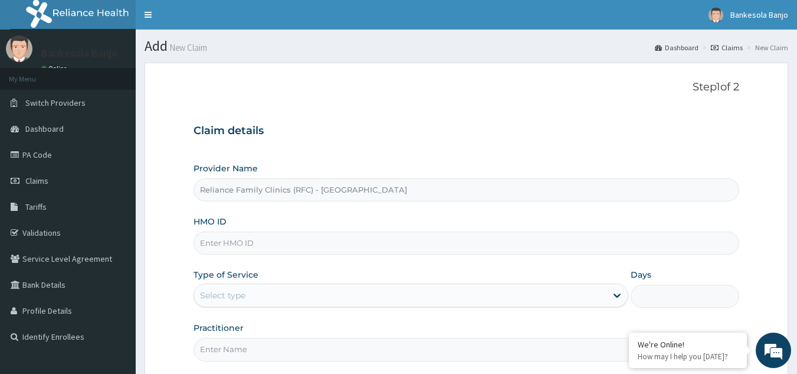
click at [276, 244] on input "HMO ID" at bounding box center [467, 242] width 547 height 23
paste input "AFC/10022/A"
type input "AFC/10022/A"
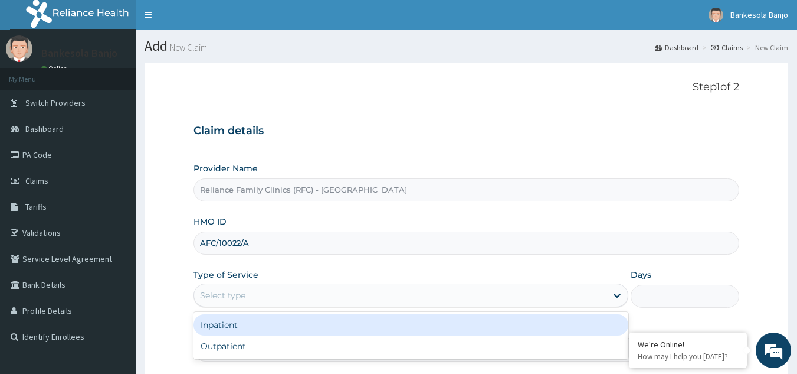
click at [310, 296] on div "Select type" at bounding box center [400, 295] width 413 height 19
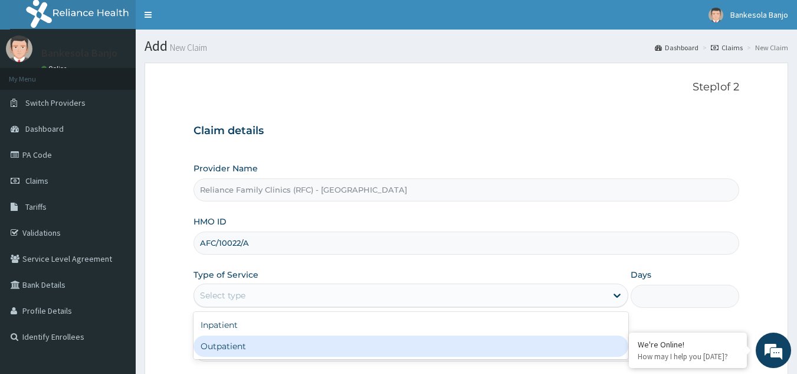
click at [297, 341] on div "Outpatient" at bounding box center [411, 345] width 435 height 21
type input "1"
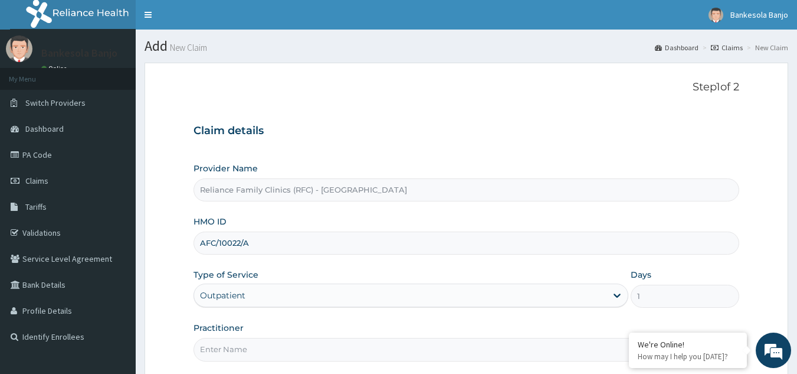
scroll to position [112, 0]
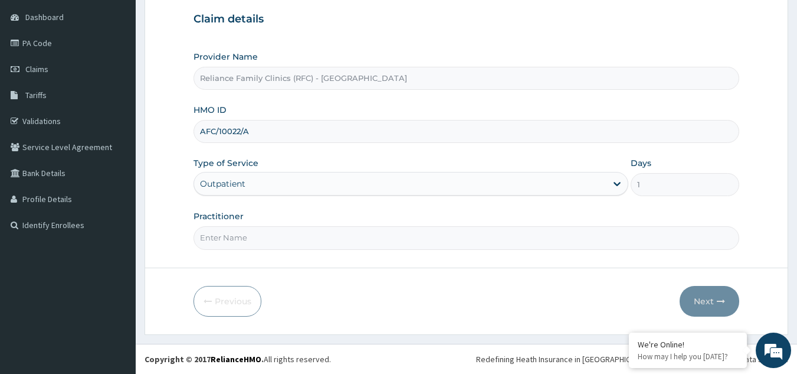
click at [567, 239] on input "Practitioner" at bounding box center [467, 237] width 547 height 23
type input "[PERSON_NAME]"
click at [732, 293] on button "Next" at bounding box center [710, 301] width 60 height 31
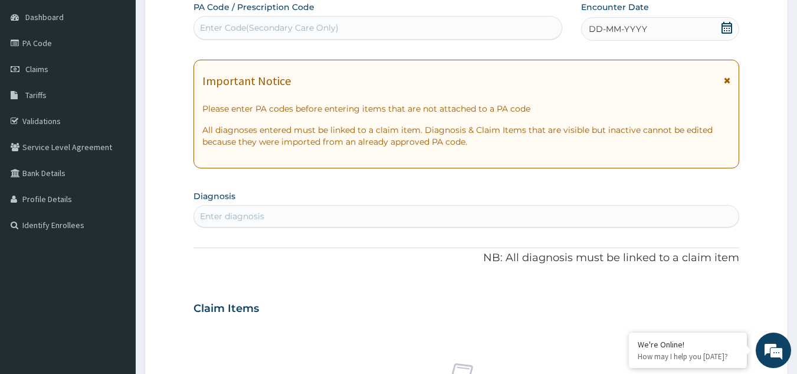
click at [722, 24] on icon at bounding box center [727, 28] width 11 height 12
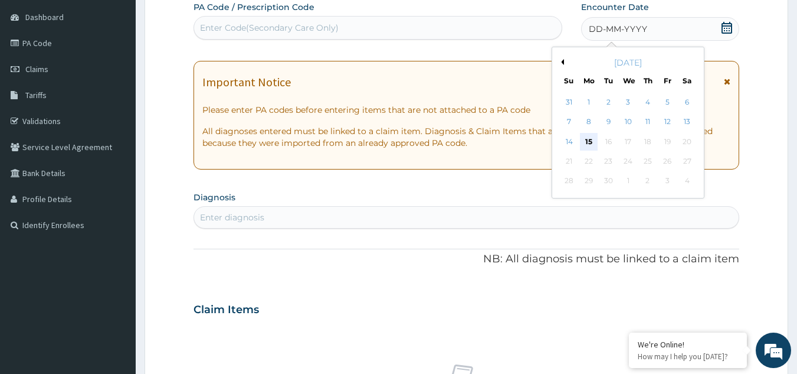
click at [587, 135] on div "15" at bounding box center [589, 142] width 18 height 18
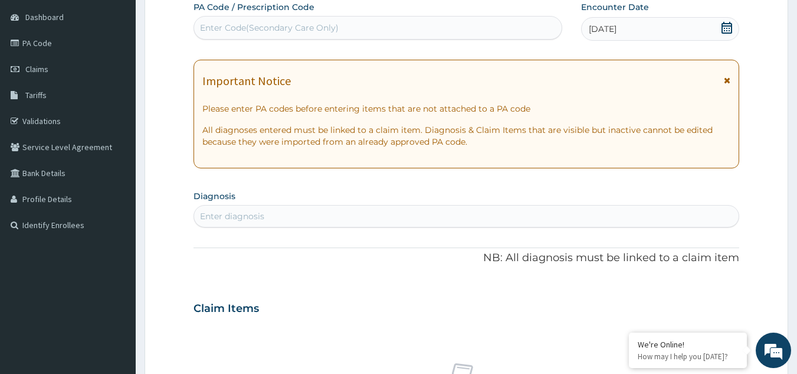
click at [333, 218] on div "Enter diagnosis" at bounding box center [466, 216] width 545 height 19
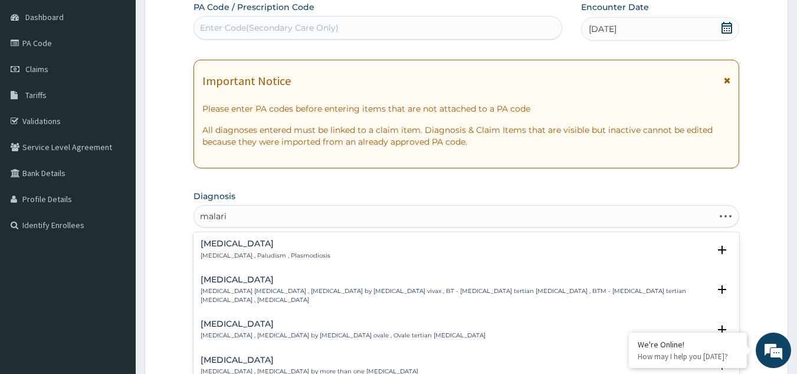
type input "[MEDICAL_DATA]"
click at [212, 250] on div "[MEDICAL_DATA] [MEDICAL_DATA] , Paludism , Plasmodiosis" at bounding box center [266, 249] width 130 height 21
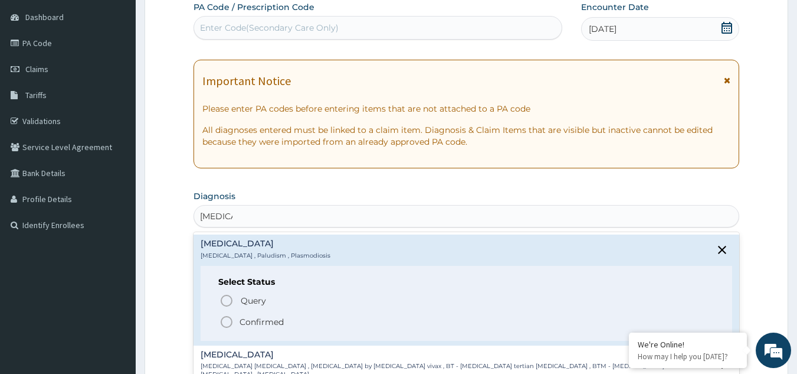
click at [224, 317] on circle "status option filled" at bounding box center [226, 321] width 11 height 11
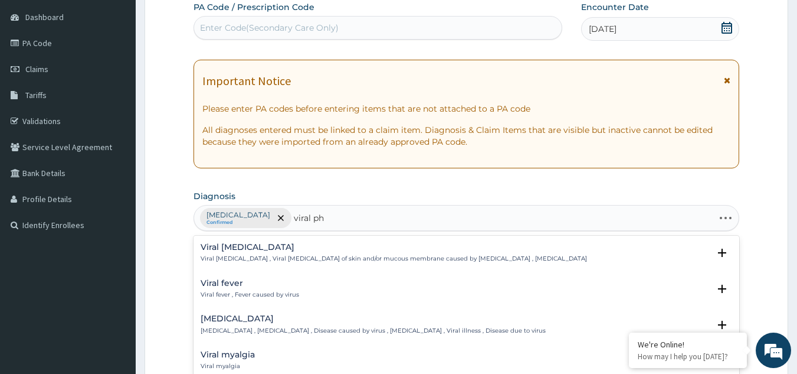
type input "viral pha"
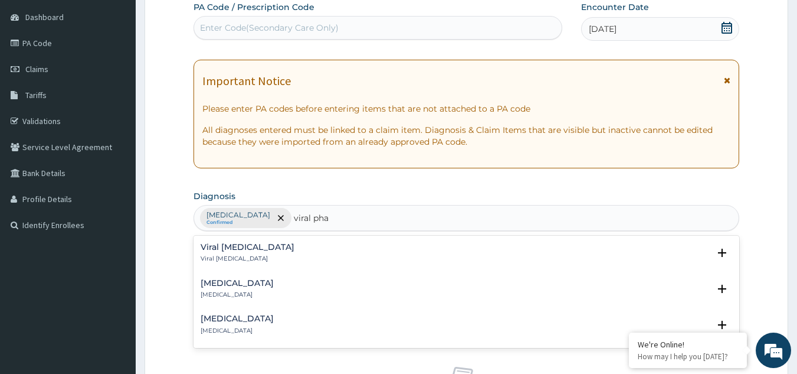
click at [233, 250] on h4 "Viral [MEDICAL_DATA]" at bounding box center [248, 247] width 94 height 9
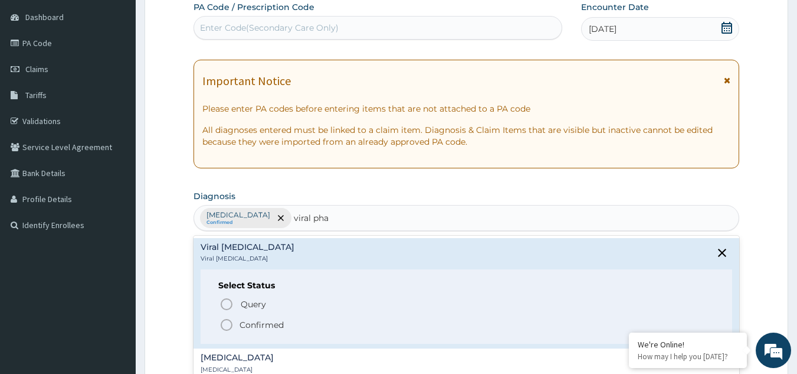
click at [227, 325] on icon "status option filled" at bounding box center [227, 325] width 14 height 14
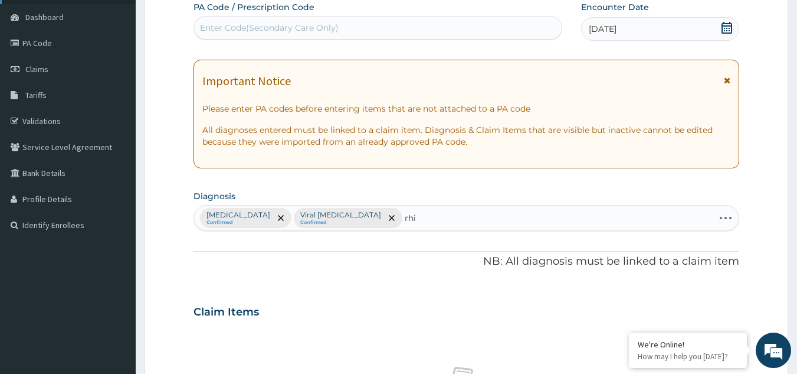
type input "rhin"
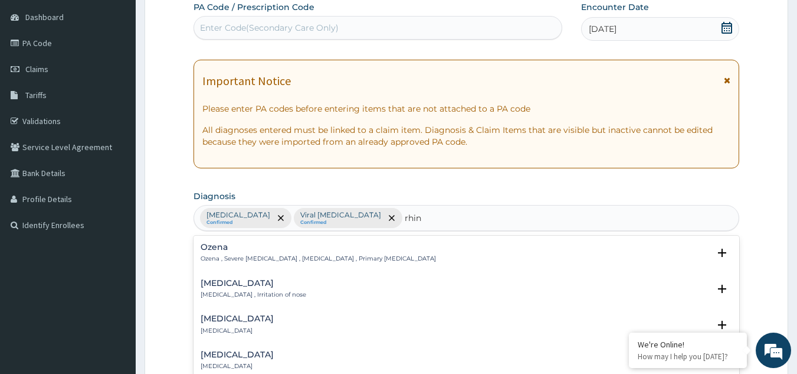
click at [221, 282] on h4 "[MEDICAL_DATA]" at bounding box center [254, 283] width 106 height 9
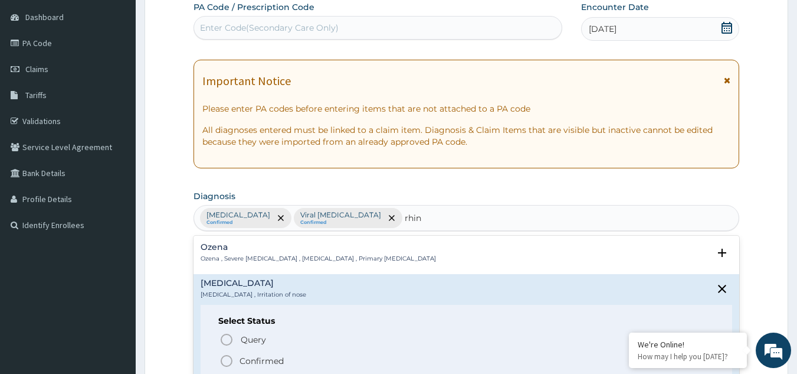
click at [228, 359] on icon "status option filled" at bounding box center [227, 361] width 14 height 14
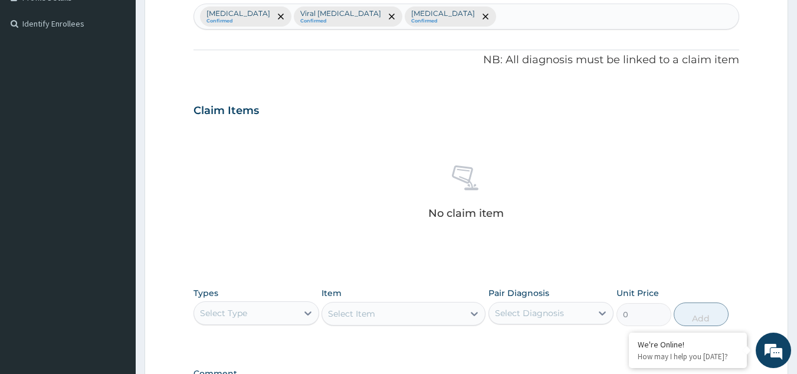
scroll to position [477, 0]
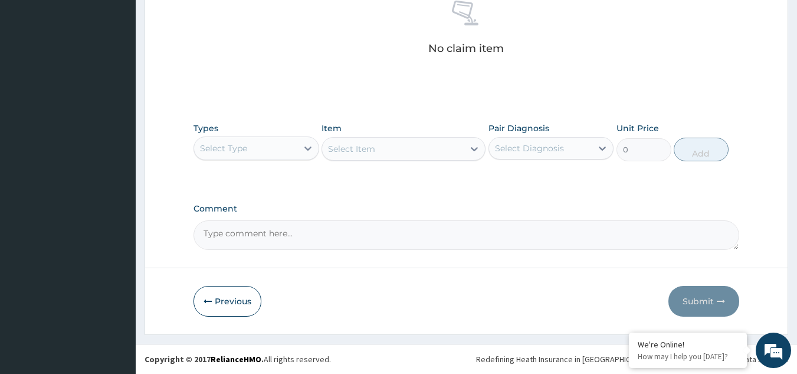
click at [266, 141] on div "Select Type" at bounding box center [245, 148] width 103 height 19
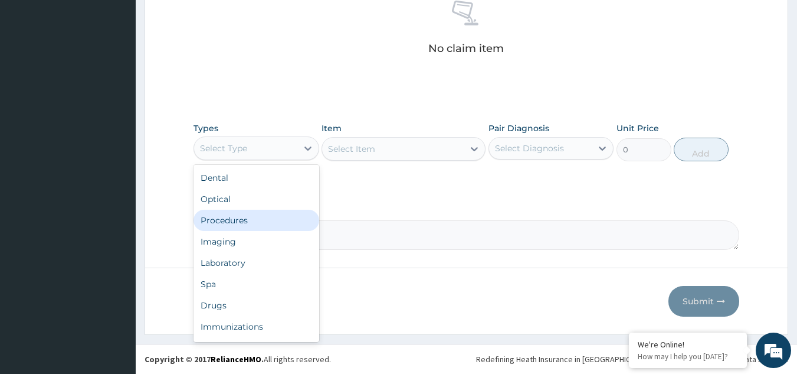
click at [247, 217] on div "Procedures" at bounding box center [257, 220] width 126 height 21
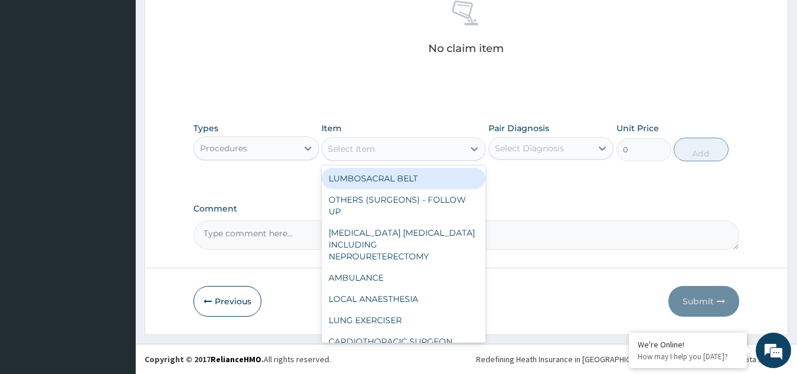
click at [417, 150] on div "Select Item" at bounding box center [393, 148] width 142 height 19
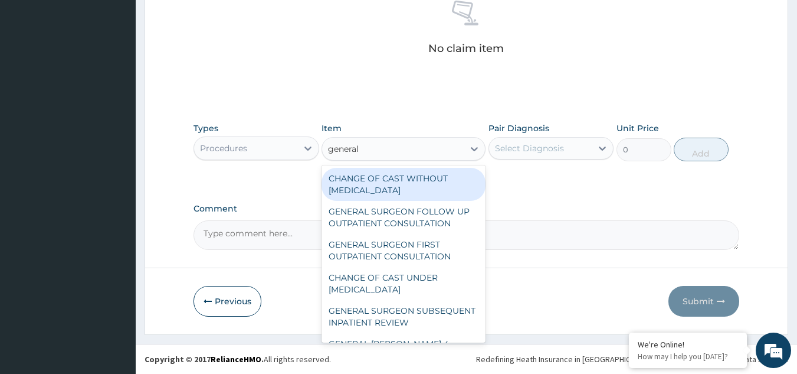
type input "general p"
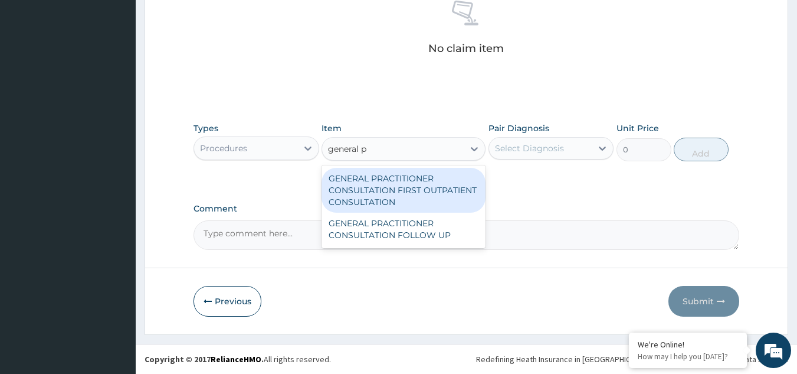
click at [413, 210] on div "GENERAL PRACTITIONER CONSULTATION FIRST OUTPATIENT CONSULTATION" at bounding box center [404, 190] width 164 height 45
type input "3370.125"
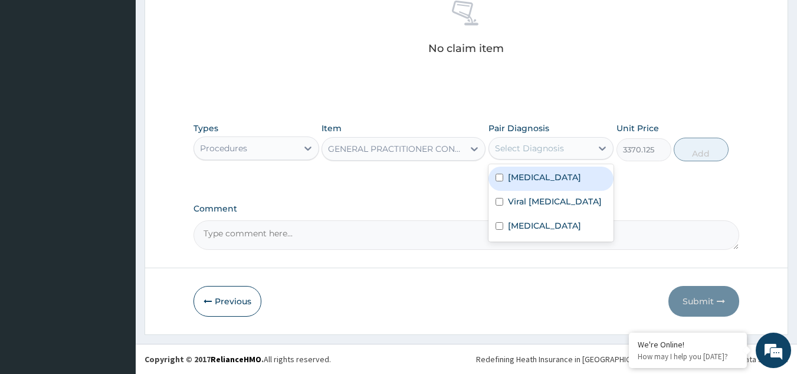
drag, startPoint x: 541, startPoint y: 147, endPoint x: 535, endPoint y: 184, distance: 37.6
click at [535, 159] on div "option [MEDICAL_DATA] focused, 1 of 3. 3 results available. Use Up and Down to …" at bounding box center [552, 148] width 126 height 22
click at [535, 184] on div "[MEDICAL_DATA]" at bounding box center [552, 178] width 126 height 24
checkbox input "true"
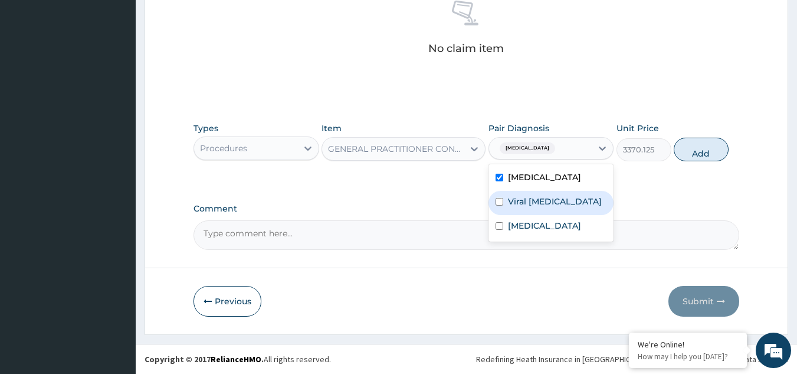
click at [541, 208] on div "Viral [MEDICAL_DATA]" at bounding box center [552, 203] width 126 height 24
checkbox input "true"
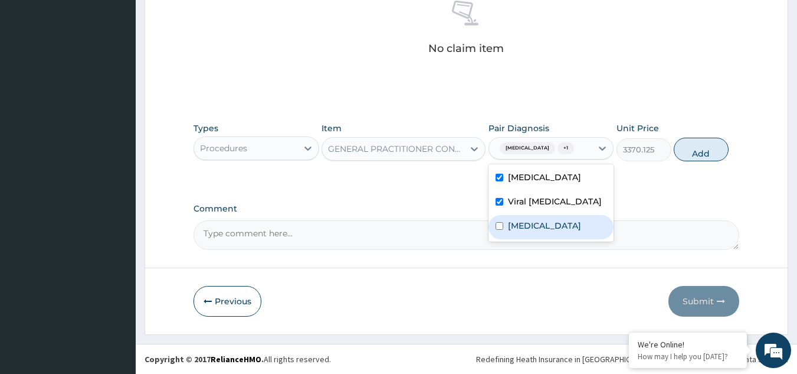
click at [540, 223] on div "[MEDICAL_DATA]" at bounding box center [552, 227] width 126 height 24
checkbox input "true"
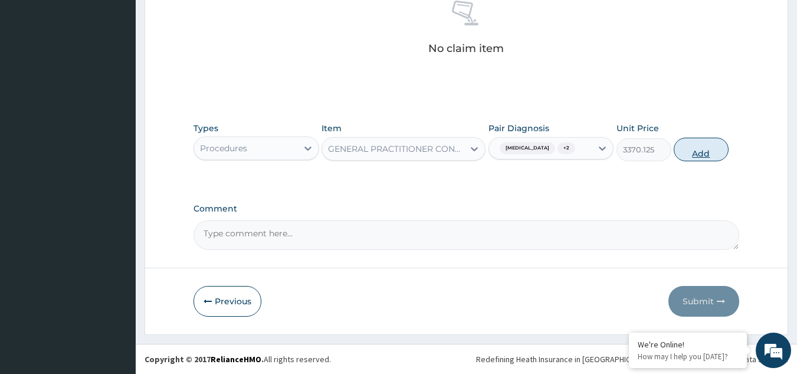
click at [711, 153] on button "Add" at bounding box center [701, 150] width 55 height 24
type input "0"
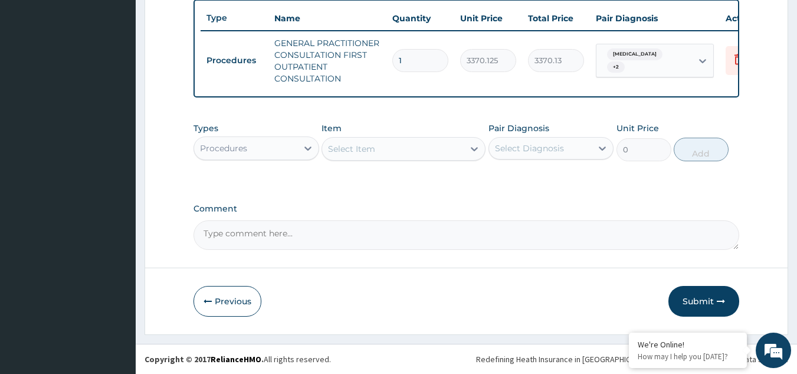
click at [217, 148] on div "Procedures" at bounding box center [223, 148] width 47 height 12
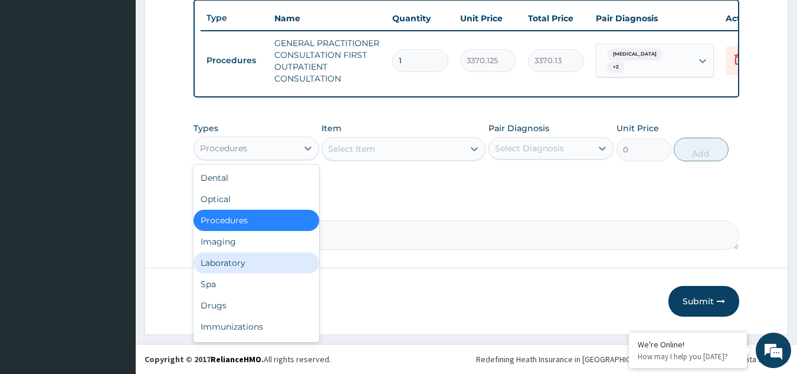
click at [217, 263] on div "Laboratory" at bounding box center [257, 262] width 126 height 21
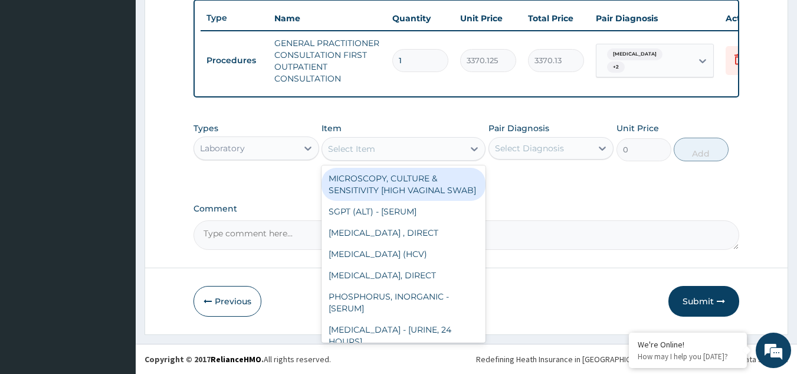
click at [390, 151] on div "Select Item" at bounding box center [393, 148] width 142 height 19
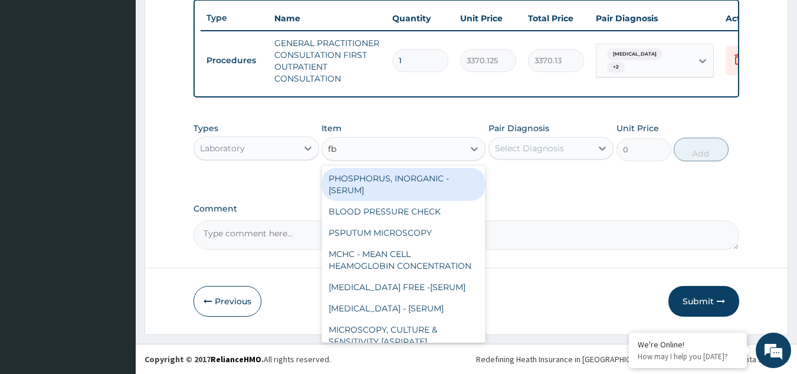
type input "fbc"
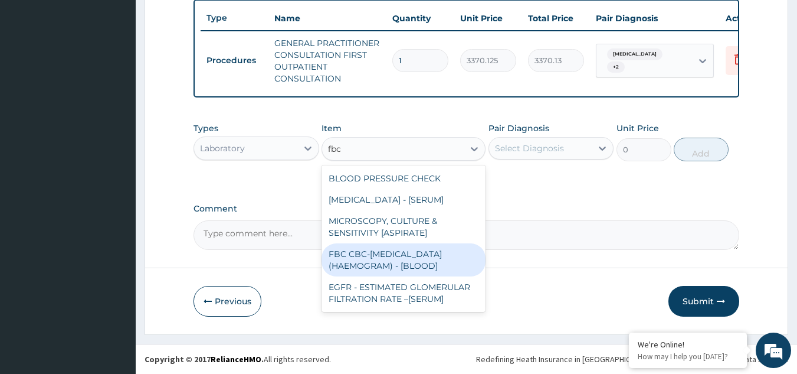
click at [399, 257] on div "FBC CBC-[MEDICAL_DATA] (HAEMOGRAM) - [BLOOD]" at bounding box center [404, 259] width 164 height 33
type input "4085"
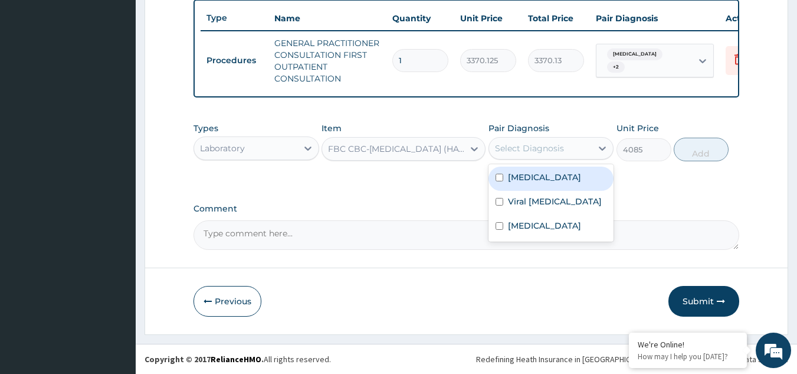
drag, startPoint x: 562, startPoint y: 143, endPoint x: 552, endPoint y: 185, distance: 43.1
click at [552, 159] on div "option [MEDICAL_DATA], selected. option [MEDICAL_DATA] focused, 1 of 3. 3 resul…" at bounding box center [552, 148] width 126 height 22
click at [552, 185] on div "[MEDICAL_DATA]" at bounding box center [552, 178] width 126 height 24
checkbox input "true"
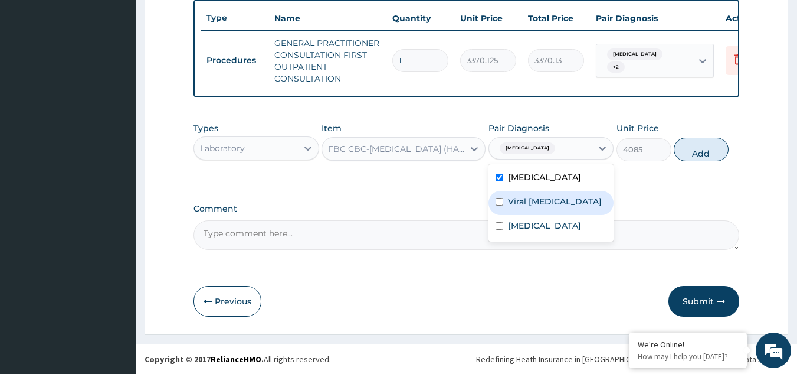
click at [552, 200] on label "Viral [MEDICAL_DATA]" at bounding box center [555, 201] width 94 height 12
checkbox input "true"
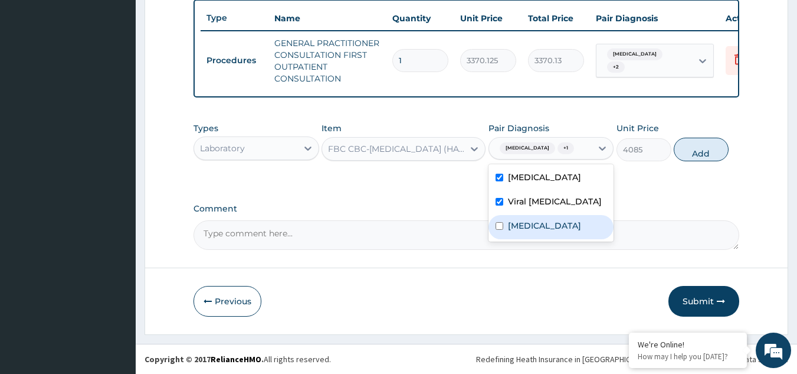
click at [550, 225] on div "[MEDICAL_DATA]" at bounding box center [552, 227] width 126 height 24
checkbox input "true"
click at [684, 152] on button "Add" at bounding box center [701, 150] width 55 height 24
type input "0"
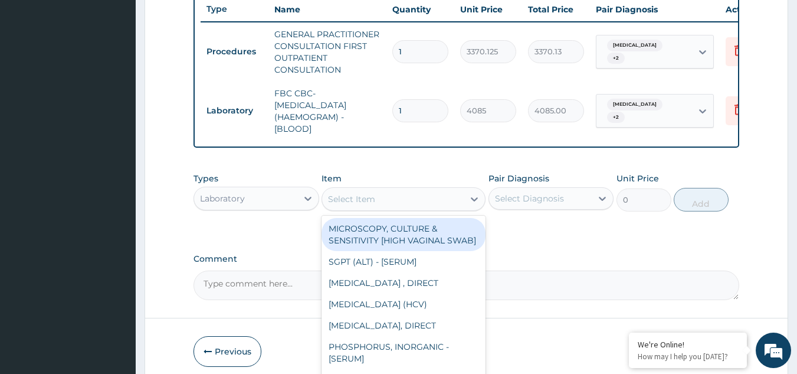
click at [414, 208] on div "Select Item" at bounding box center [393, 198] width 142 height 19
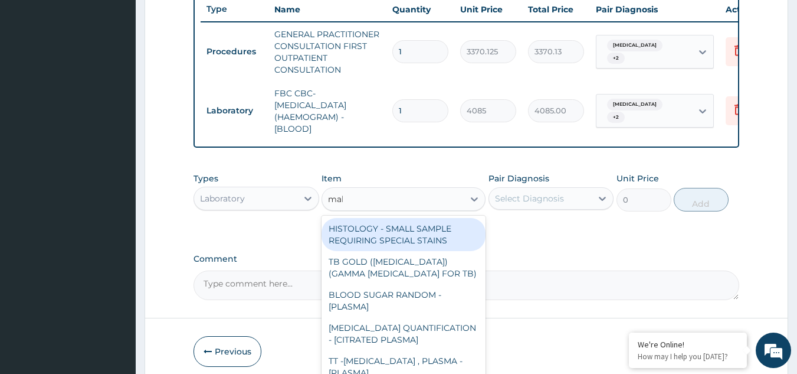
type input "mala"
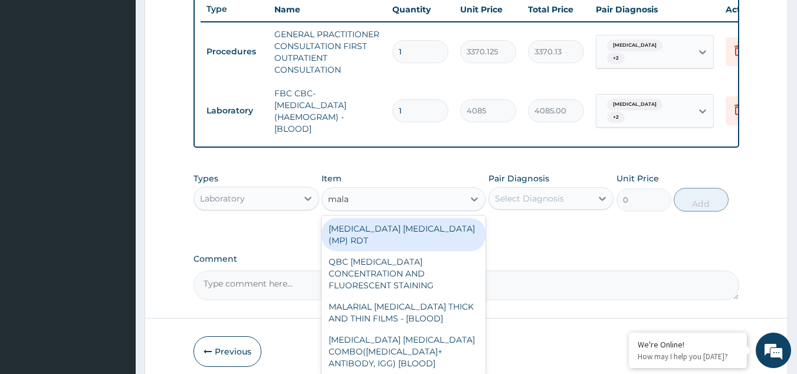
click at [404, 237] on div "[MEDICAL_DATA] [MEDICAL_DATA] (MP) RDT" at bounding box center [404, 234] width 164 height 33
type input "1531.875"
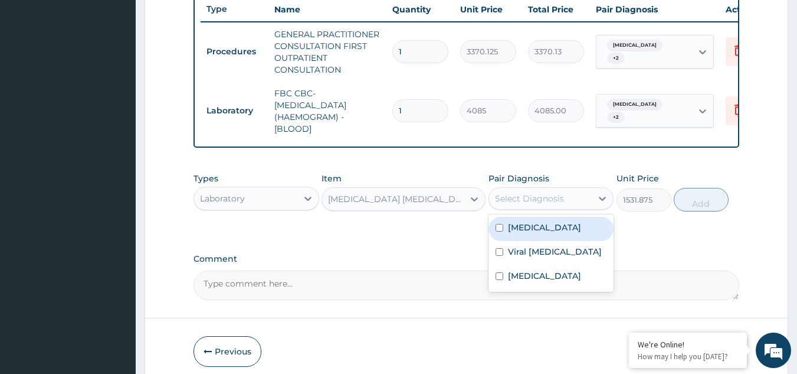
click at [522, 204] on div "Select Diagnosis" at bounding box center [529, 198] width 69 height 12
click at [535, 233] on label "[MEDICAL_DATA]" at bounding box center [544, 227] width 73 height 12
checkbox input "true"
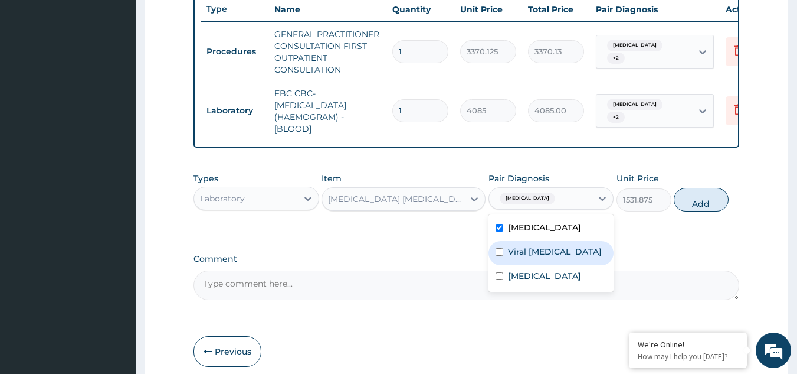
click at [541, 257] on label "Viral [MEDICAL_DATA]" at bounding box center [555, 252] width 94 height 12
checkbox input "true"
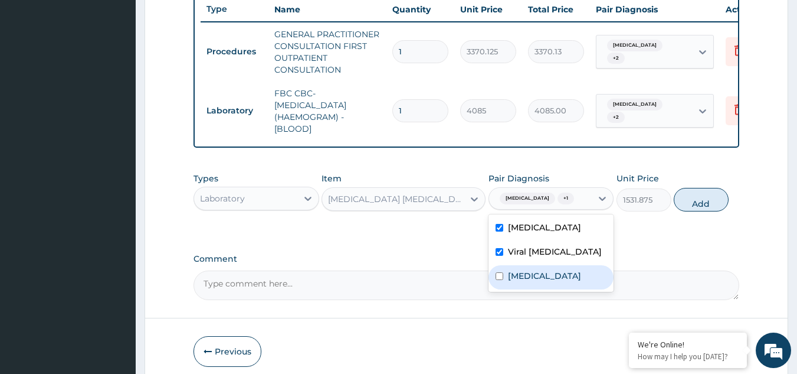
click at [542, 280] on div "[MEDICAL_DATA]" at bounding box center [552, 277] width 126 height 24
checkbox input "true"
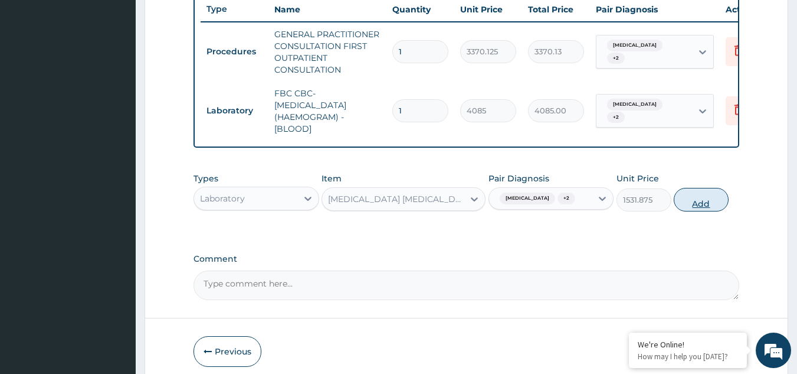
click at [692, 210] on button "Add" at bounding box center [701, 200] width 55 height 24
type input "0"
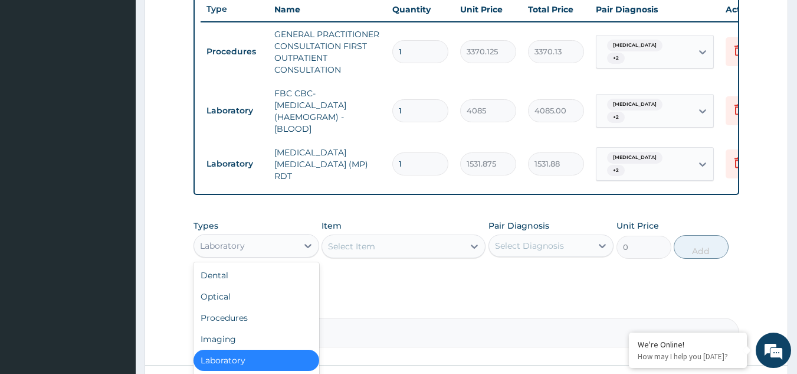
click at [273, 250] on div "Laboratory" at bounding box center [245, 245] width 103 height 19
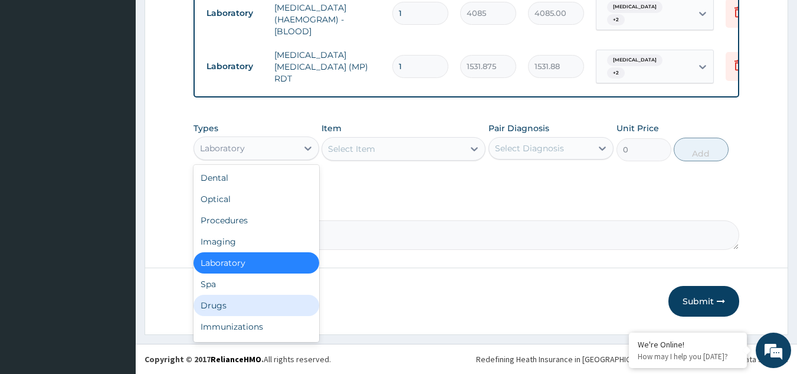
click at [209, 313] on div "Drugs" at bounding box center [257, 304] width 126 height 21
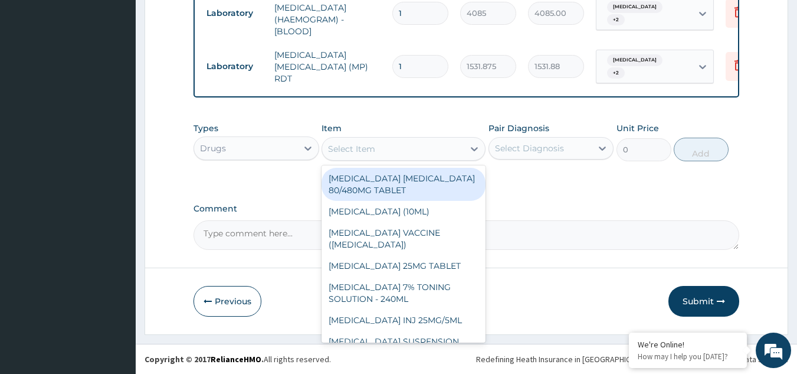
click at [405, 153] on div "Select Item" at bounding box center [393, 148] width 142 height 19
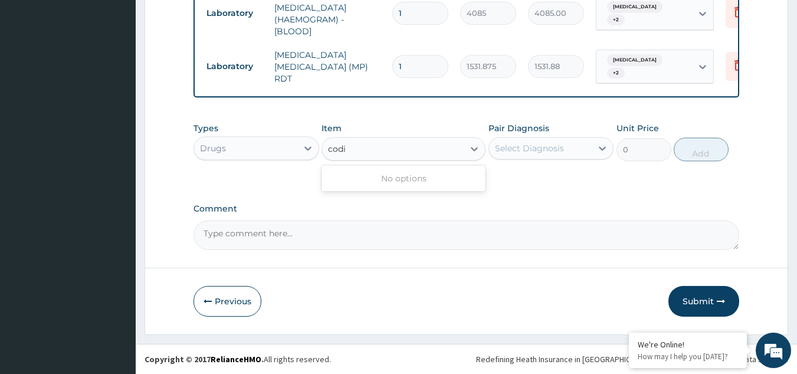
type input "cod"
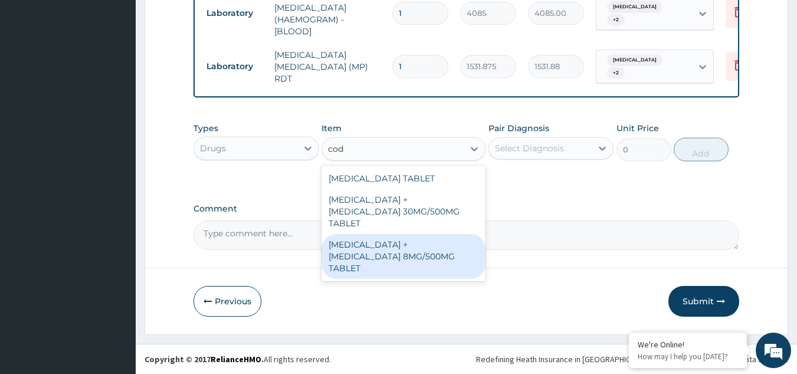
click at [391, 237] on div "[MEDICAL_DATA] + [MEDICAL_DATA] 8MG/500MG TABLET" at bounding box center [404, 256] width 164 height 45
type input "343.2000122070312"
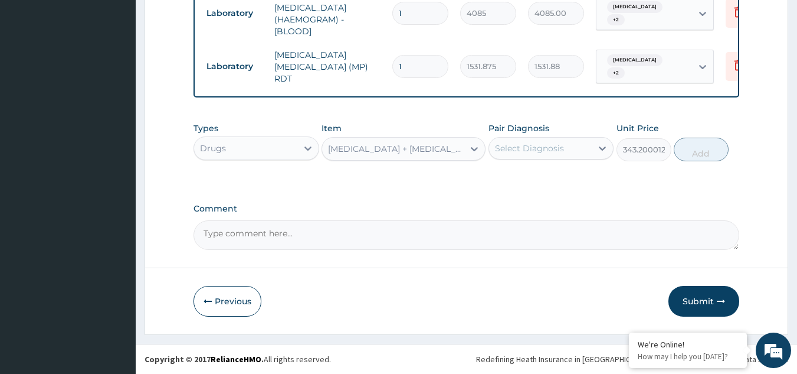
click at [531, 147] on div "Select Diagnosis" at bounding box center [529, 148] width 69 height 12
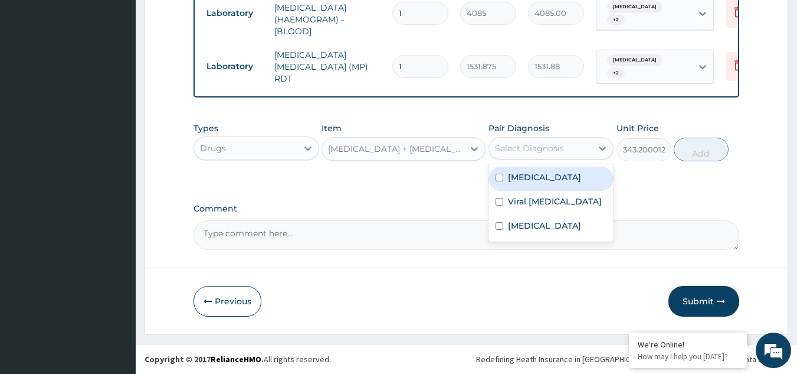
click at [529, 178] on label "[MEDICAL_DATA]" at bounding box center [544, 177] width 73 height 12
checkbox input "true"
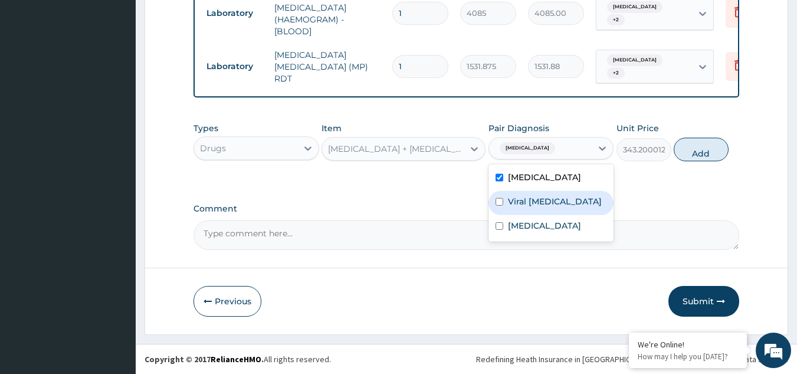
click at [524, 198] on label "Viral [MEDICAL_DATA]" at bounding box center [555, 201] width 94 height 12
checkbox input "true"
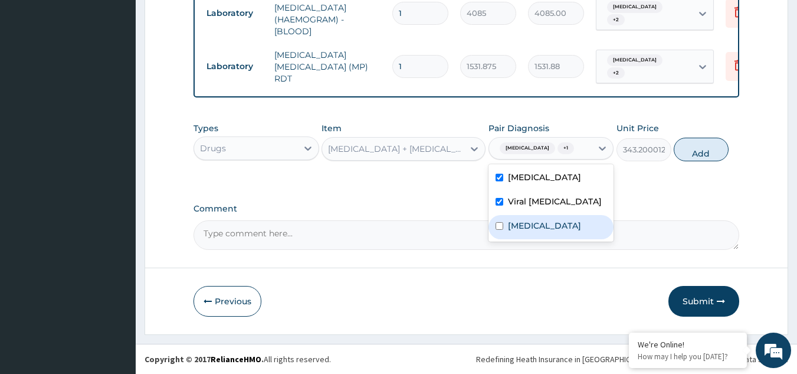
click at [517, 232] on div "[MEDICAL_DATA]" at bounding box center [552, 227] width 126 height 24
checkbox input "true"
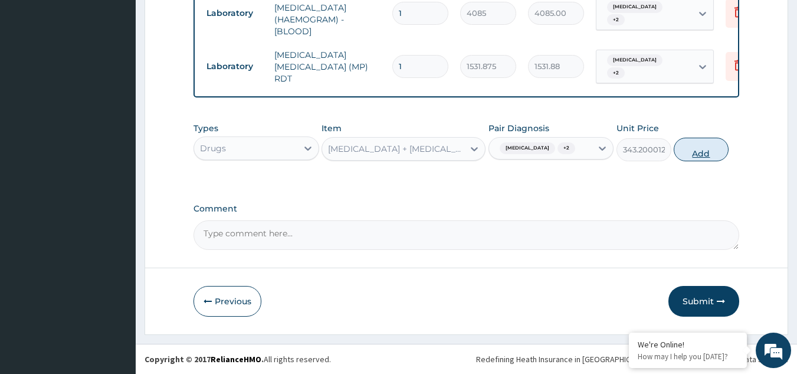
click at [680, 158] on button "Add" at bounding box center [701, 150] width 55 height 24
type input "0"
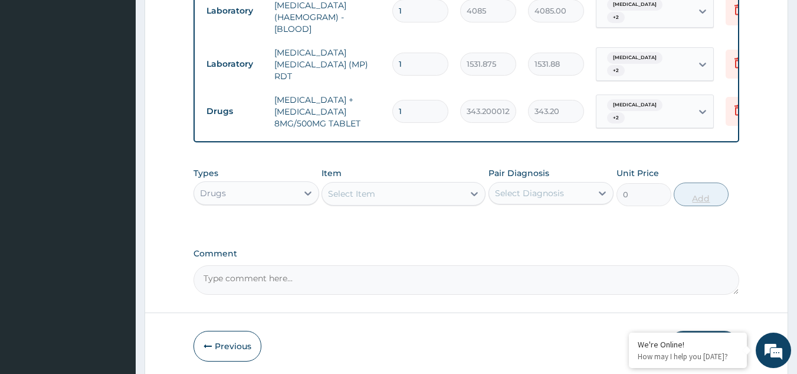
type input "18"
type input "6177.60"
type input "1"
type input "343.20"
type input "12"
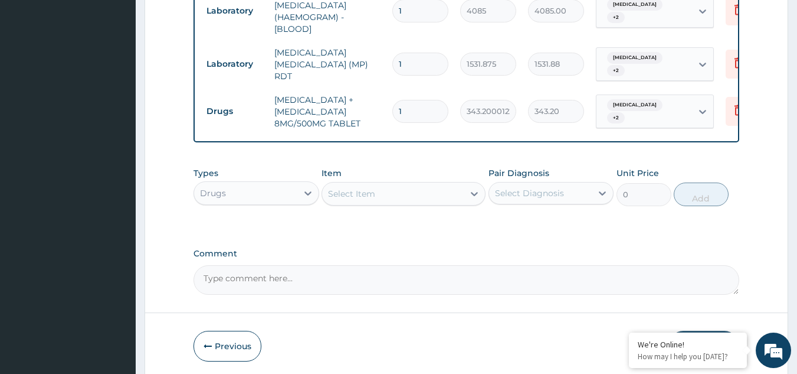
type input "4118.40"
type input "12"
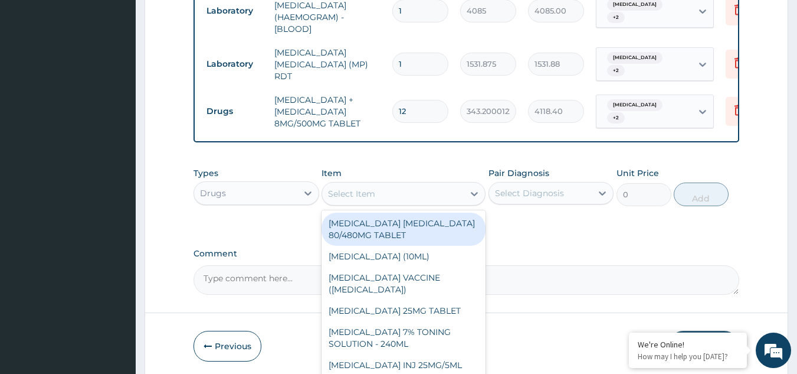
click at [352, 199] on div "Select Item" at bounding box center [351, 194] width 47 height 12
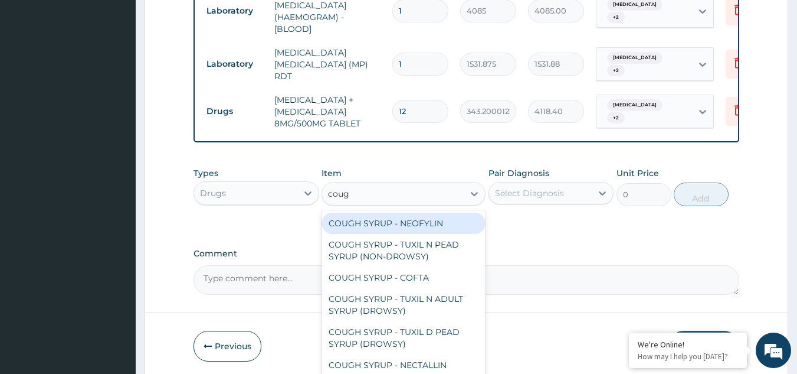
type input "cough"
click at [381, 228] on div "COUGH SYRUP - NEOFYLIN" at bounding box center [404, 222] width 164 height 21
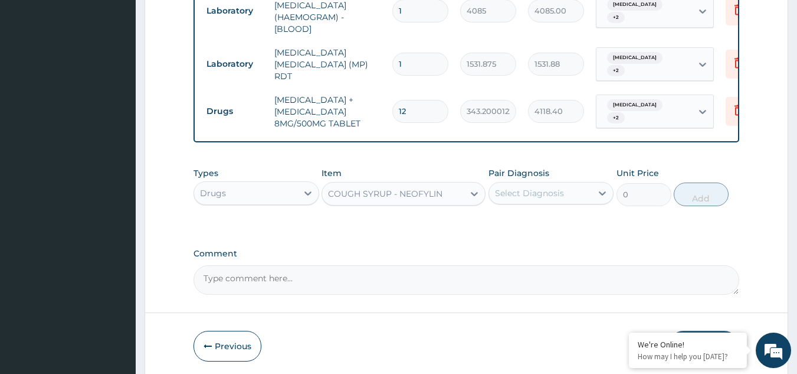
type input "2000"
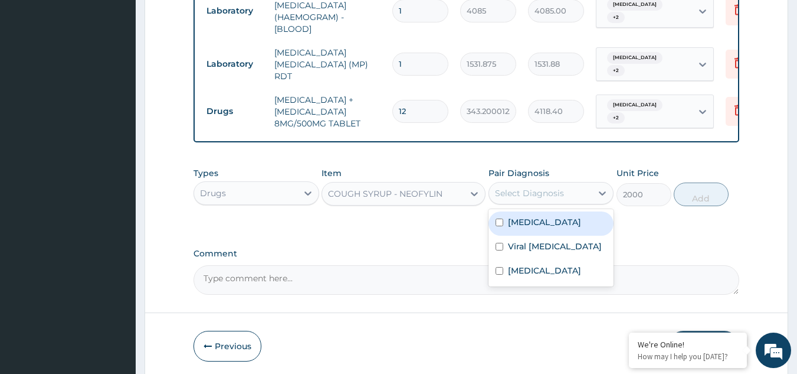
drag, startPoint x: 522, startPoint y: 194, endPoint x: 532, endPoint y: 214, distance: 22.7
click at [532, 204] on div "option [MEDICAL_DATA], selected. option [MEDICAL_DATA] focused, 1 of 3. 3 resul…" at bounding box center [552, 193] width 126 height 22
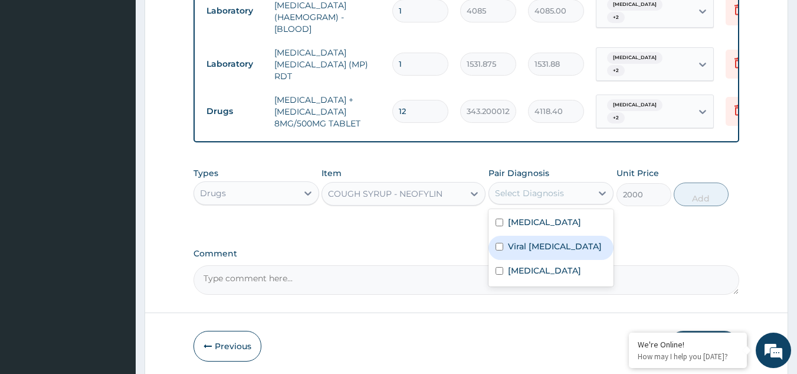
click at [538, 244] on label "Viral [MEDICAL_DATA]" at bounding box center [555, 246] width 94 height 12
checkbox input "true"
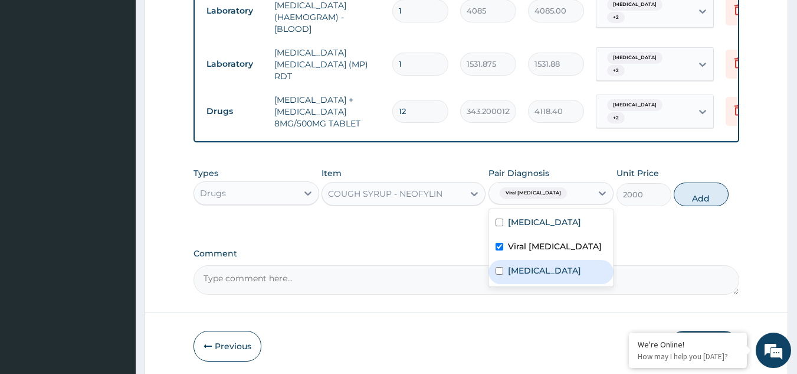
click at [541, 279] on div "[MEDICAL_DATA]" at bounding box center [552, 272] width 126 height 24
checkbox input "true"
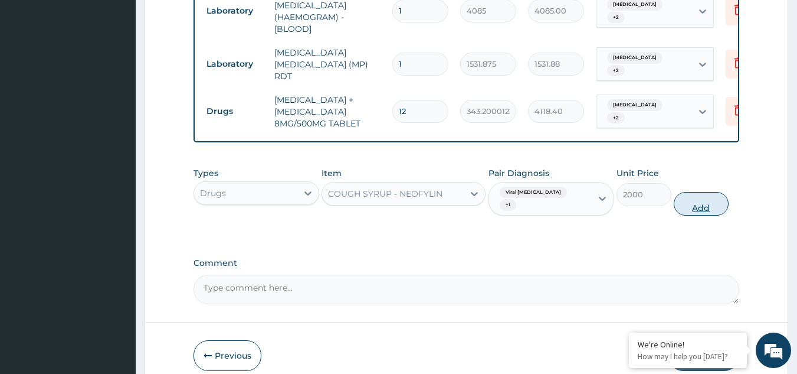
click at [696, 192] on button "Add" at bounding box center [701, 204] width 55 height 24
type input "0"
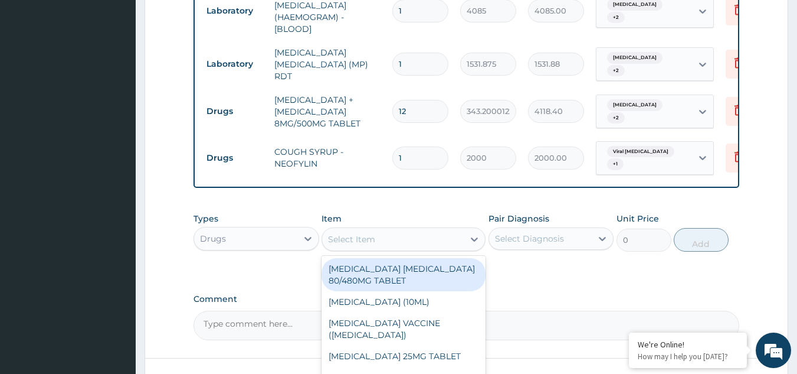
click at [383, 243] on div "Select Item" at bounding box center [393, 239] width 142 height 19
type input "lorat"
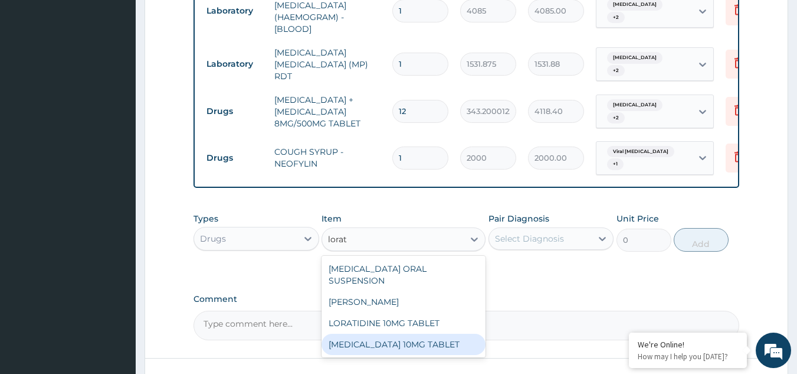
click at [414, 333] on div "[MEDICAL_DATA] 10MG TABLET" at bounding box center [404, 343] width 164 height 21
type input "86.25"
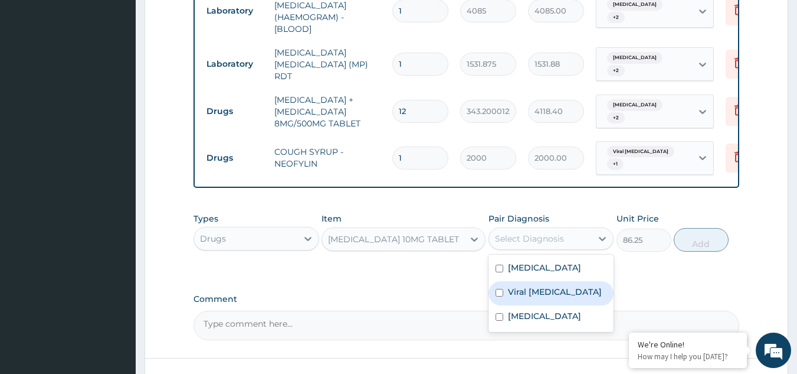
drag, startPoint x: 539, startPoint y: 241, endPoint x: 541, endPoint y: 285, distance: 44.3
click at [541, 250] on div "option [MEDICAL_DATA], selected. option Viral [MEDICAL_DATA] focused, 2 of 3. 3…" at bounding box center [552, 238] width 126 height 22
click at [541, 286] on label "Viral [MEDICAL_DATA]" at bounding box center [555, 292] width 94 height 12
checkbox input "true"
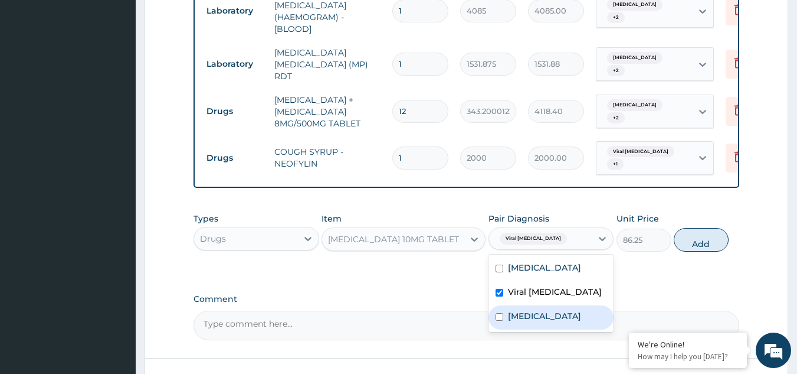
click at [538, 310] on label "[MEDICAL_DATA]" at bounding box center [544, 316] width 73 height 12
checkbox input "true"
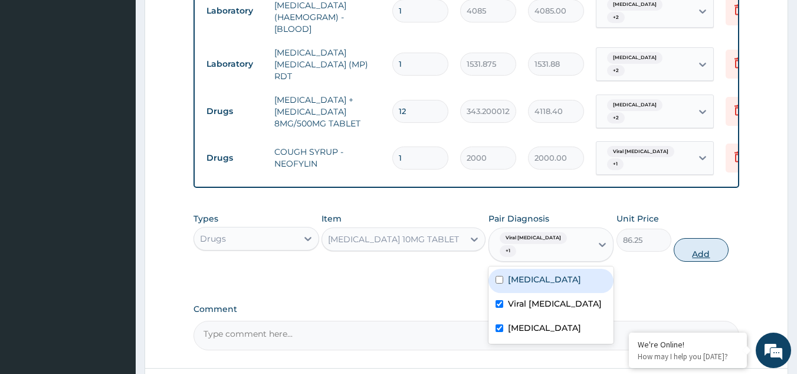
click at [693, 245] on button "Add" at bounding box center [701, 250] width 55 height 24
type input "0"
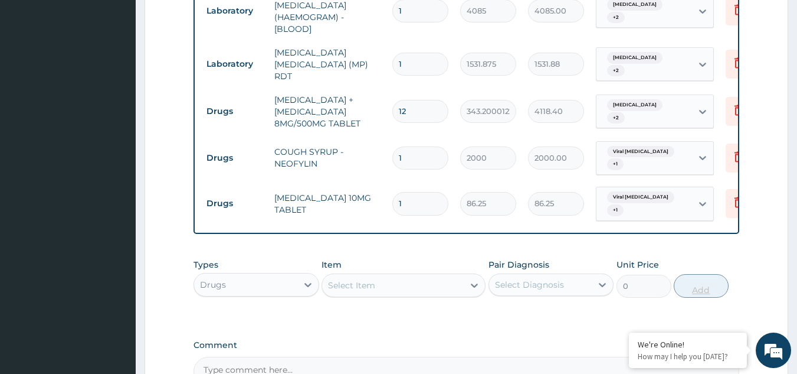
type input "0.00"
type input "5"
type input "431.25"
type input "5"
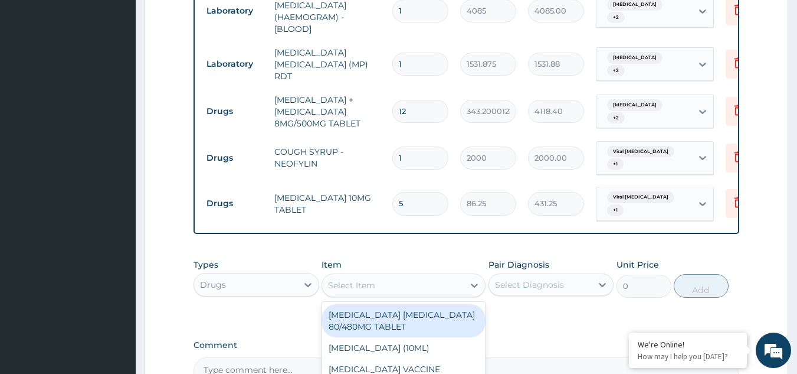
click at [369, 289] on div "Select Item" at bounding box center [404, 285] width 164 height 24
type input "art"
click at [377, 304] on div "[MEDICAL_DATA] [MEDICAL_DATA] 80/480MG TABLET" at bounding box center [404, 320] width 164 height 33
type input "450"
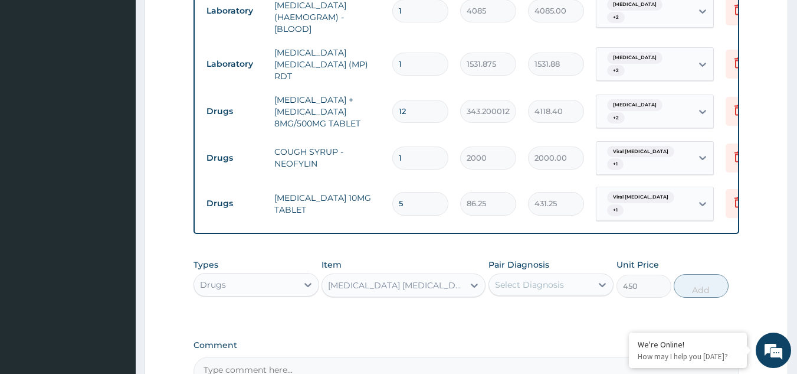
click at [541, 279] on div "Select Diagnosis" at bounding box center [529, 285] width 69 height 12
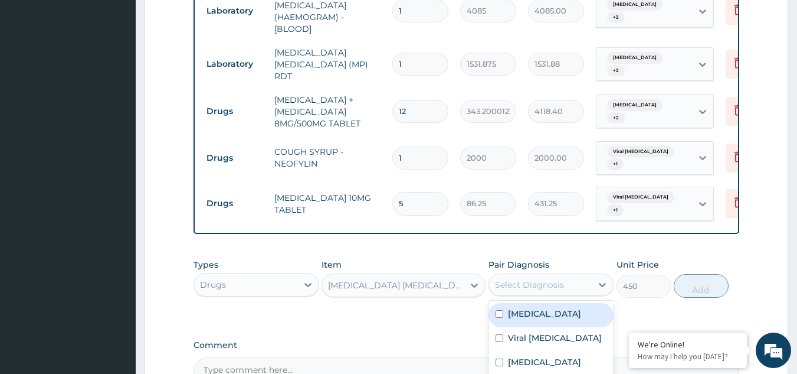
click at [540, 311] on div "[MEDICAL_DATA]" at bounding box center [552, 315] width 126 height 24
checkbox input "true"
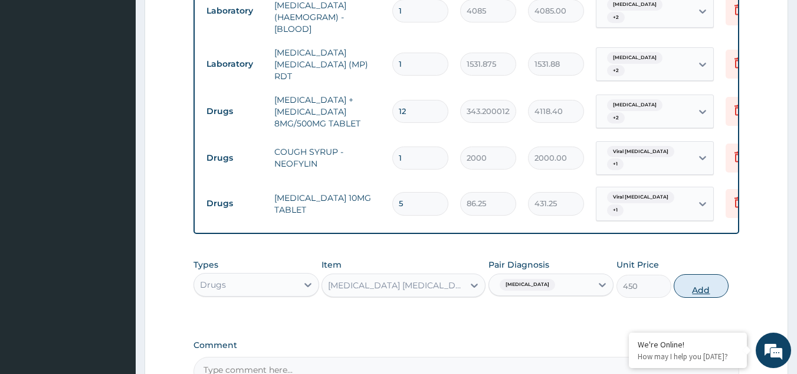
click at [693, 279] on button "Add" at bounding box center [701, 286] width 55 height 24
type input "0"
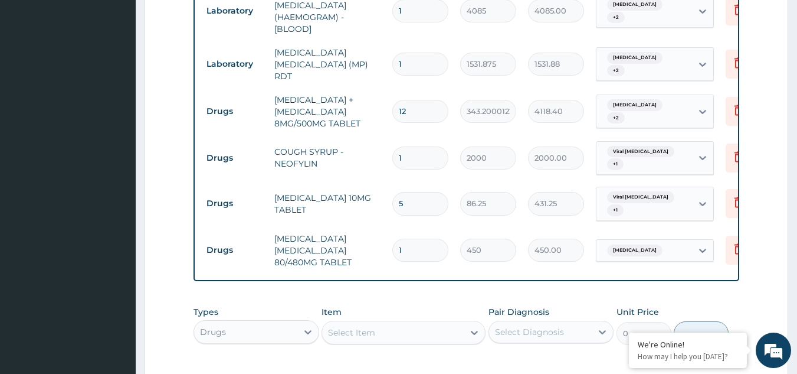
type input "0.00"
type input "6"
type input "2700.00"
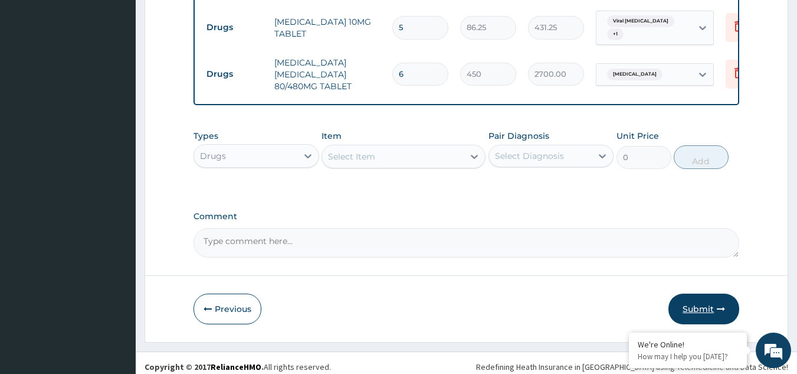
type input "6"
click at [706, 309] on button "Submit" at bounding box center [704, 308] width 71 height 31
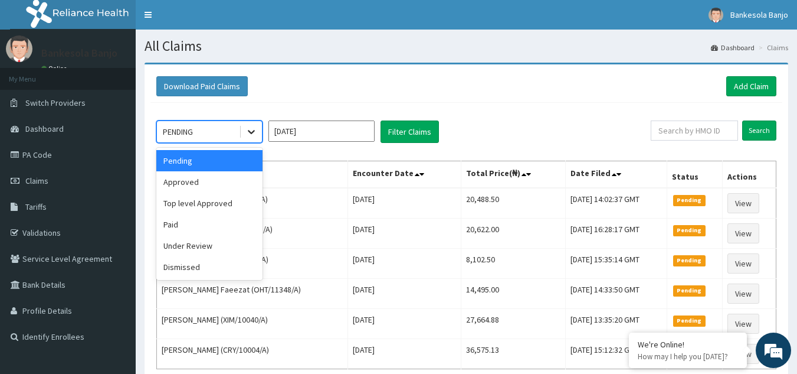
click at [256, 129] on icon at bounding box center [252, 132] width 12 height 12
click at [219, 193] on div "Top level Approved" at bounding box center [209, 202] width 106 height 21
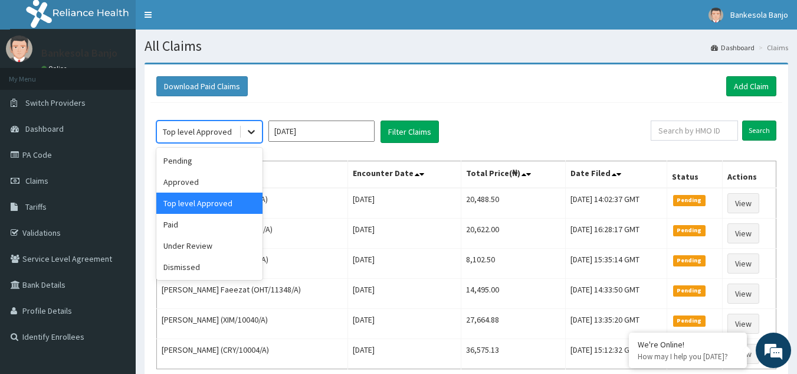
click at [244, 130] on div at bounding box center [251, 131] width 21 height 21
click at [212, 178] on div "Approved" at bounding box center [209, 181] width 106 height 21
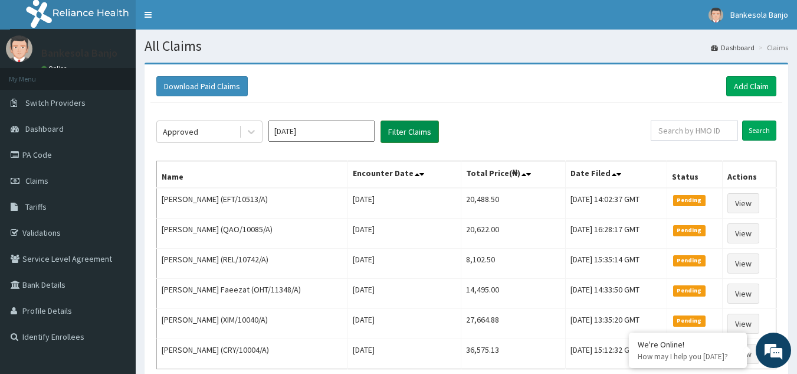
click at [394, 136] on button "Filter Claims" at bounding box center [410, 131] width 58 height 22
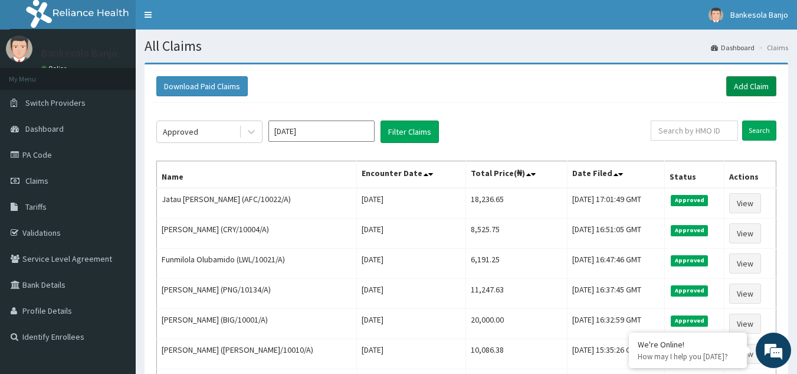
click at [735, 92] on link "Add Claim" at bounding box center [752, 86] width 50 height 20
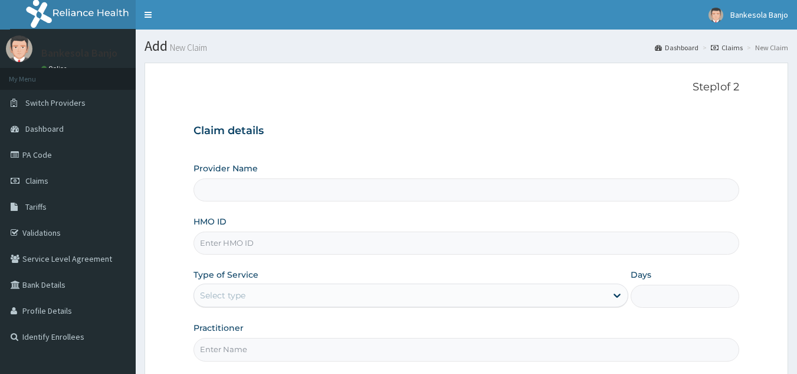
click at [408, 251] on input "HMO ID" at bounding box center [467, 242] width 547 height 23
paste input "SQB/10002/A"
type input "SQB/10002/A"
type input "Reliance Family Clinics (RFC) - [GEOGRAPHIC_DATA]"
type input "SQB/10002/A"
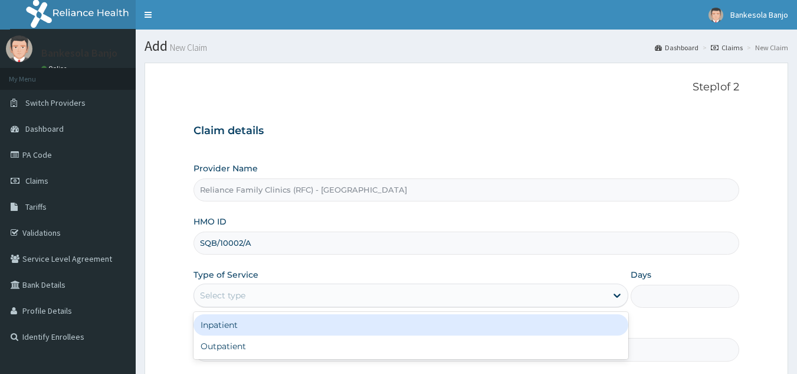
click at [369, 287] on div "Select type" at bounding box center [400, 295] width 413 height 19
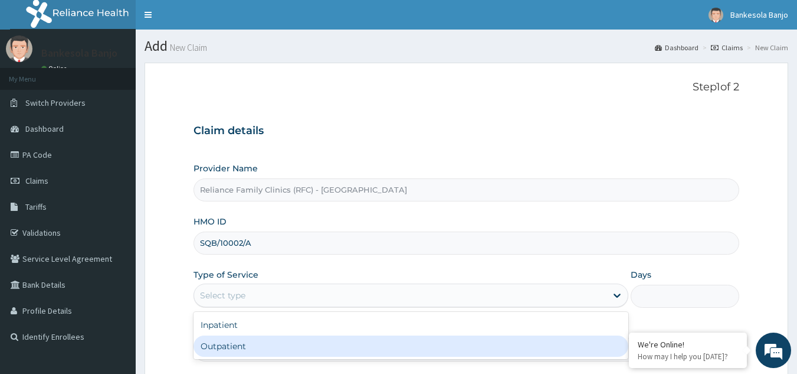
click at [317, 342] on div "Outpatient" at bounding box center [411, 345] width 435 height 21
type input "1"
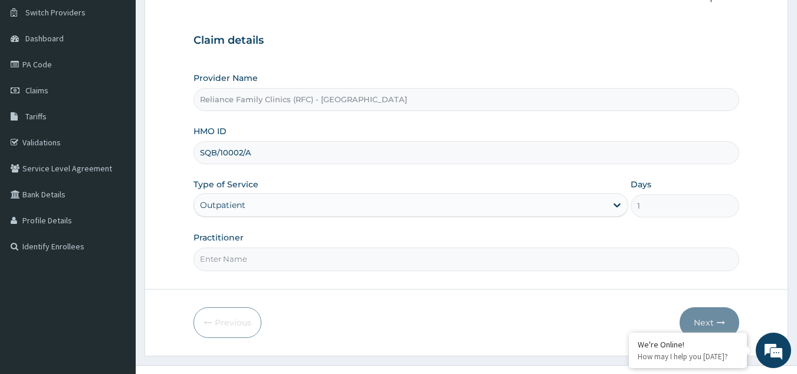
scroll to position [112, 0]
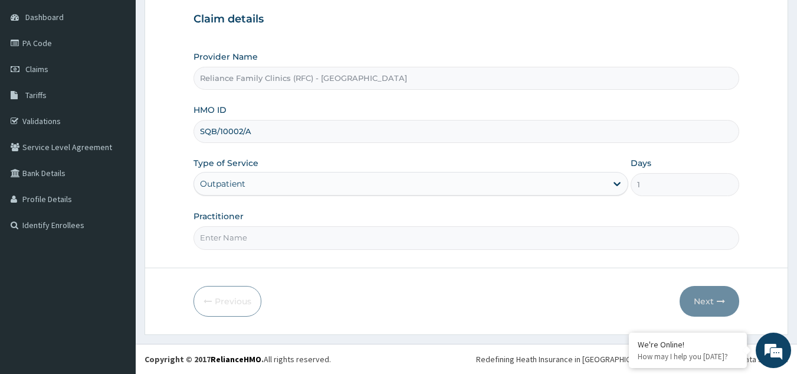
click at [427, 237] on input "Practitioner" at bounding box center [467, 237] width 547 height 23
type input "[PERSON_NAME]"
click at [699, 289] on button "Next" at bounding box center [710, 301] width 60 height 31
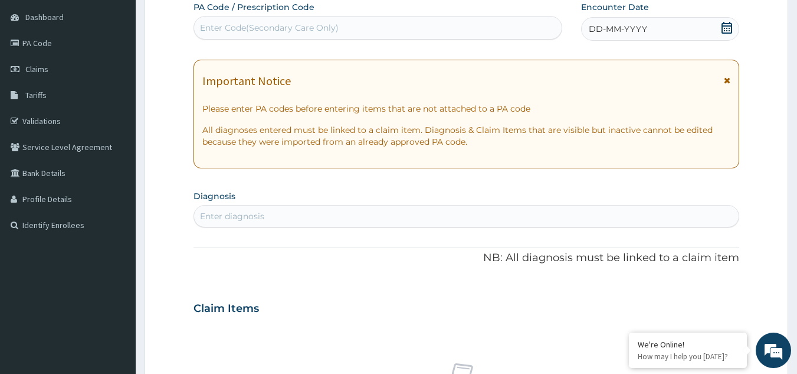
click at [734, 31] on div "DD-MM-YYYY" at bounding box center [660, 29] width 158 height 24
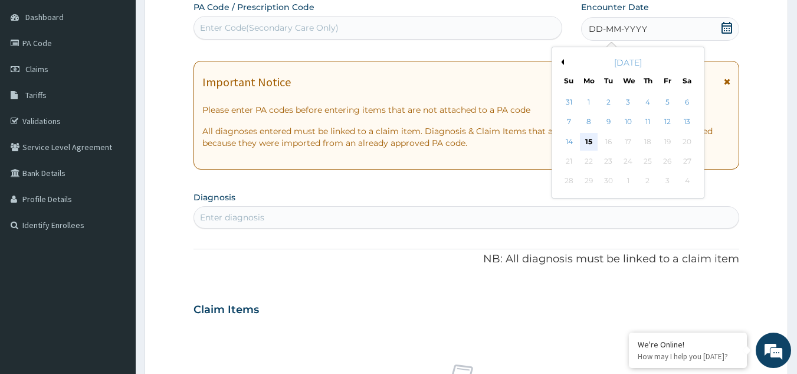
click at [592, 142] on div "15" at bounding box center [589, 142] width 18 height 18
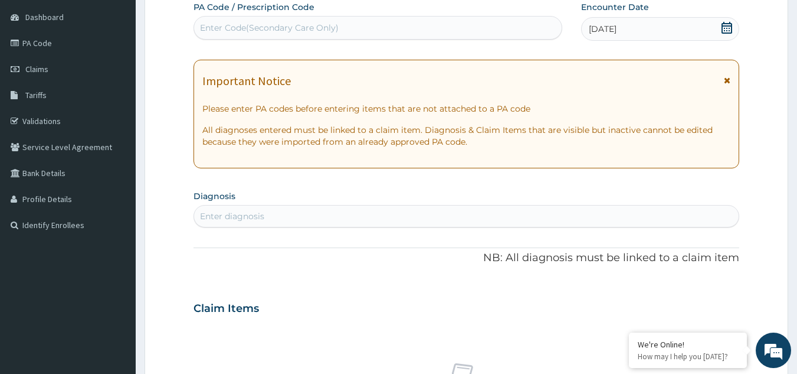
click at [341, 211] on div "Enter diagnosis" at bounding box center [466, 216] width 545 height 19
type input "[MEDICAL_DATA]"
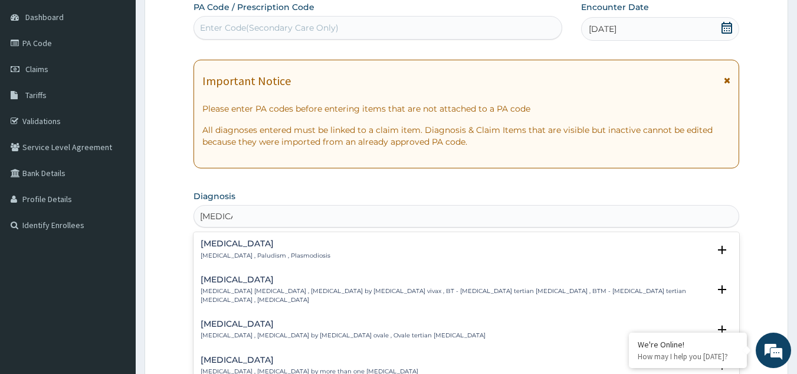
click at [269, 247] on h4 "[MEDICAL_DATA]" at bounding box center [266, 243] width 130 height 9
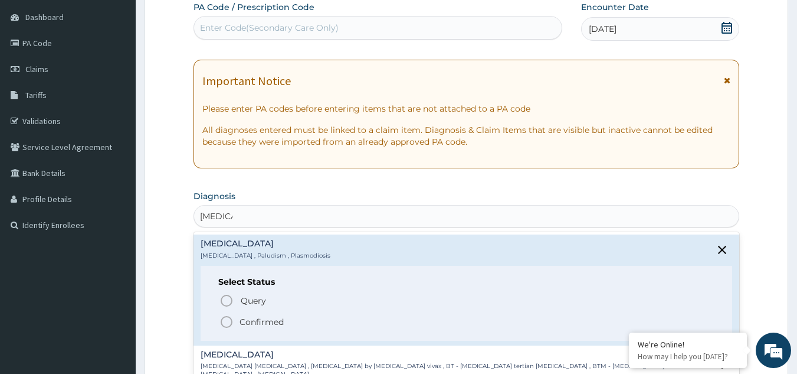
click at [225, 318] on icon "status option filled" at bounding box center [227, 322] width 14 height 14
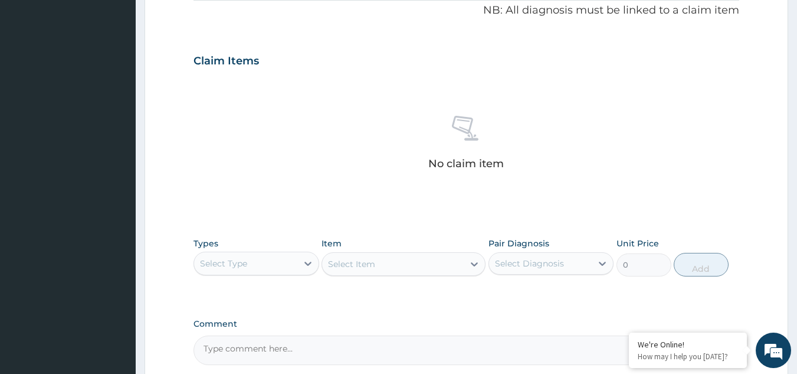
scroll to position [442, 0]
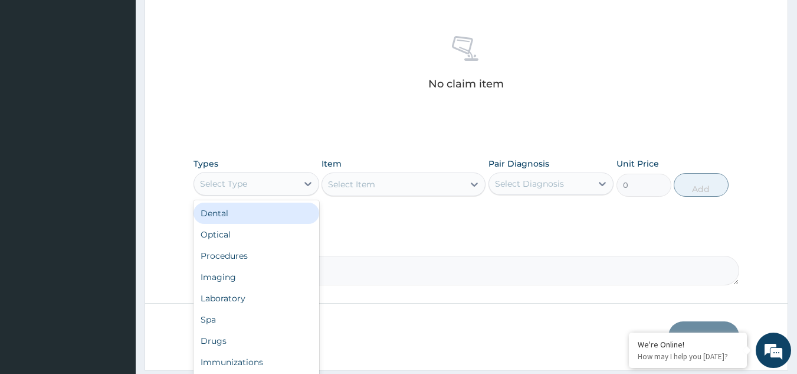
click at [278, 178] on div "Select Type" at bounding box center [245, 183] width 103 height 19
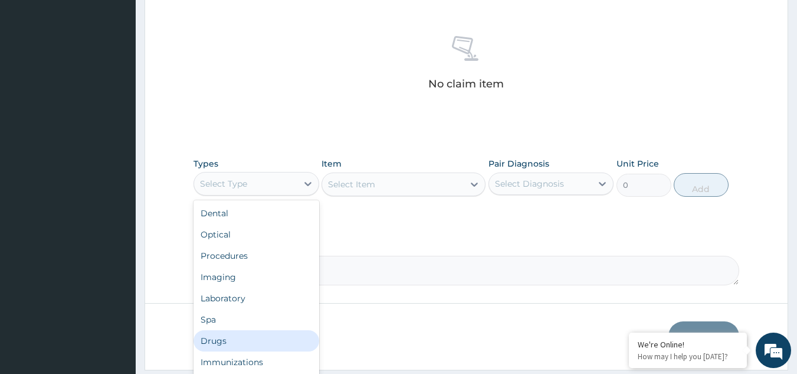
click at [254, 335] on div "Drugs" at bounding box center [257, 340] width 126 height 21
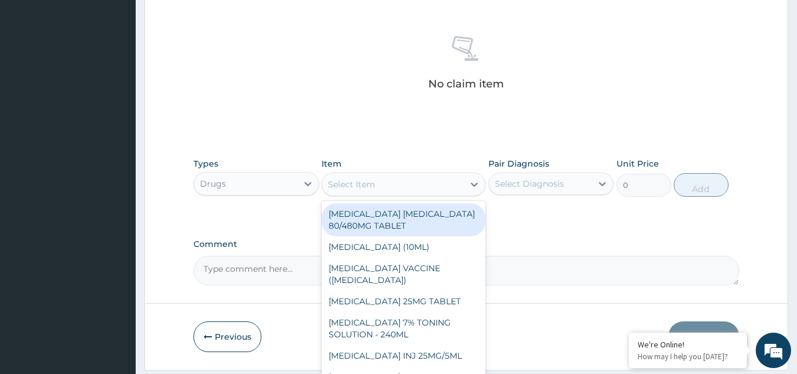
click at [358, 186] on div "Select Item" at bounding box center [351, 184] width 47 height 12
type input "a"
click at [383, 215] on div "[MEDICAL_DATA] [MEDICAL_DATA] 80/480MG TABLET" at bounding box center [404, 219] width 164 height 33
type input "450"
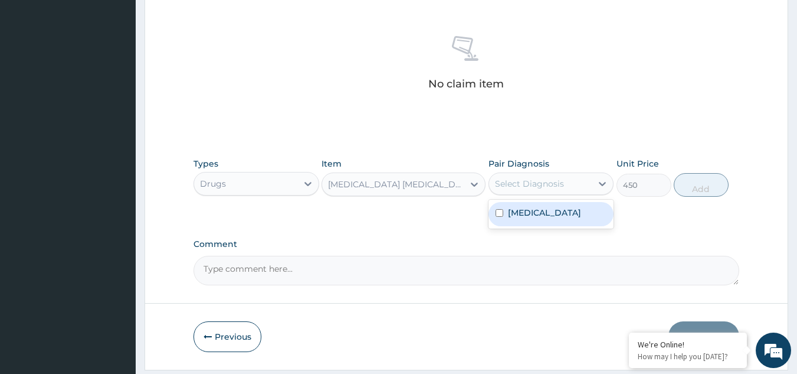
click at [508, 182] on div "Select Diagnosis" at bounding box center [529, 184] width 69 height 12
click at [522, 208] on label "[MEDICAL_DATA]" at bounding box center [544, 213] width 73 height 12
checkbox input "true"
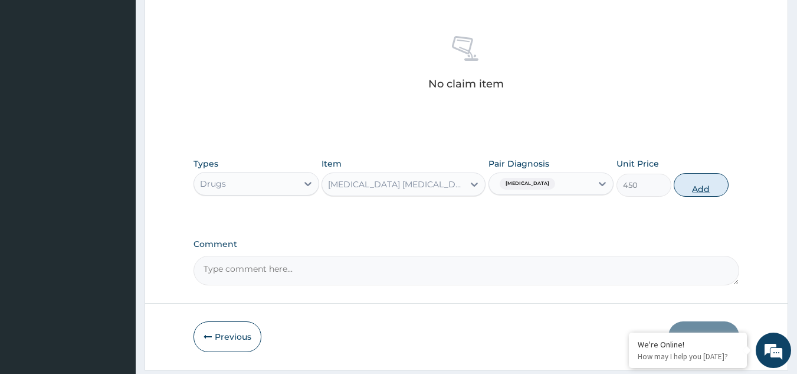
click at [712, 181] on button "Add" at bounding box center [701, 185] width 55 height 24
type input "0"
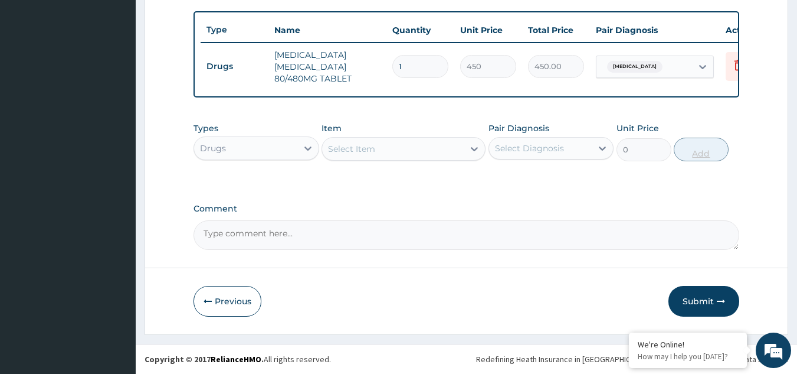
scroll to position [437, 0]
type input "0.00"
type input "6"
type input "2700.00"
type input "6"
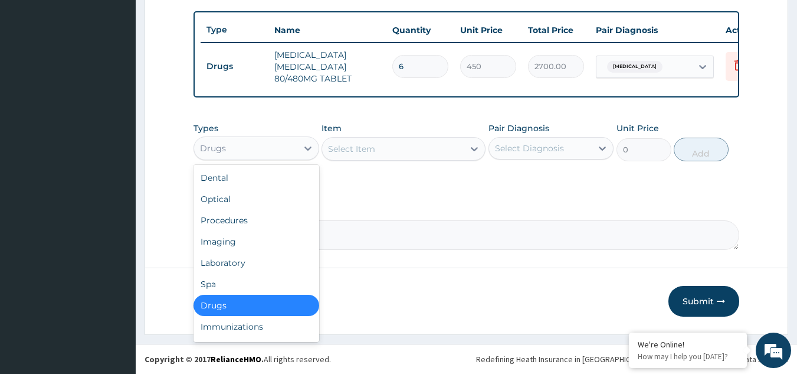
click at [252, 153] on div "Drugs" at bounding box center [245, 148] width 103 height 19
click at [242, 221] on div "Procedures" at bounding box center [257, 220] width 126 height 21
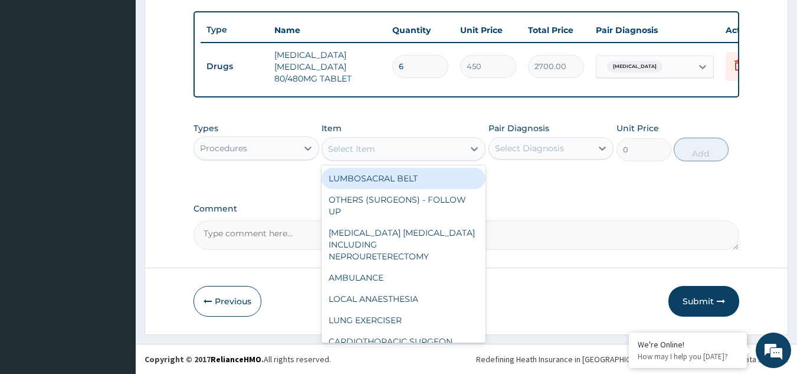
click at [380, 146] on div "Select Item" at bounding box center [393, 148] width 142 height 19
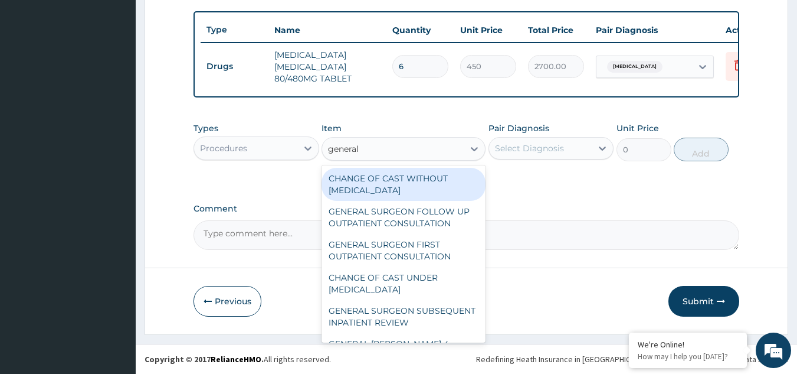
type input "general p"
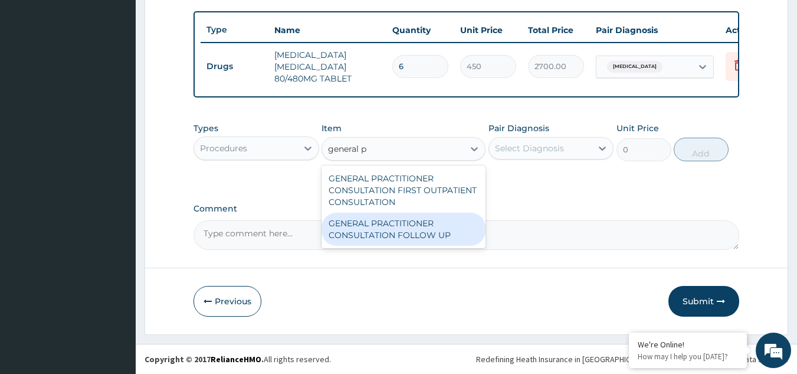
click at [413, 241] on div "GENERAL PRACTITIONER CONSULTATION FOLLOW UP" at bounding box center [404, 228] width 164 height 33
type input "2246.75"
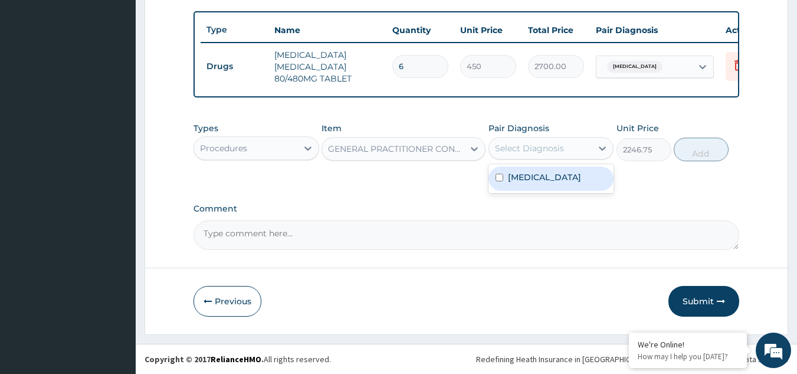
drag, startPoint x: 533, startPoint y: 152, endPoint x: 537, endPoint y: 173, distance: 21.6
click at [537, 159] on div "option Malaria, selected. option Malaria focused, 1 of 1. 1 result available. U…" at bounding box center [552, 148] width 126 height 22
click at [537, 173] on label "Malaria" at bounding box center [544, 177] width 73 height 12
checkbox input "true"
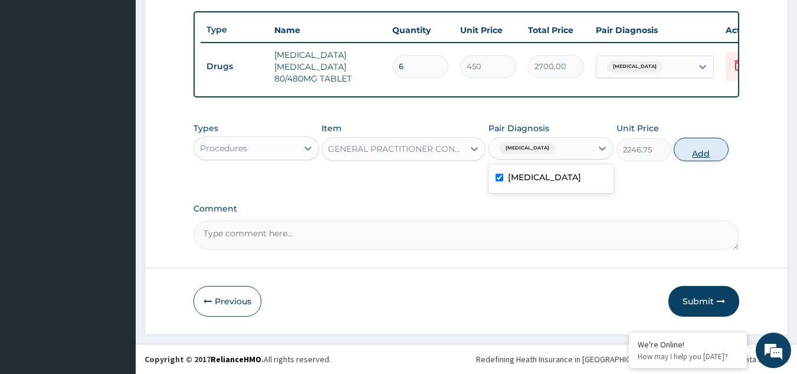
click at [693, 143] on button "Add" at bounding box center [701, 150] width 55 height 24
type input "0"
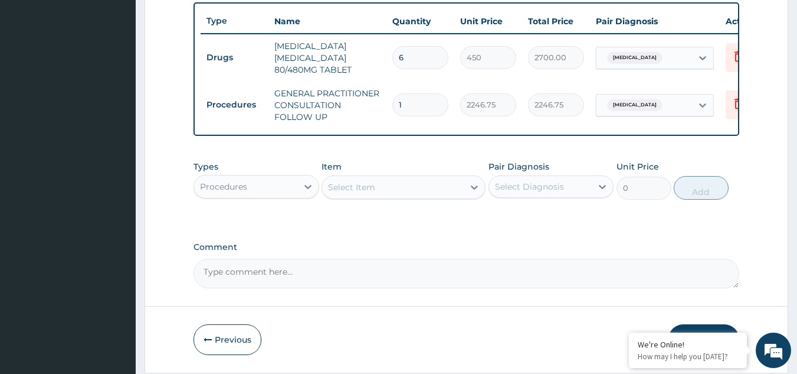
scroll to position [484, 0]
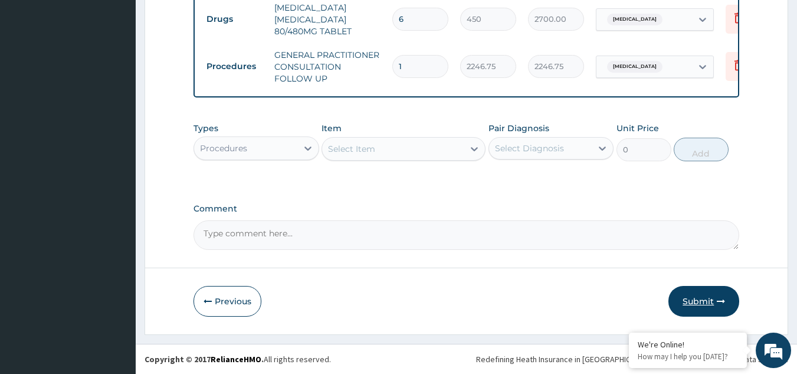
click at [701, 296] on button "Submit" at bounding box center [704, 301] width 71 height 31
